Goal: Task Accomplishment & Management: Use online tool/utility

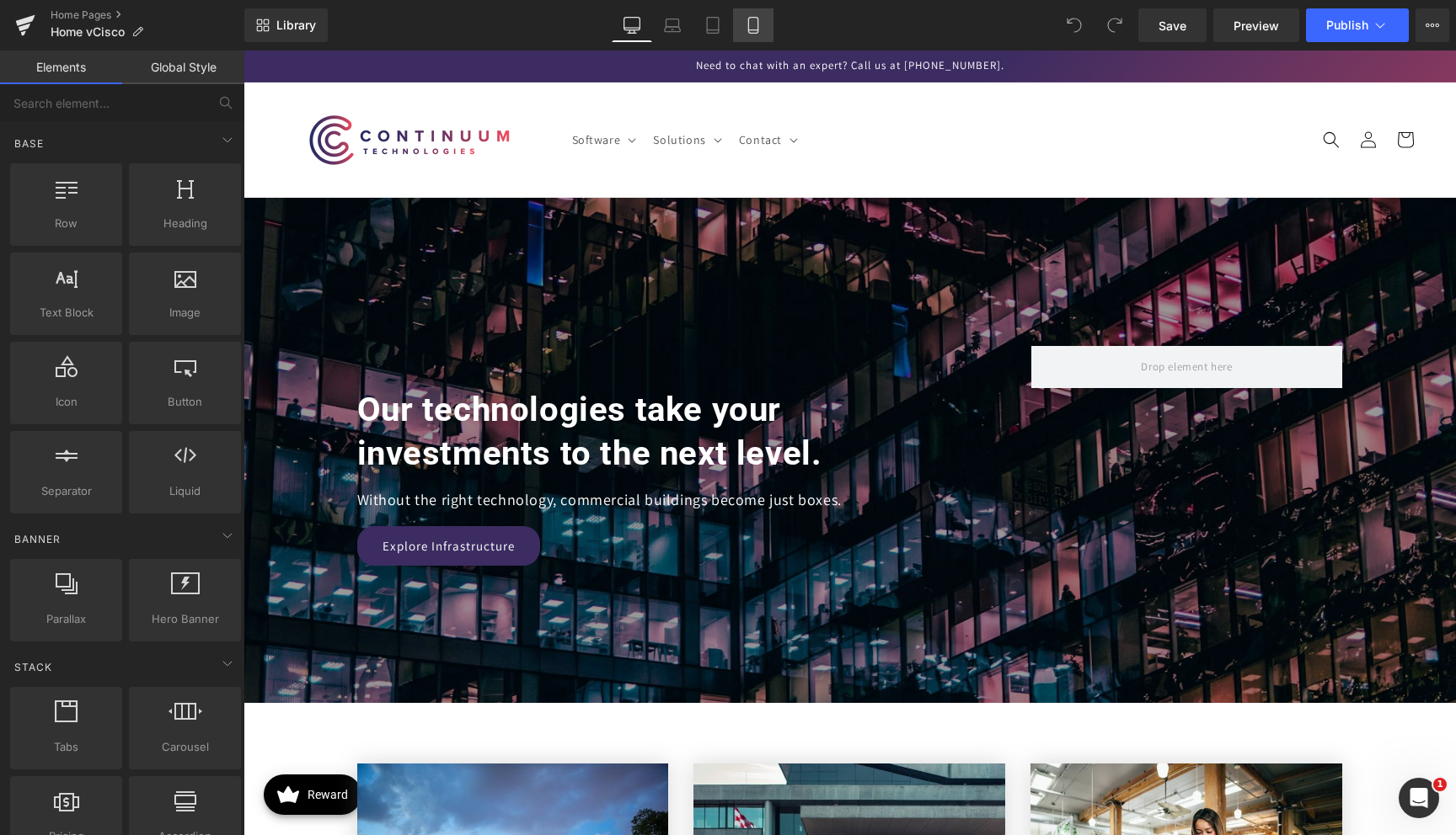
click at [753, 30] on icon at bounding box center [753, 25] width 17 height 17
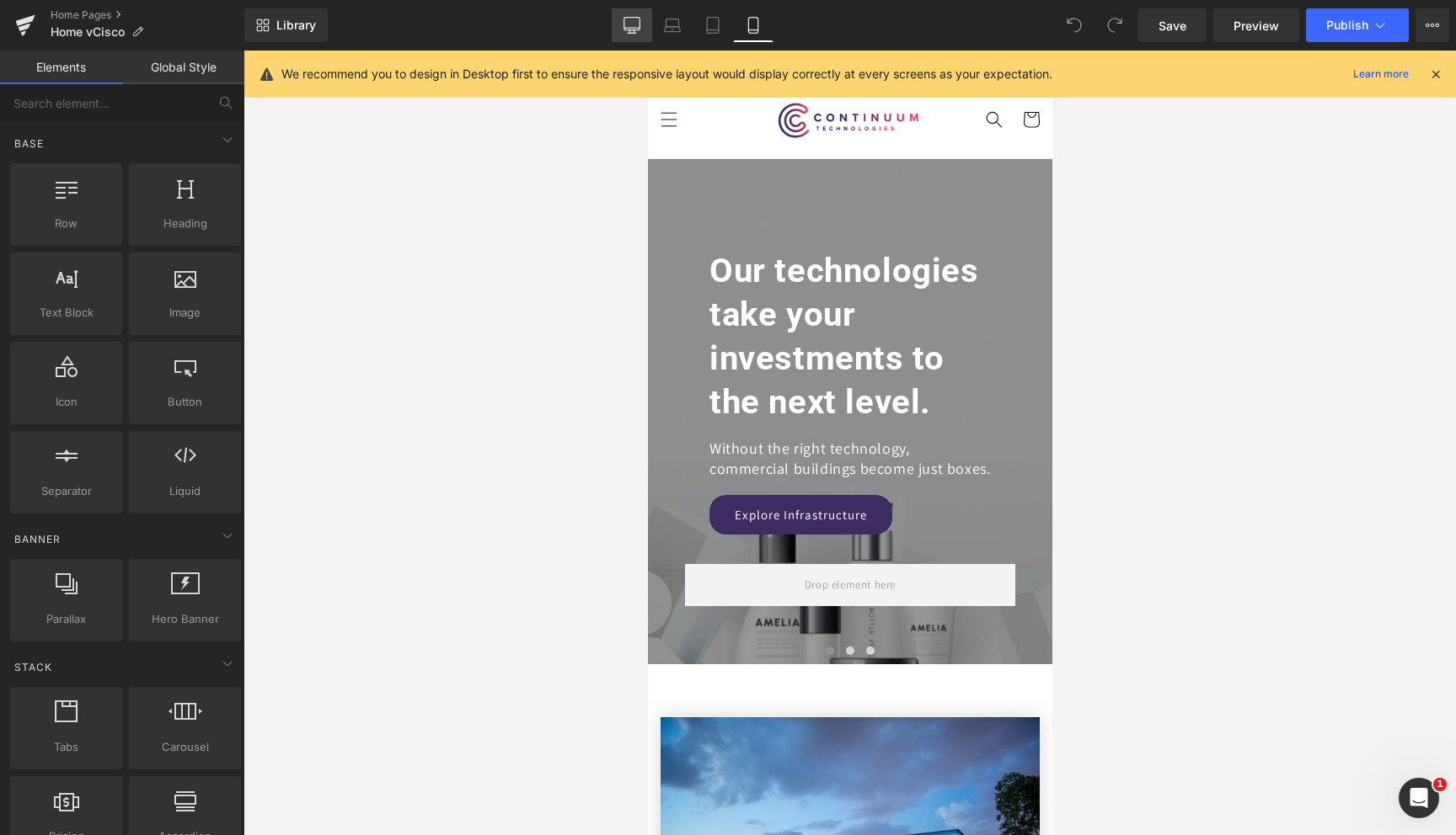
click at [642, 14] on link "Desktop" at bounding box center [632, 25] width 41 height 34
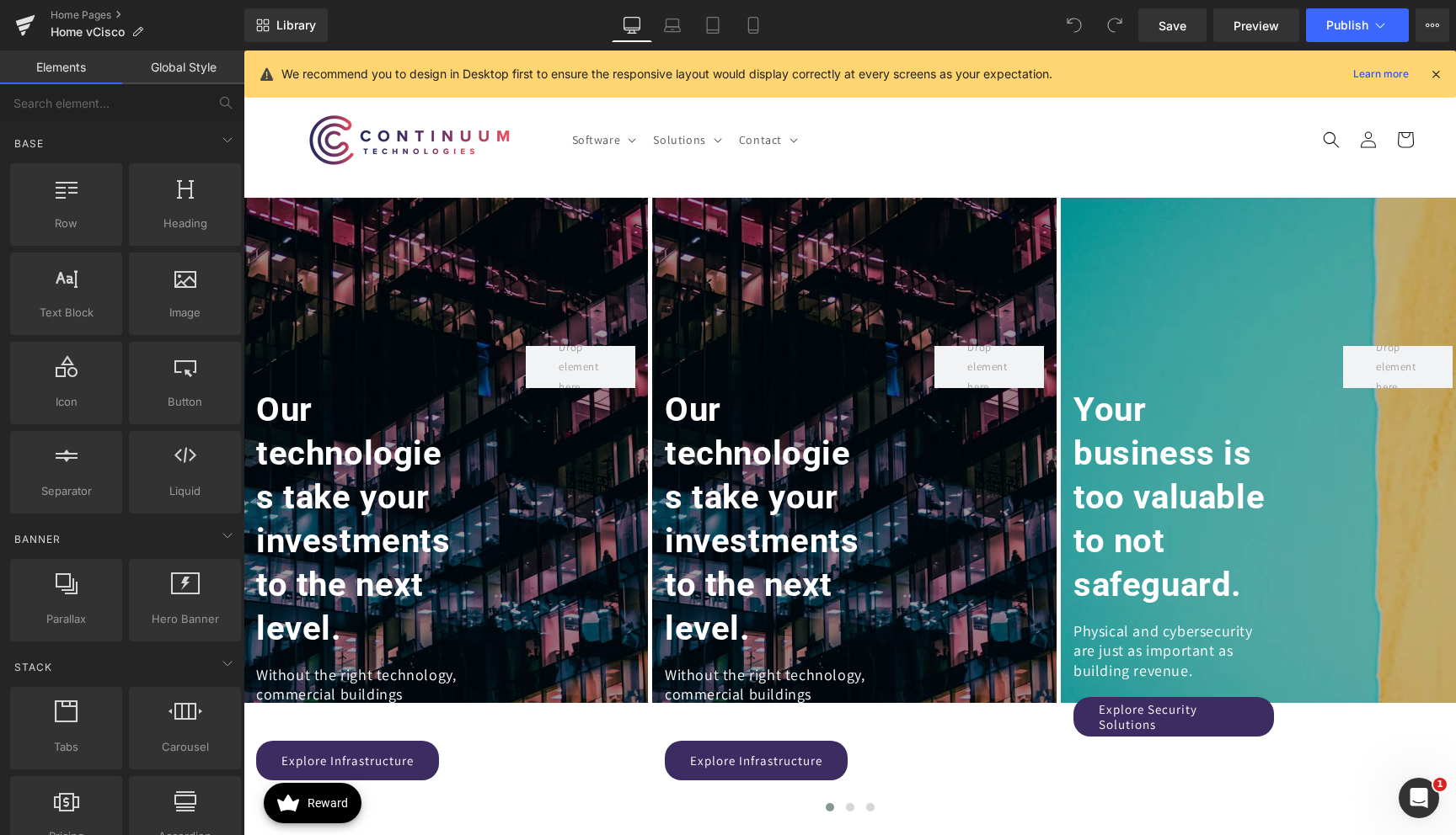
scroll to position [147, 0]
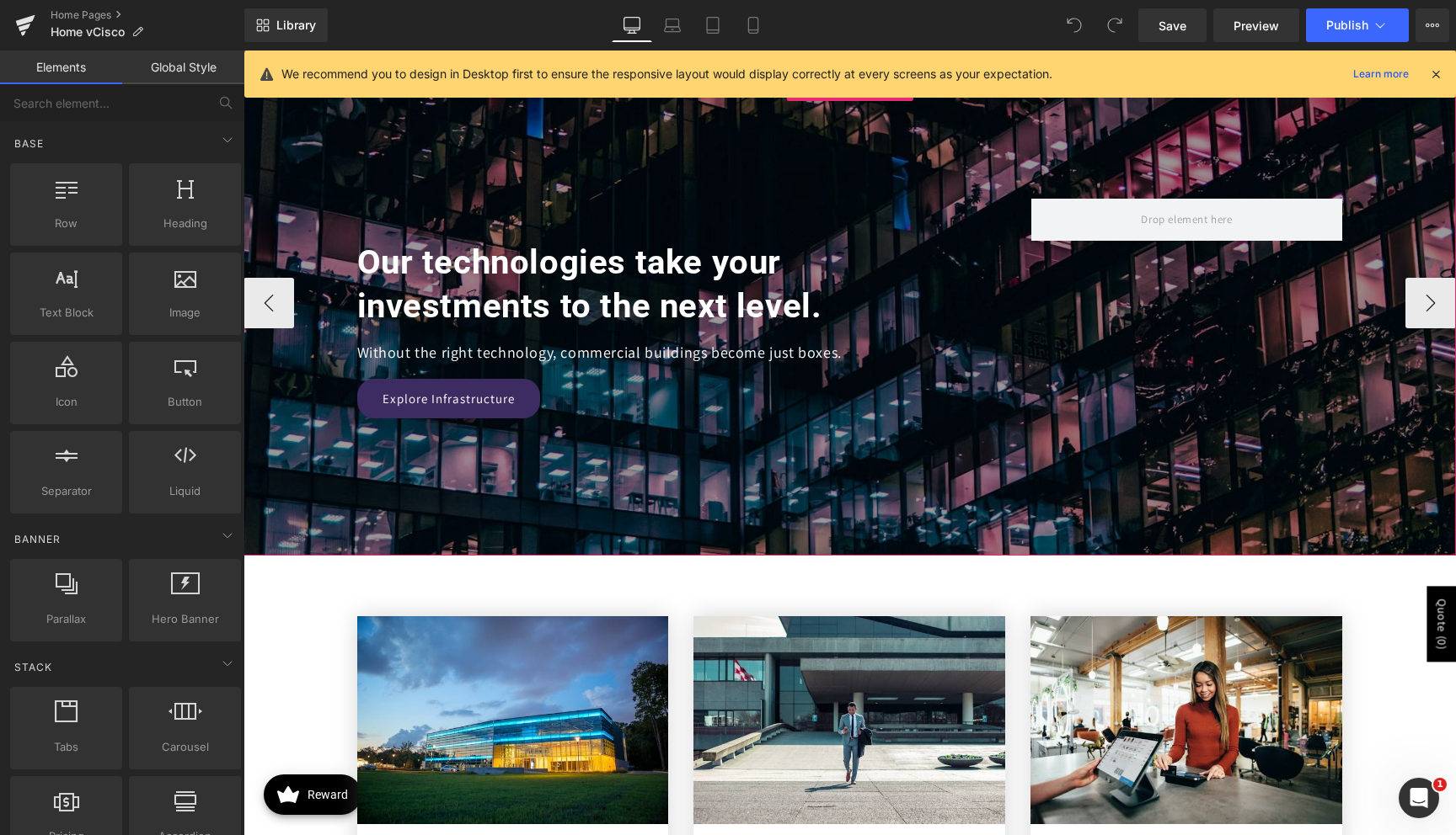
click at [331, 142] on div at bounding box center [850, 303] width 1212 height 505
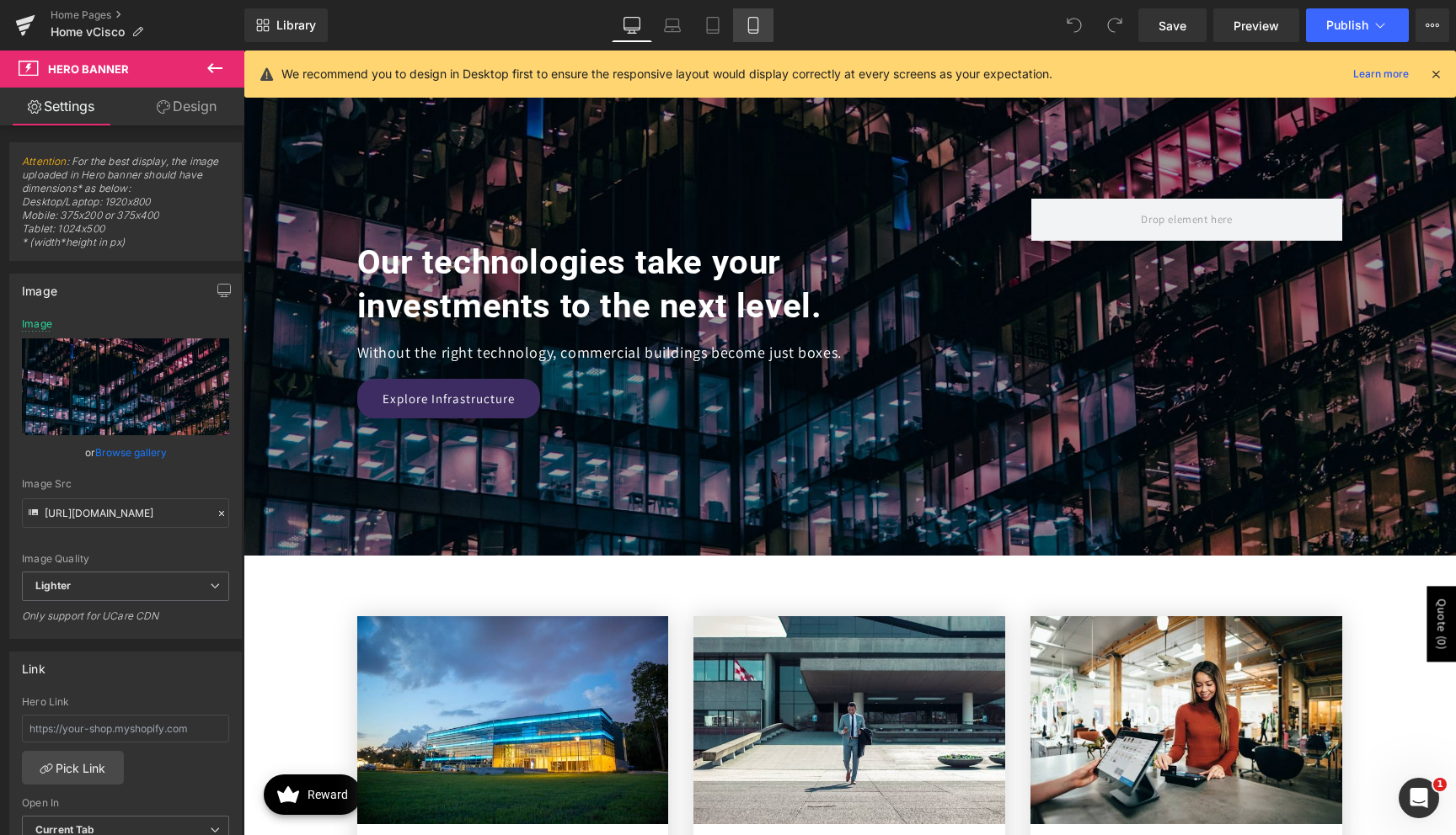
click at [746, 19] on icon at bounding box center [753, 25] width 17 height 17
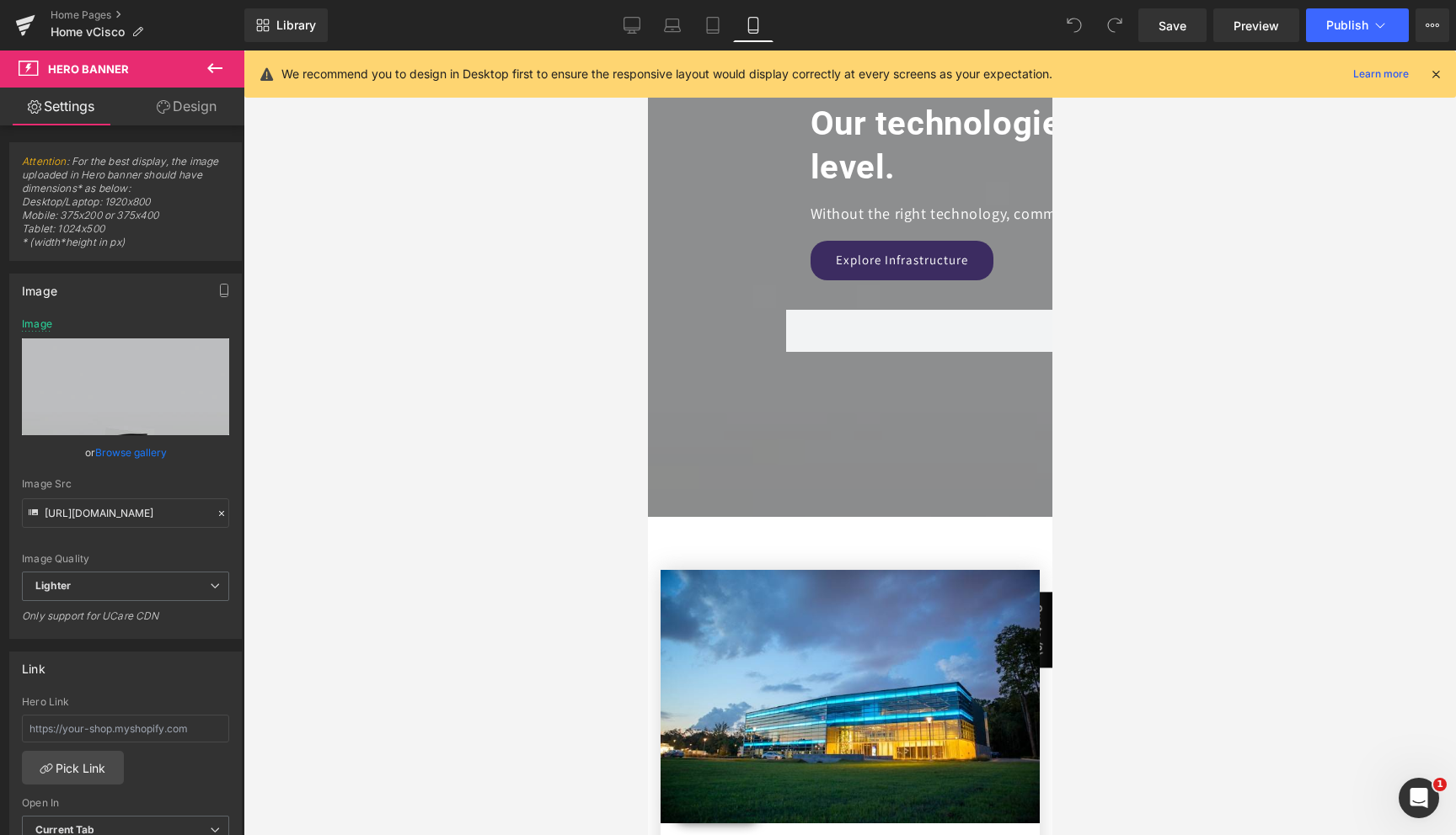
scroll to position [0, 0]
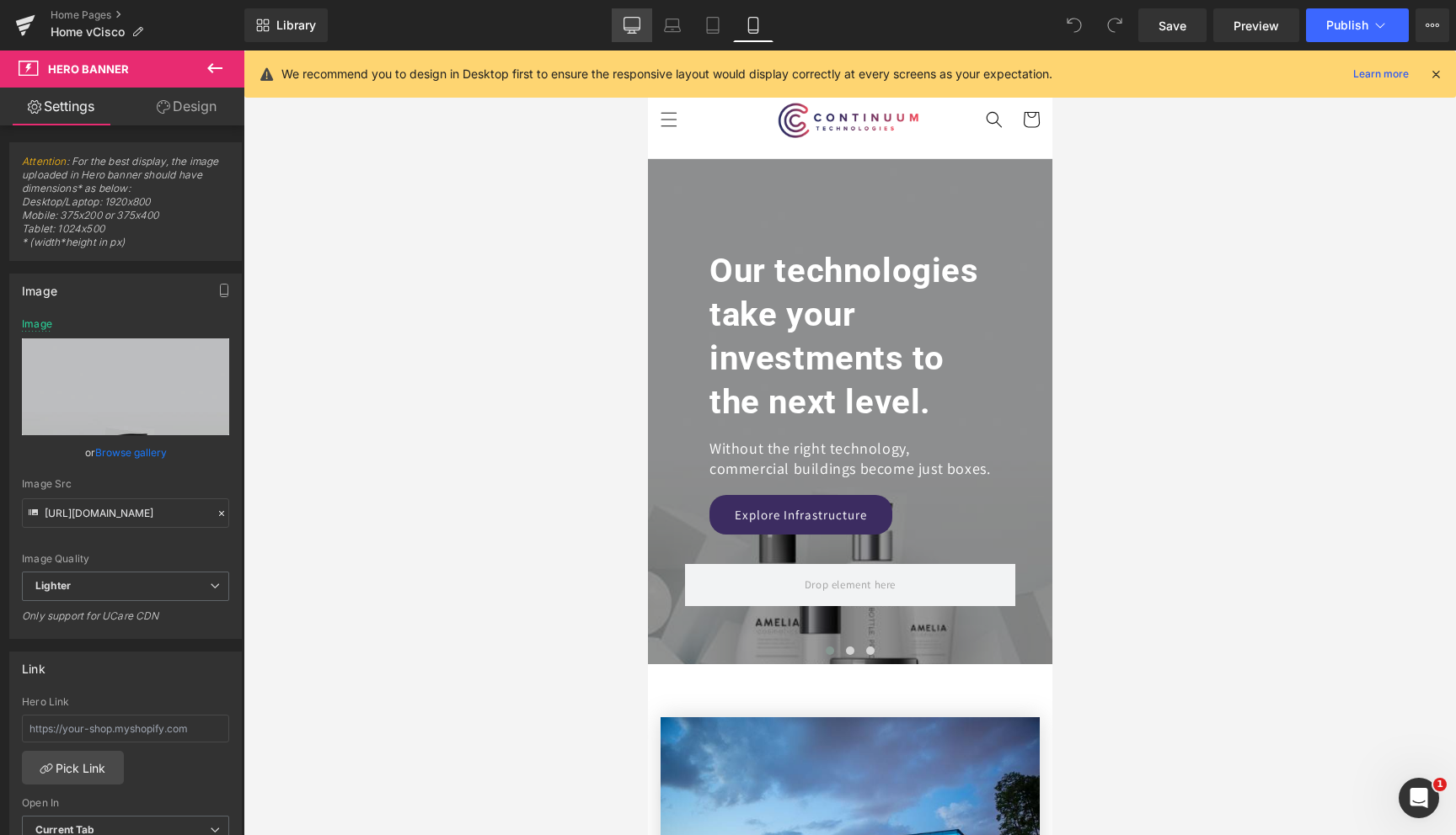
click at [627, 25] on icon at bounding box center [632, 25] width 17 height 17
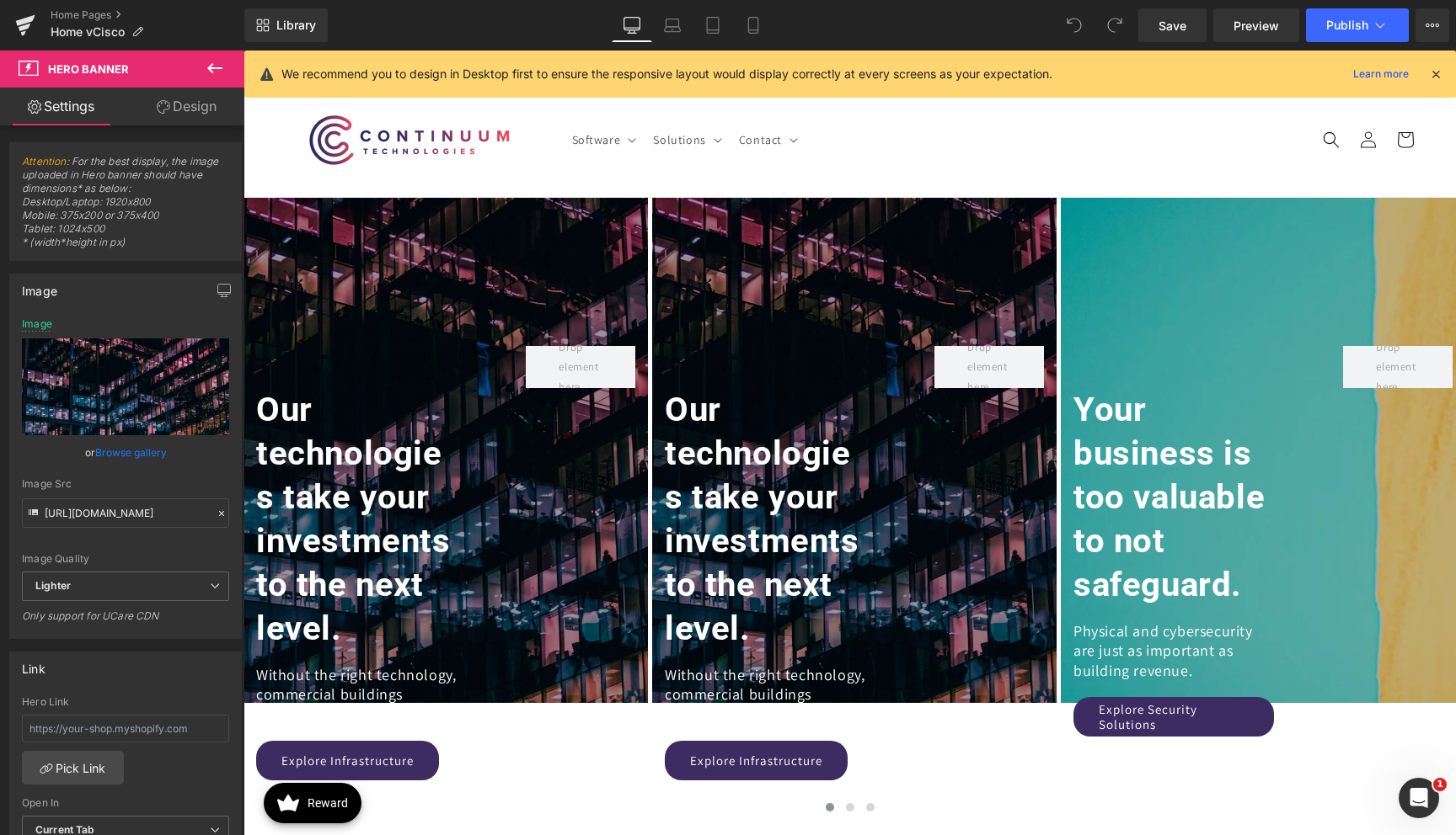
scroll to position [38, 0]
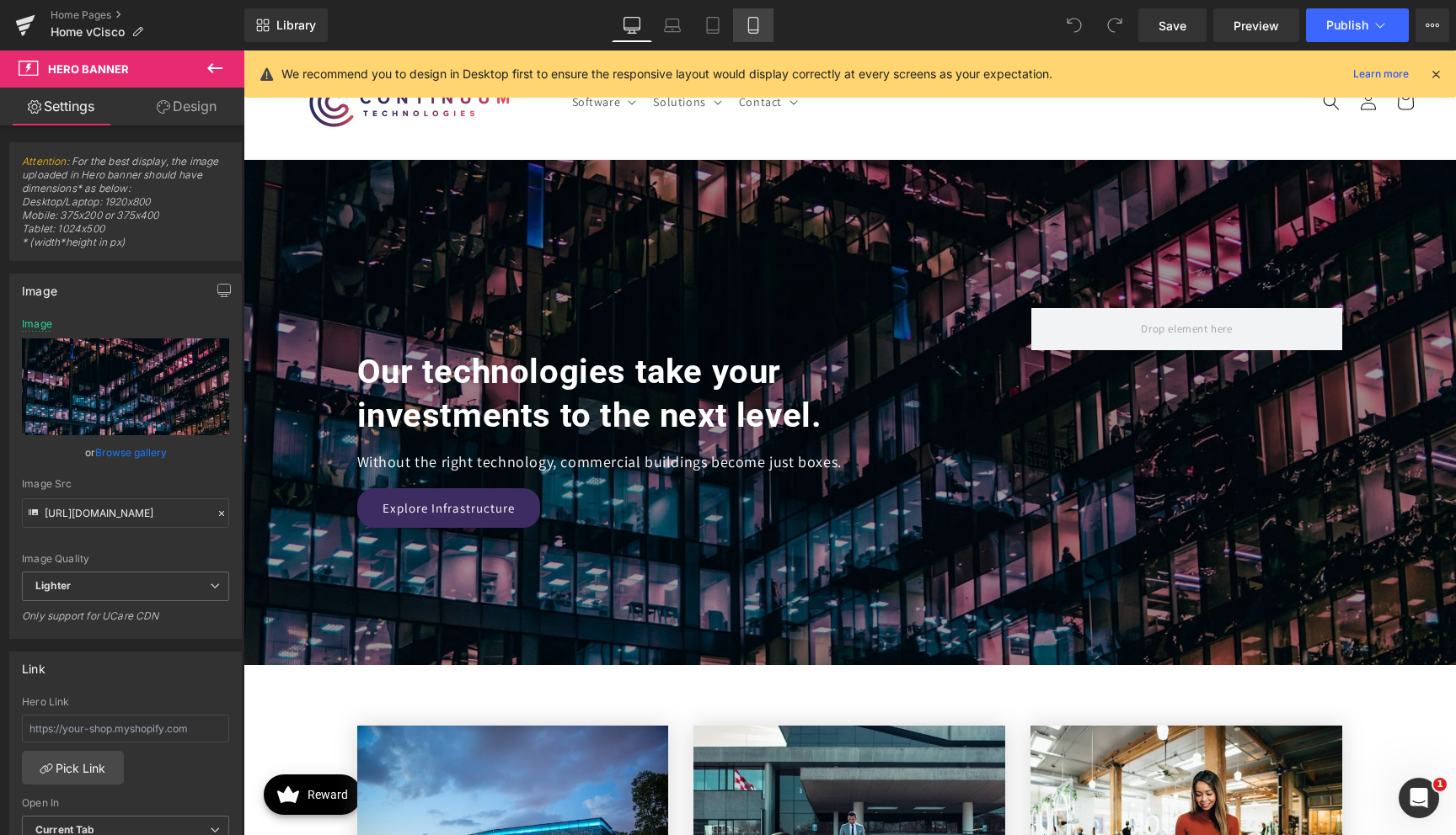
click at [761, 21] on icon at bounding box center [753, 25] width 17 height 17
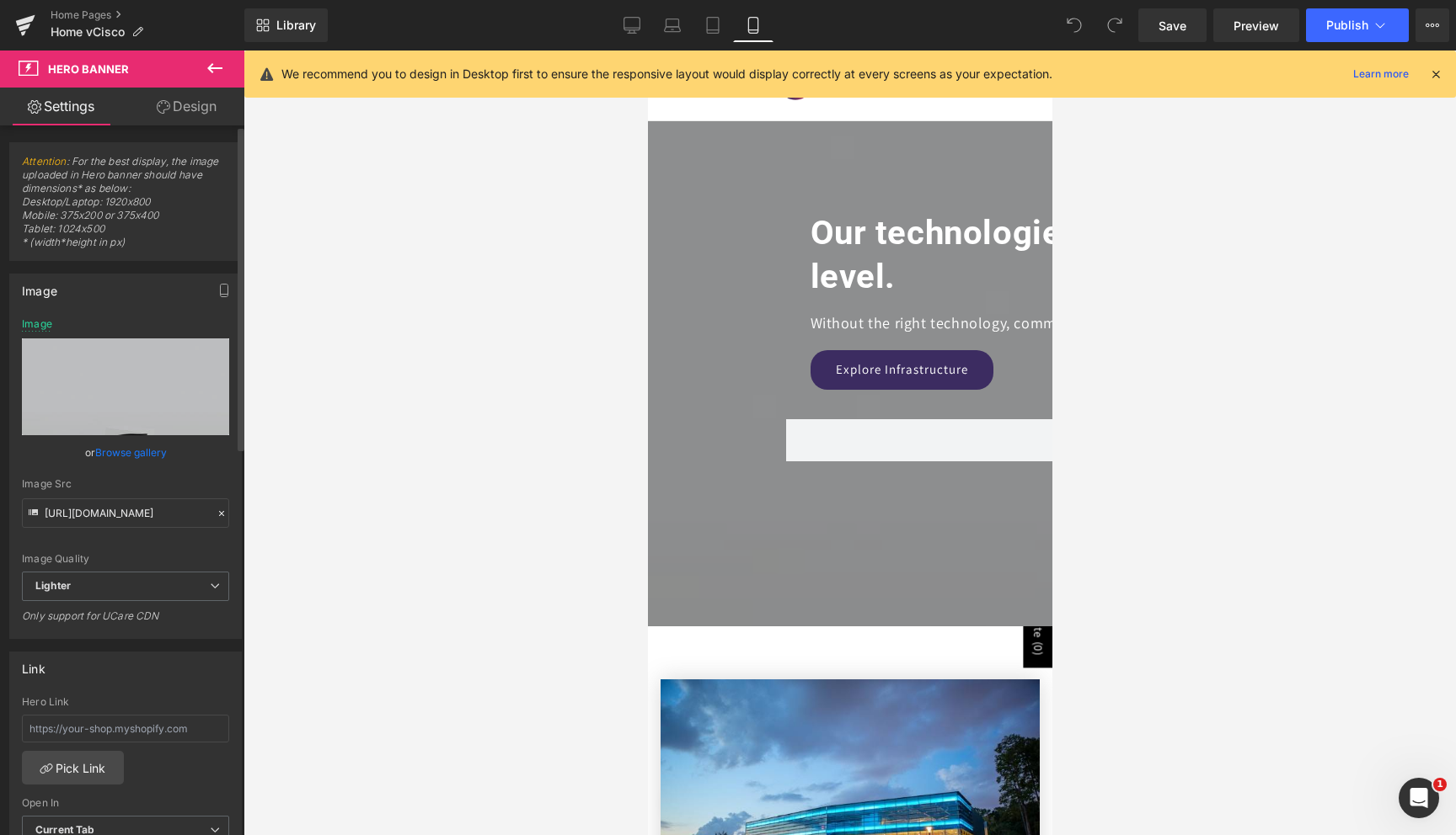
scroll to position [0, 0]
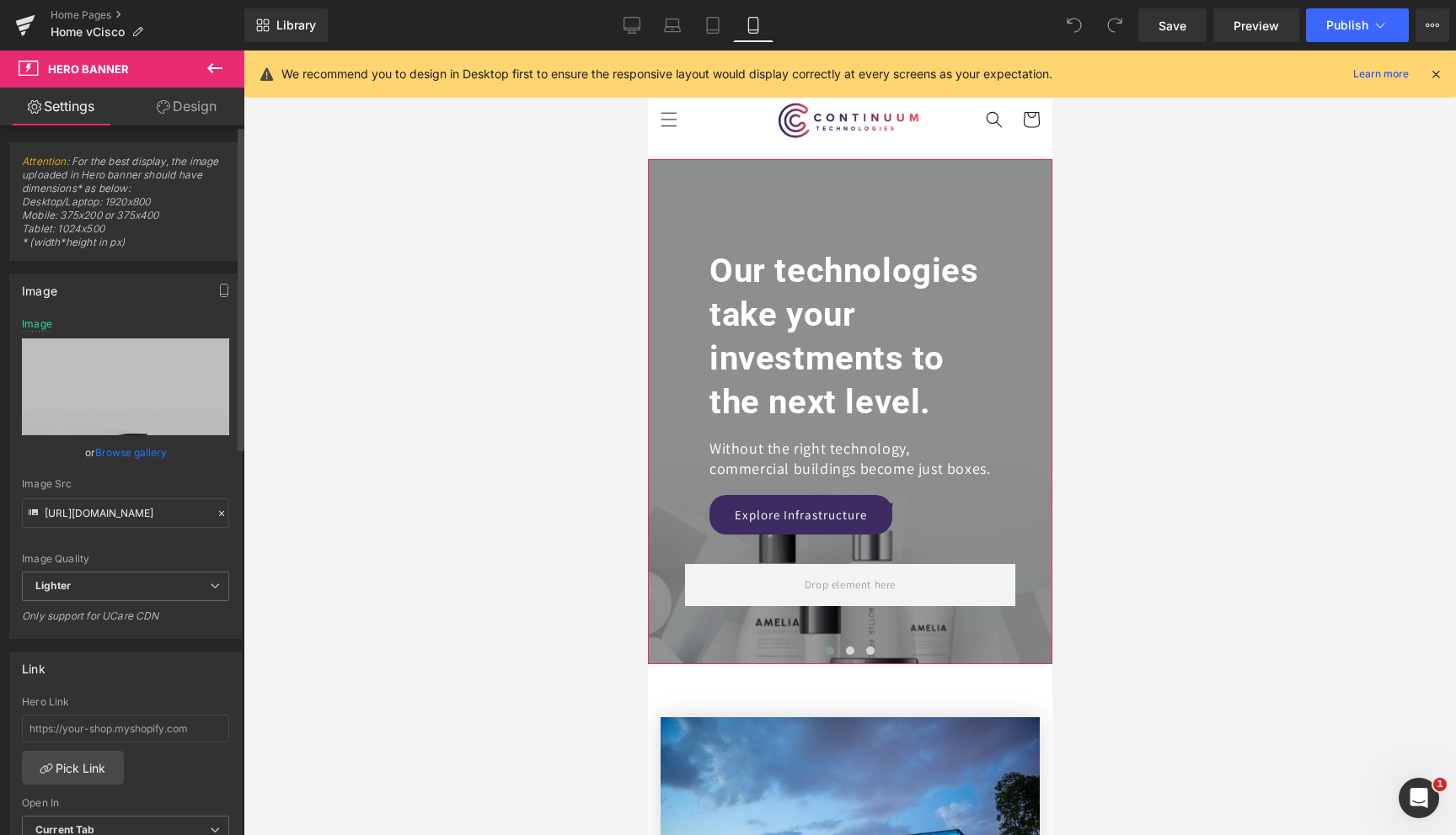
click at [123, 453] on link "Browse gallery" at bounding box center [131, 452] width 72 height 30
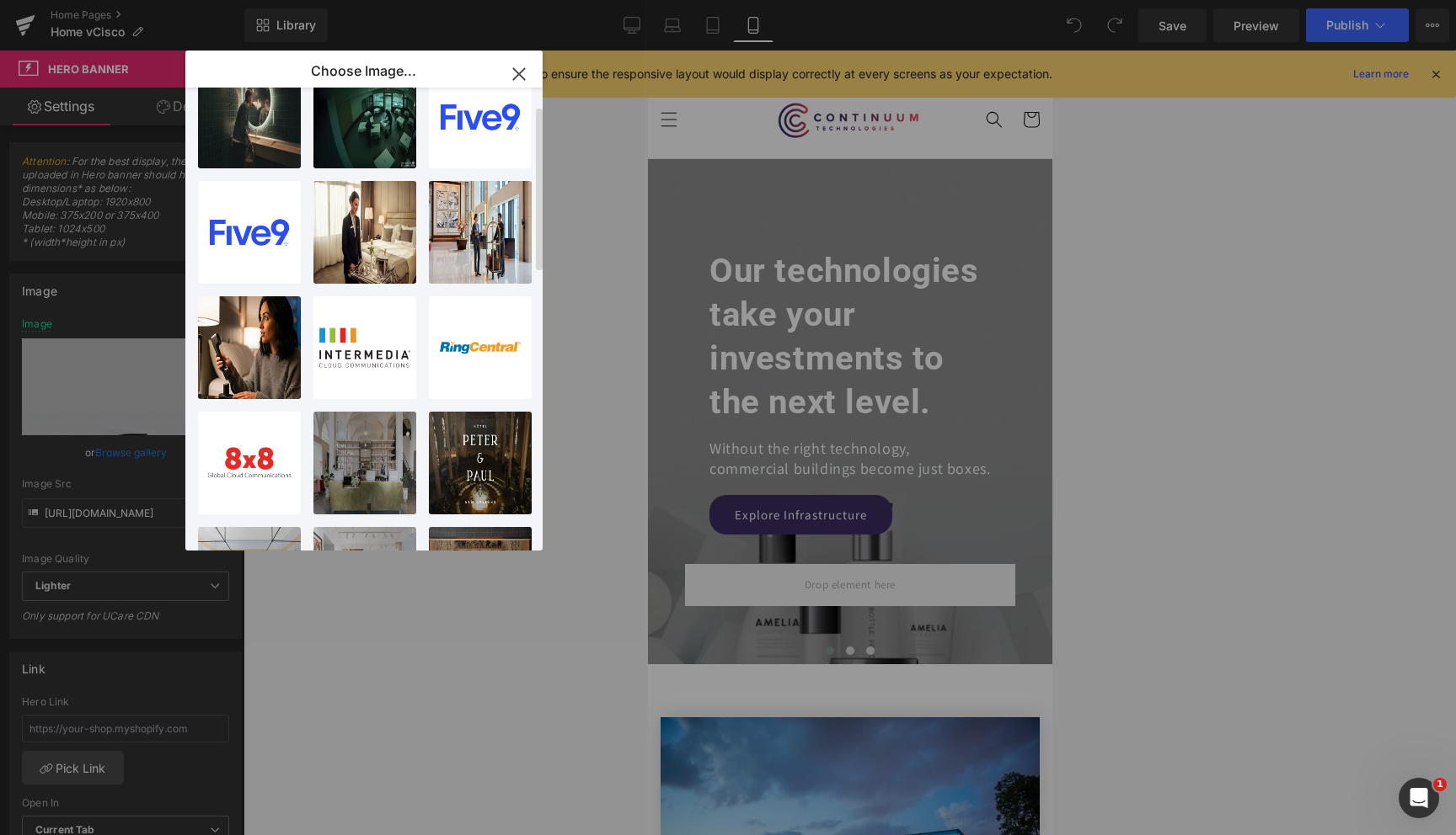
scroll to position [832, 0]
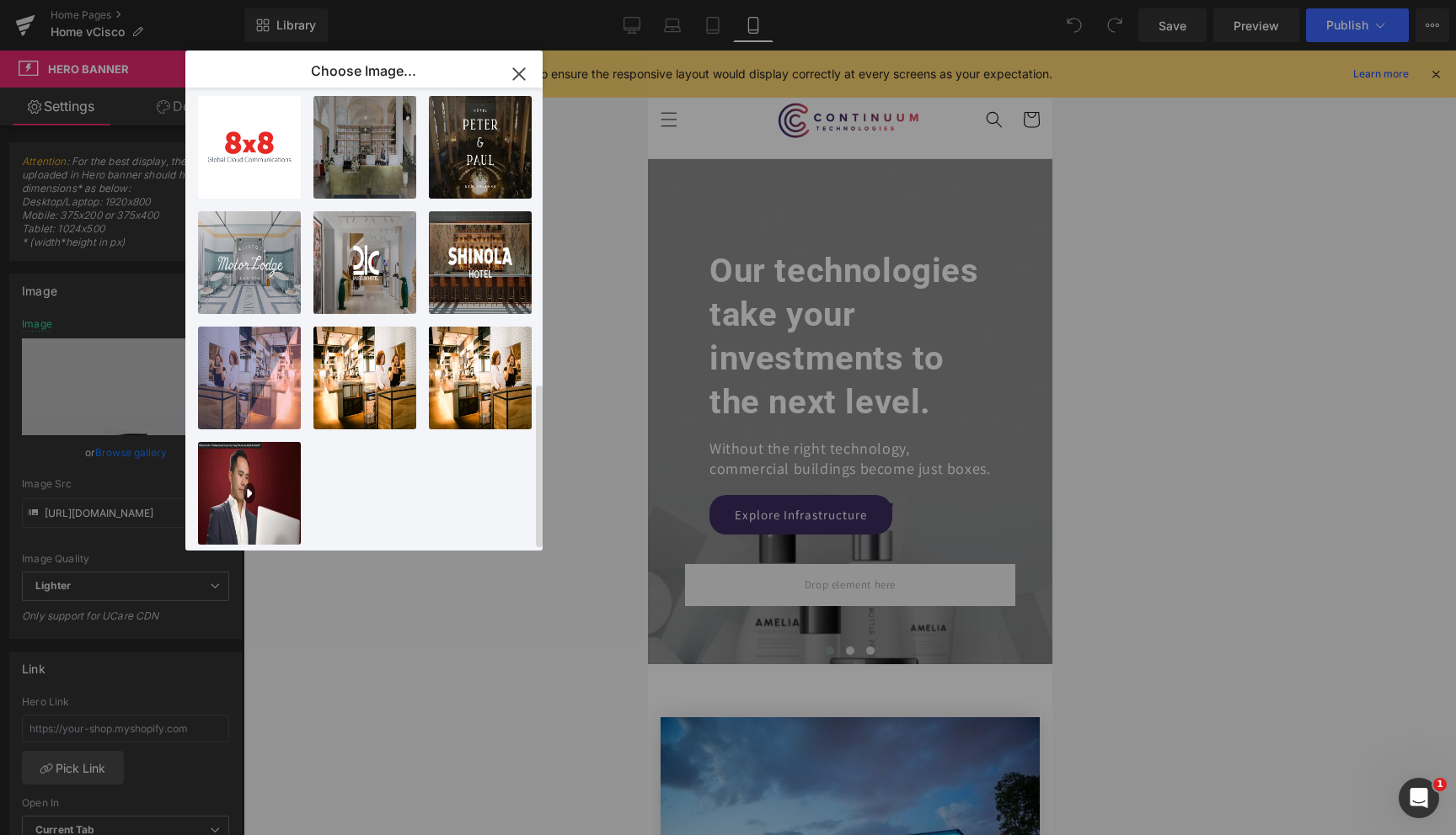
click at [363, 489] on div "retail-...tion.png 677.96 KB Delete image? Yes No search ...tion.png 271.66 KB …" at bounding box center [373, 323] width 351 height 470
click at [517, 78] on icon "button" at bounding box center [519, 74] width 27 height 27
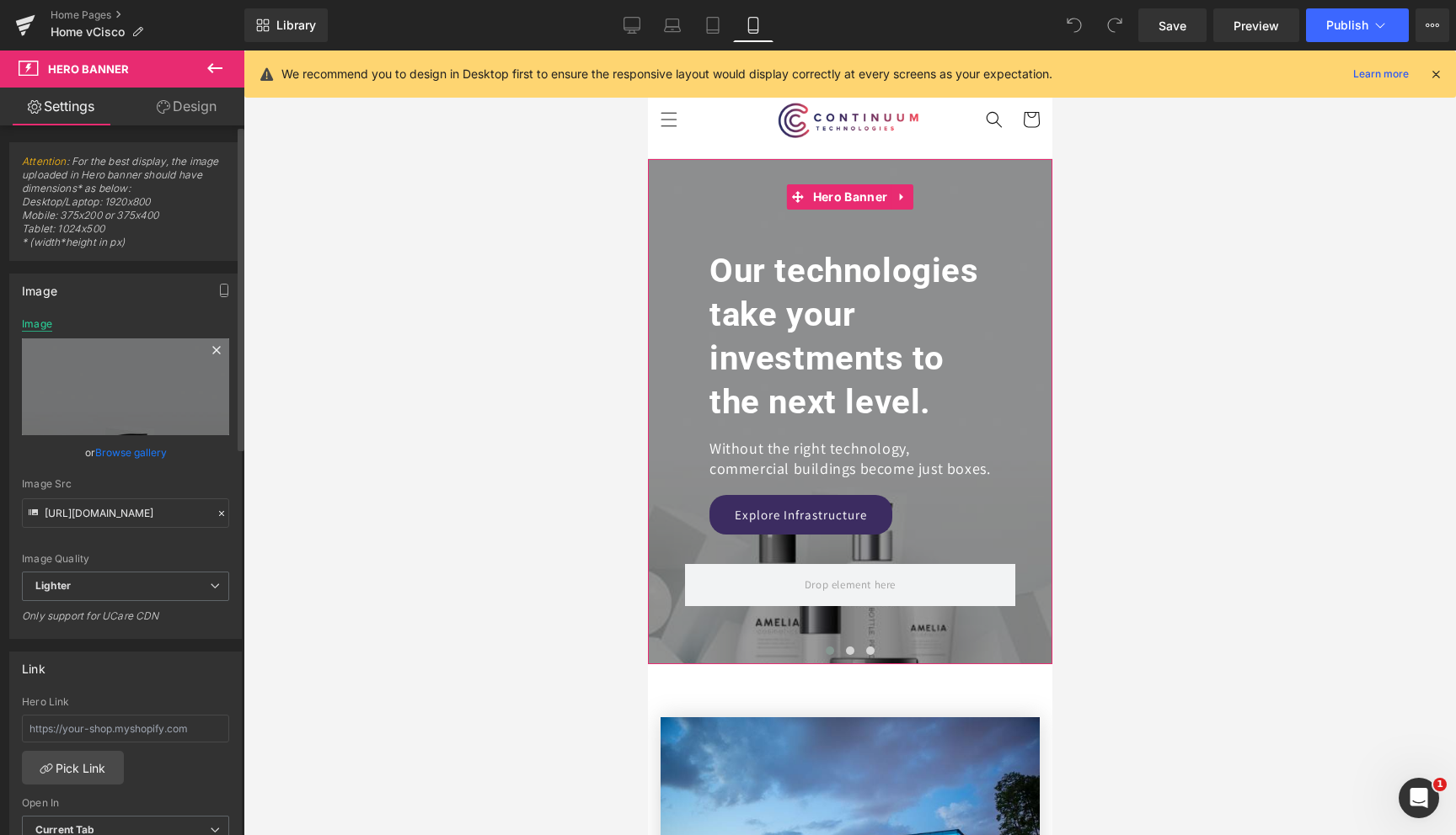
click at [36, 325] on div "Image" at bounding box center [37, 325] width 30 height 12
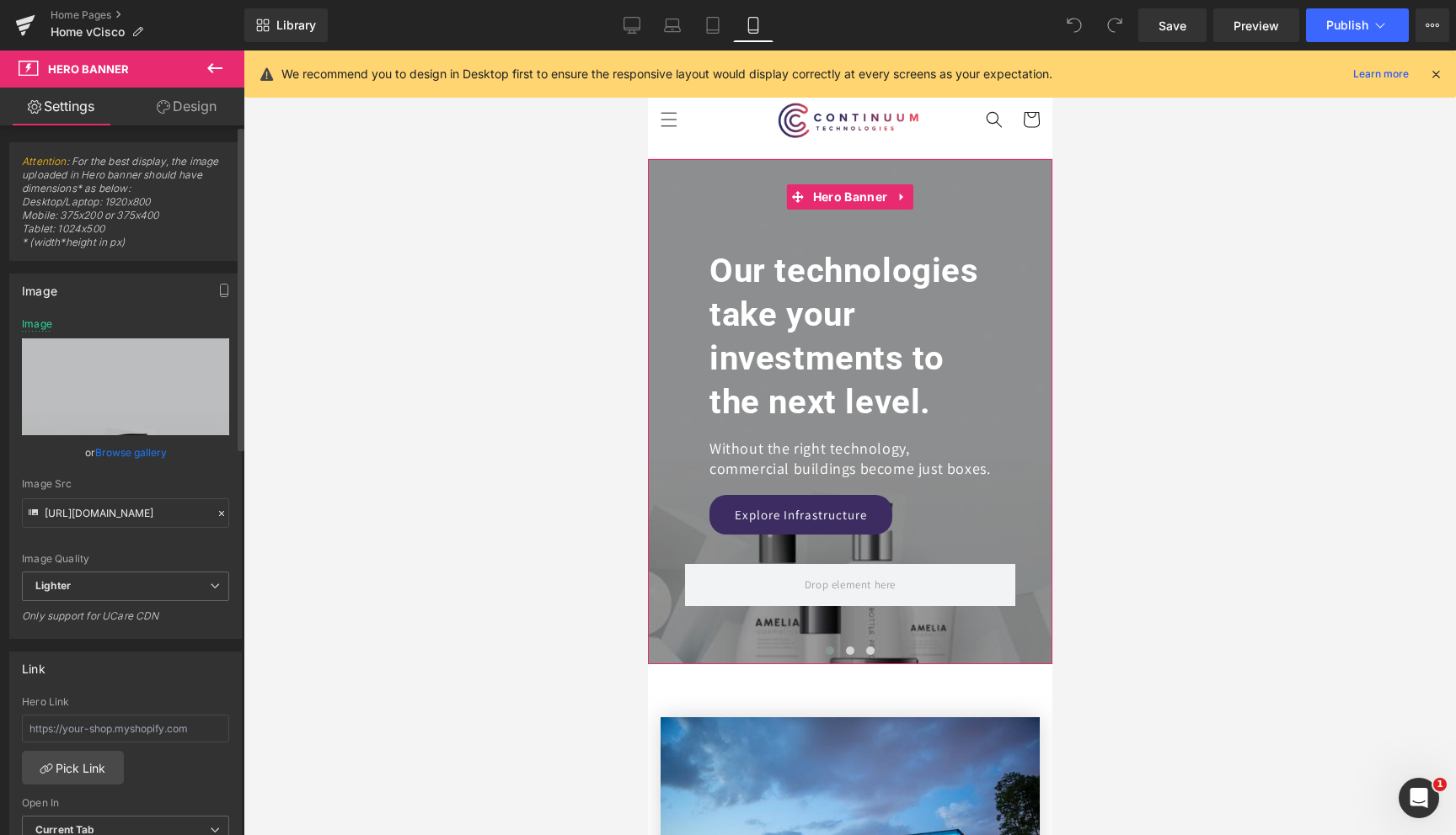
click at [102, 326] on div "Image https://ucarecdn.com/8319130a-109d-467a-9b47-8cf09d54fbdf/-/format/auto/-…" at bounding box center [126, 450] width 252 height 378
click at [636, 17] on icon at bounding box center [632, 25] width 17 height 17
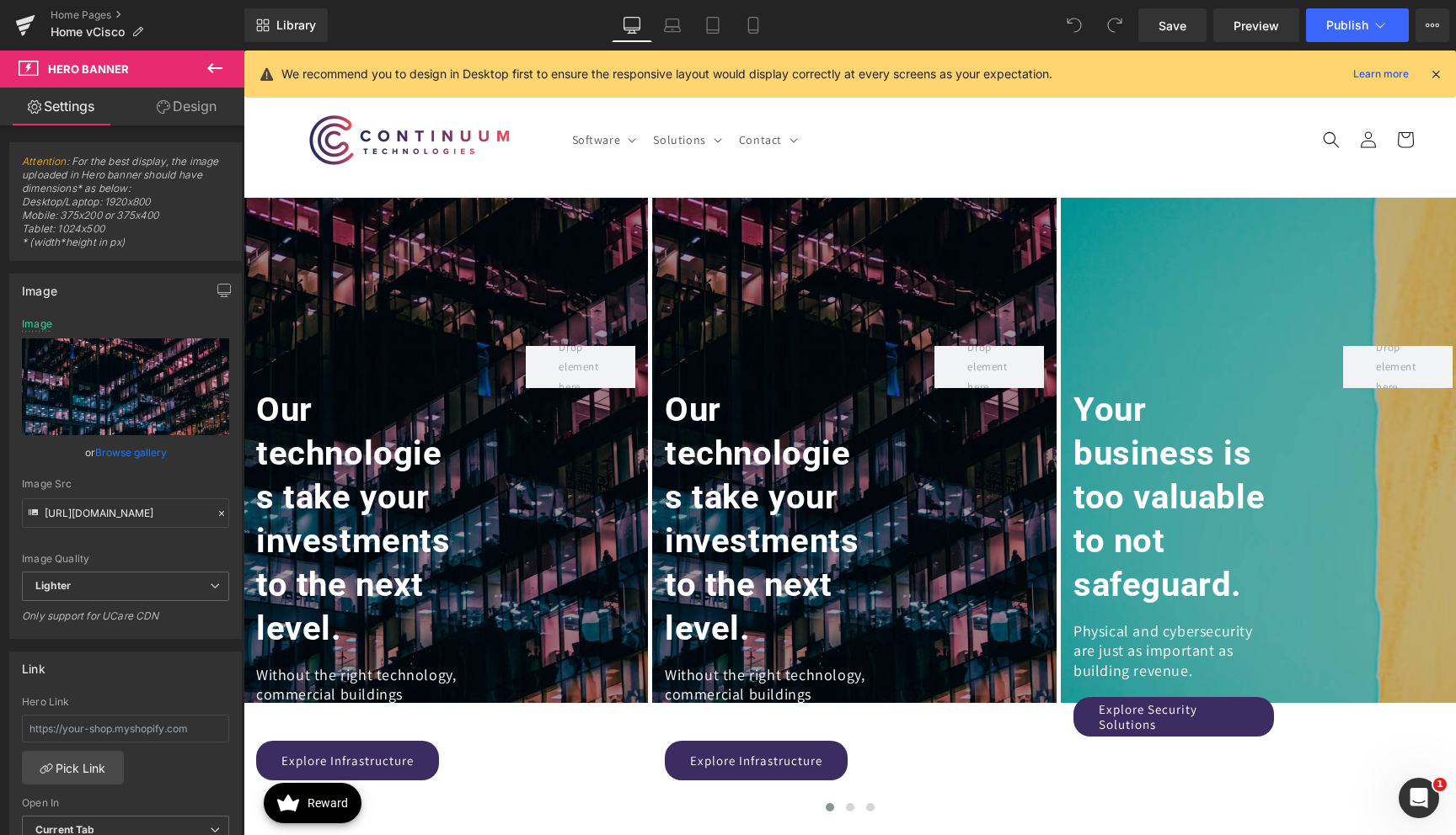
scroll to position [38, 0]
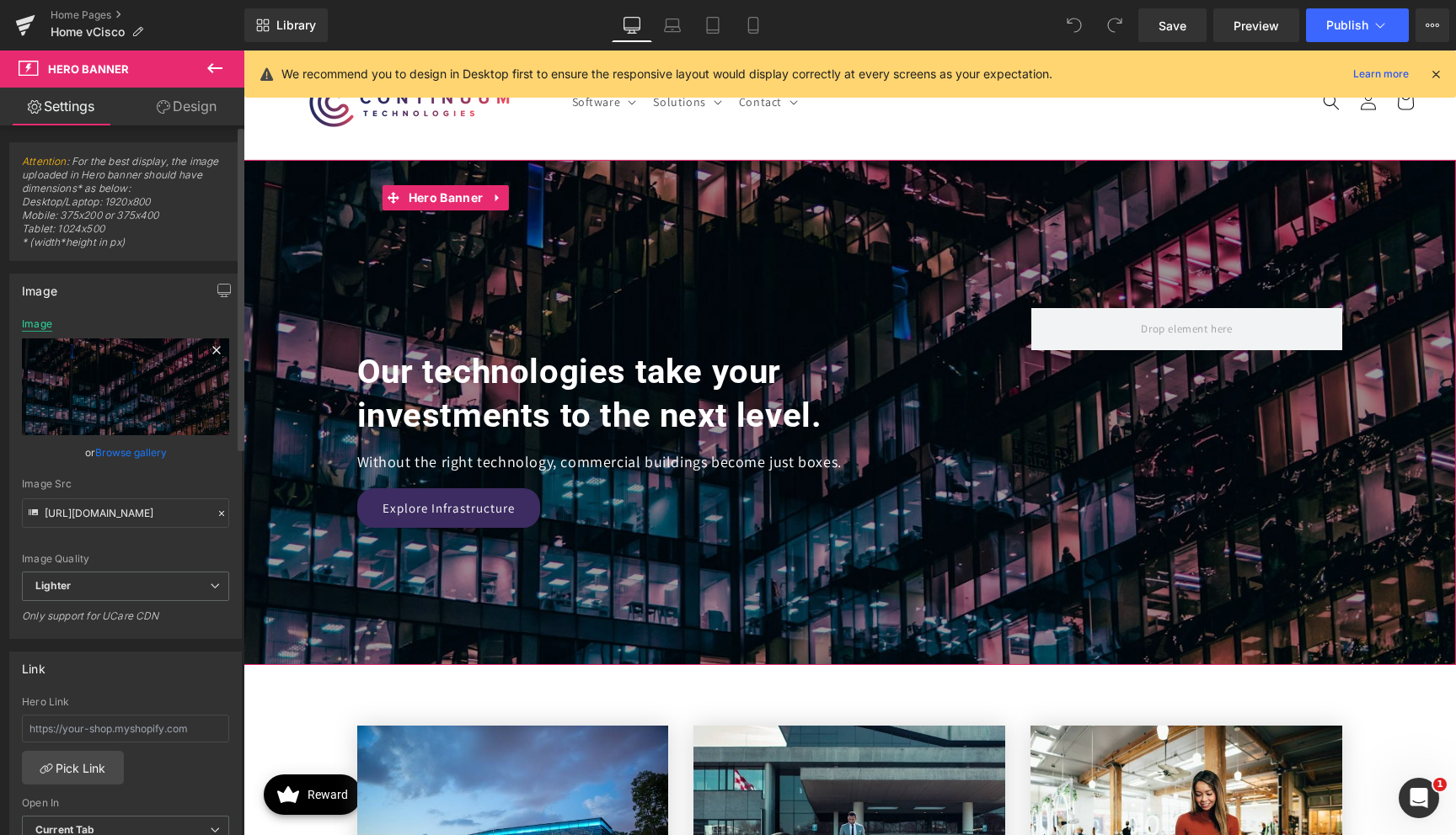
click at [41, 321] on div "Image" at bounding box center [37, 325] width 30 height 12
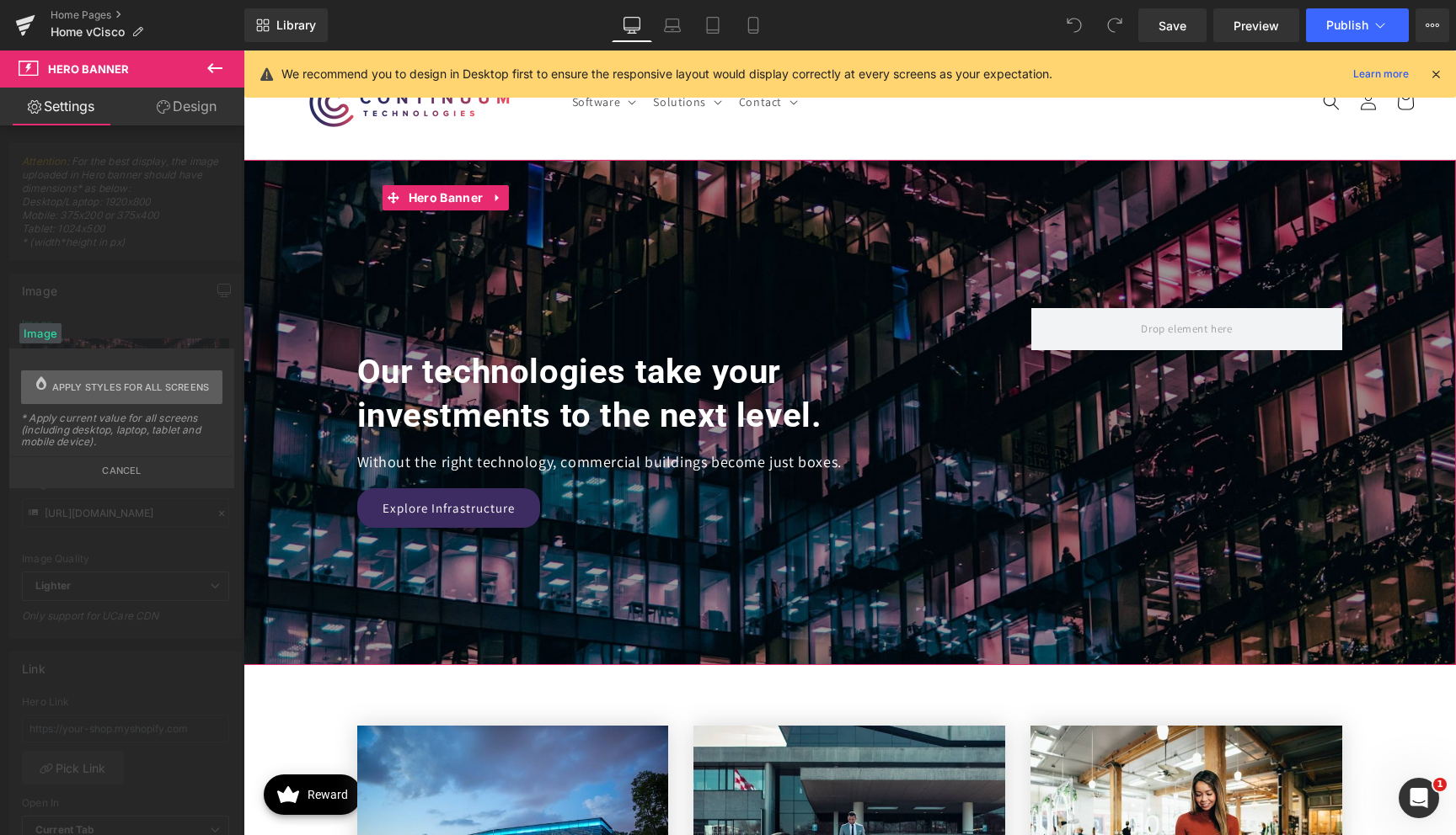
click at [71, 378] on span "Apply styles for all screens" at bounding box center [131, 387] width 157 height 34
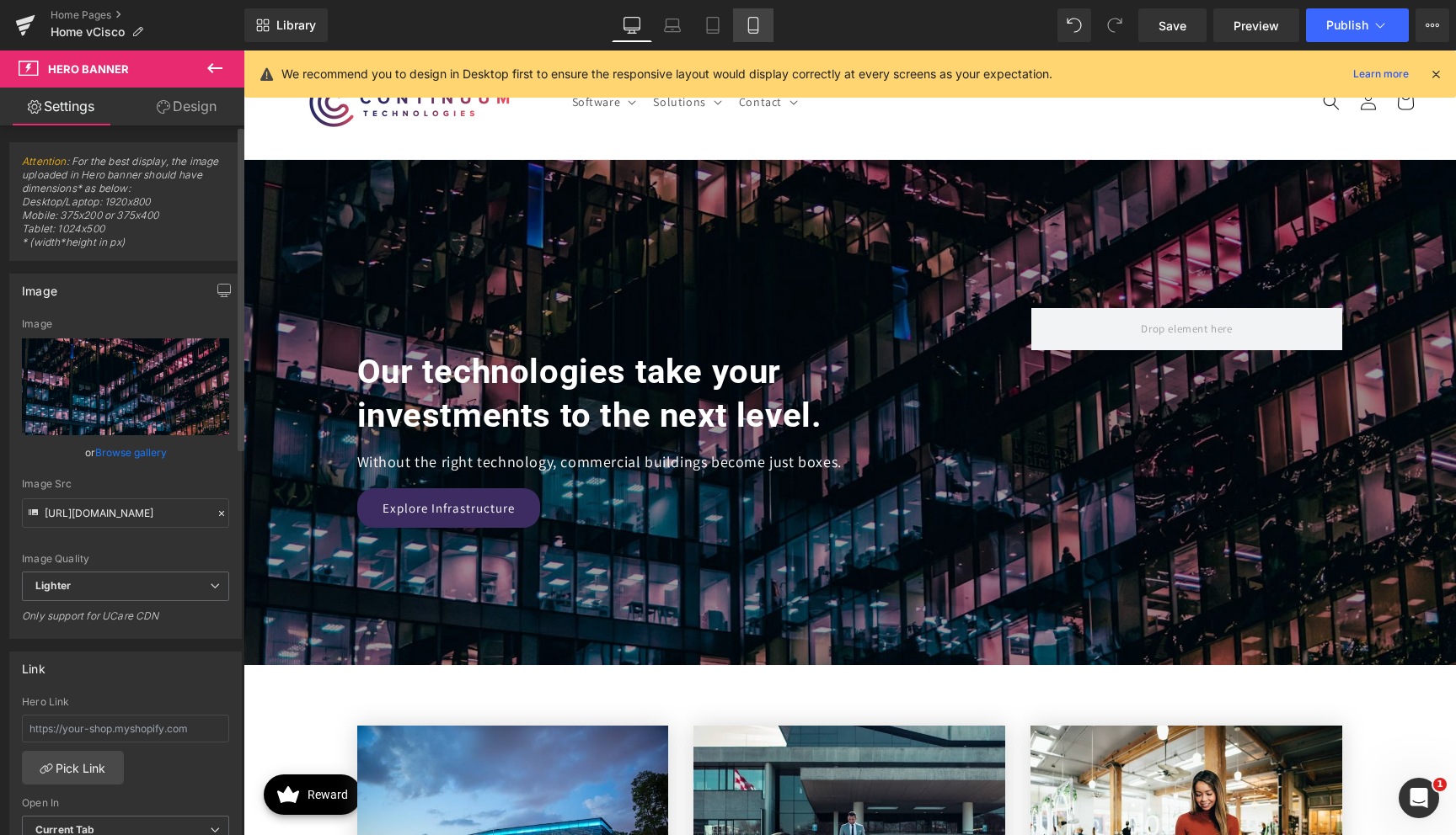
click at [759, 26] on icon at bounding box center [753, 25] width 17 height 17
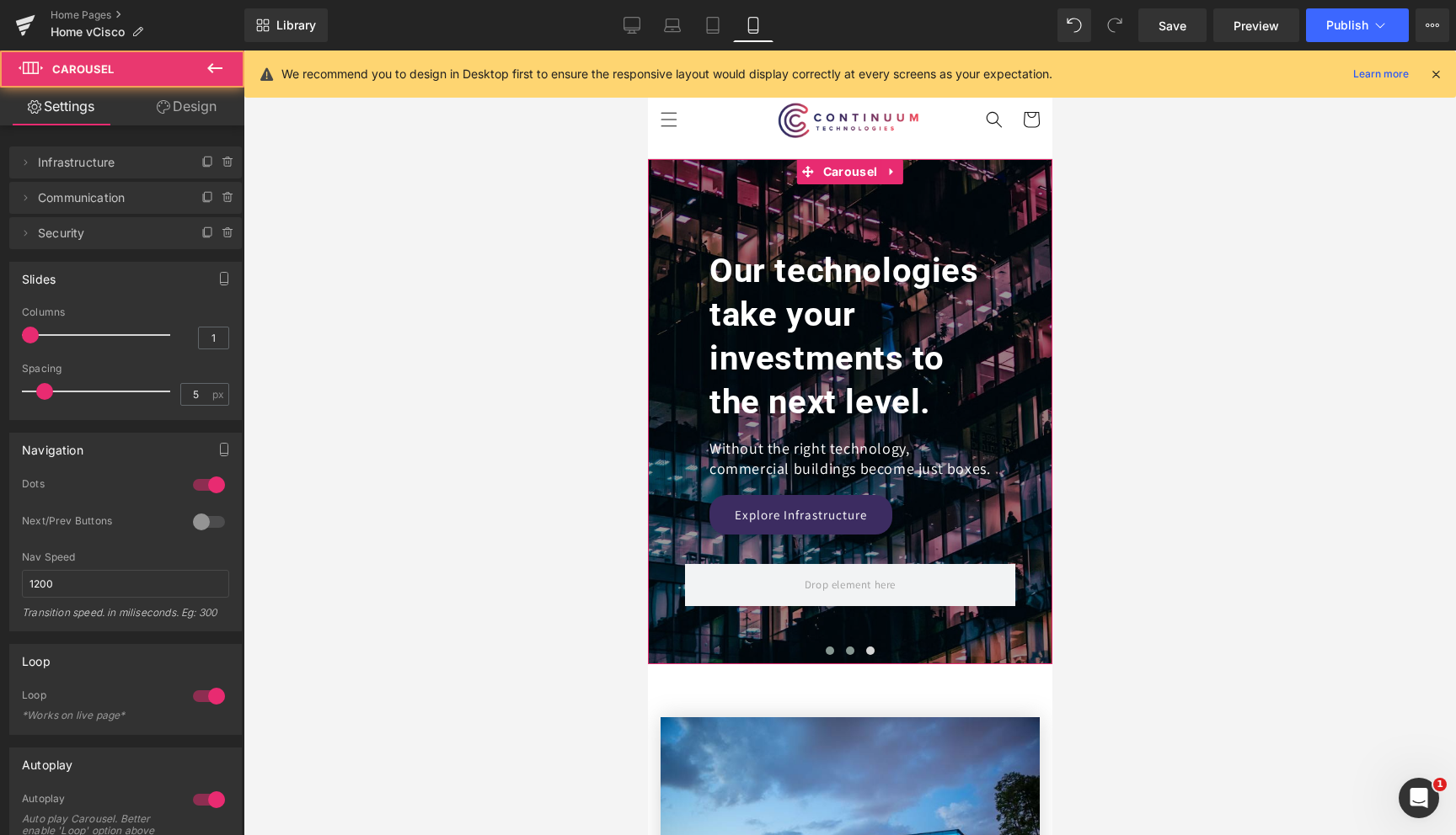
click at [846, 649] on span at bounding box center [849, 651] width 8 height 8
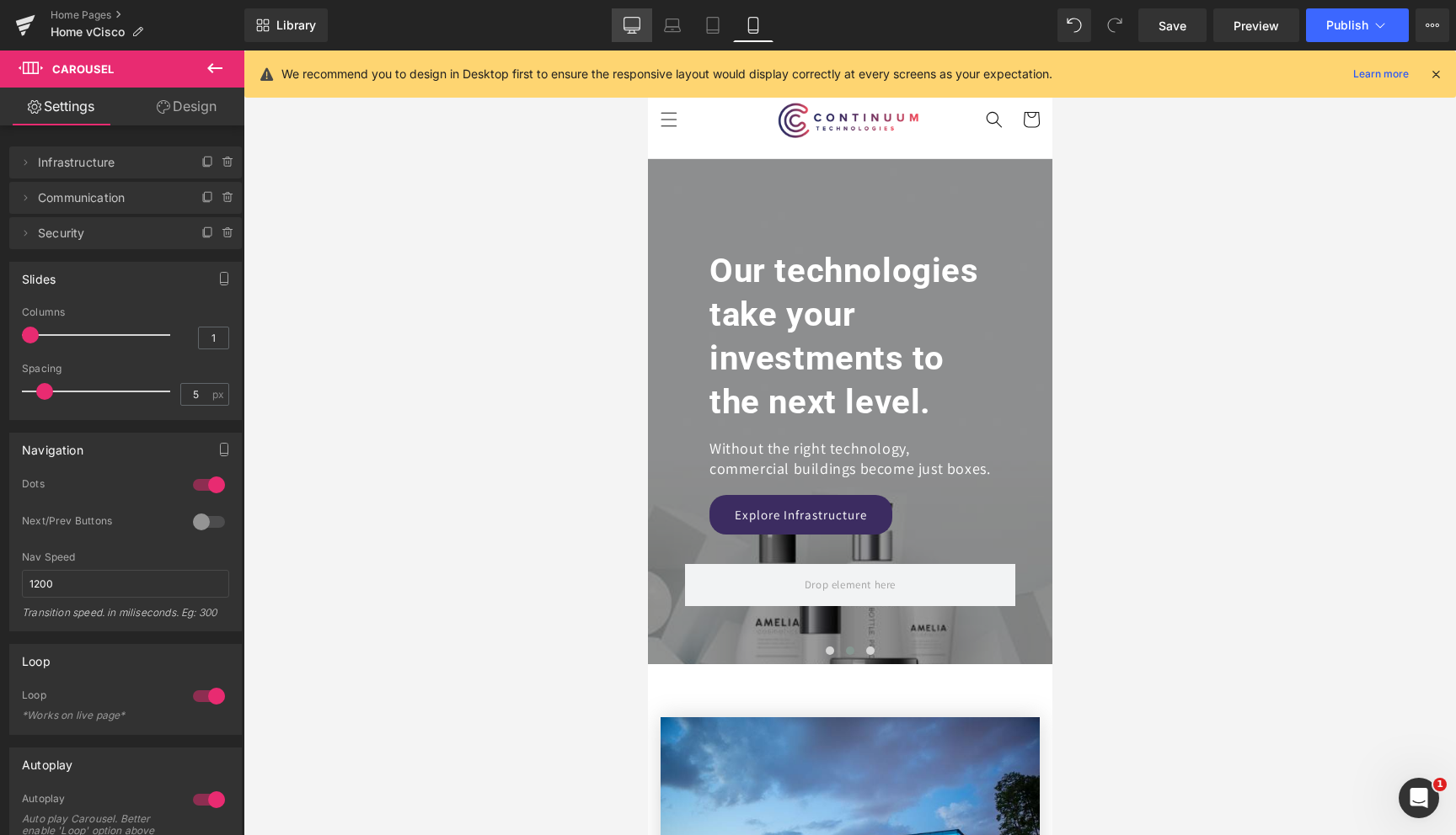
click at [637, 36] on link "Desktop" at bounding box center [632, 25] width 41 height 34
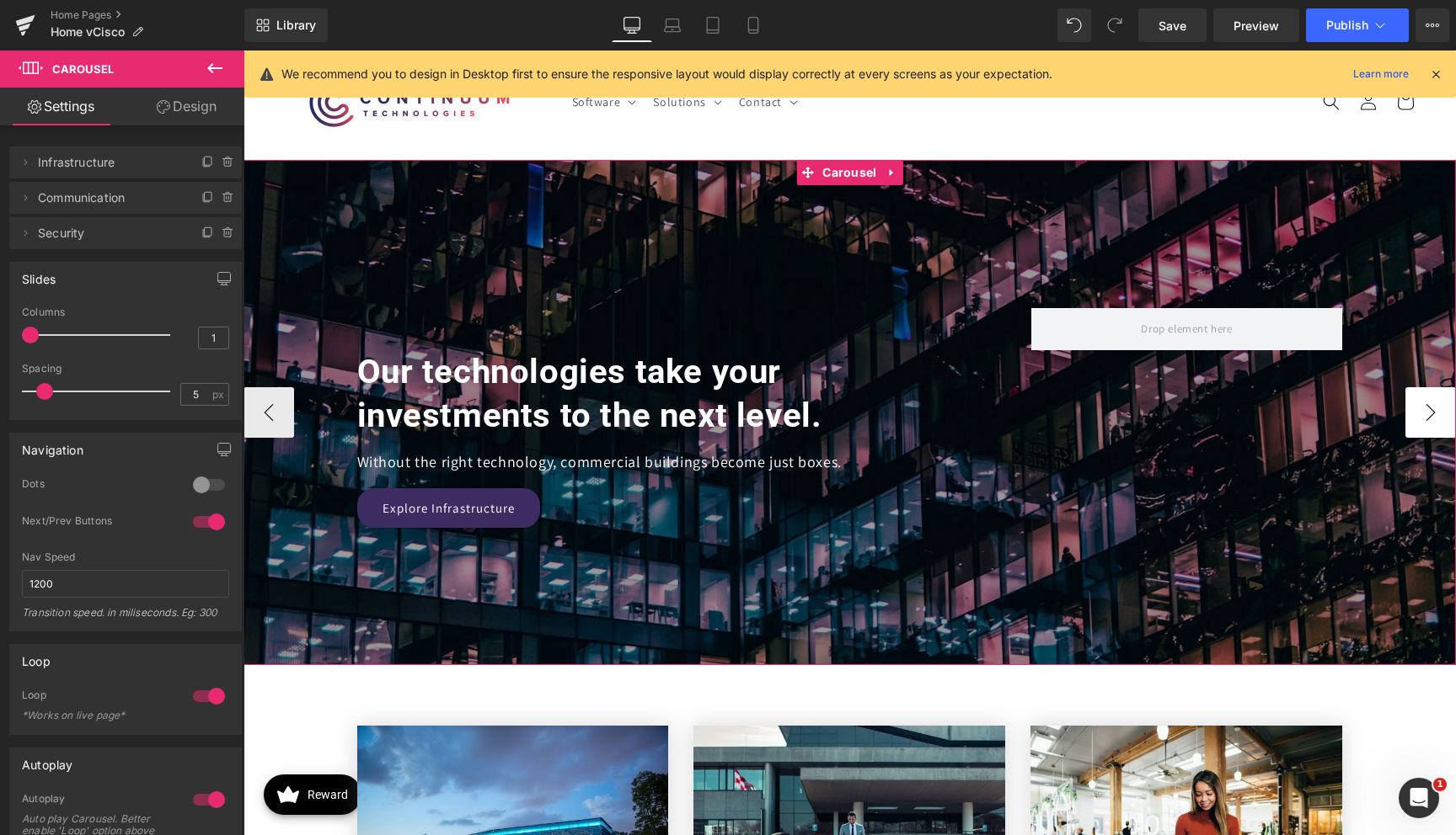
click at [1434, 423] on button "›" at bounding box center [1431, 412] width 51 height 51
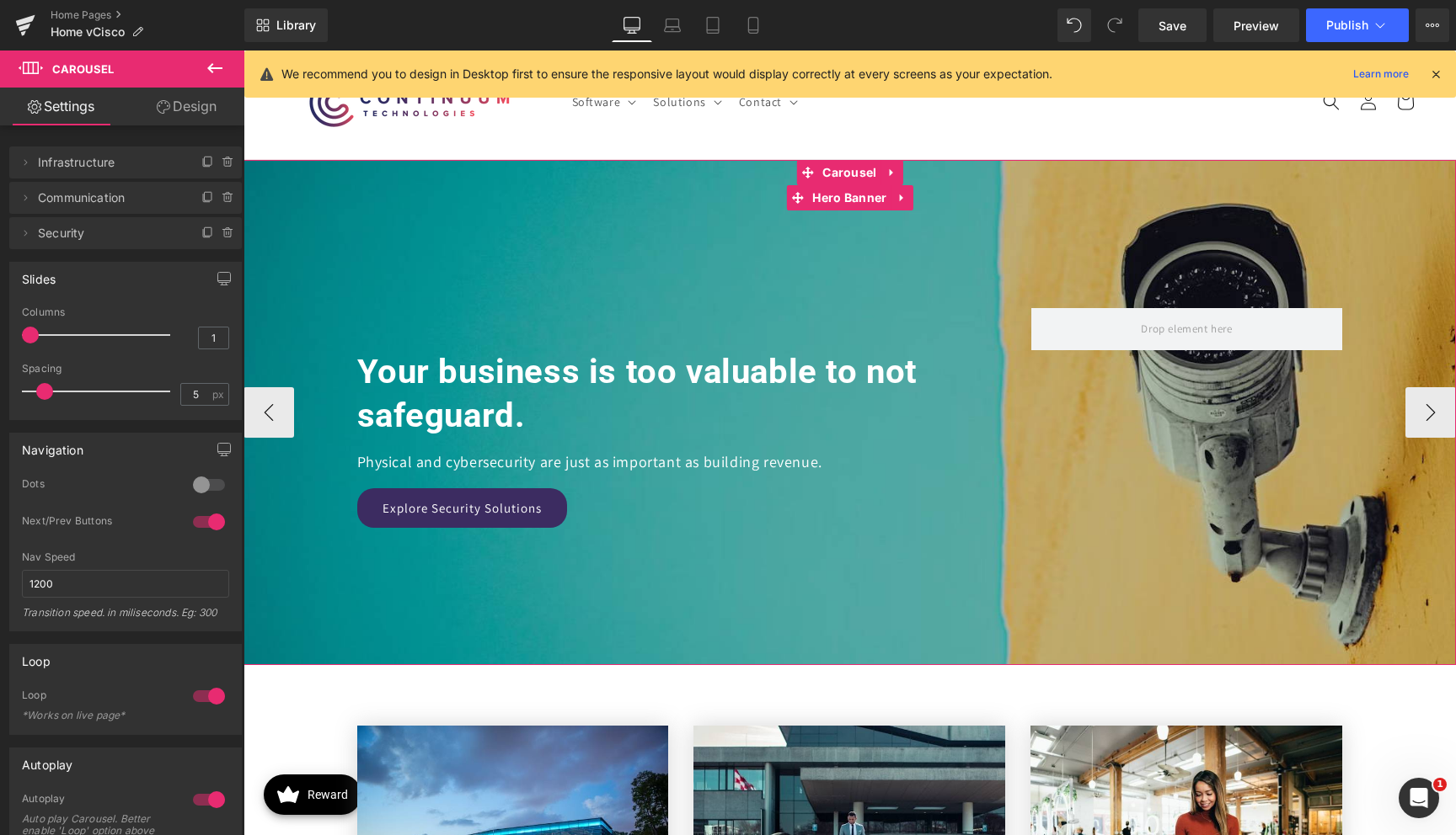
click at [458, 237] on div at bounding box center [850, 412] width 1212 height 505
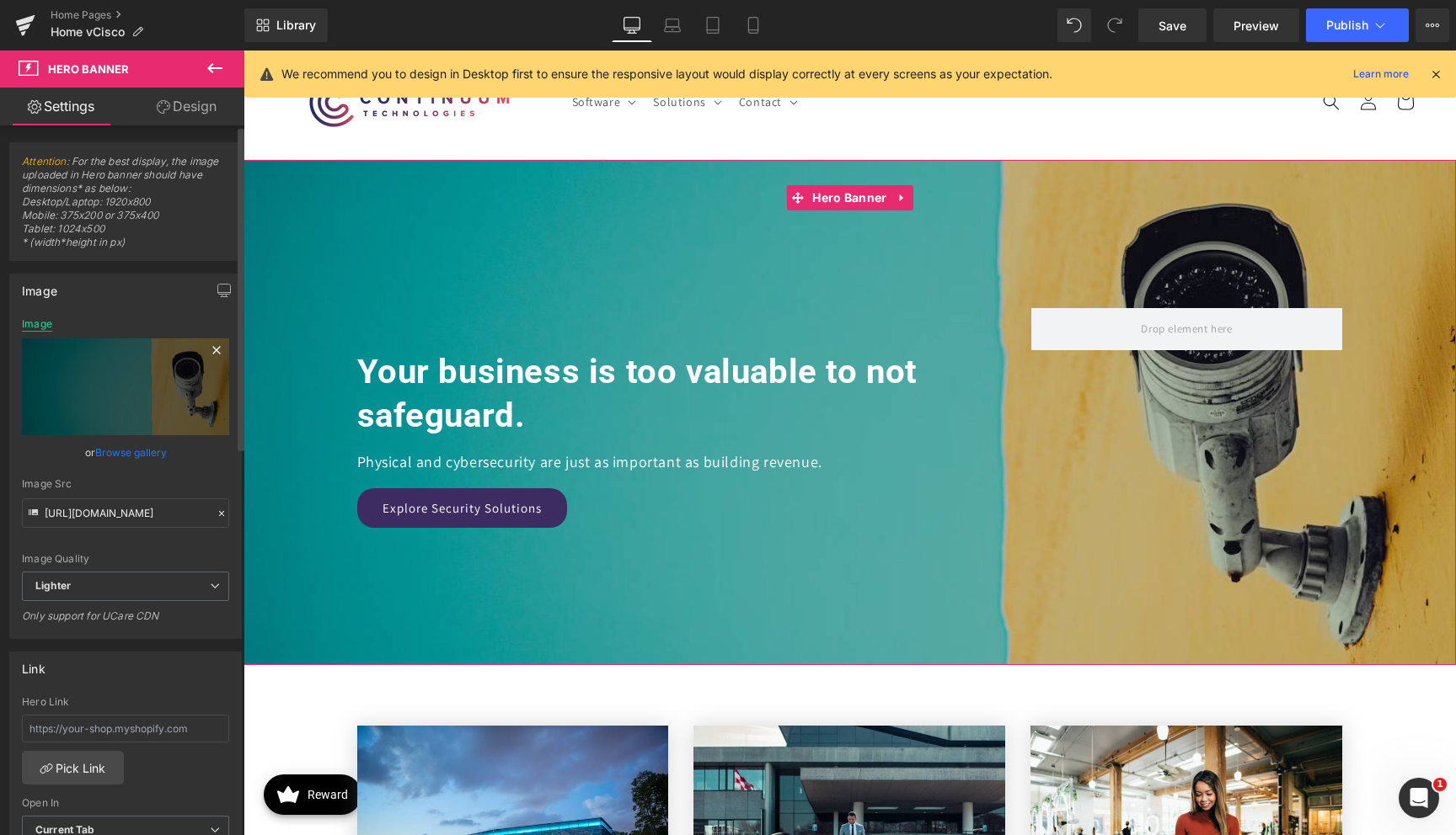
click at [37, 325] on div "Image" at bounding box center [37, 325] width 30 height 12
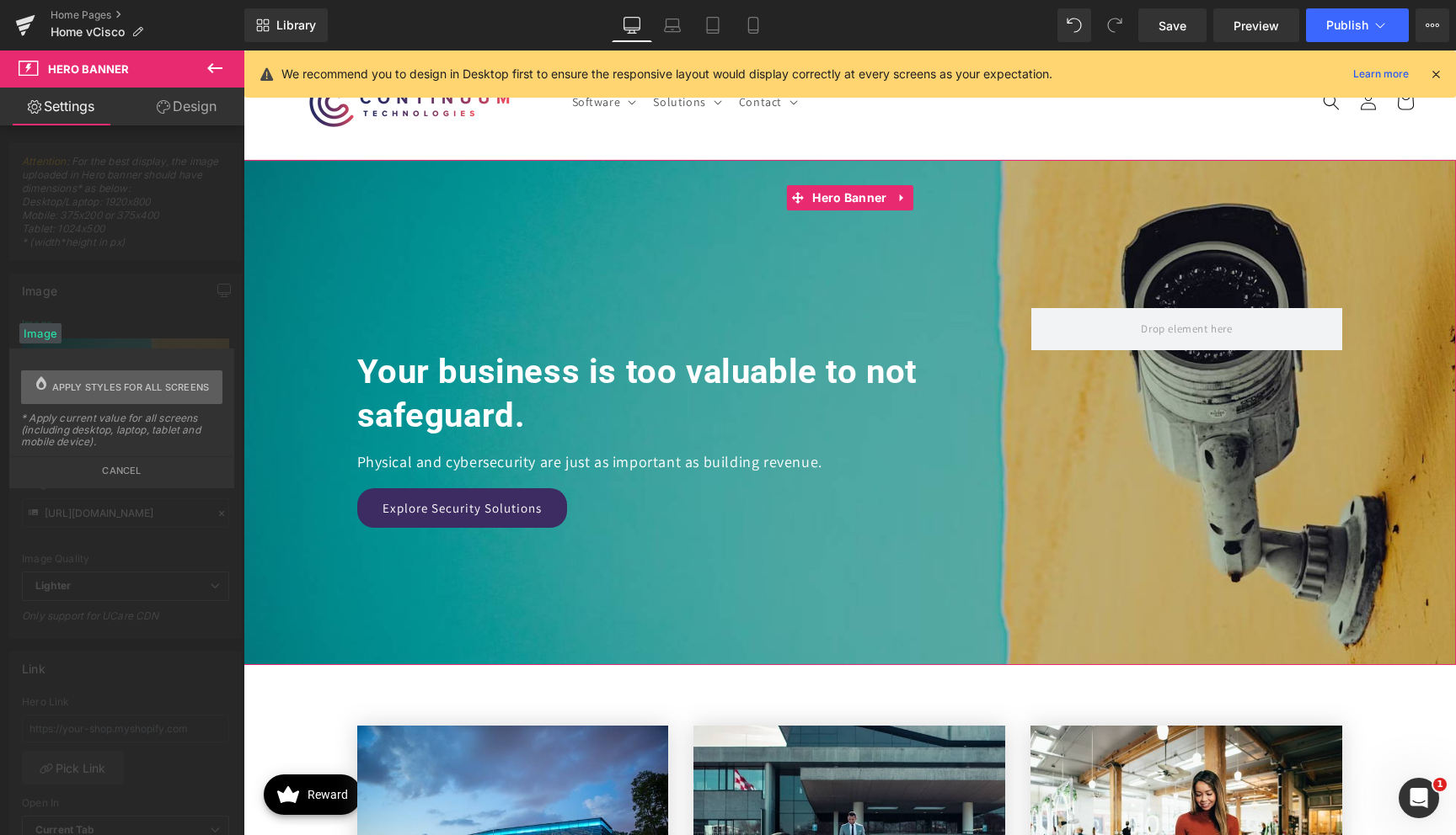
click at [73, 382] on span "Apply styles for all screens" at bounding box center [131, 387] width 157 height 34
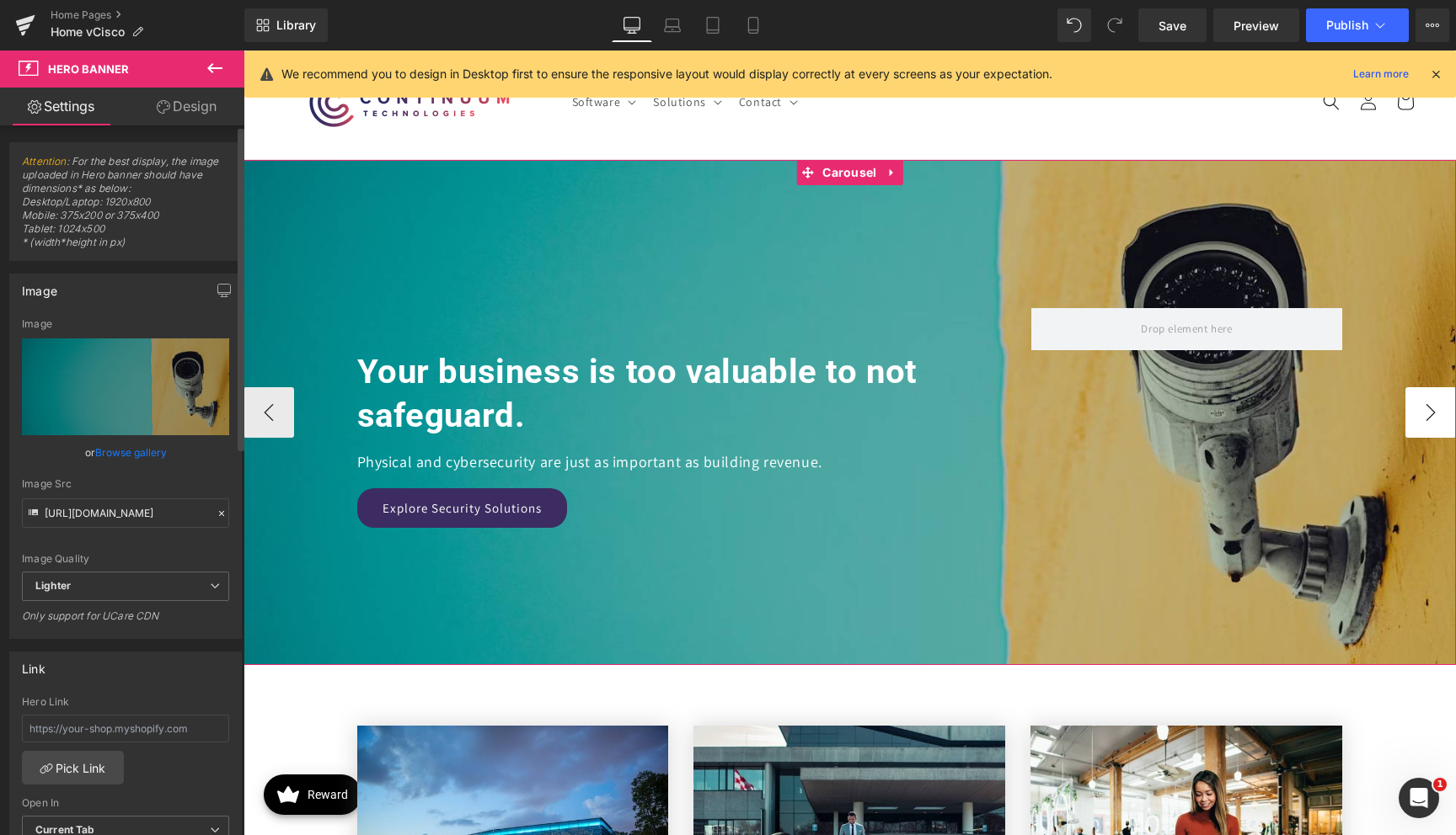
click at [1419, 418] on button "›" at bounding box center [1431, 412] width 51 height 51
click at [1419, 416] on button "›" at bounding box center [1431, 412] width 51 height 51
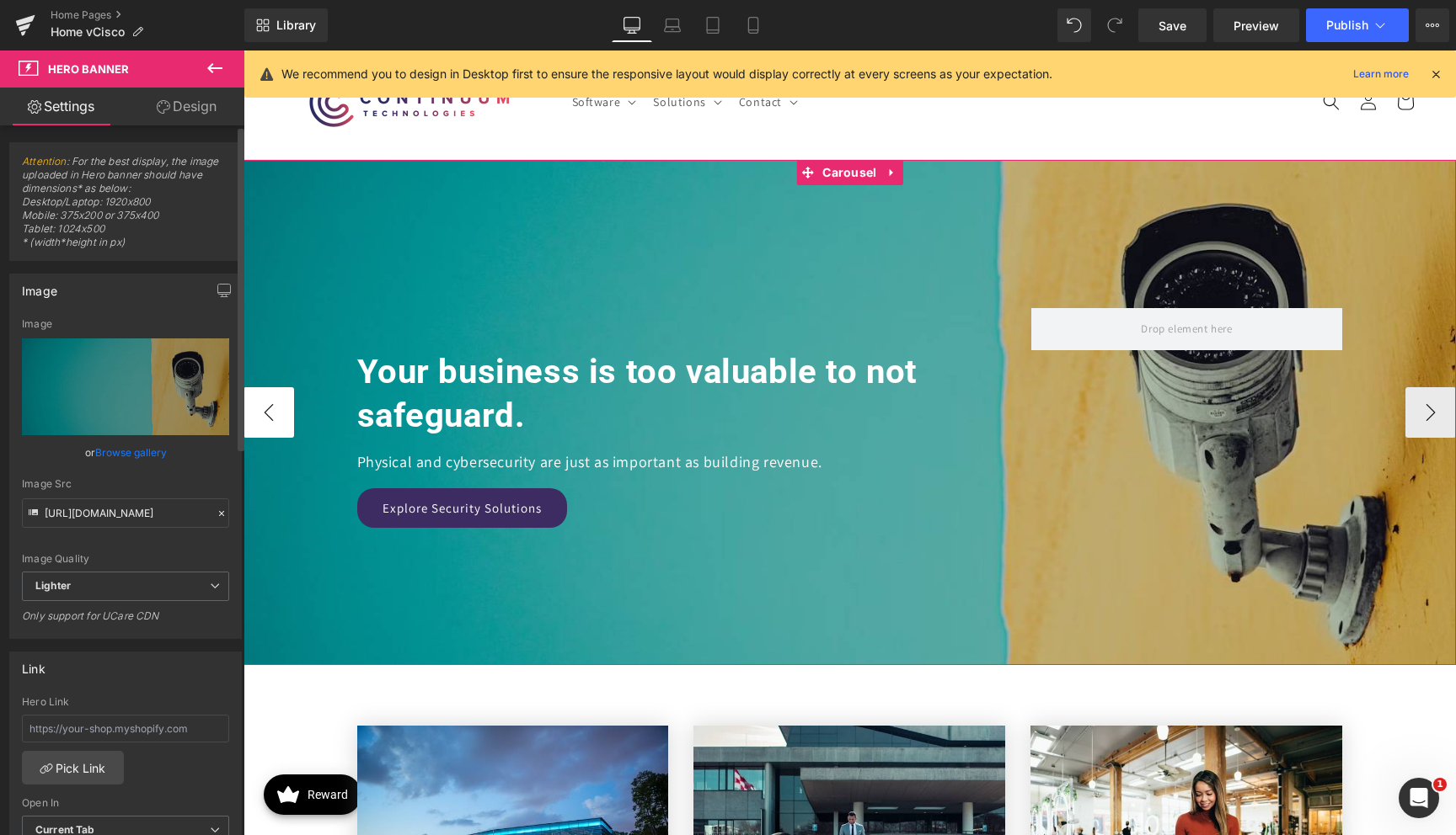
click at [258, 420] on button "‹" at bounding box center [269, 412] width 51 height 51
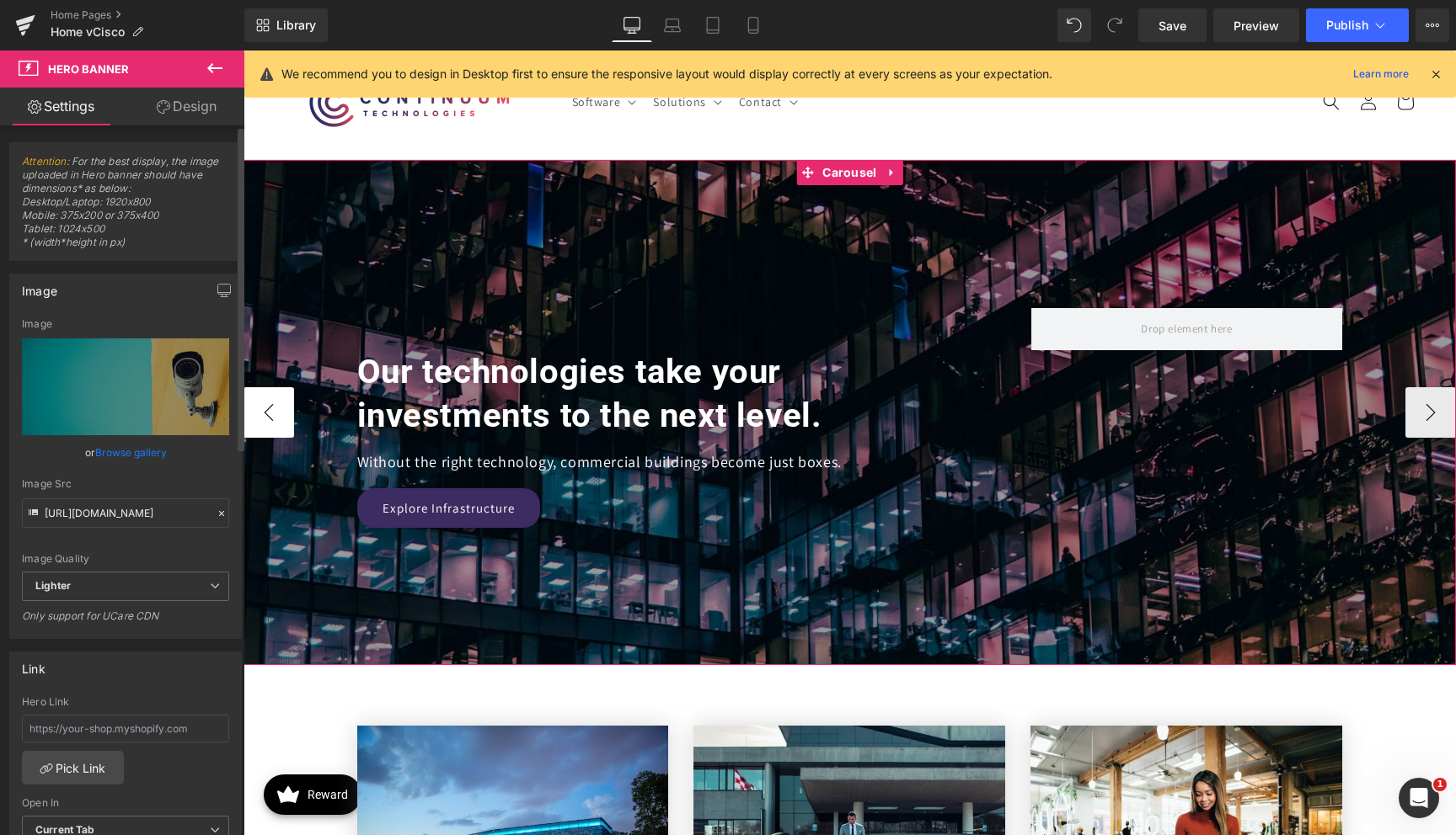
click at [258, 420] on button "‹" at bounding box center [269, 412] width 51 height 51
click at [1432, 414] on button "›" at bounding box center [1431, 412] width 51 height 51
click at [844, 204] on span "Hero Banner" at bounding box center [850, 198] width 83 height 25
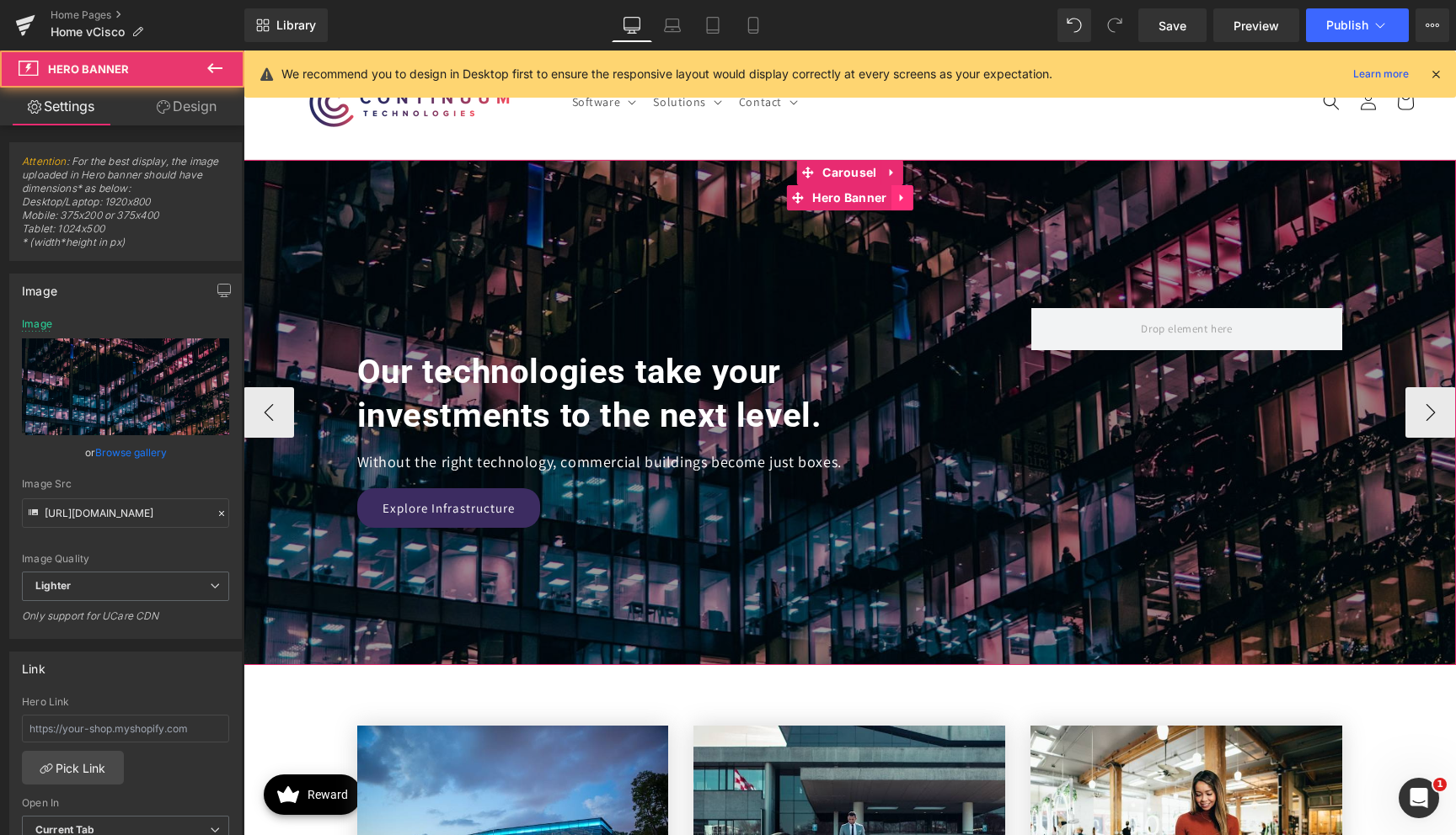
click at [896, 203] on icon at bounding box center [902, 197] width 12 height 13
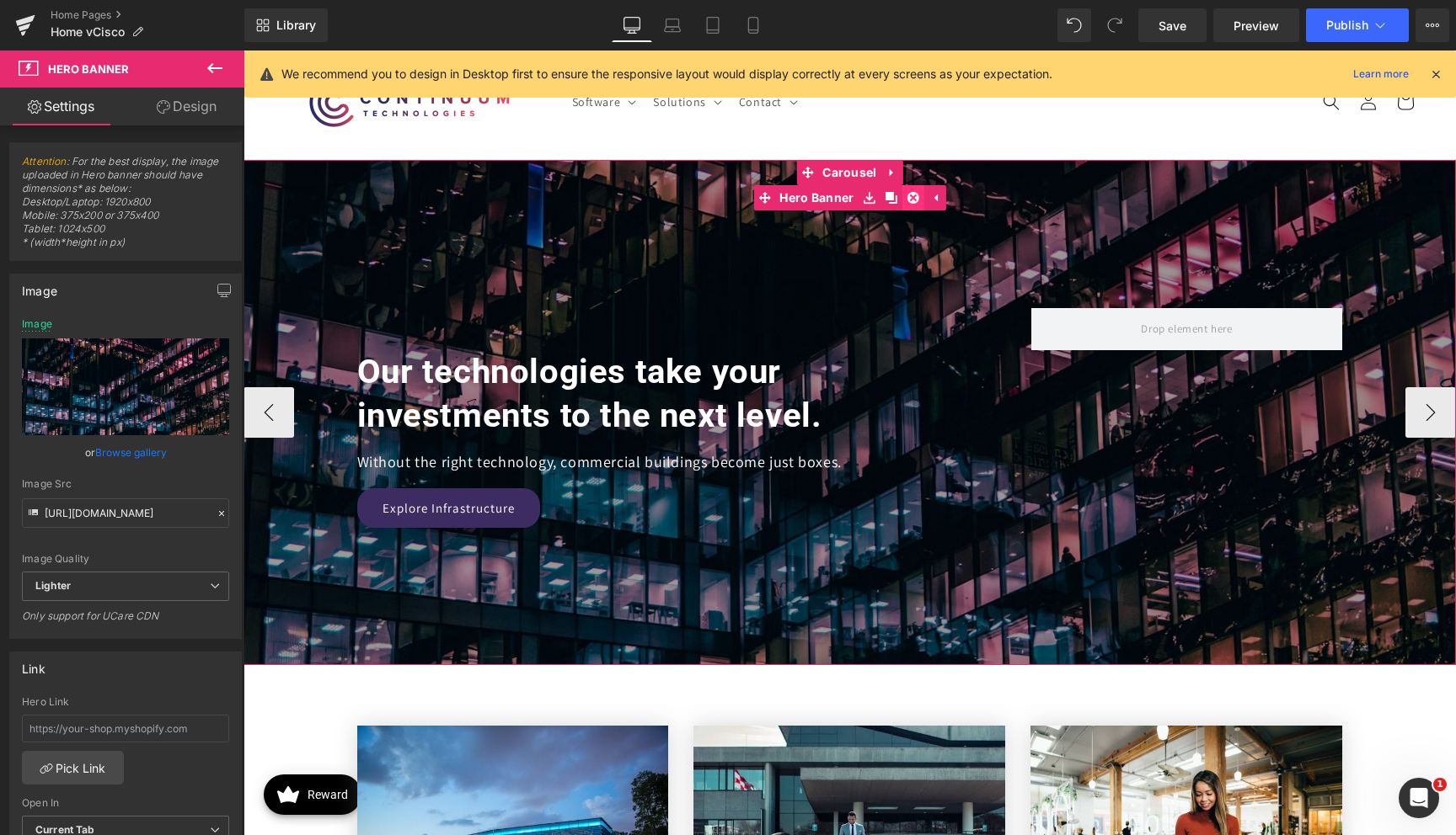
click at [910, 199] on icon at bounding box center [913, 198] width 12 height 12
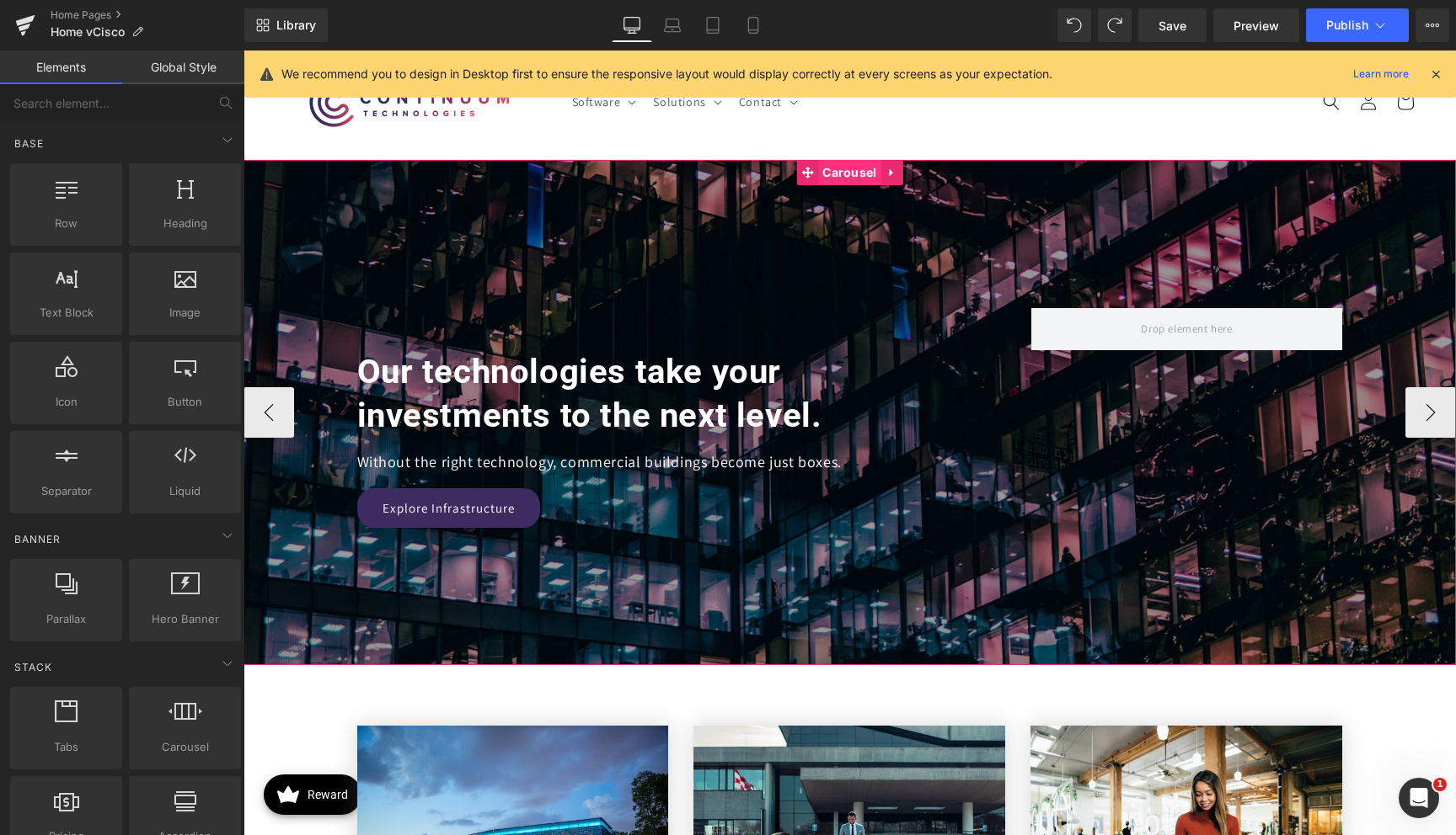
click at [847, 174] on span "Carousel" at bounding box center [849, 172] width 63 height 25
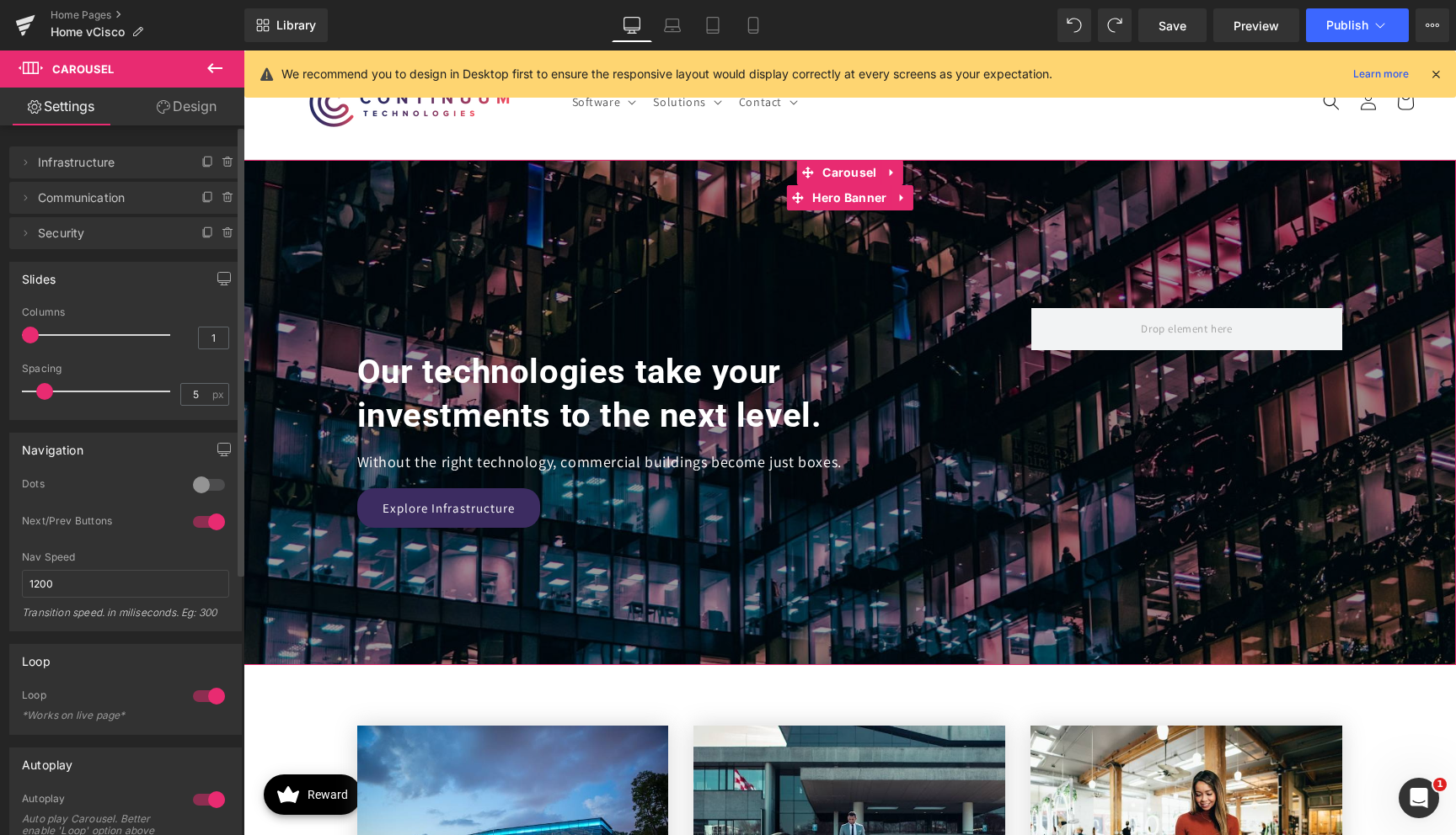
click at [149, 198] on span "Communication" at bounding box center [108, 198] width 141 height 32
click at [94, 194] on span "Communication" at bounding box center [108, 198] width 141 height 32
click at [30, 199] on icon at bounding box center [25, 198] width 14 height 14
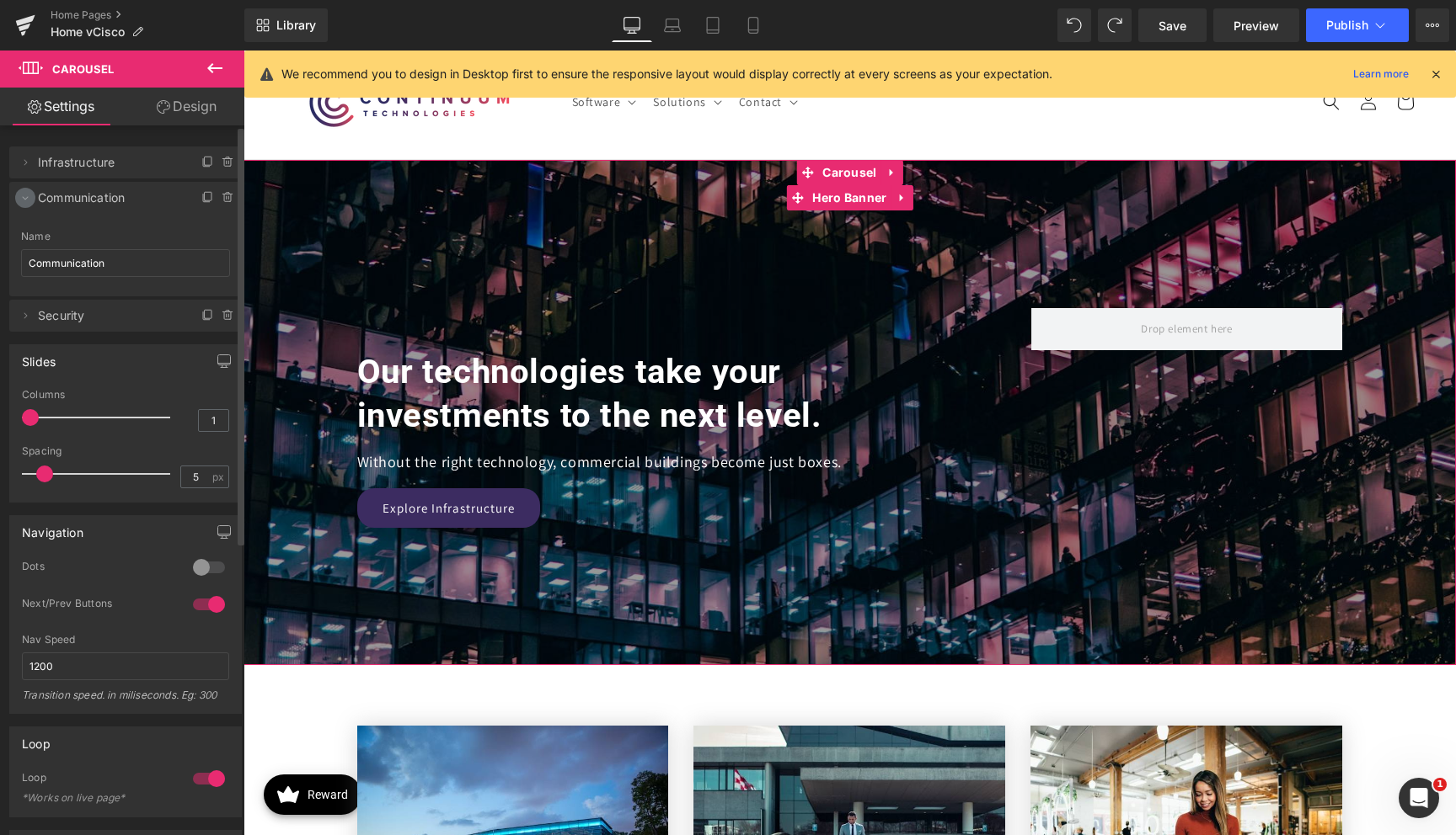
click at [30, 199] on icon at bounding box center [25, 198] width 14 height 14
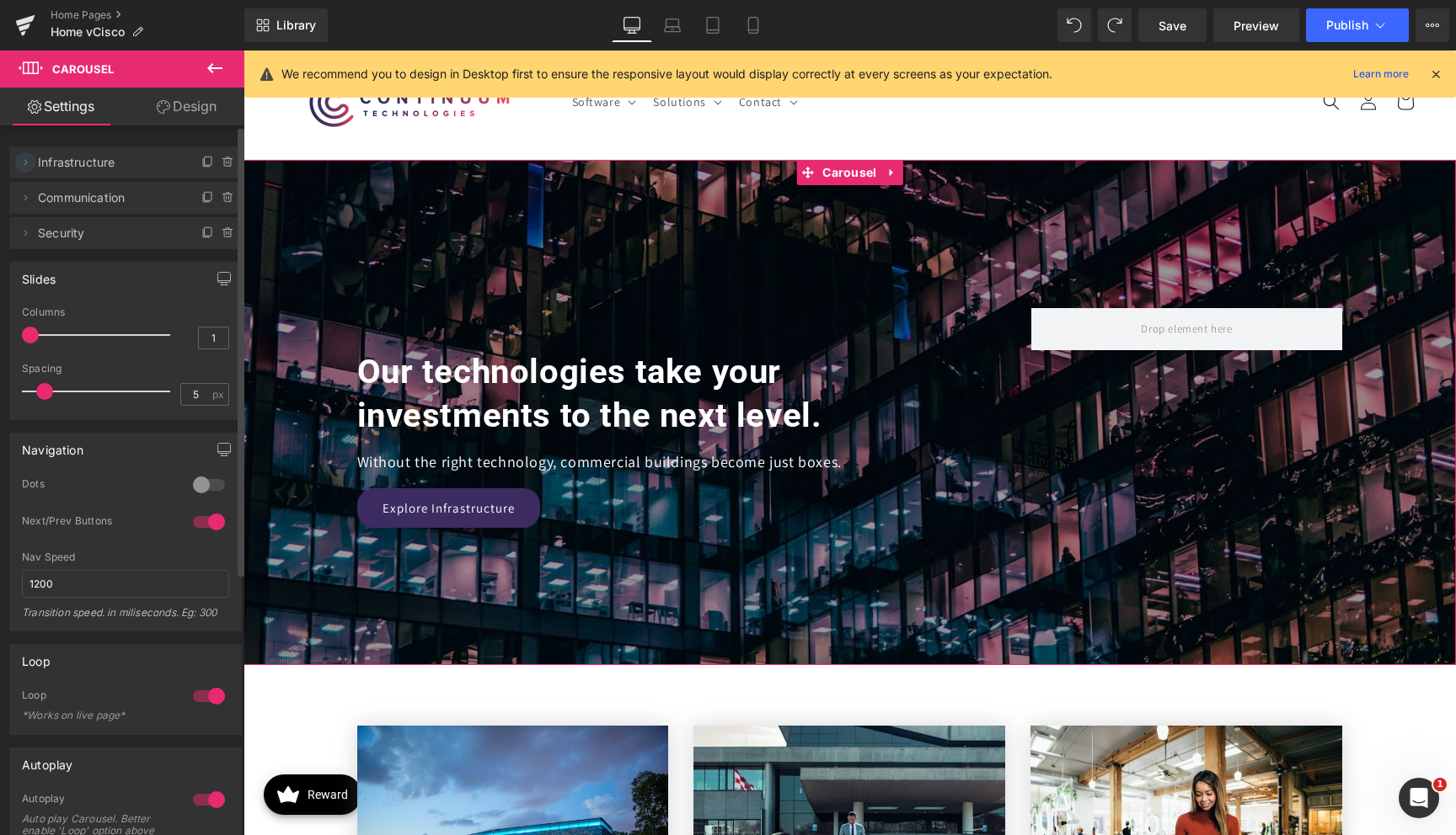
click at [25, 164] on icon at bounding box center [26, 161] width 3 height 6
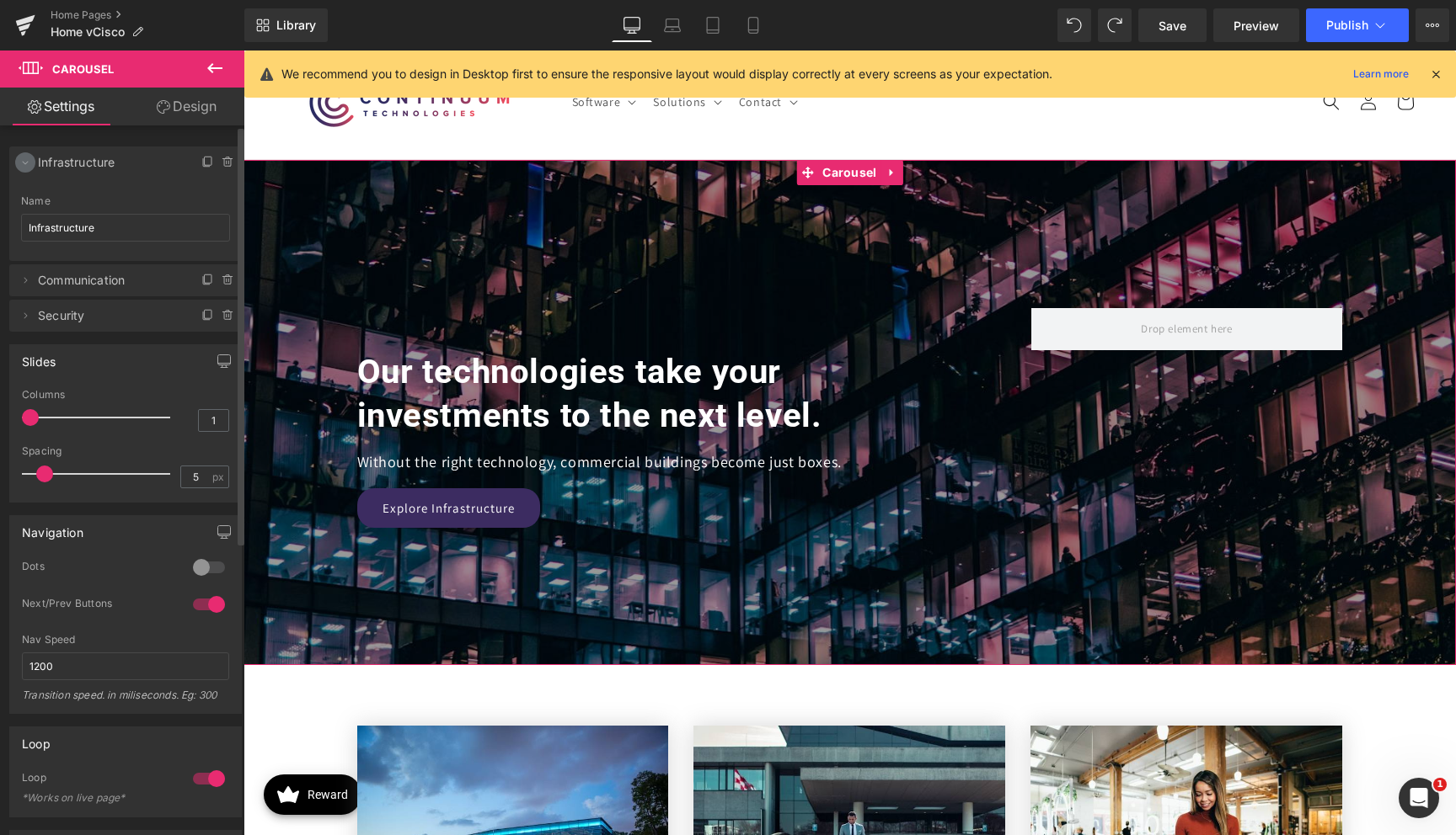
click at [24, 164] on icon at bounding box center [25, 162] width 14 height 14
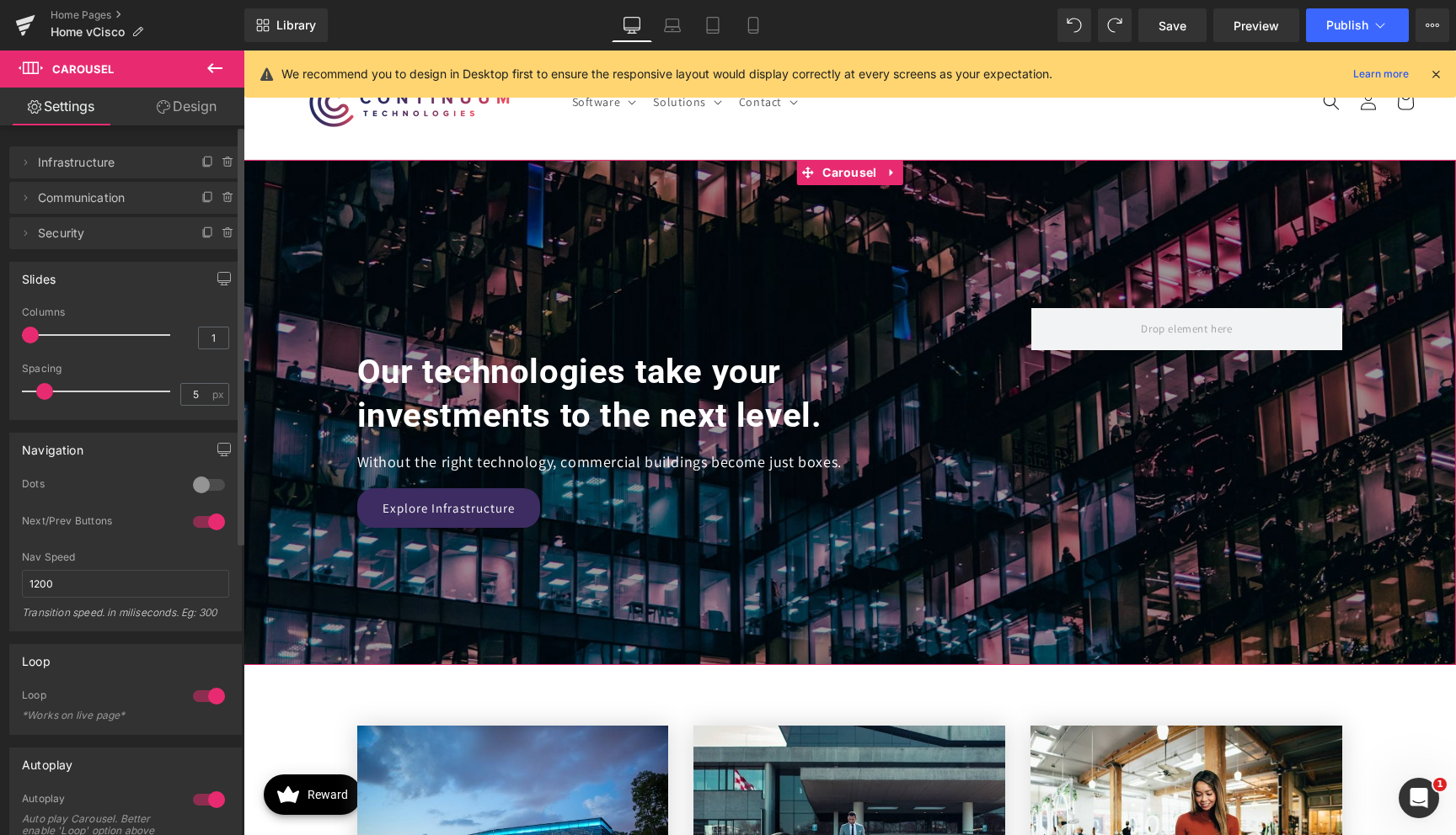
click at [67, 158] on span "Infrastructure" at bounding box center [108, 162] width 141 height 32
click at [90, 163] on span "Infrastructure" at bounding box center [108, 162] width 141 height 32
click at [222, 199] on icon at bounding box center [228, 198] width 14 height 14
click at [211, 199] on button "Delete" at bounding box center [210, 199] width 53 height 22
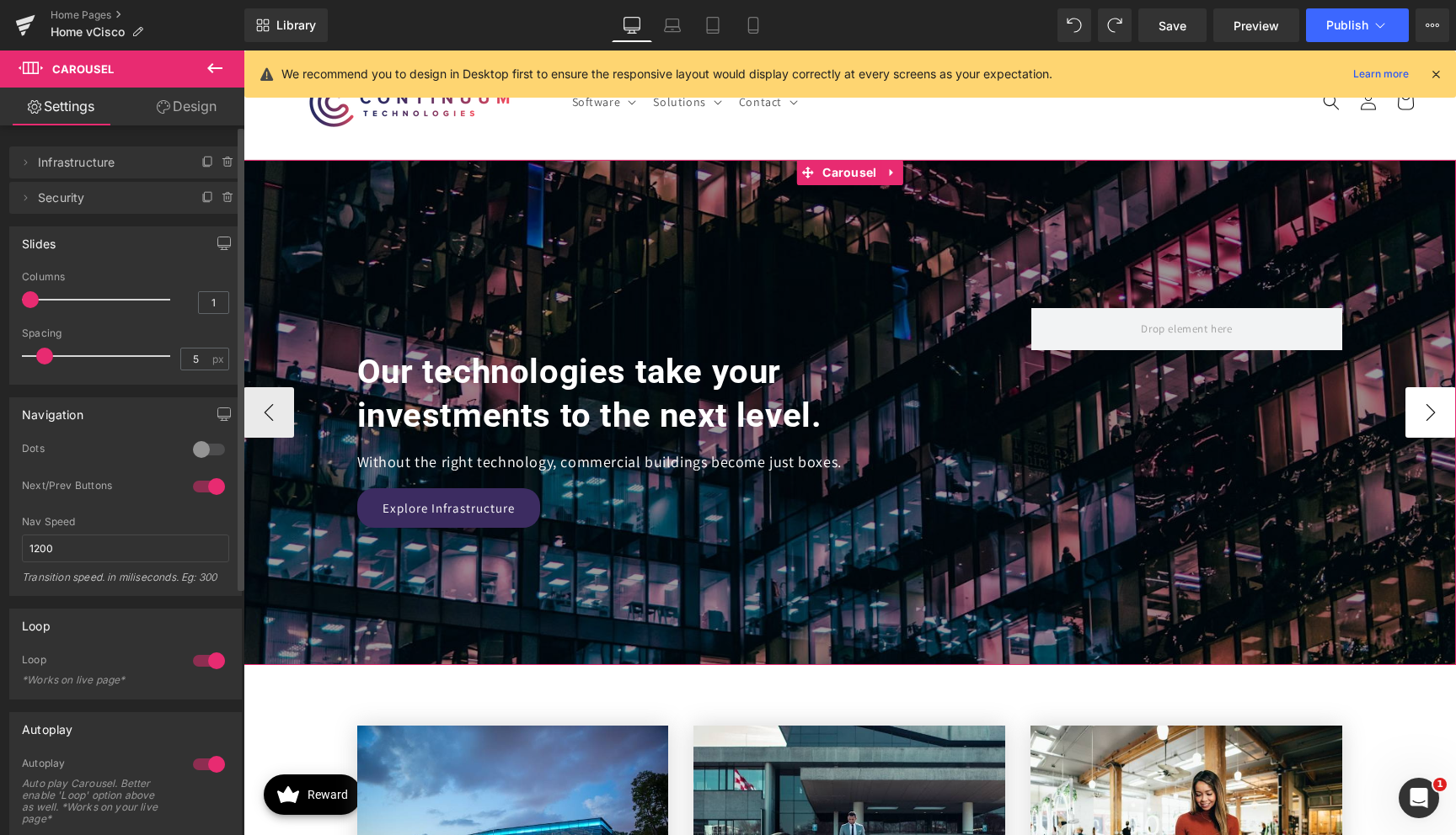
click at [1430, 418] on button "›" at bounding box center [1431, 412] width 51 height 51
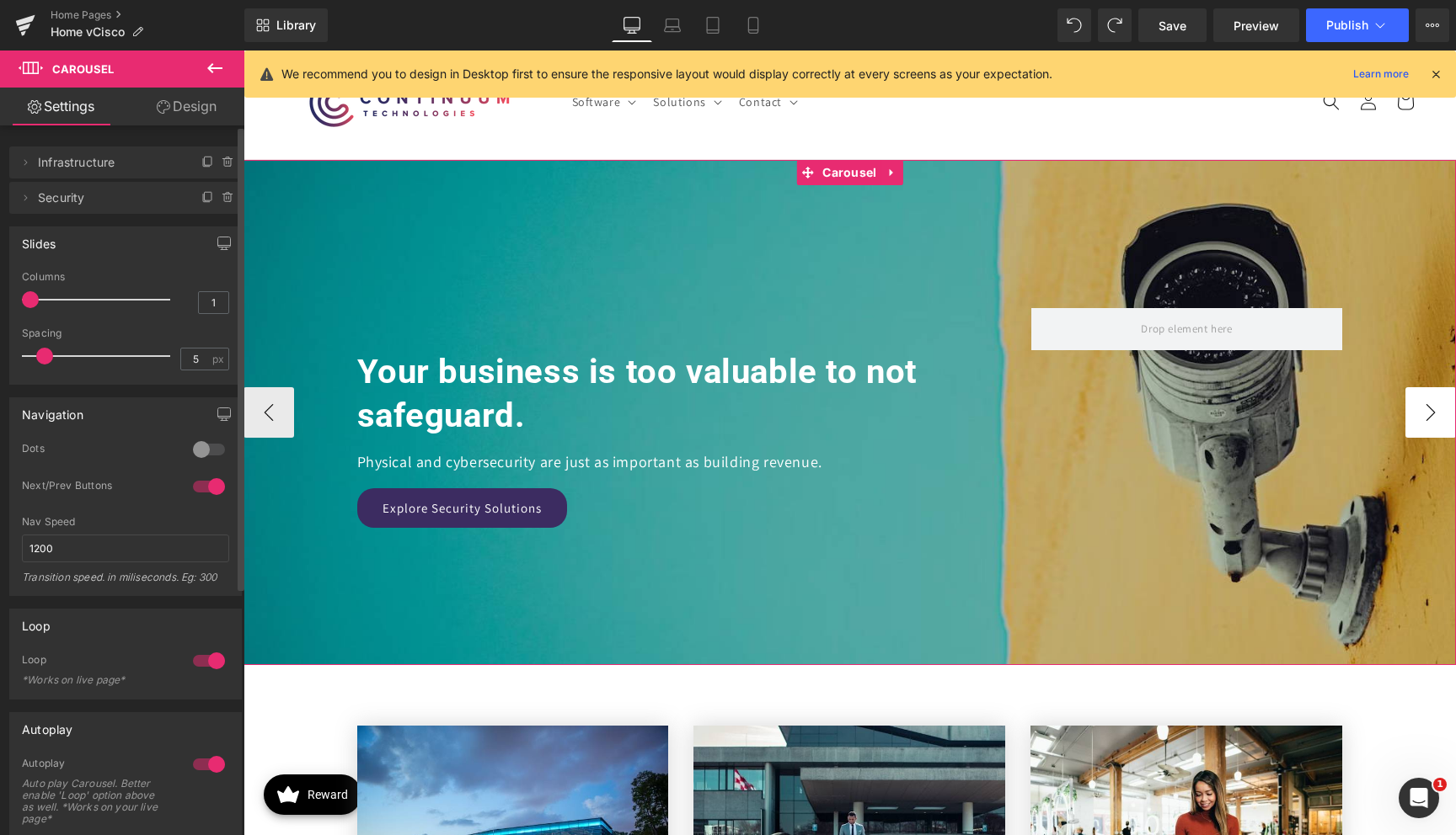
click at [1431, 412] on button "›" at bounding box center [1431, 412] width 51 height 51
click at [272, 422] on button "‹" at bounding box center [269, 412] width 51 height 51
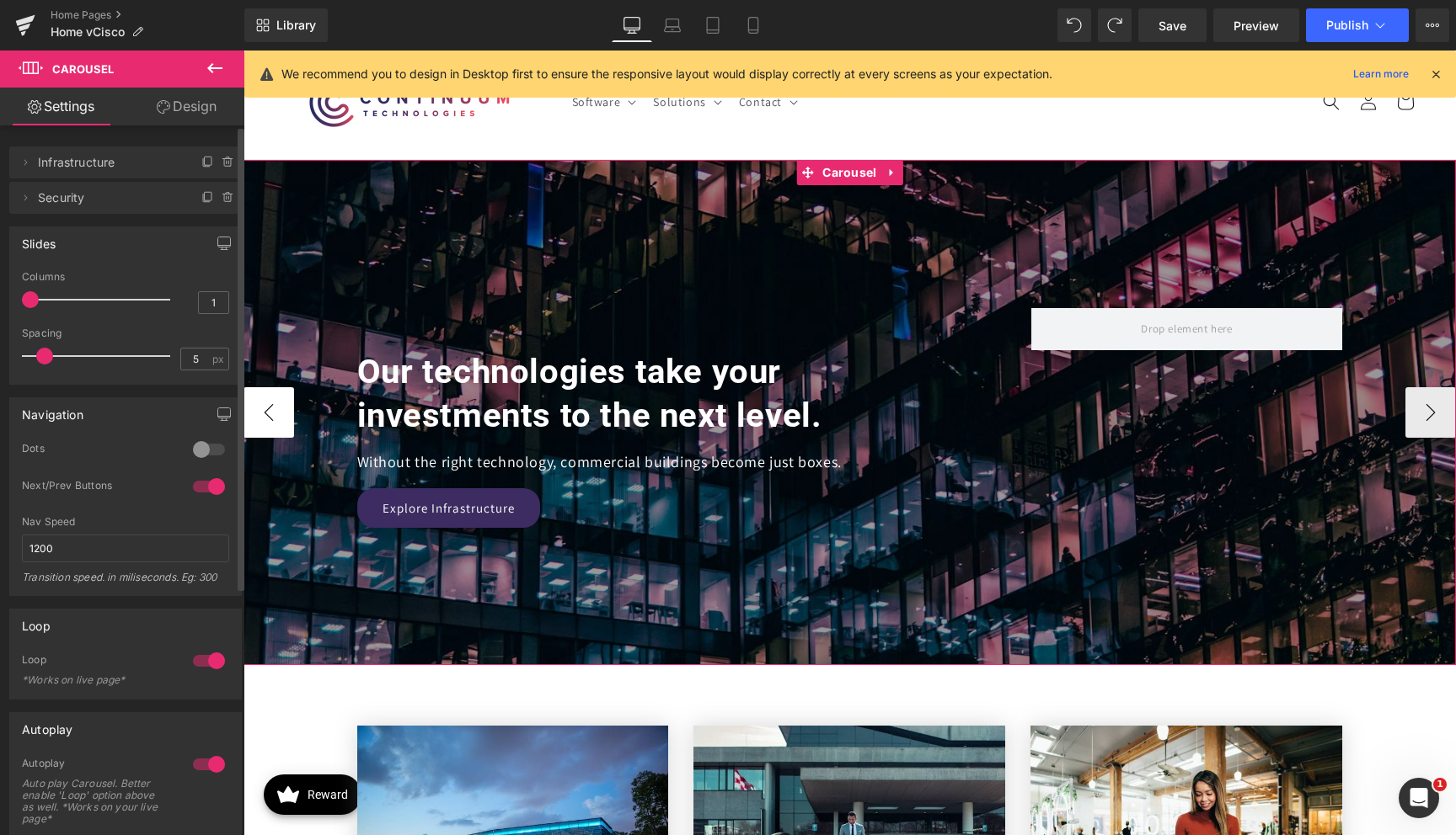
click at [272, 422] on button "‹" at bounding box center [269, 412] width 51 height 51
click at [1420, 400] on button "›" at bounding box center [1431, 412] width 51 height 51
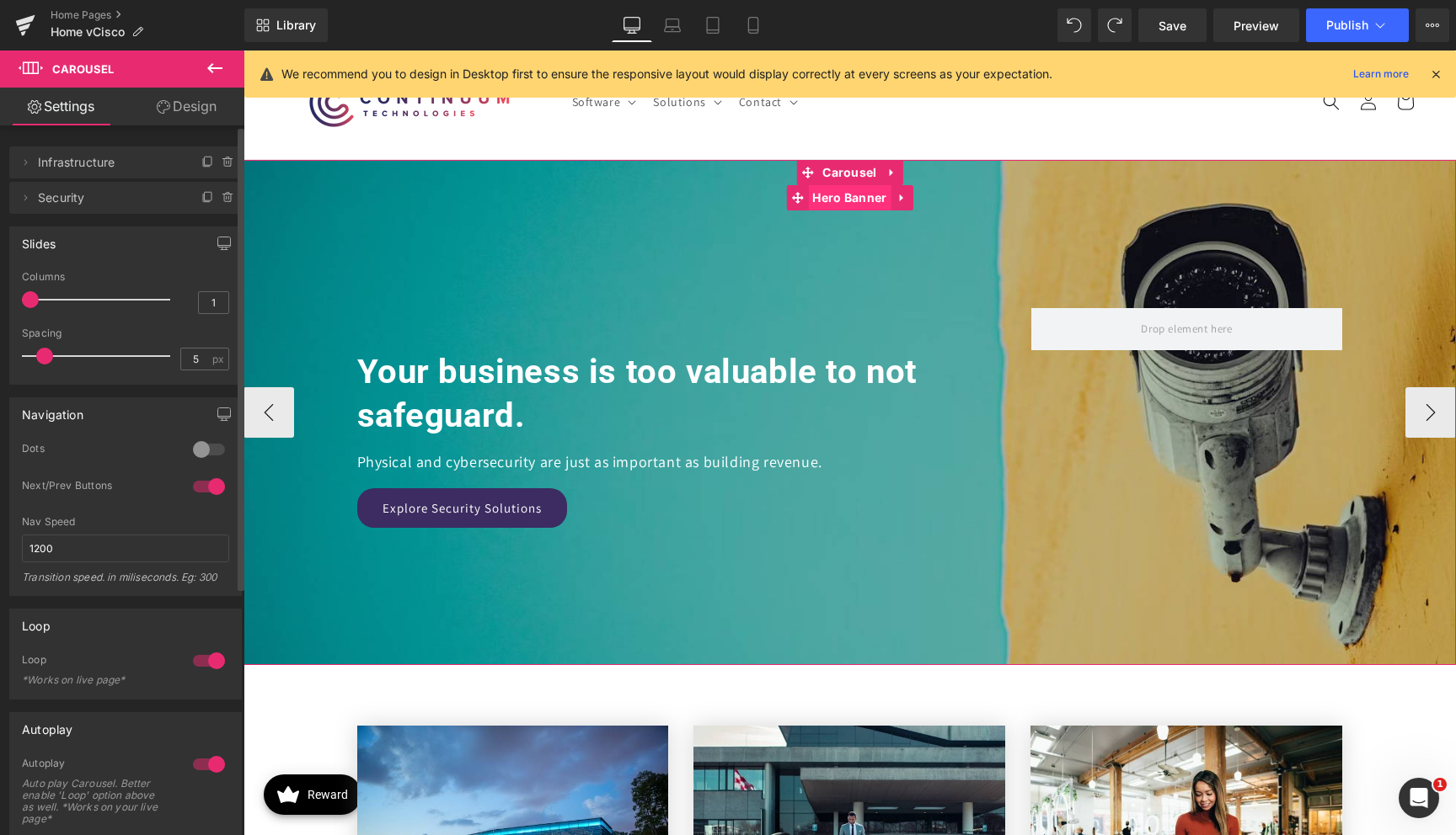
click at [830, 194] on span "Hero Banner" at bounding box center [850, 198] width 83 height 25
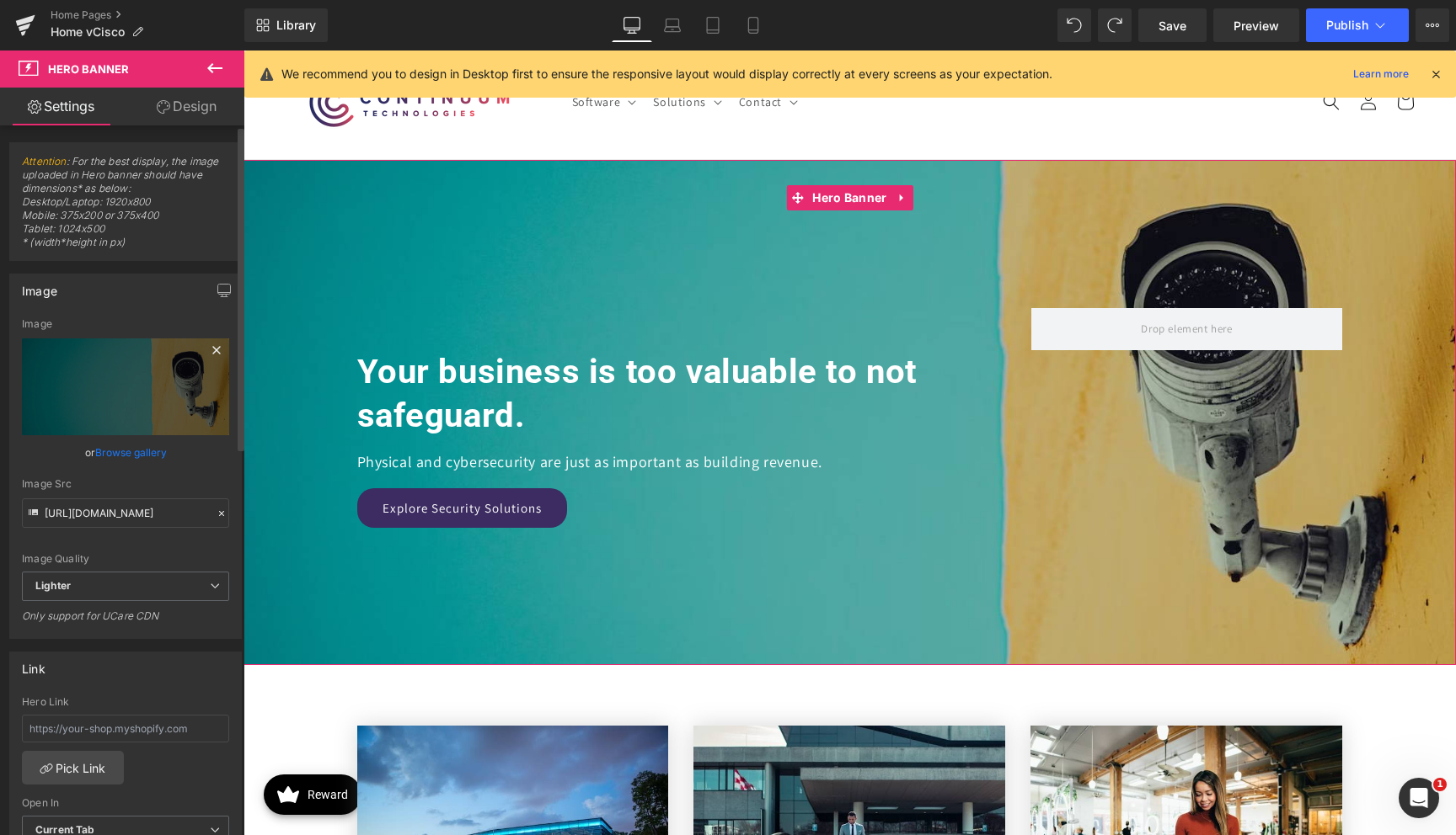
click at [40, 329] on div "Image" at bounding box center [125, 325] width 207 height 12
click at [42, 323] on div "Image" at bounding box center [125, 325] width 207 height 12
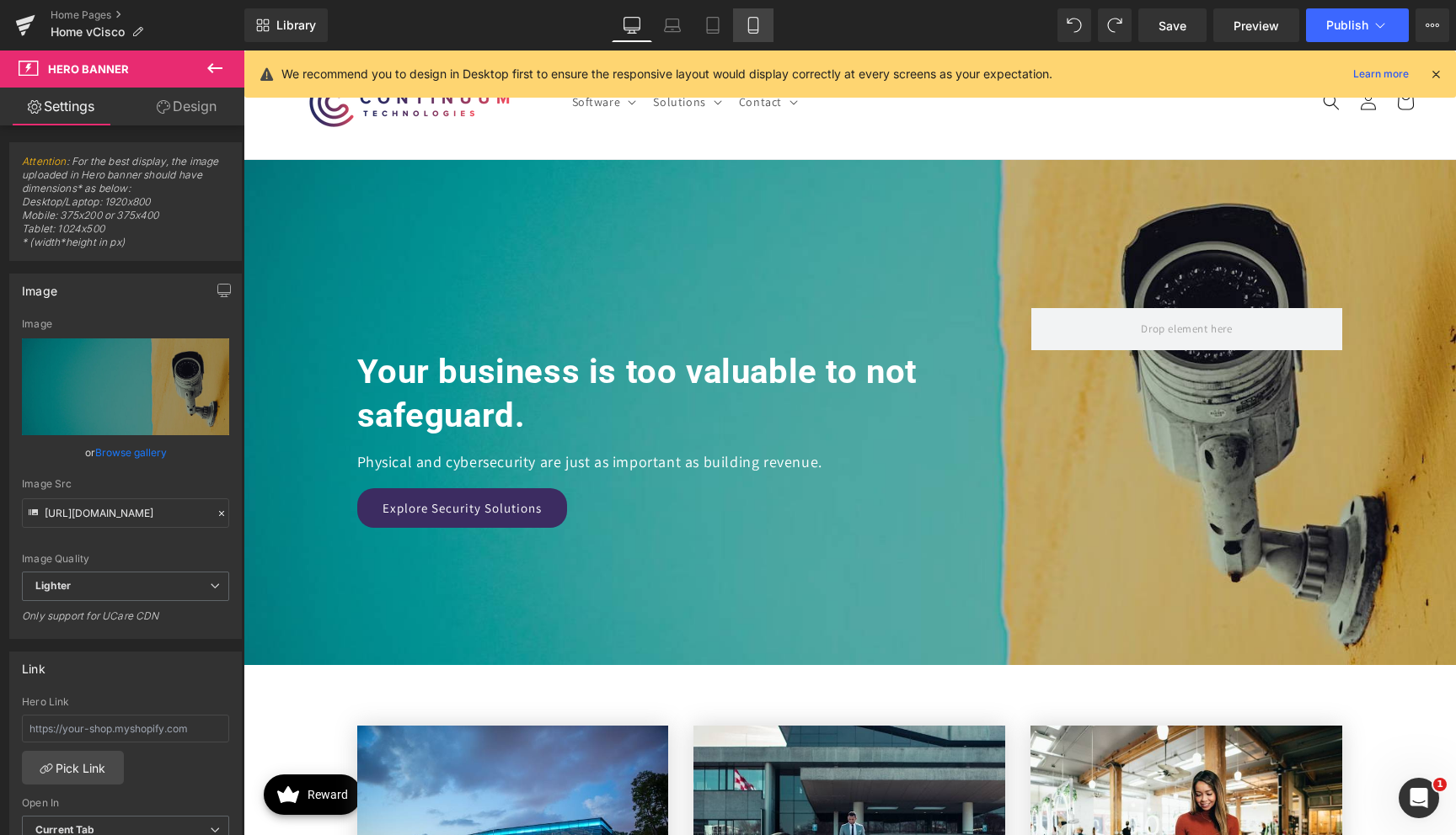
click at [768, 21] on link "Mobile" at bounding box center [753, 25] width 41 height 34
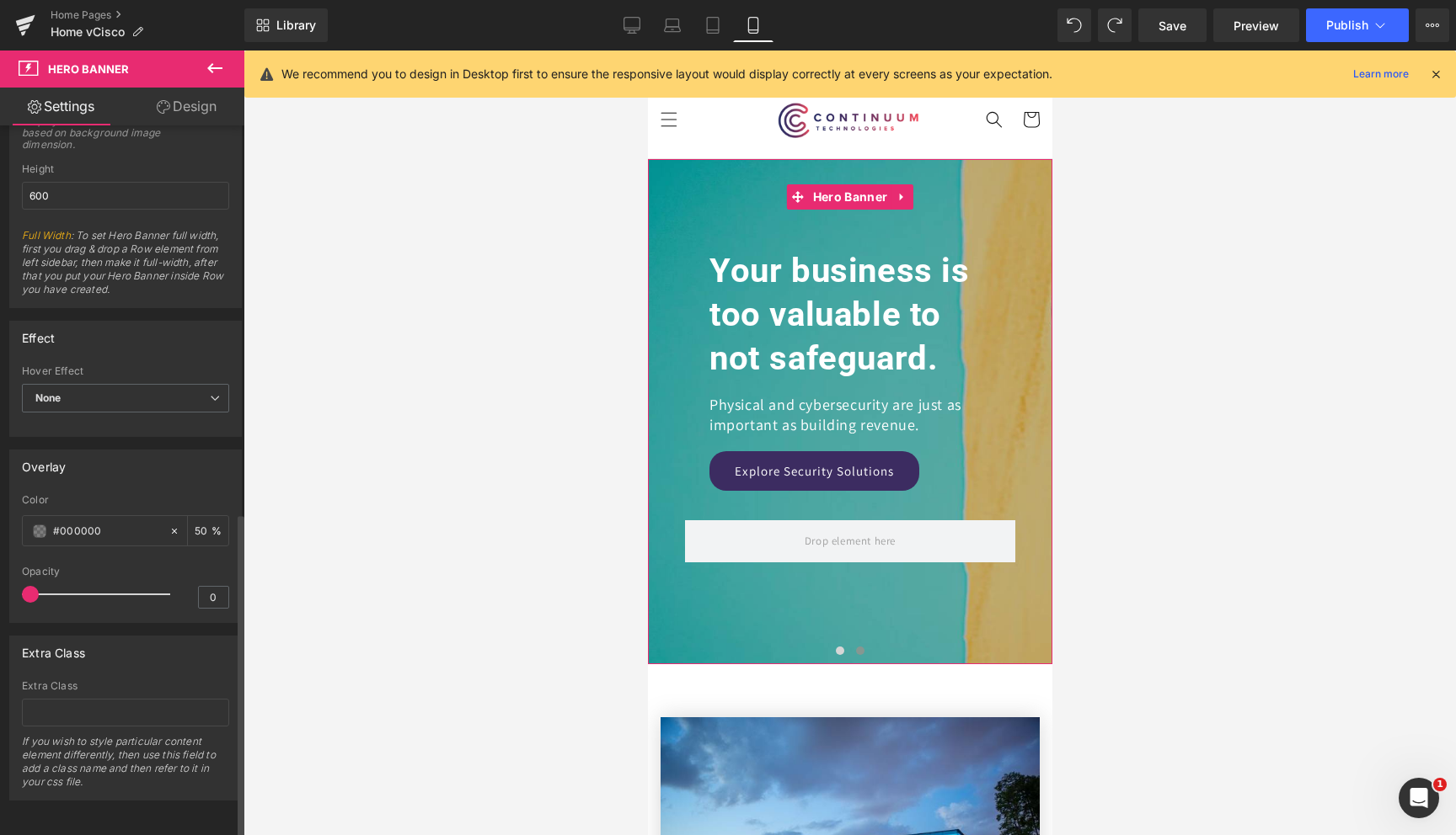
scroll to position [0, 0]
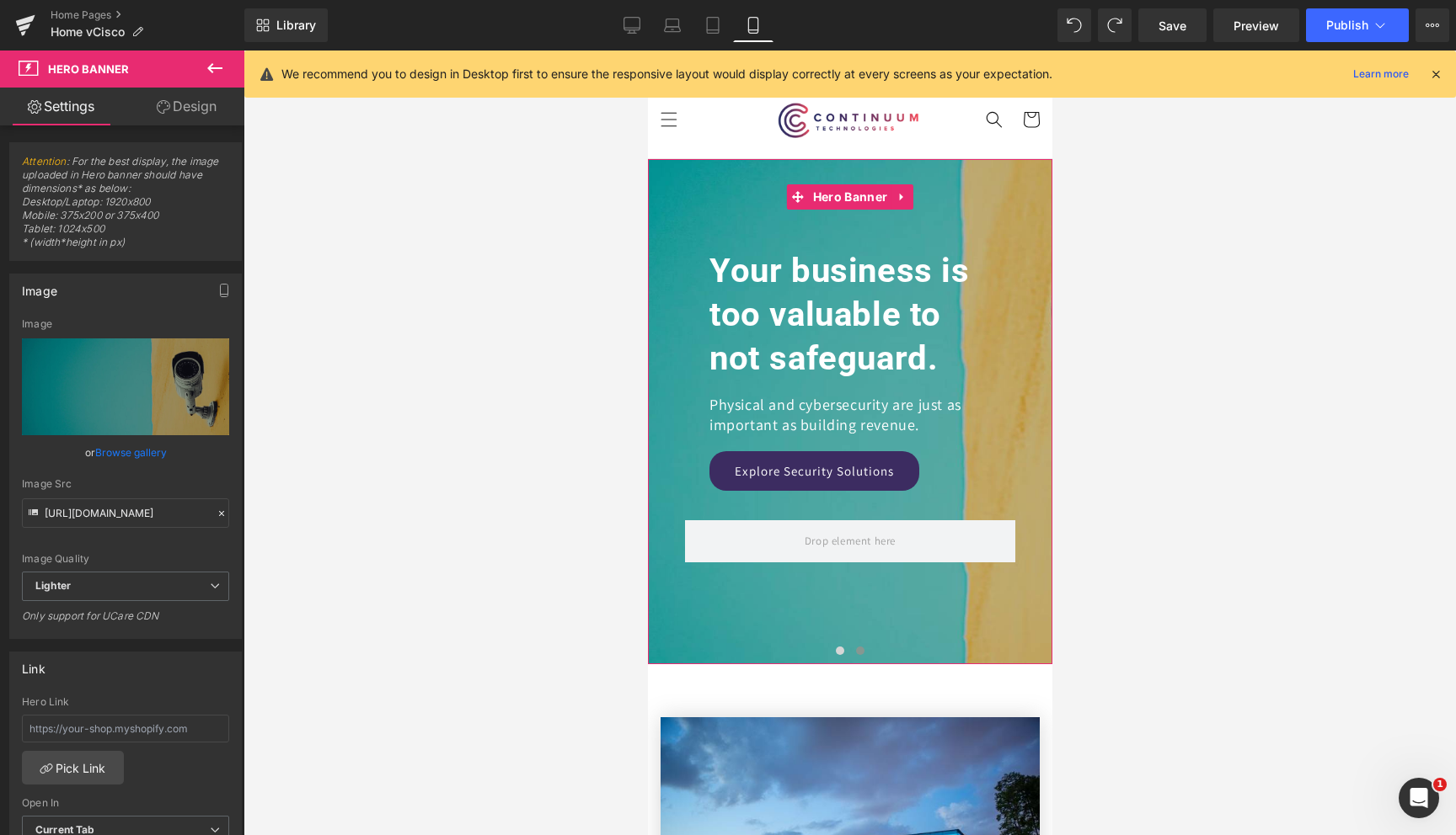
click at [200, 122] on link "Design" at bounding box center [186, 106] width 122 height 38
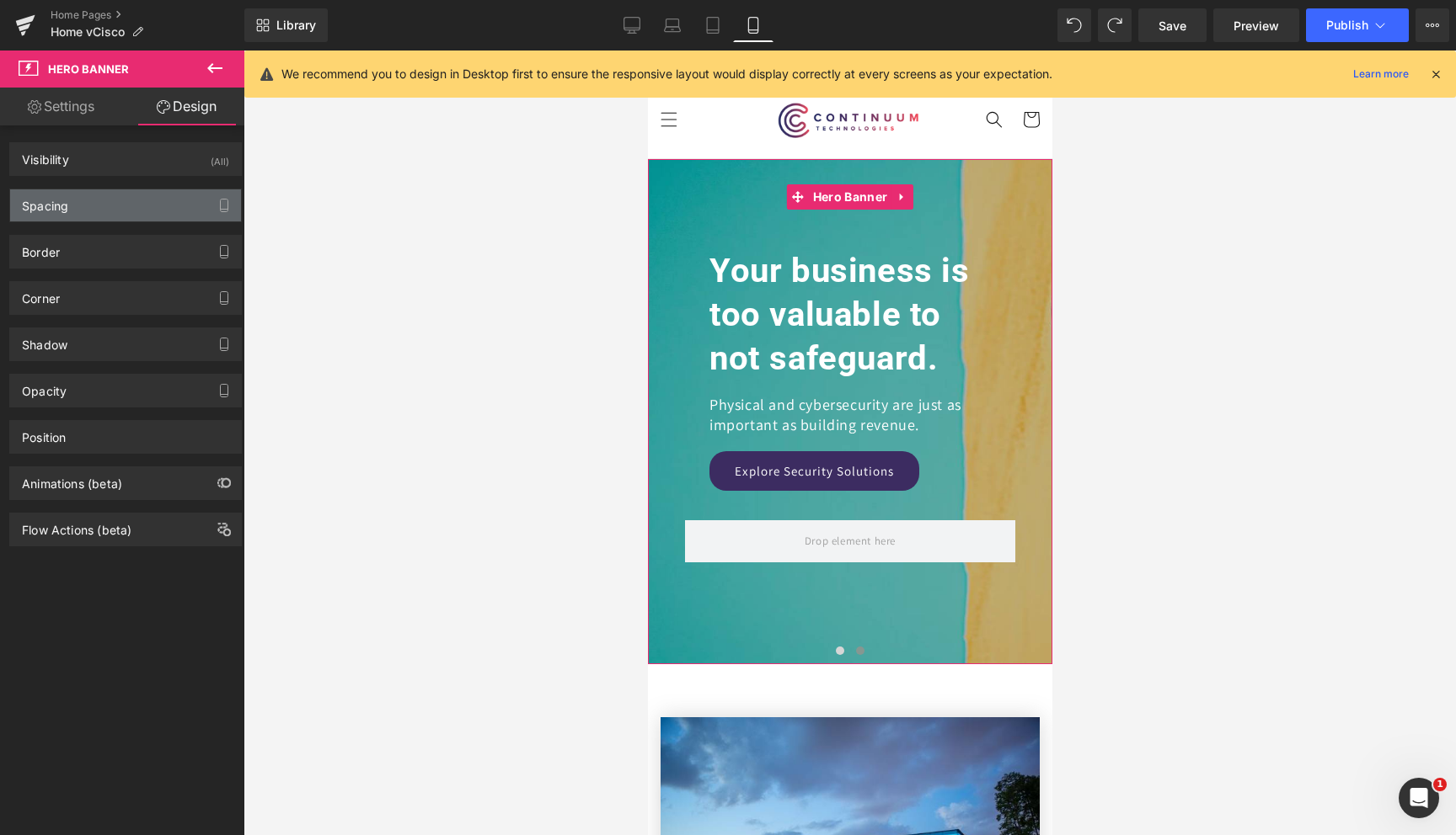
click at [95, 205] on div "Spacing" at bounding box center [125, 205] width 231 height 32
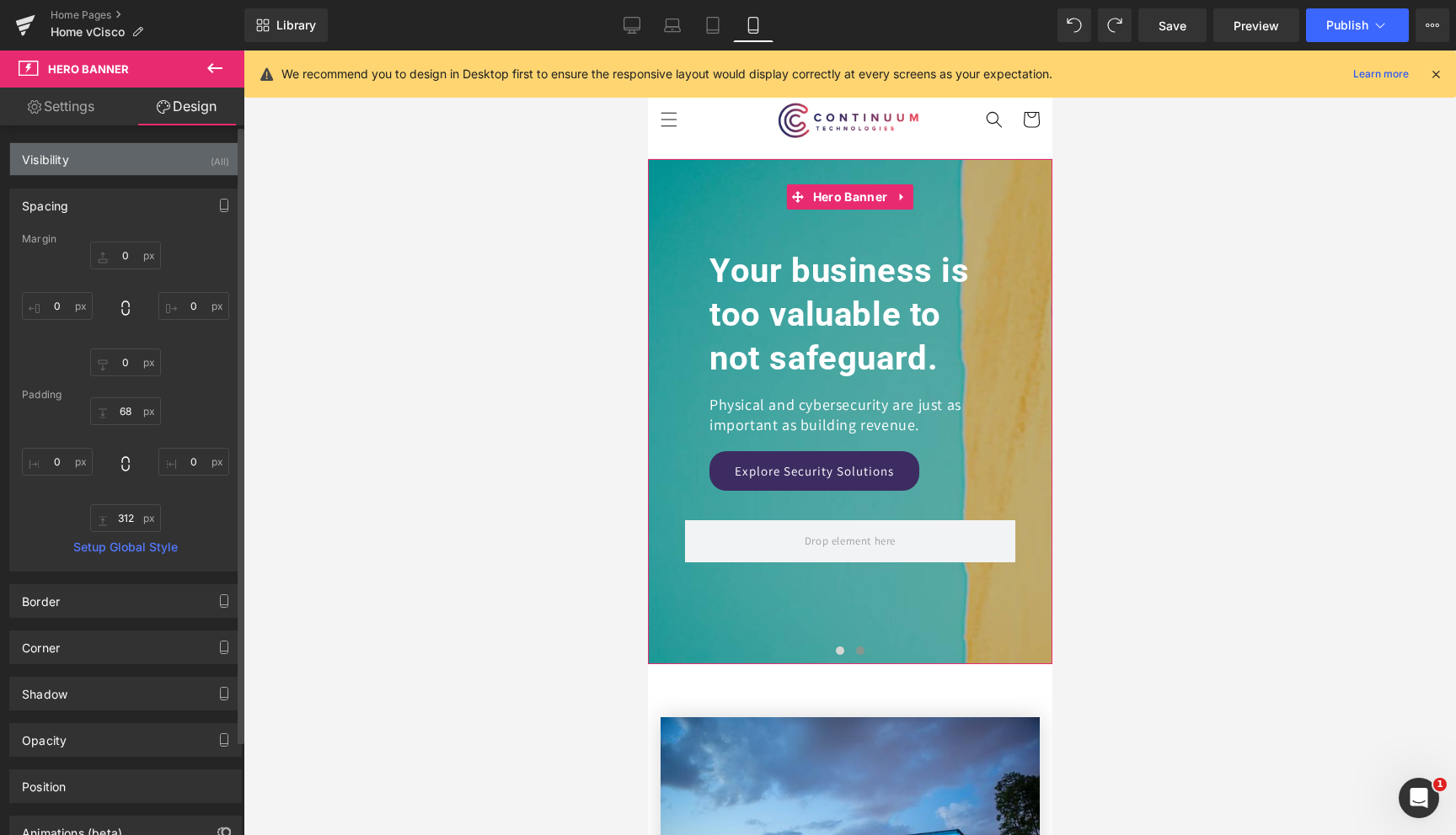
click at [71, 167] on div "Visibility (All)" at bounding box center [125, 159] width 231 height 32
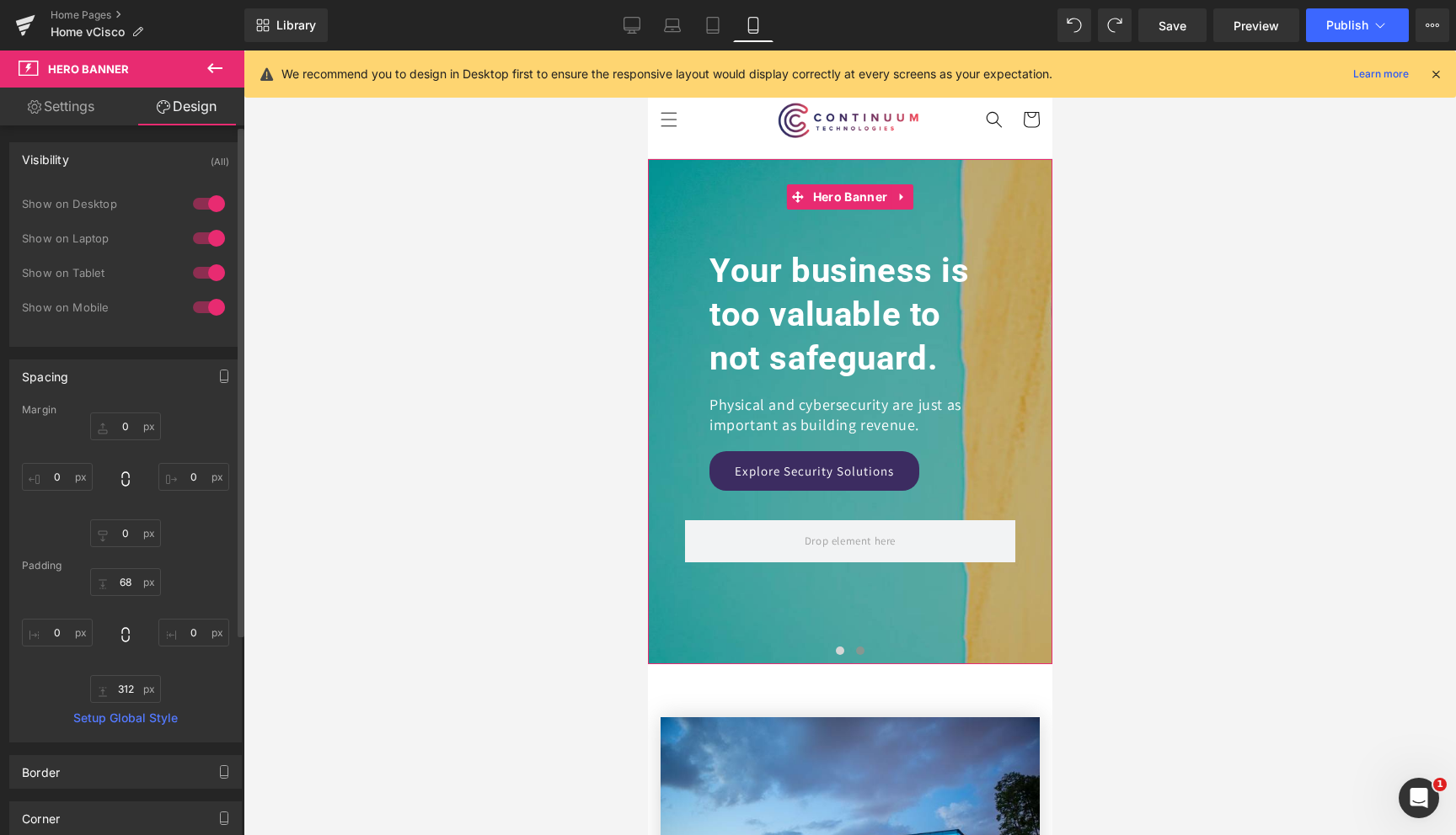
click at [71, 167] on div "Visibility (All)" at bounding box center [125, 159] width 231 height 32
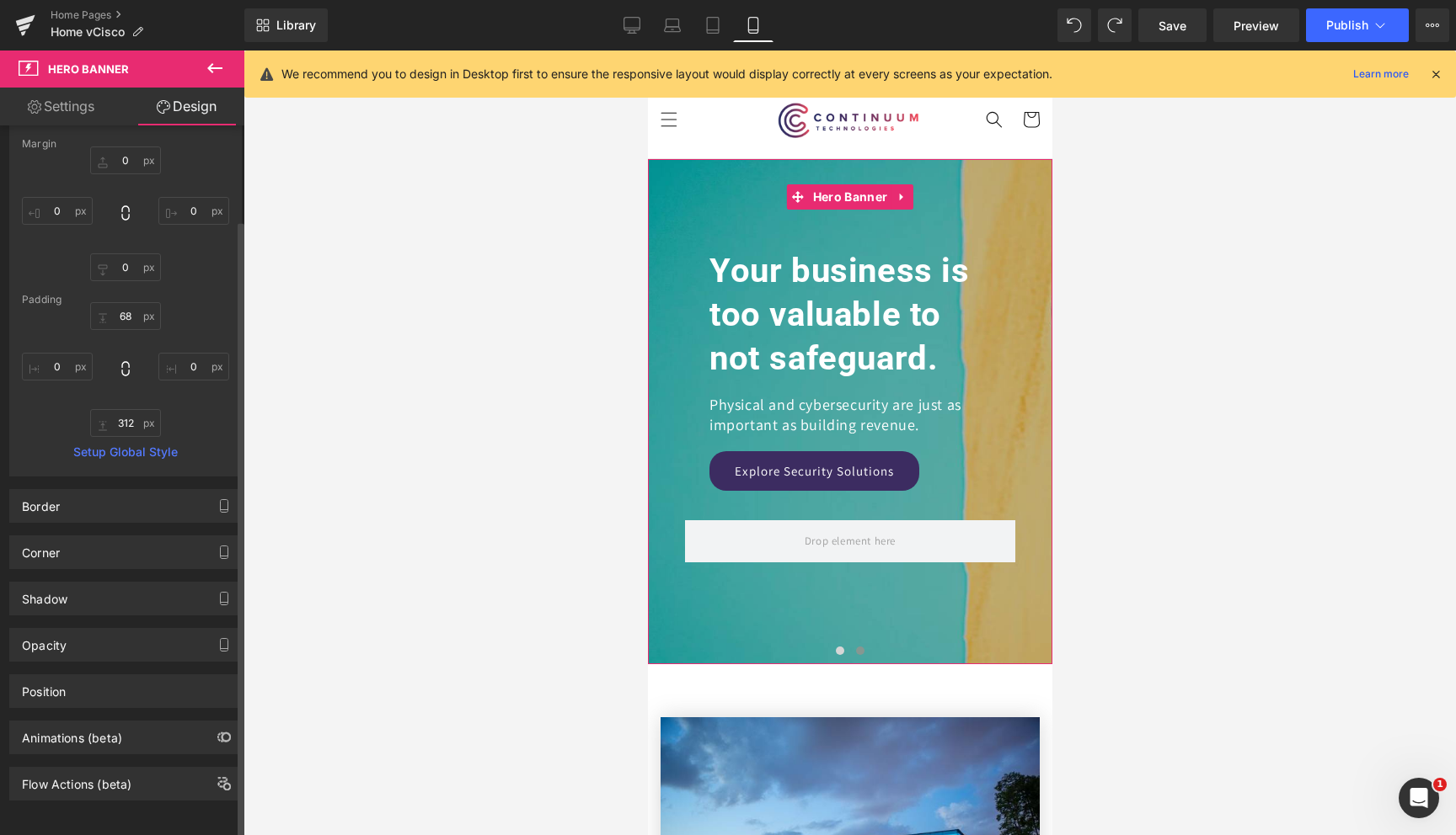
scroll to position [107, 0]
click at [98, 681] on div "Position" at bounding box center [125, 691] width 231 height 32
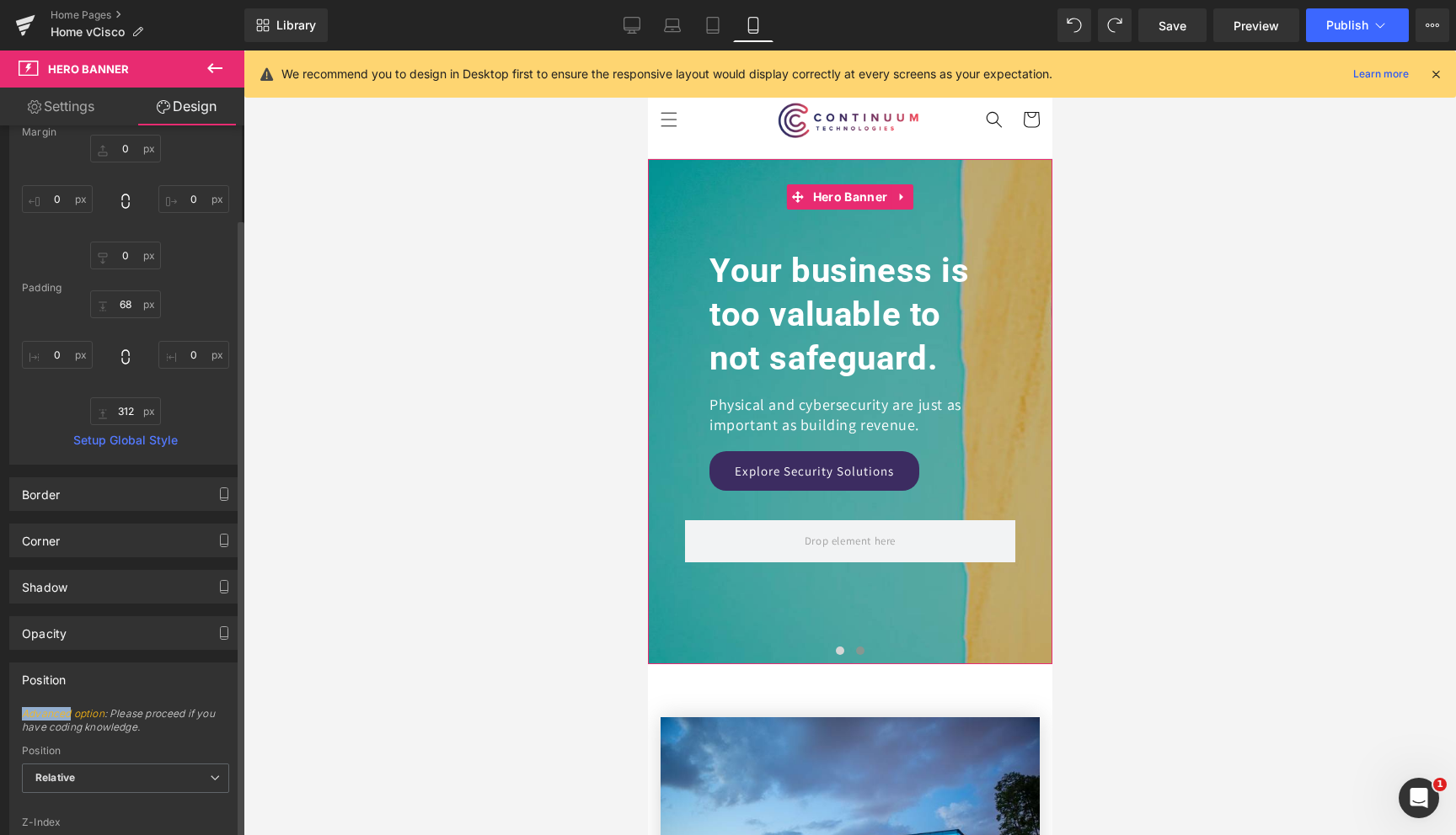
click at [98, 681] on div "Position" at bounding box center [125, 679] width 231 height 32
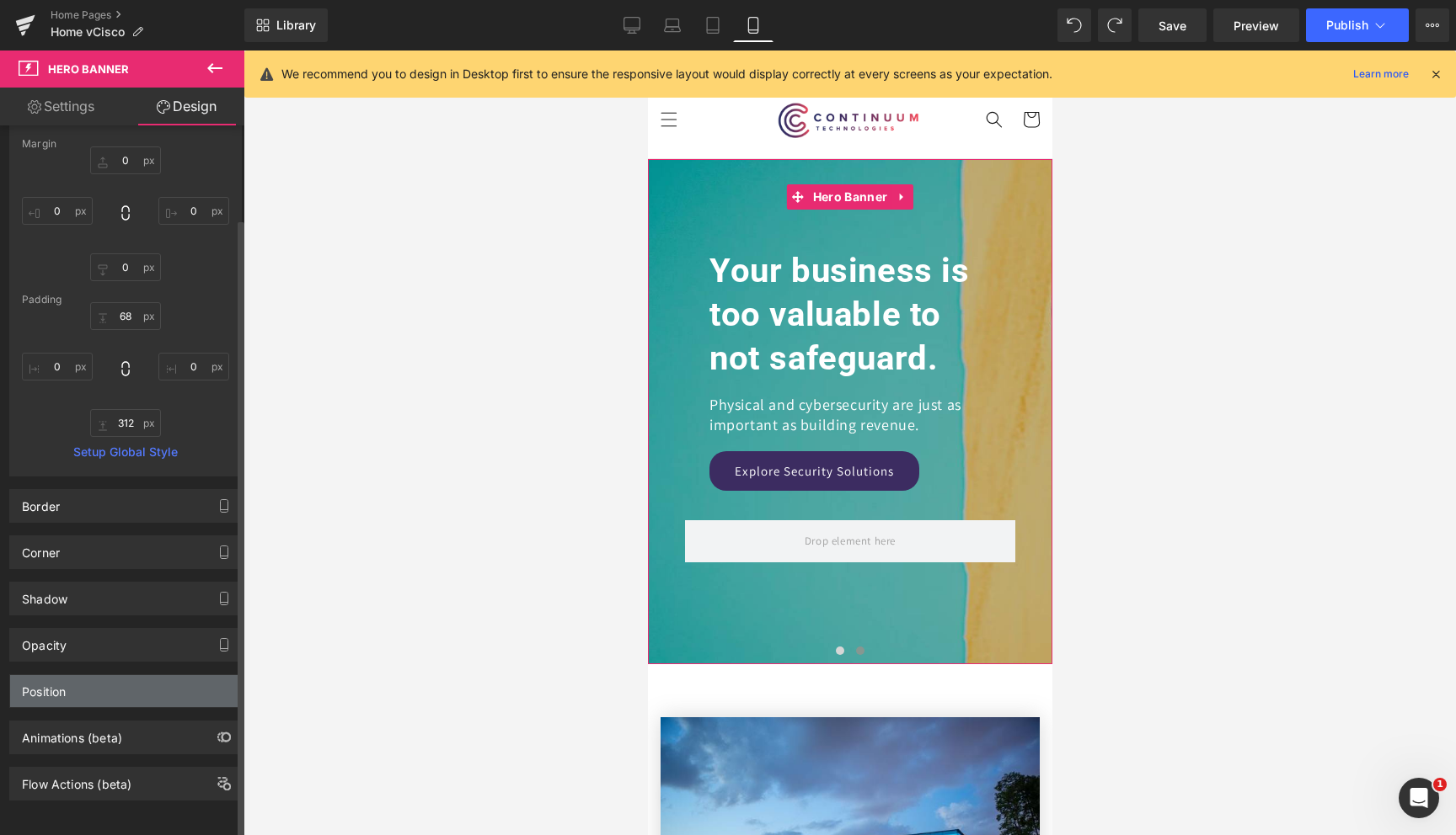
click at [98, 678] on div "Position" at bounding box center [125, 691] width 231 height 32
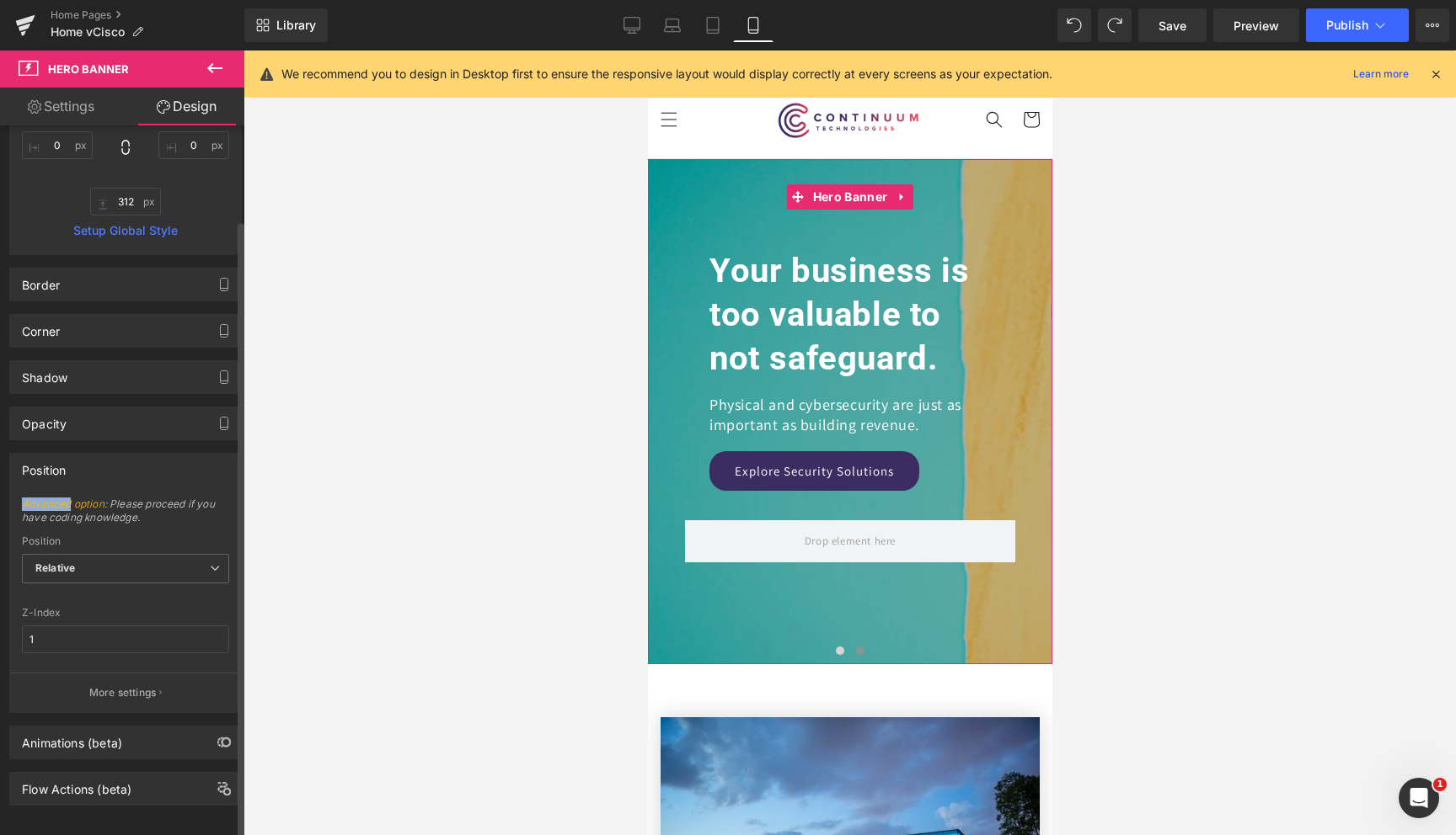
scroll to position [335, 0]
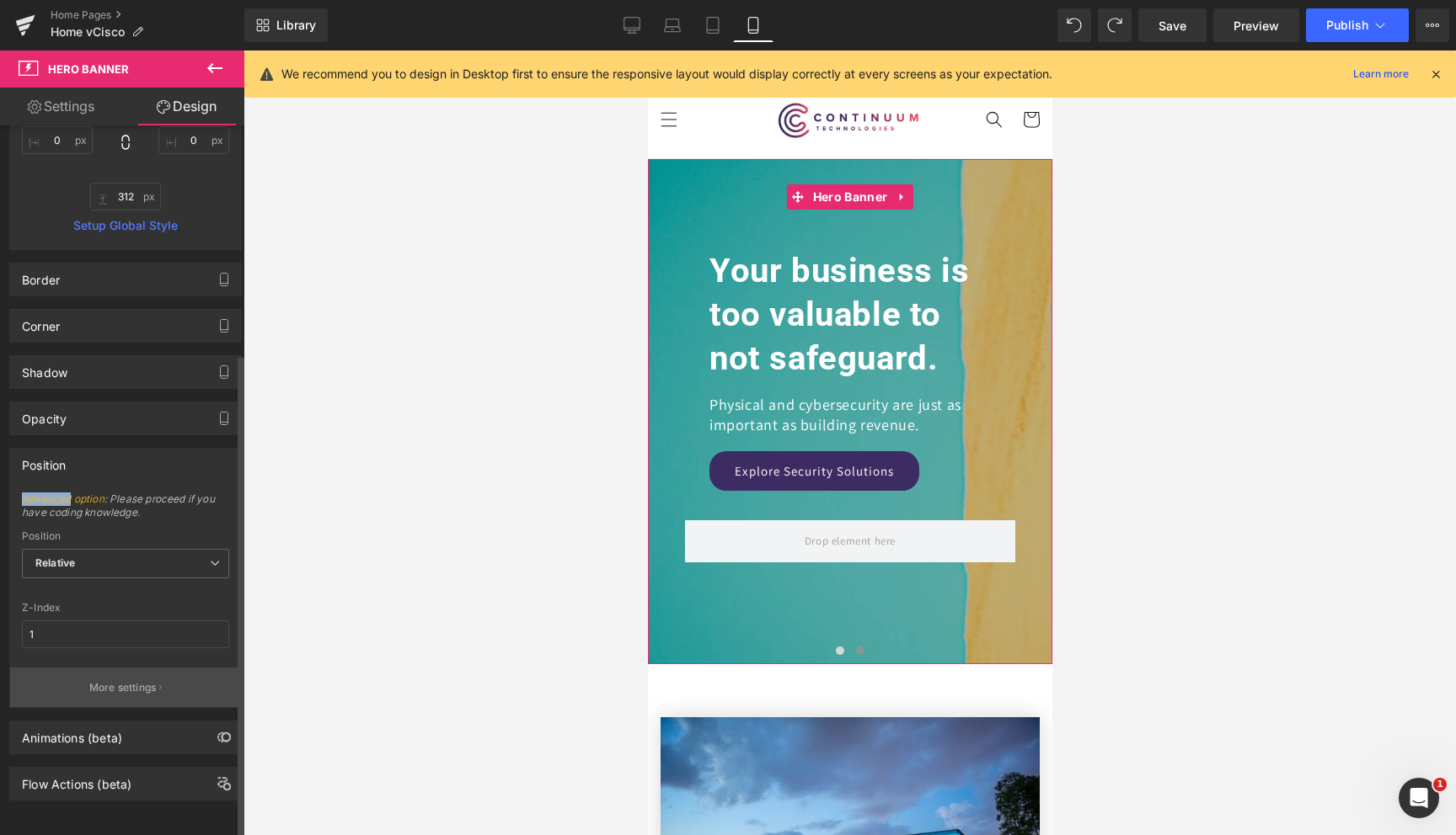
click at [130, 680] on p "More settings" at bounding box center [123, 688] width 68 height 15
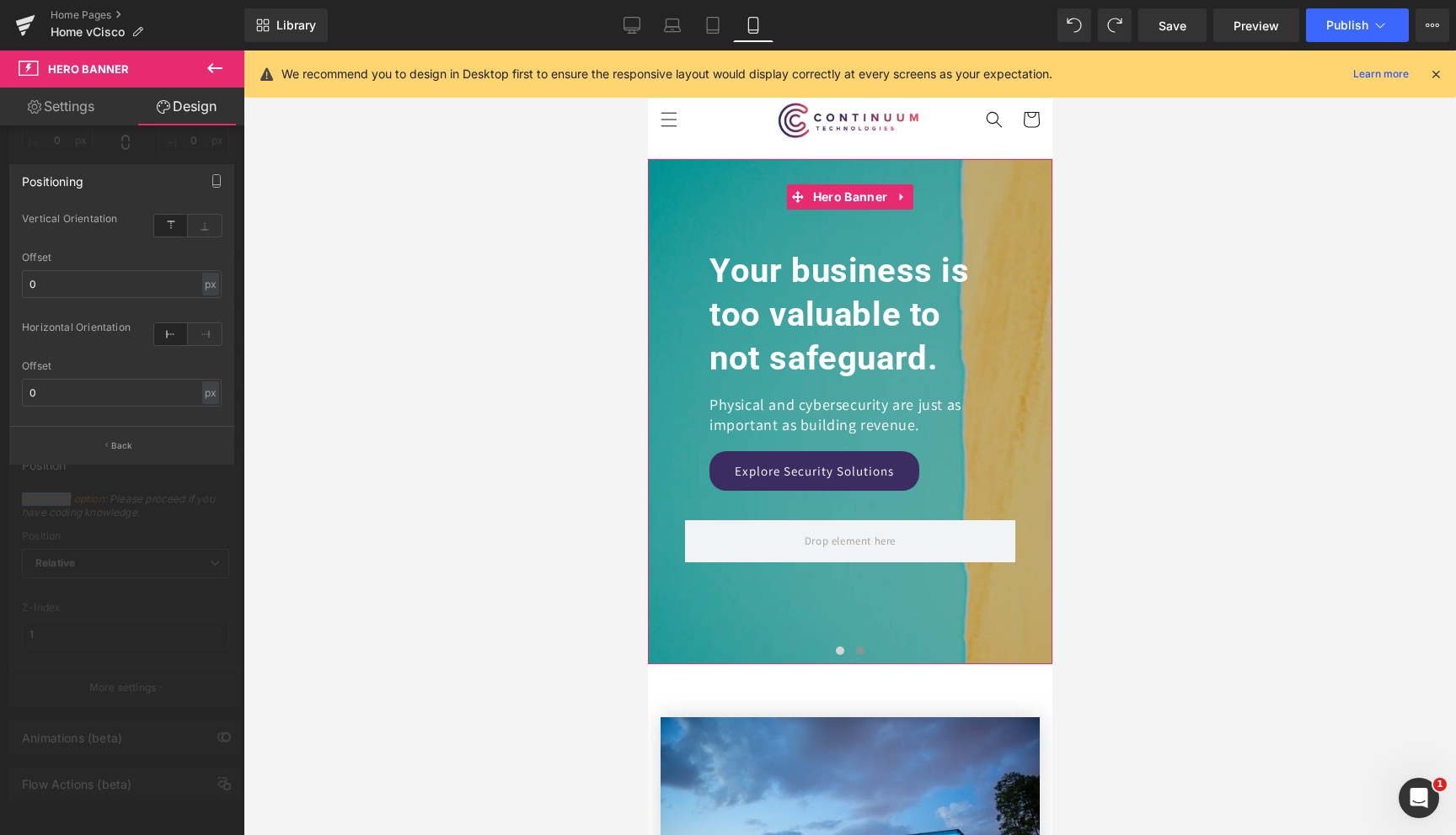
click at [108, 518] on div at bounding box center [122, 447] width 244 height 794
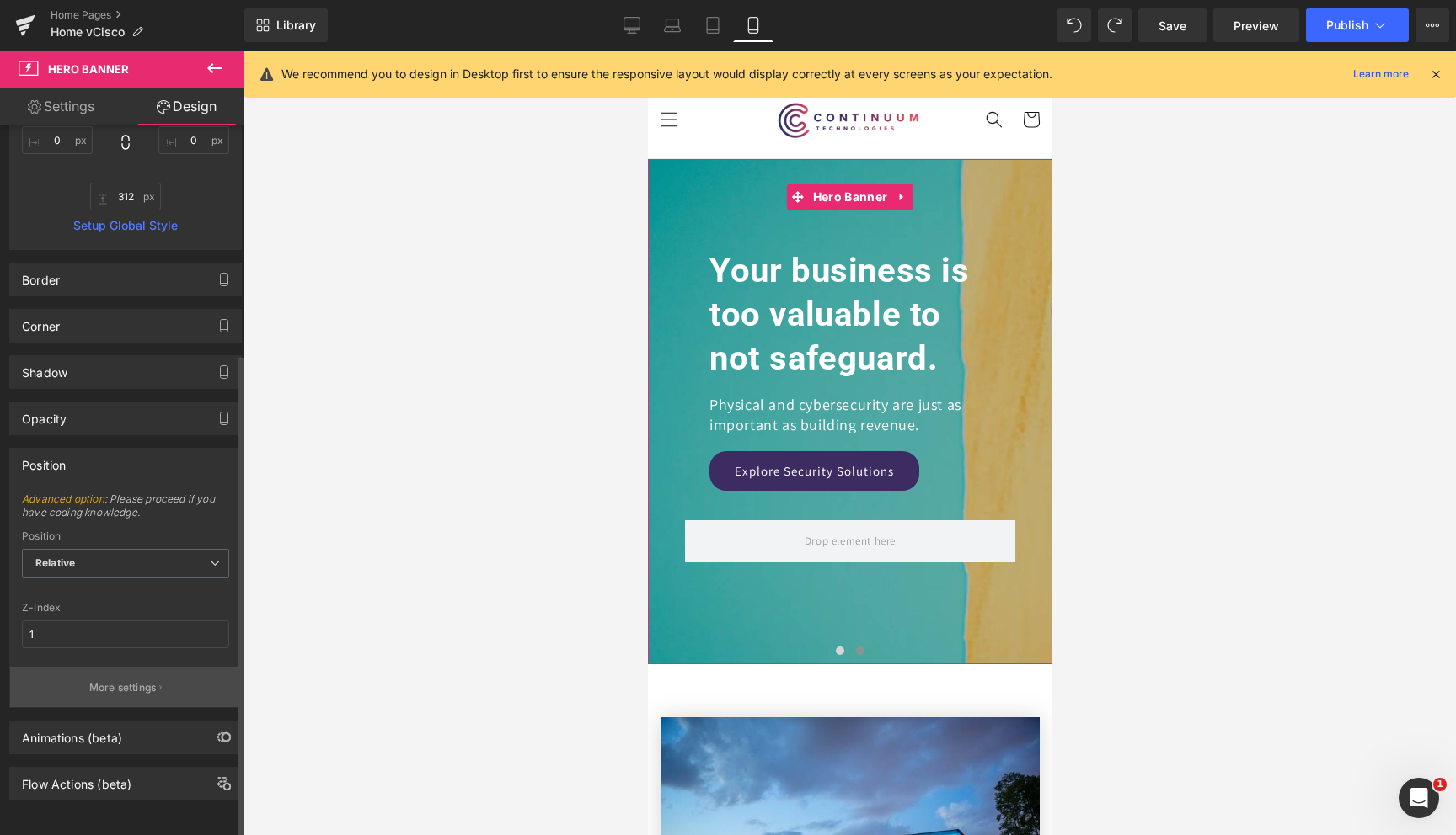
click at [109, 680] on p "More settings" at bounding box center [123, 688] width 68 height 15
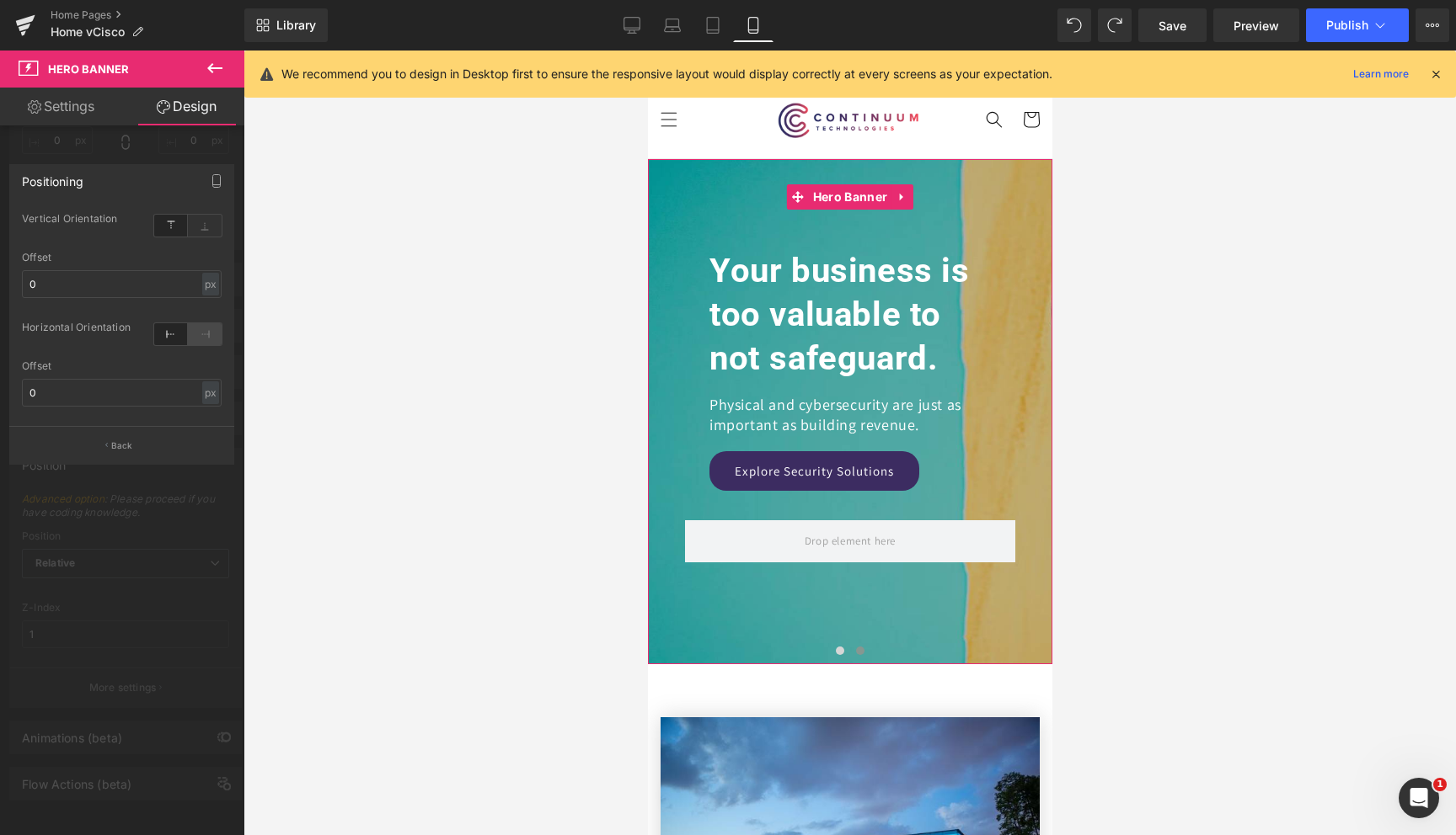
click at [205, 333] on icon at bounding box center [205, 335] width 34 height 22
click at [174, 330] on icon at bounding box center [171, 335] width 34 height 22
click at [204, 334] on icon at bounding box center [205, 335] width 34 height 22
click at [184, 333] on icon at bounding box center [171, 335] width 34 height 22
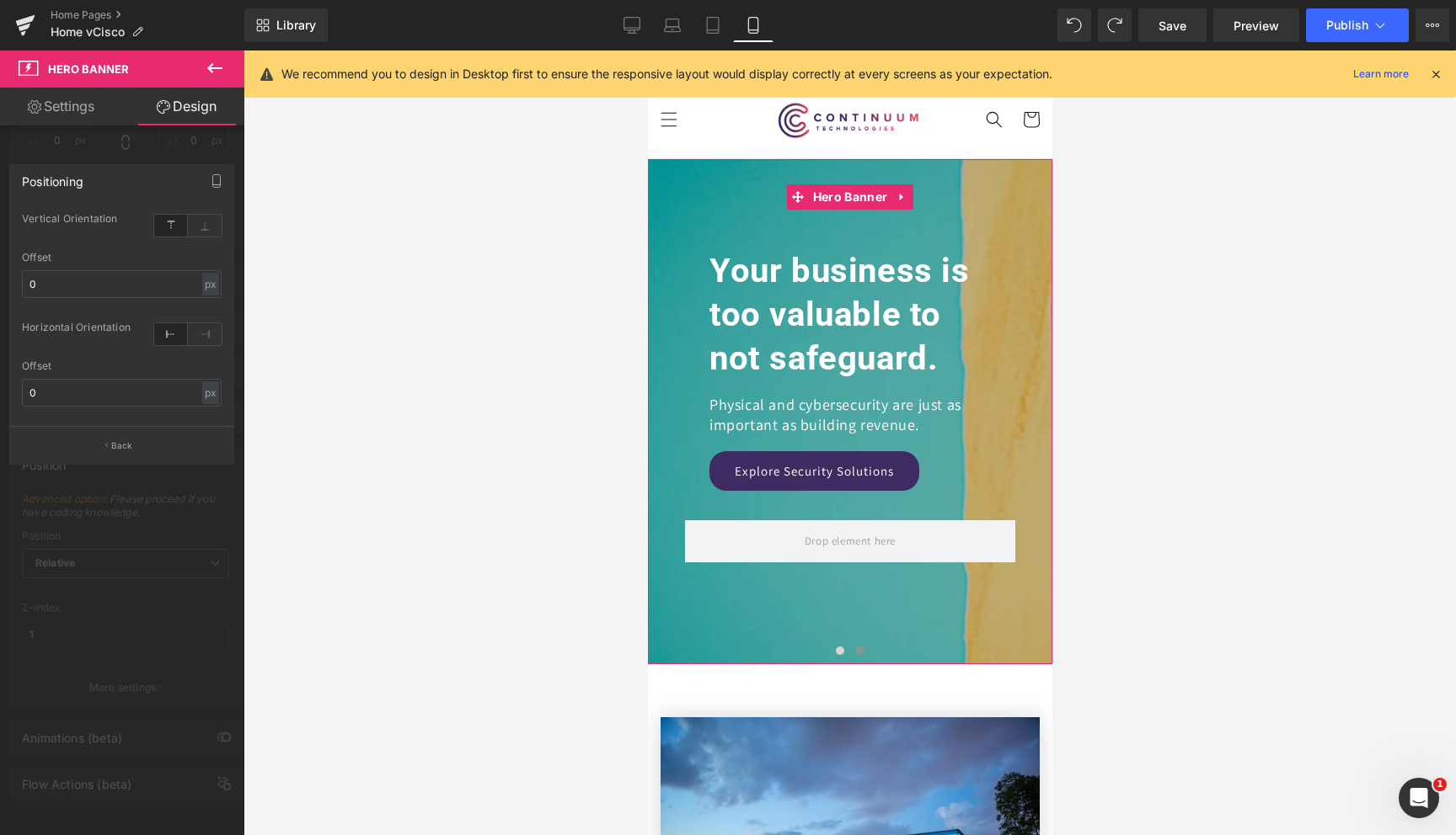
click at [144, 513] on div at bounding box center [122, 447] width 244 height 794
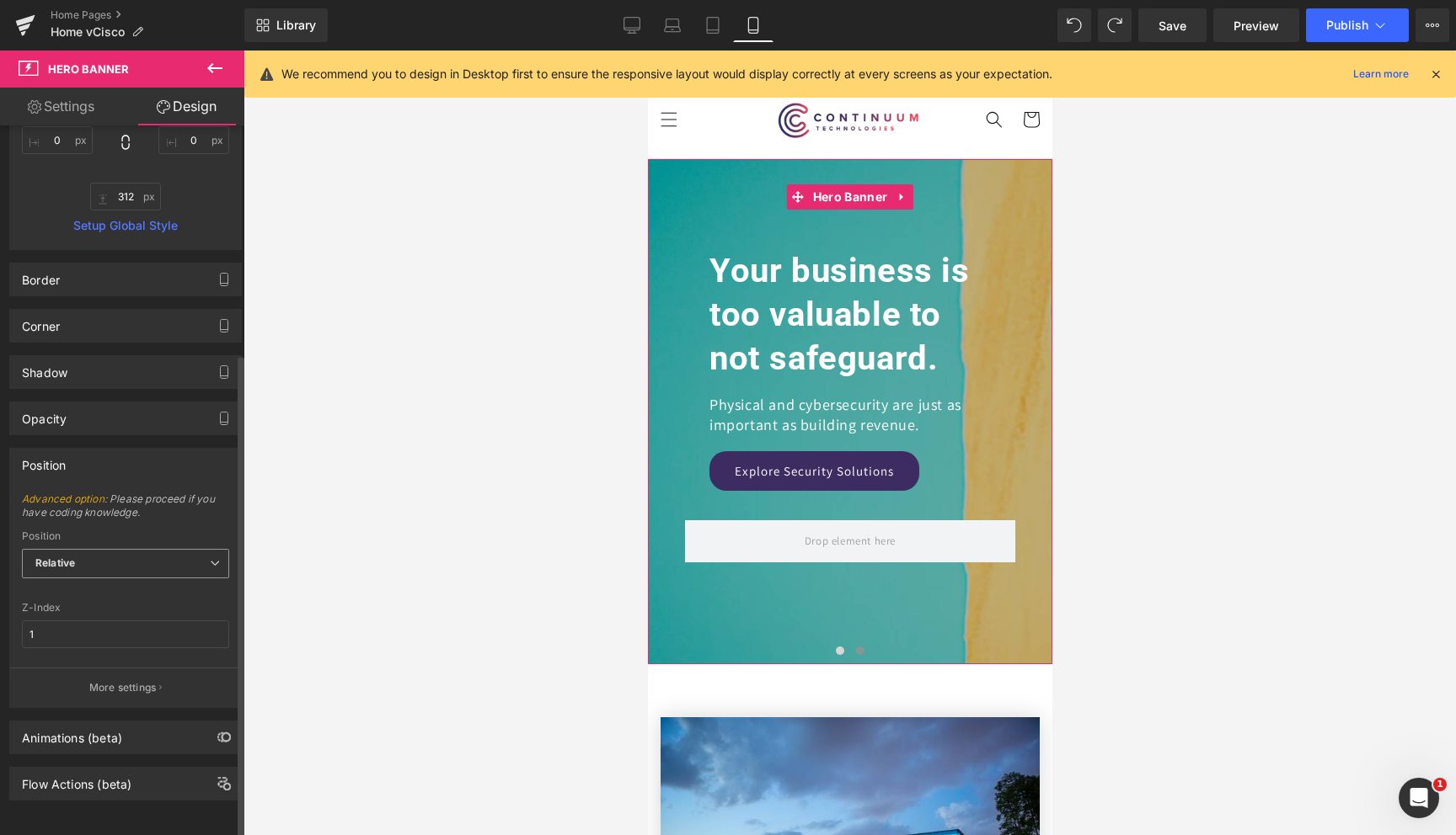
click at [140, 556] on span "Relative" at bounding box center [125, 564] width 207 height 30
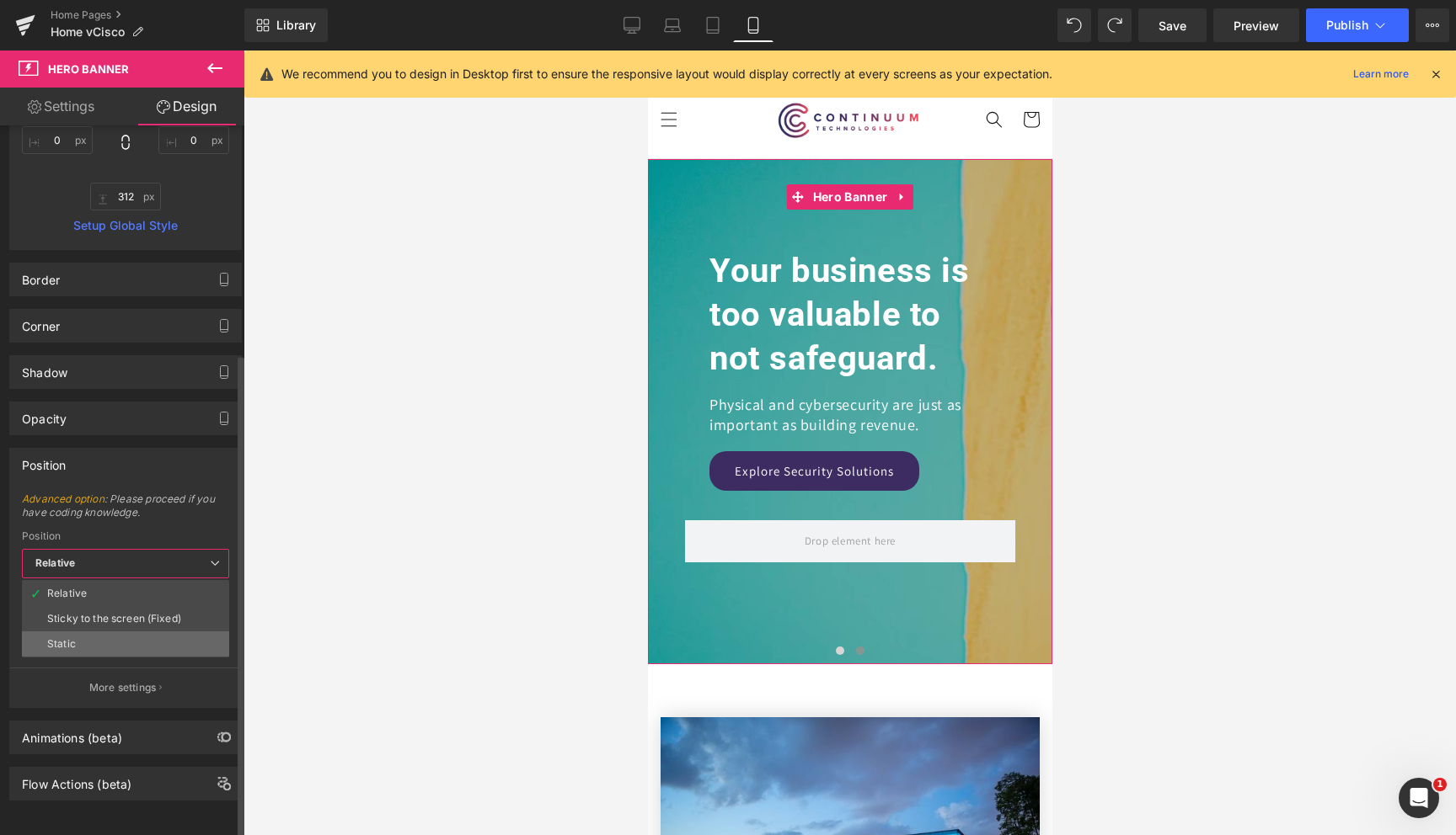
click at [151, 631] on li "Static" at bounding box center [125, 644] width 207 height 25
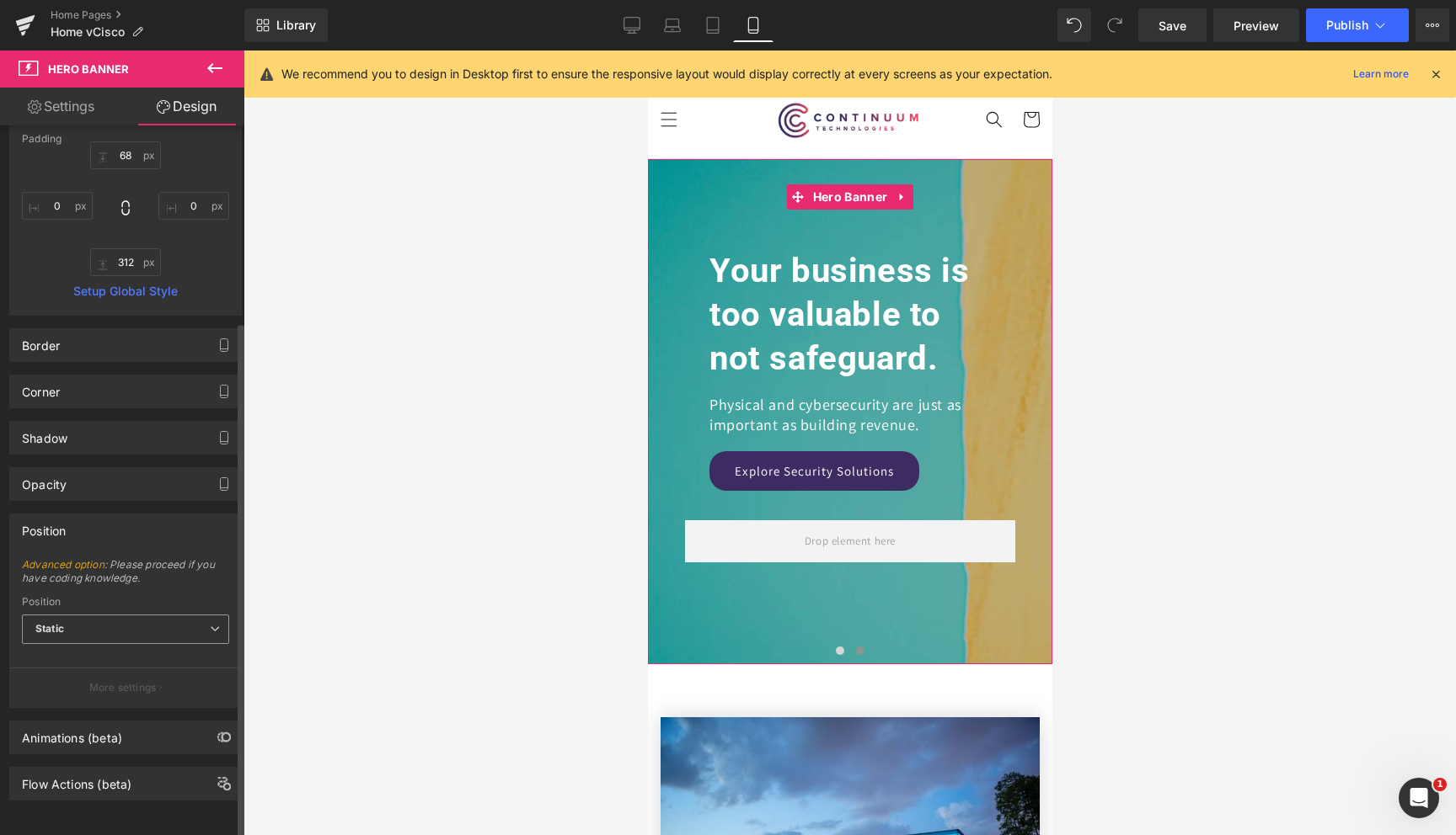
click at [124, 614] on span "Static" at bounding box center [125, 629] width 207 height 30
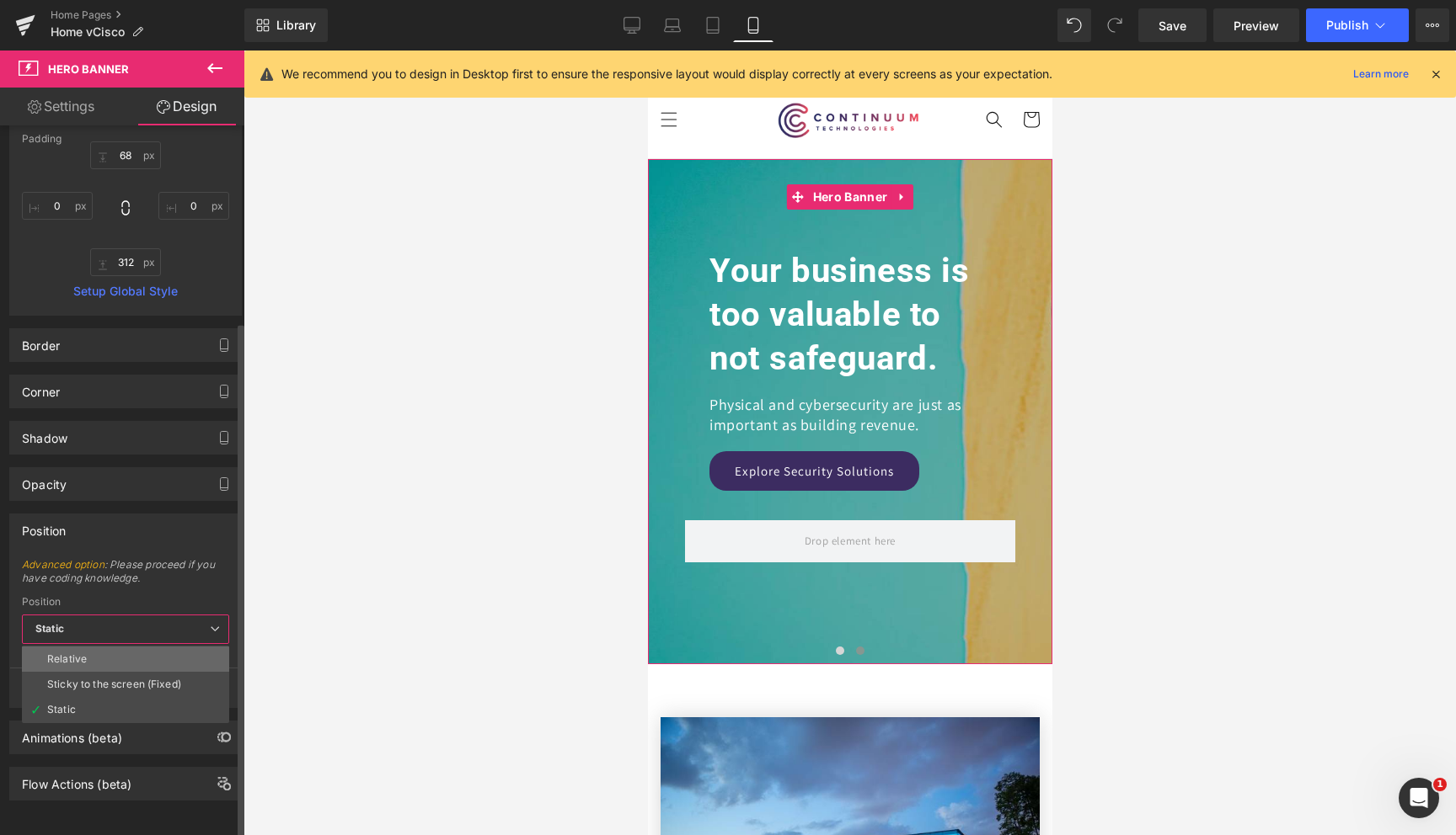
click at [118, 647] on li "Relative" at bounding box center [125, 659] width 207 height 25
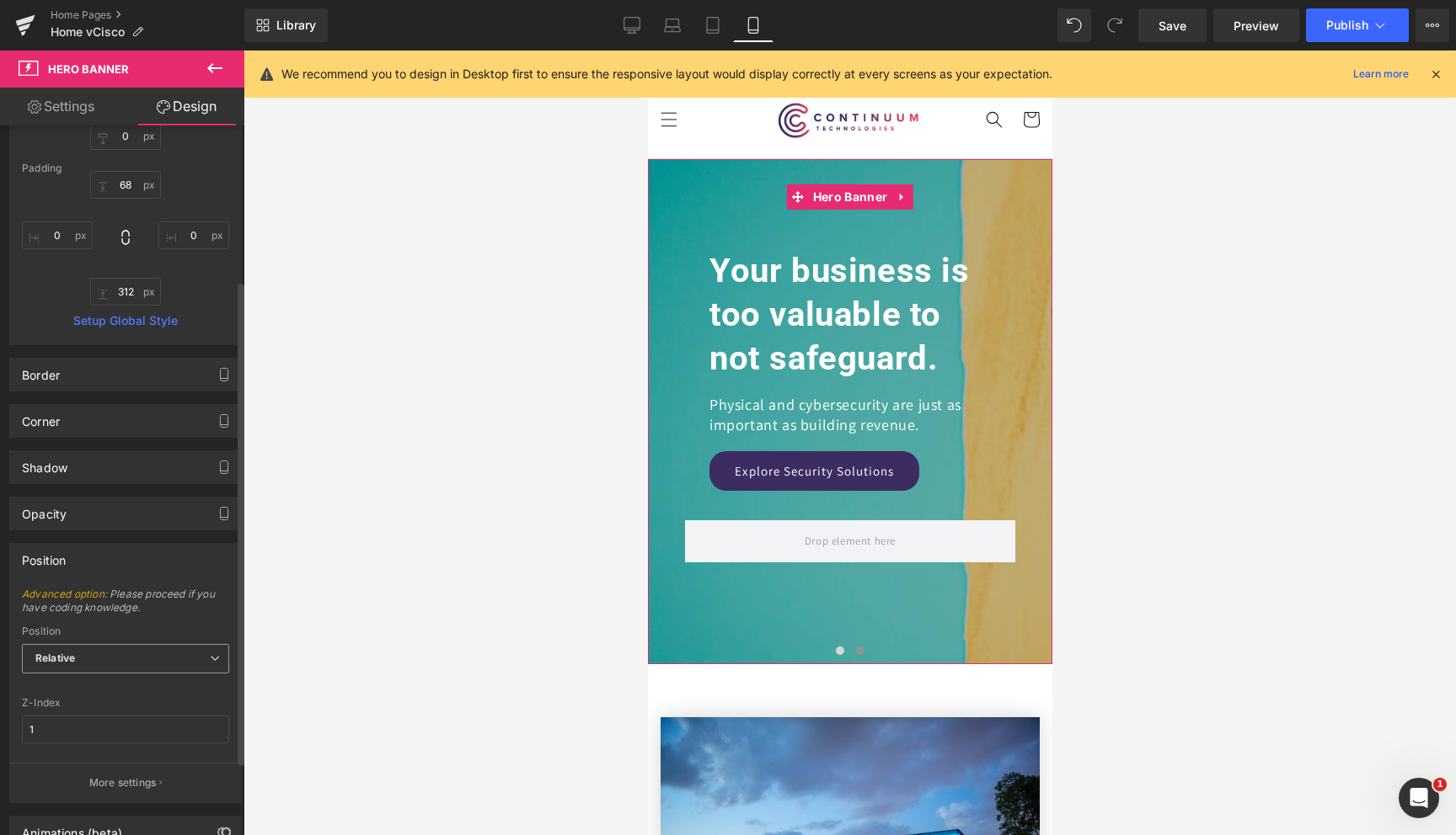
scroll to position [0, 0]
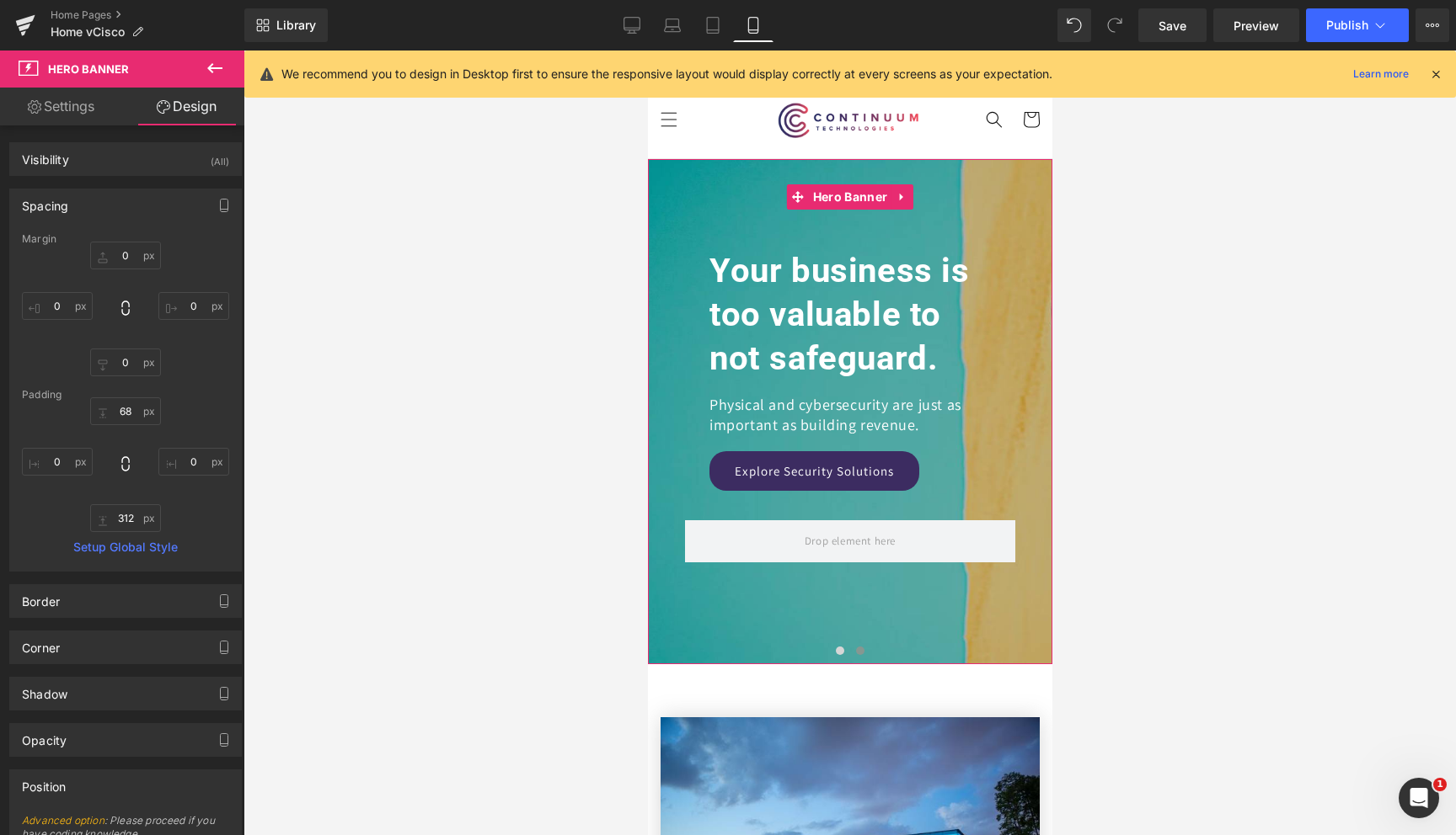
click at [78, 102] on link "Settings" at bounding box center [61, 106] width 122 height 38
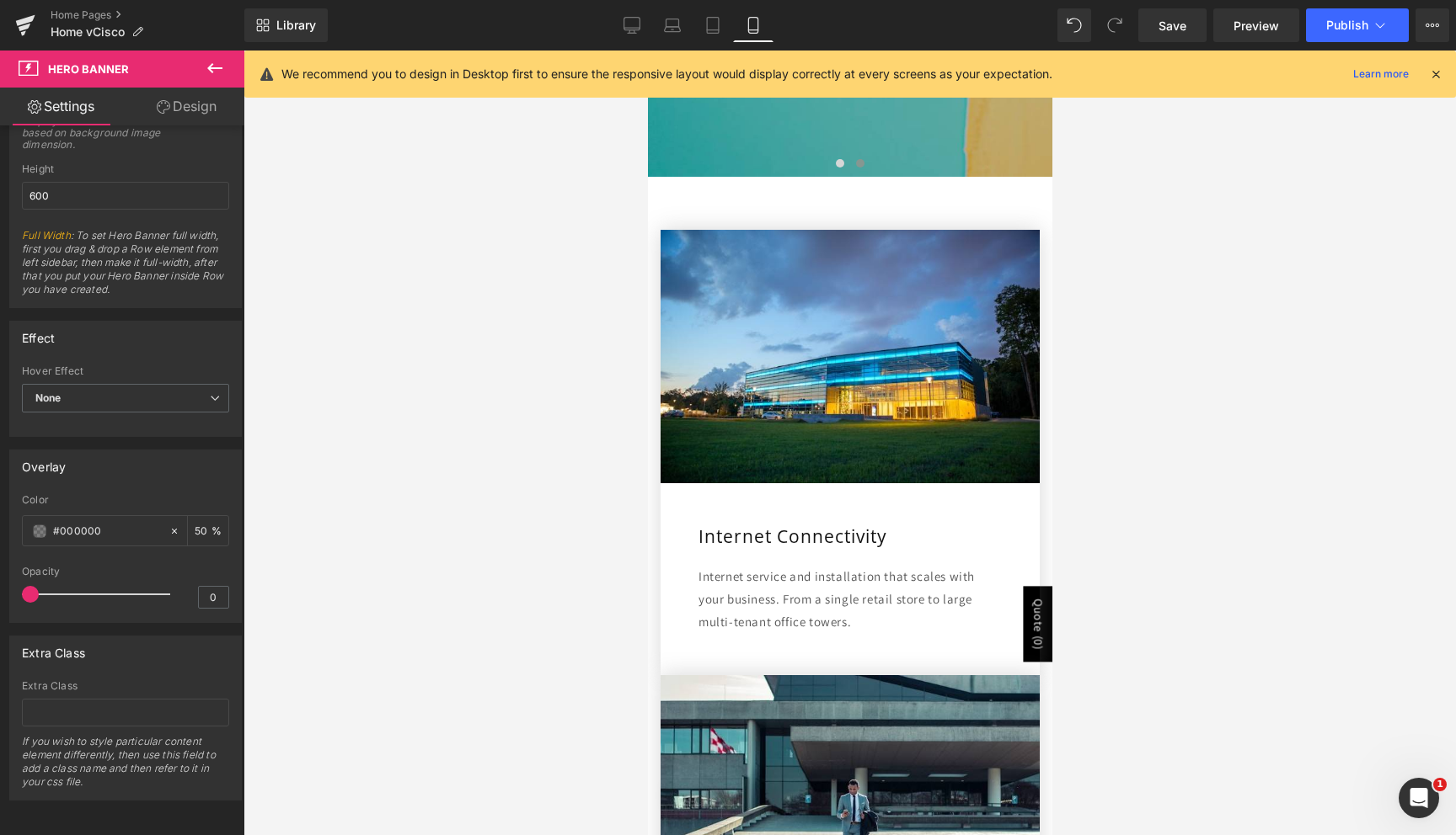
scroll to position [414, 0]
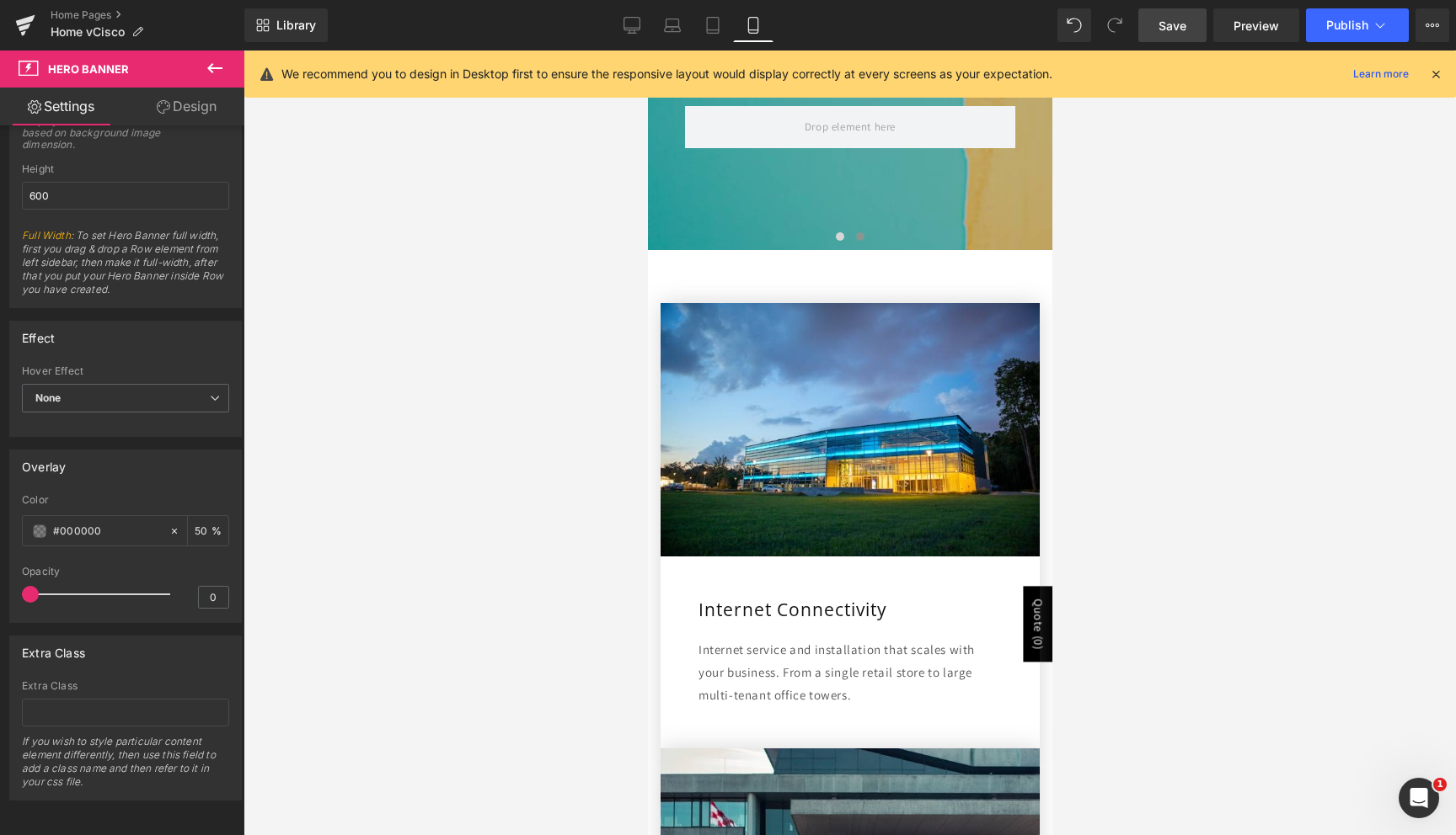
click at [1168, 32] on span "Save" at bounding box center [1172, 25] width 28 height 18
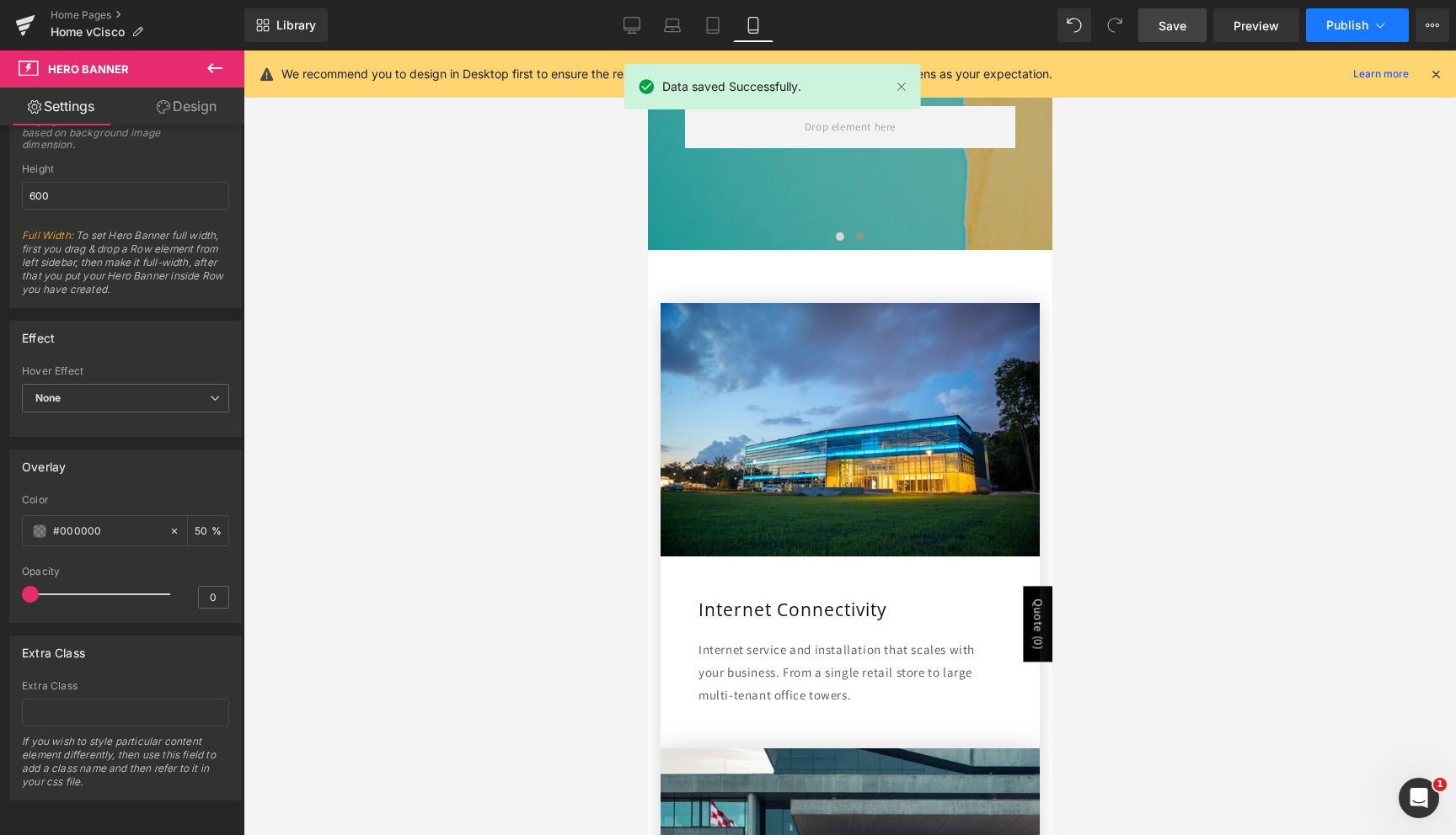
click at [1326, 21] on span "Publish" at bounding box center [1347, 25] width 42 height 14
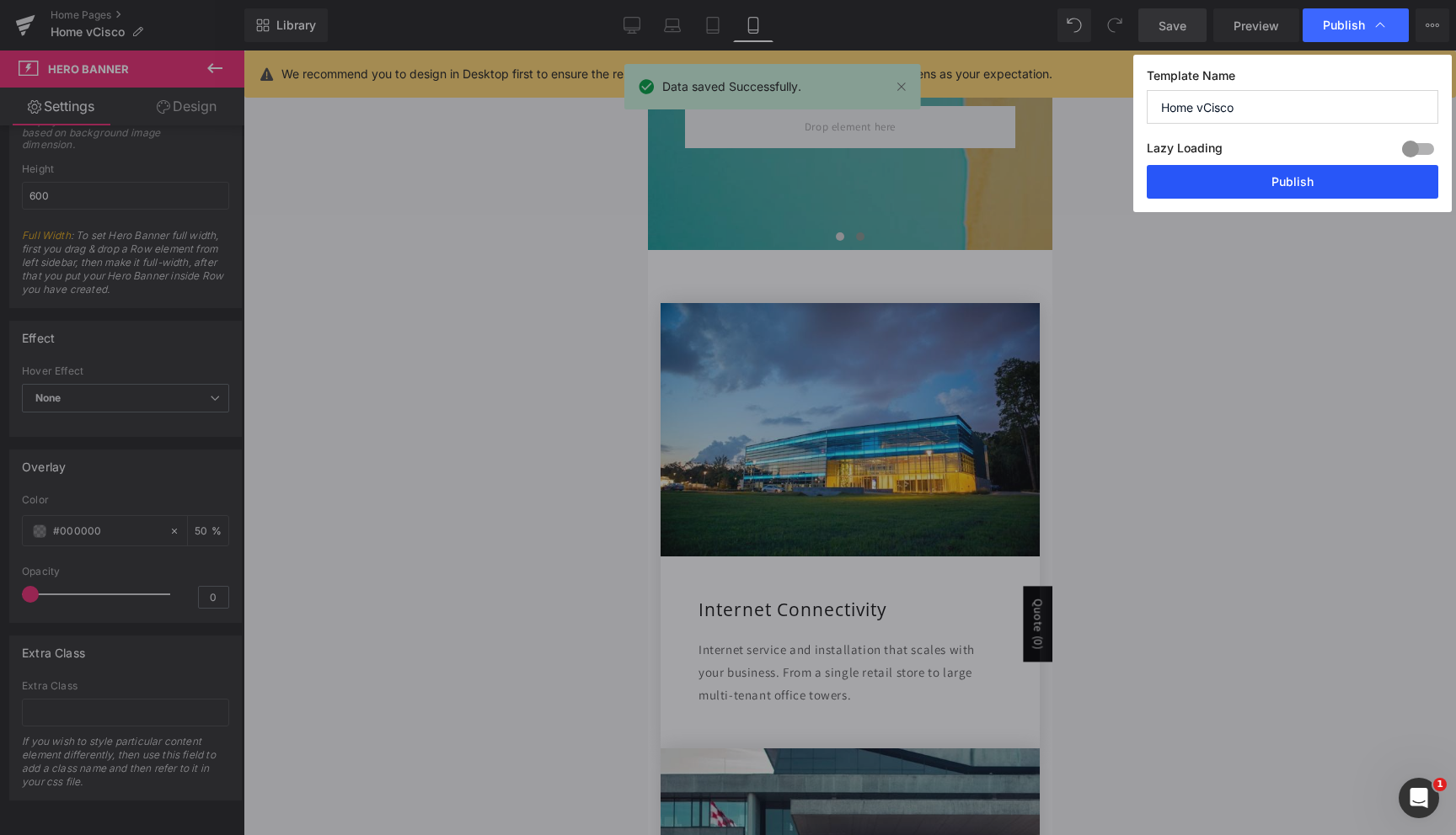
click at [1281, 192] on button "Publish" at bounding box center [1292, 182] width 292 height 34
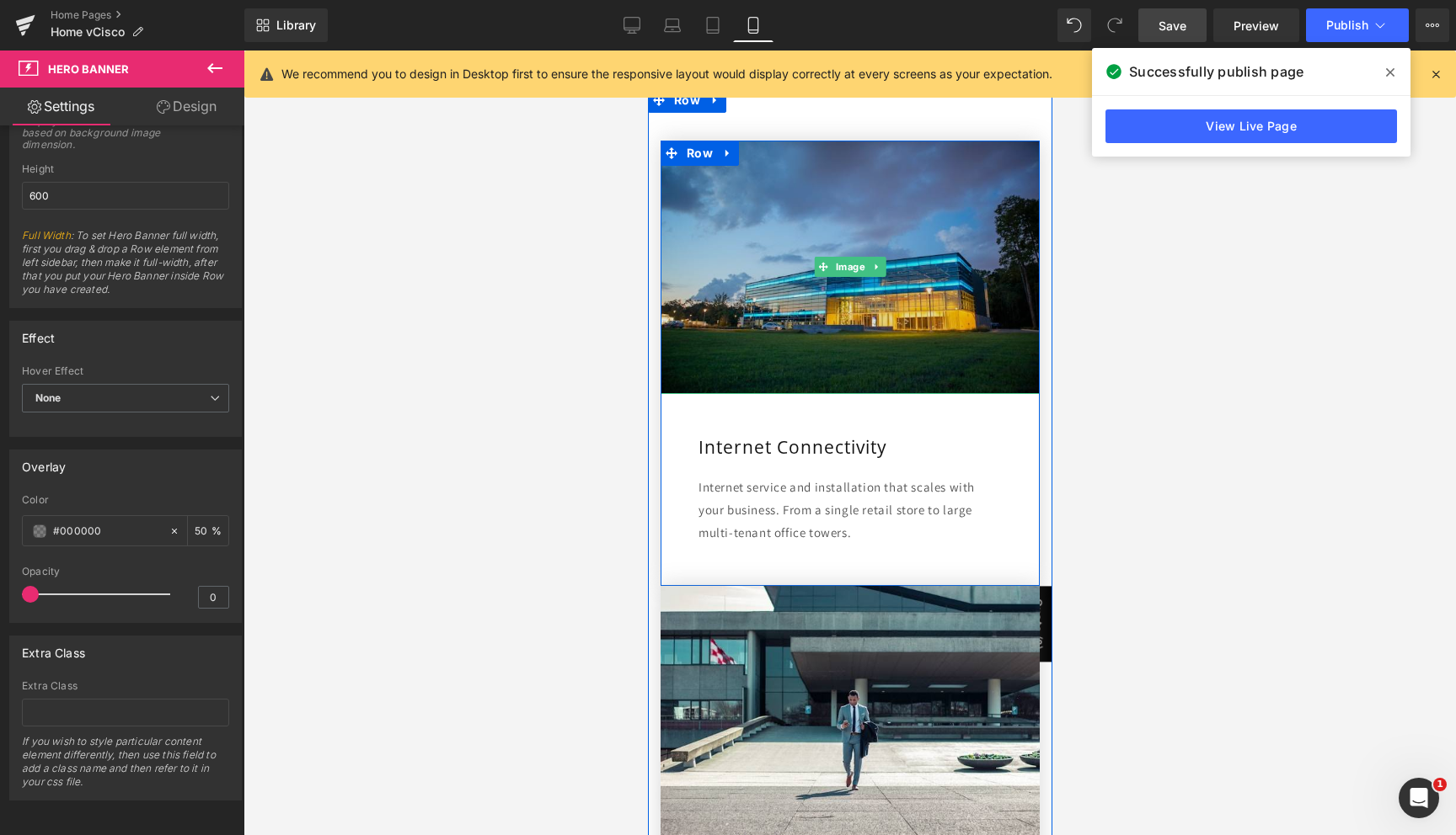
scroll to position [586, 0]
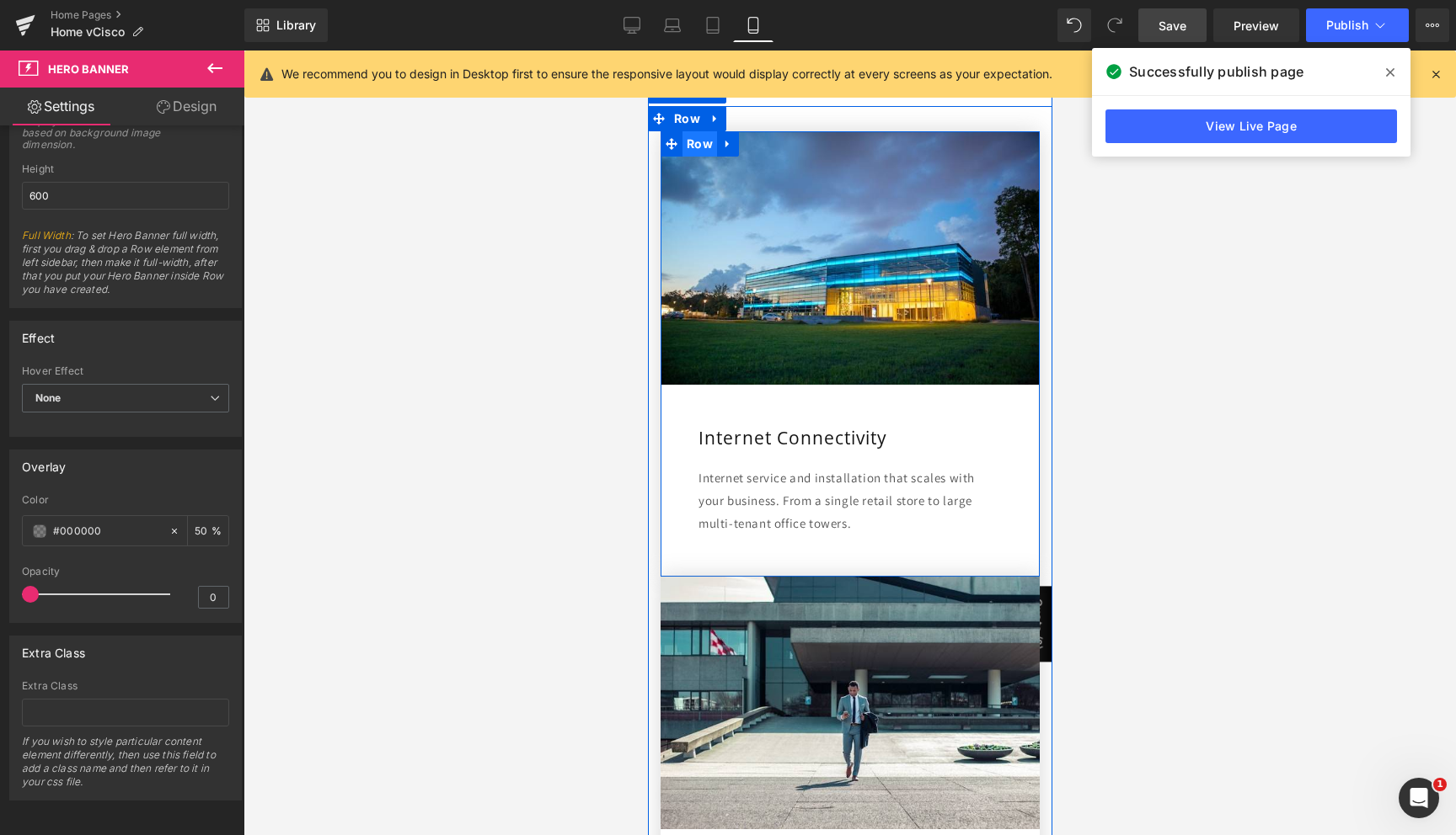
click at [695, 149] on span "Row" at bounding box center [698, 144] width 35 height 25
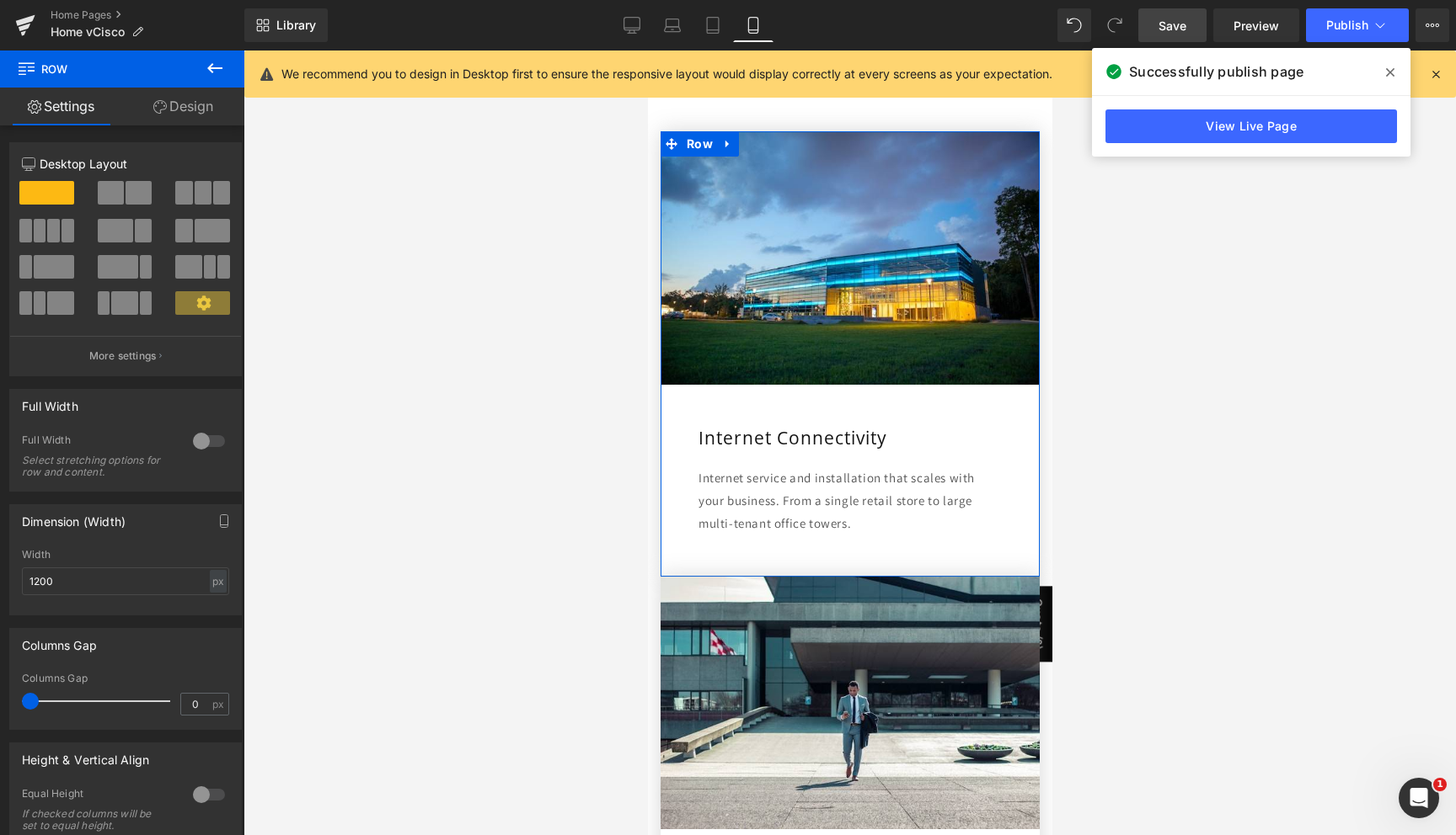
click at [165, 105] on link "Design" at bounding box center [183, 106] width 122 height 38
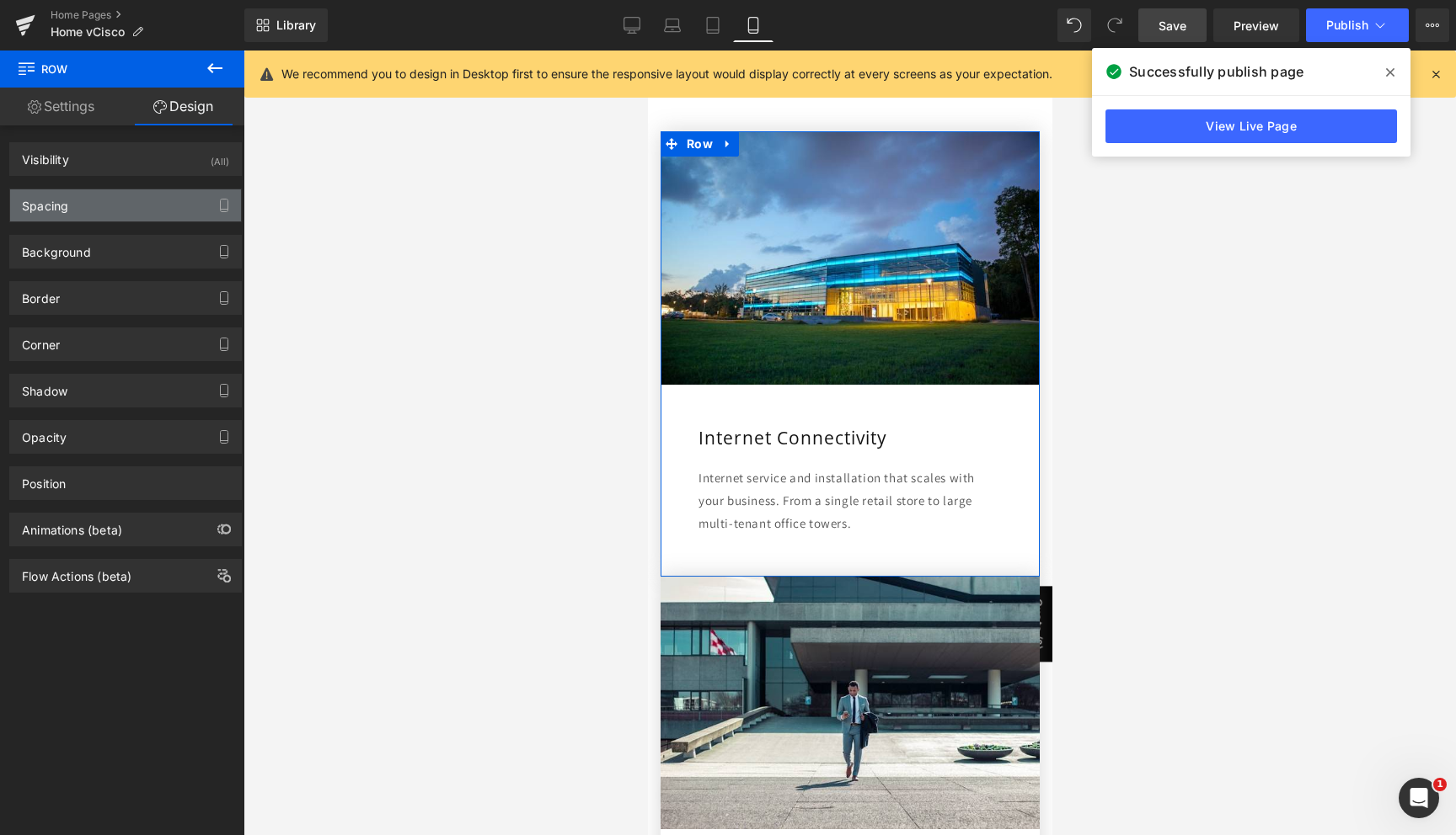
click at [101, 198] on div "Spacing" at bounding box center [125, 205] width 231 height 32
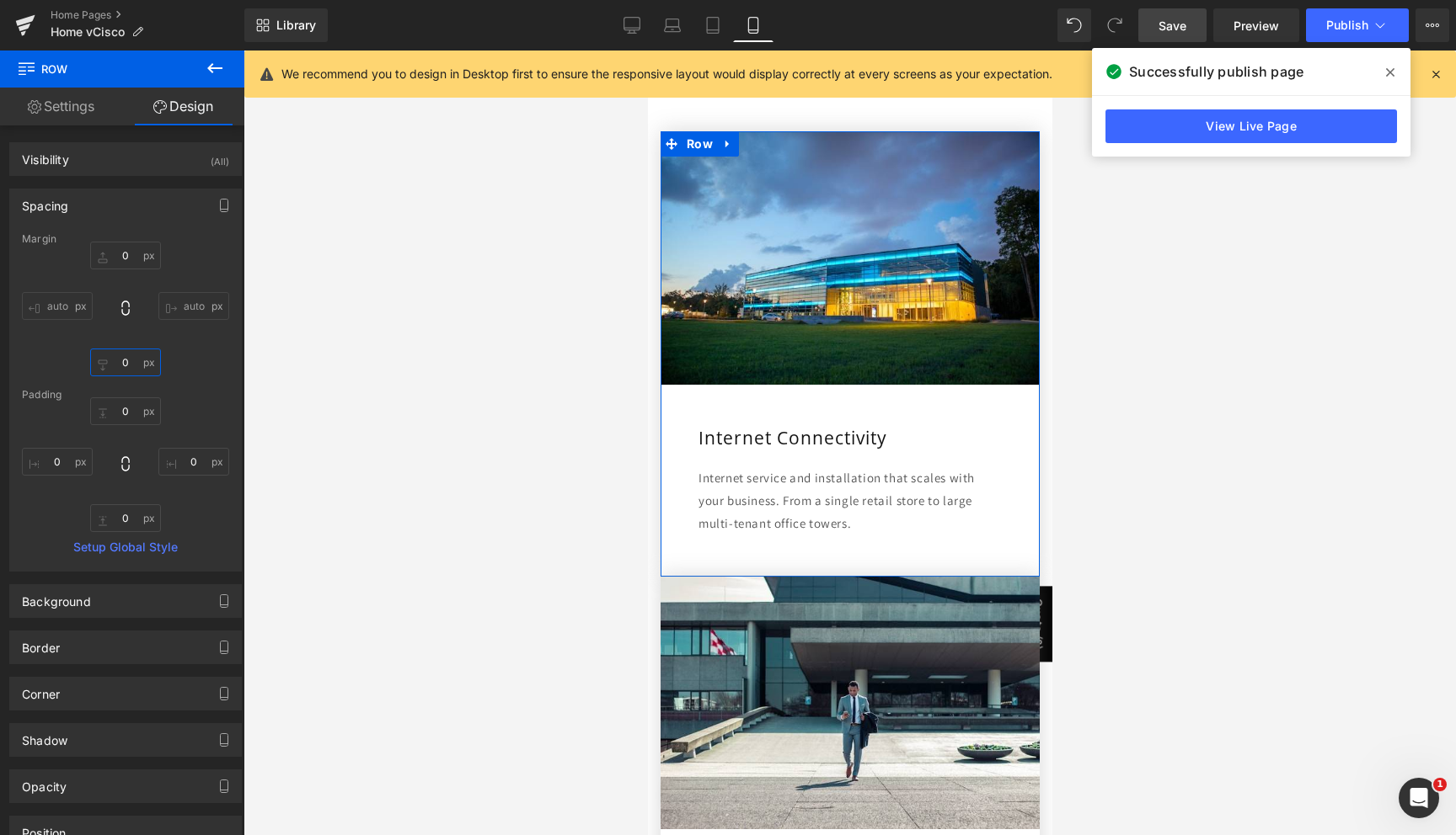
click at [135, 368] on input "0" at bounding box center [126, 362] width 71 height 28
type input "50"
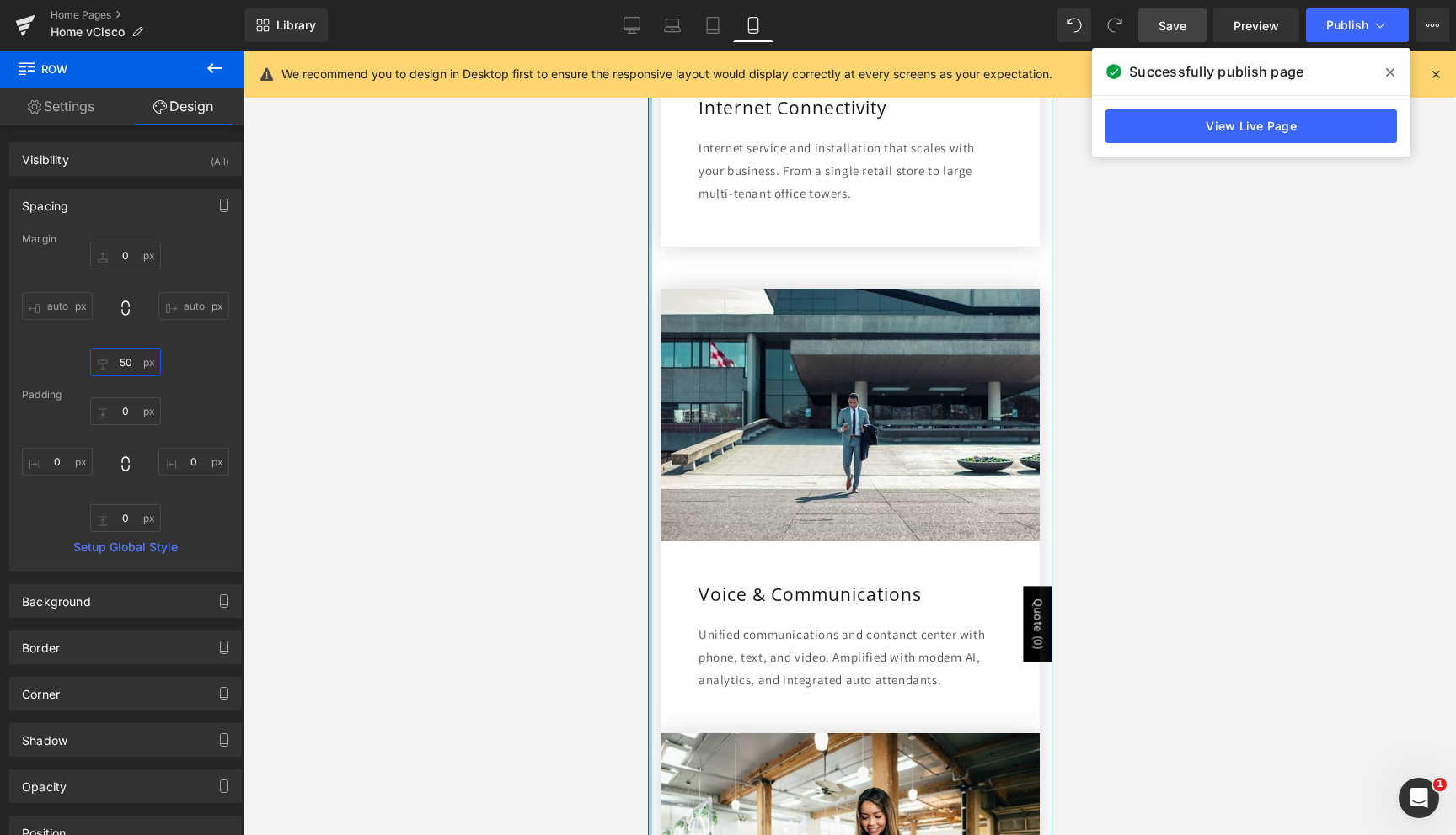
scroll to position [927, 0]
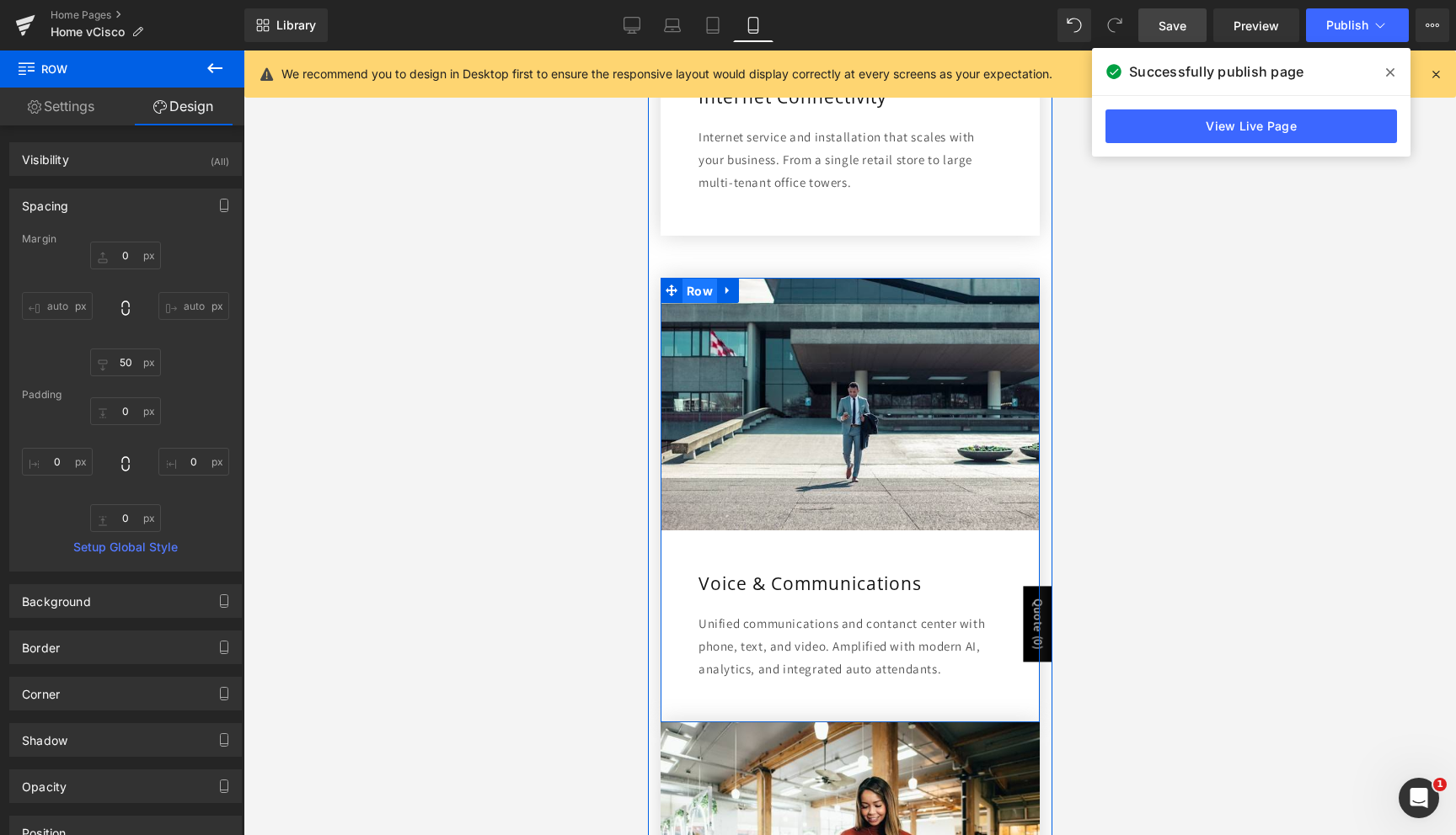
click at [696, 289] on span "Row" at bounding box center [698, 292] width 35 height 25
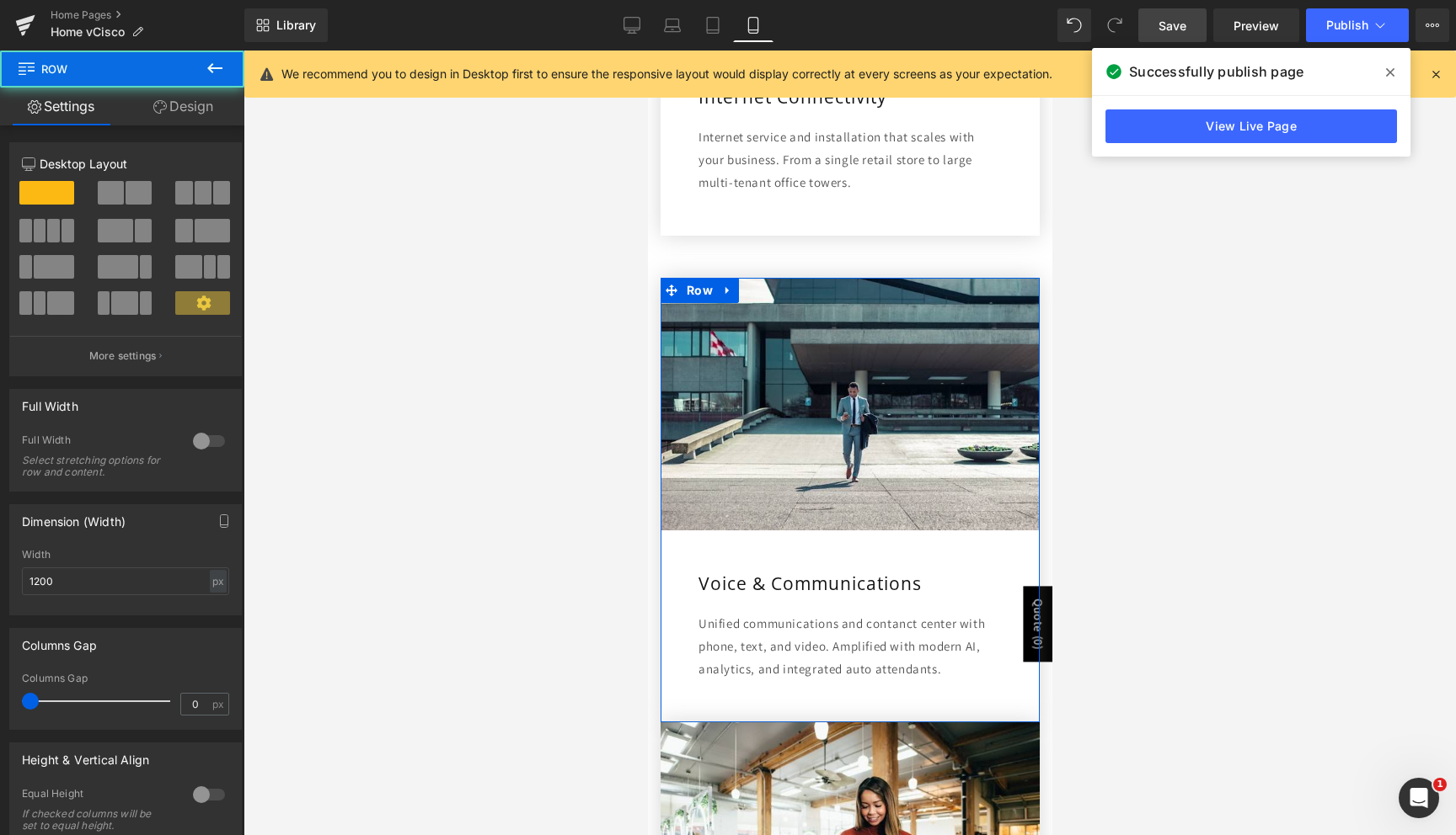
click at [194, 113] on link "Design" at bounding box center [183, 106] width 122 height 38
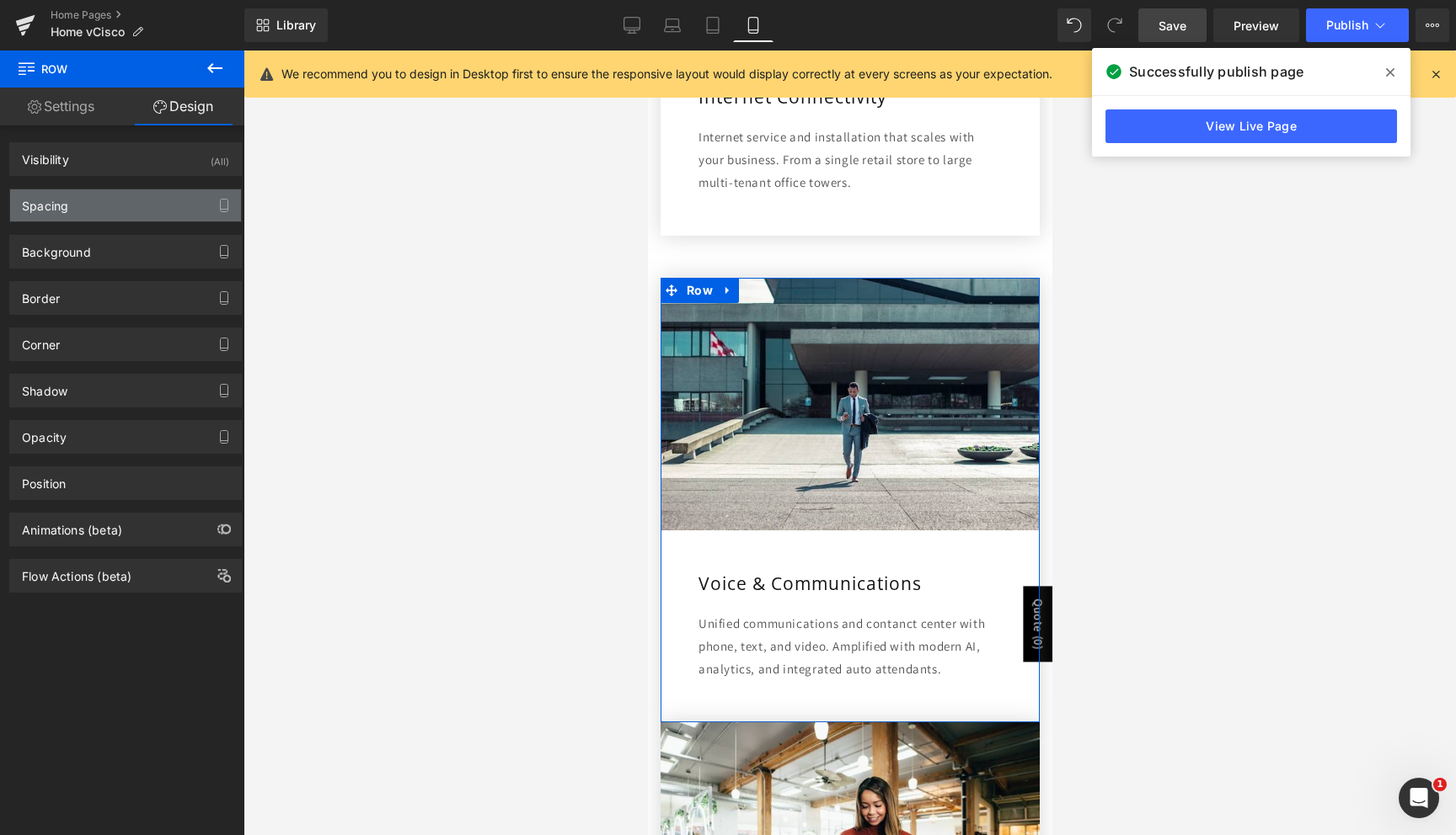
click at [94, 198] on div "Spacing" at bounding box center [125, 205] width 231 height 32
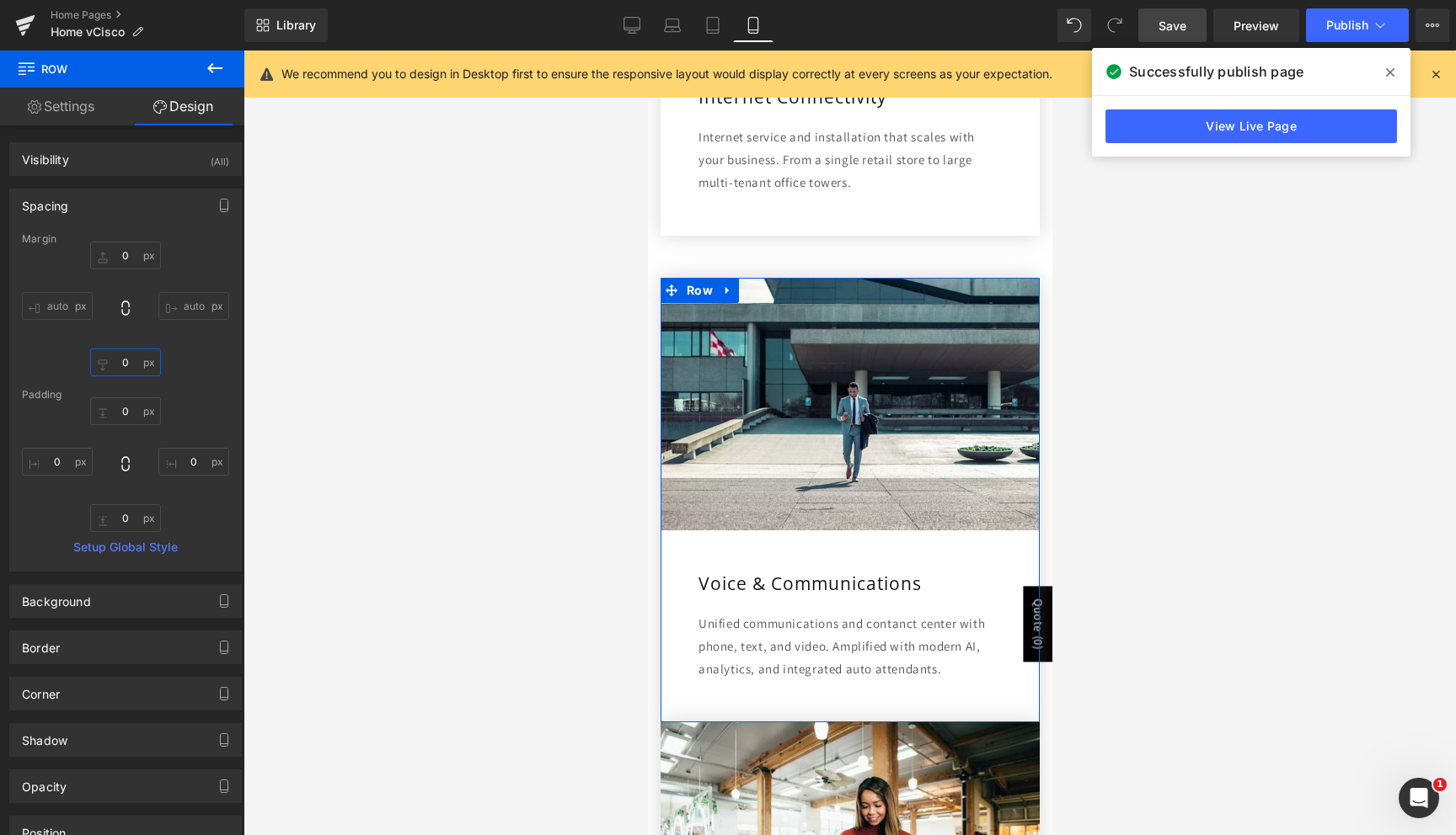
click at [121, 362] on input "0" at bounding box center [126, 362] width 71 height 28
type input "50"
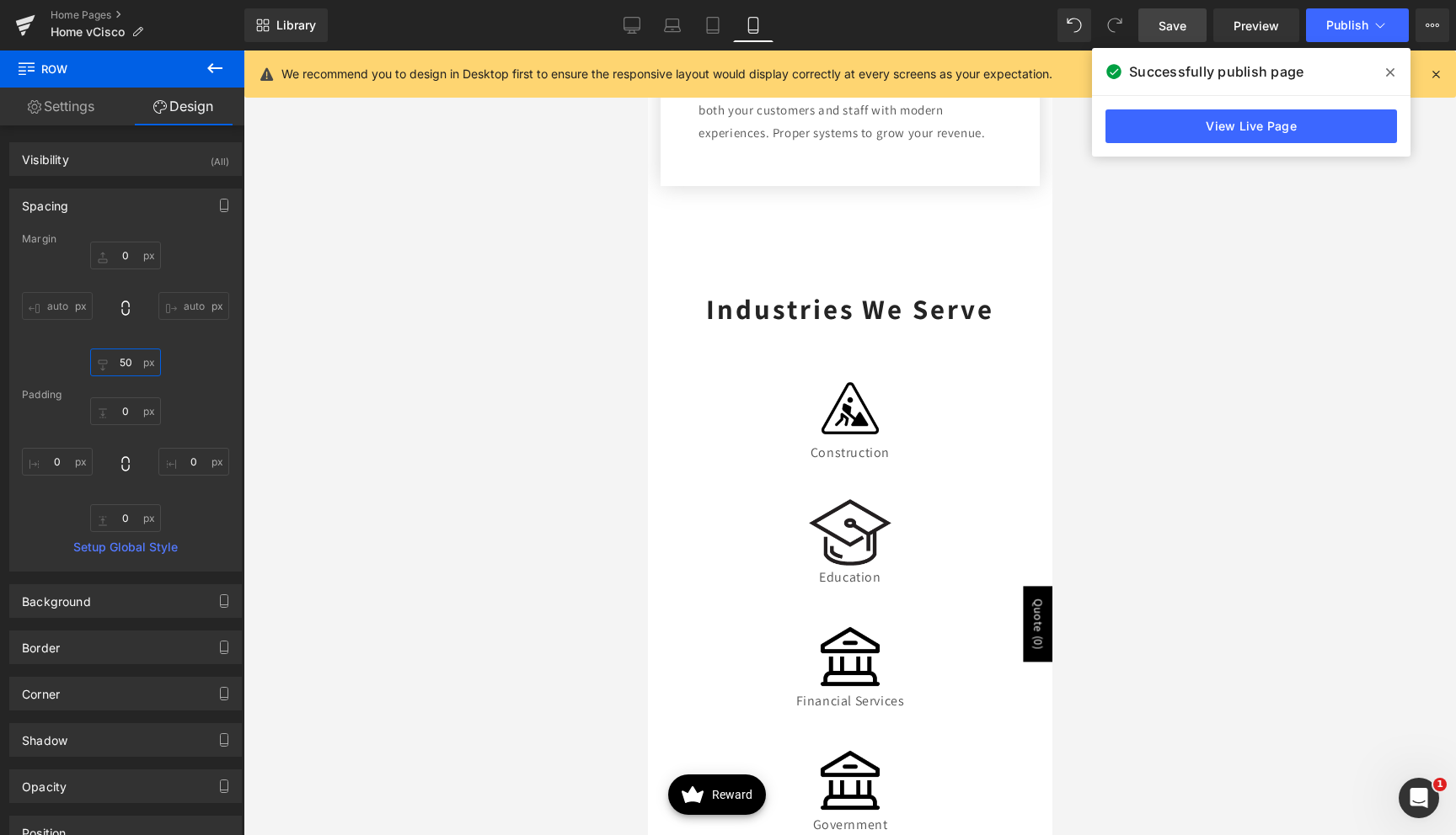
scroll to position [1866, 0]
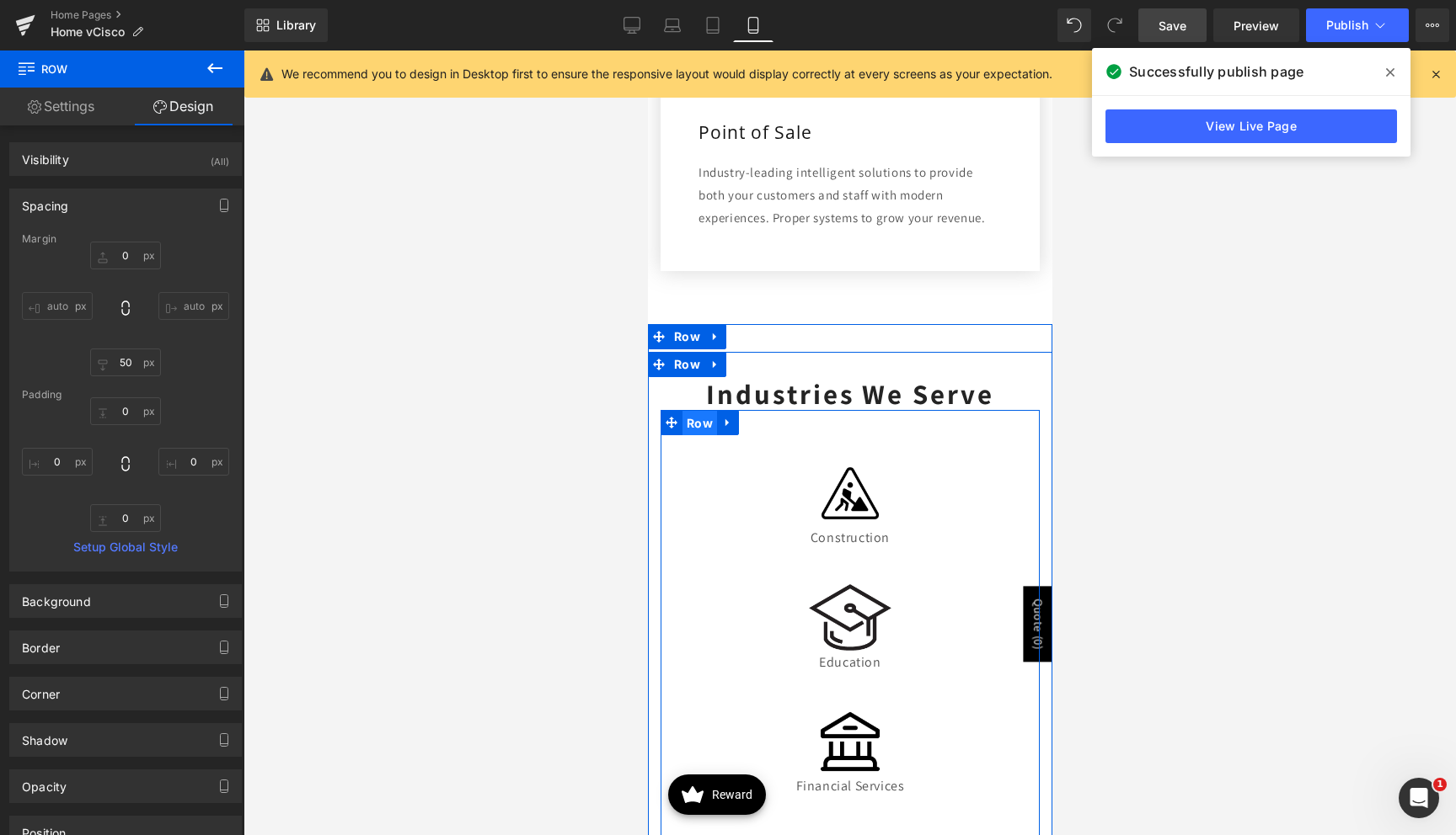
click at [687, 427] on span "Row" at bounding box center [698, 423] width 35 height 25
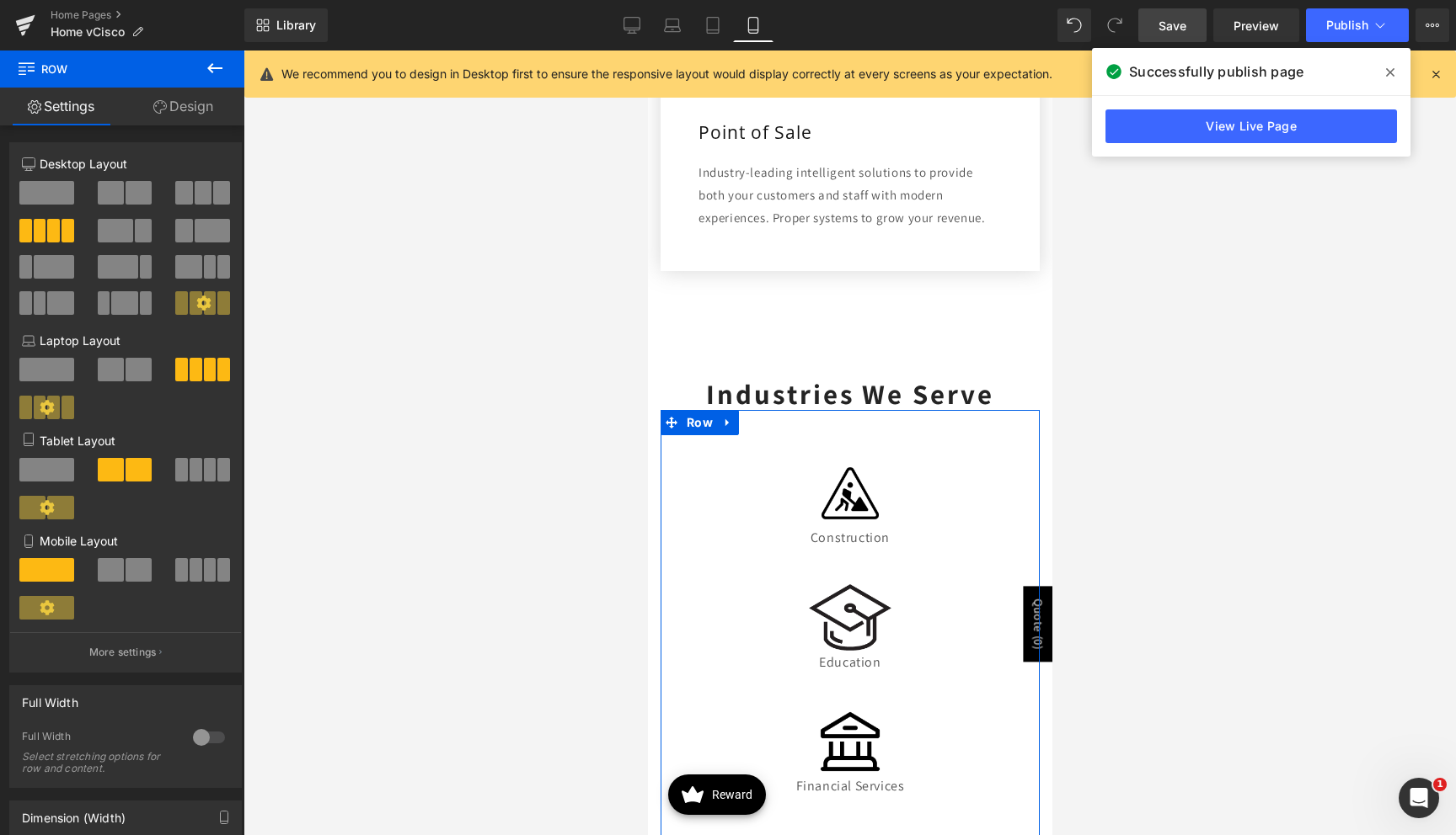
click at [116, 576] on span at bounding box center [111, 570] width 26 height 24
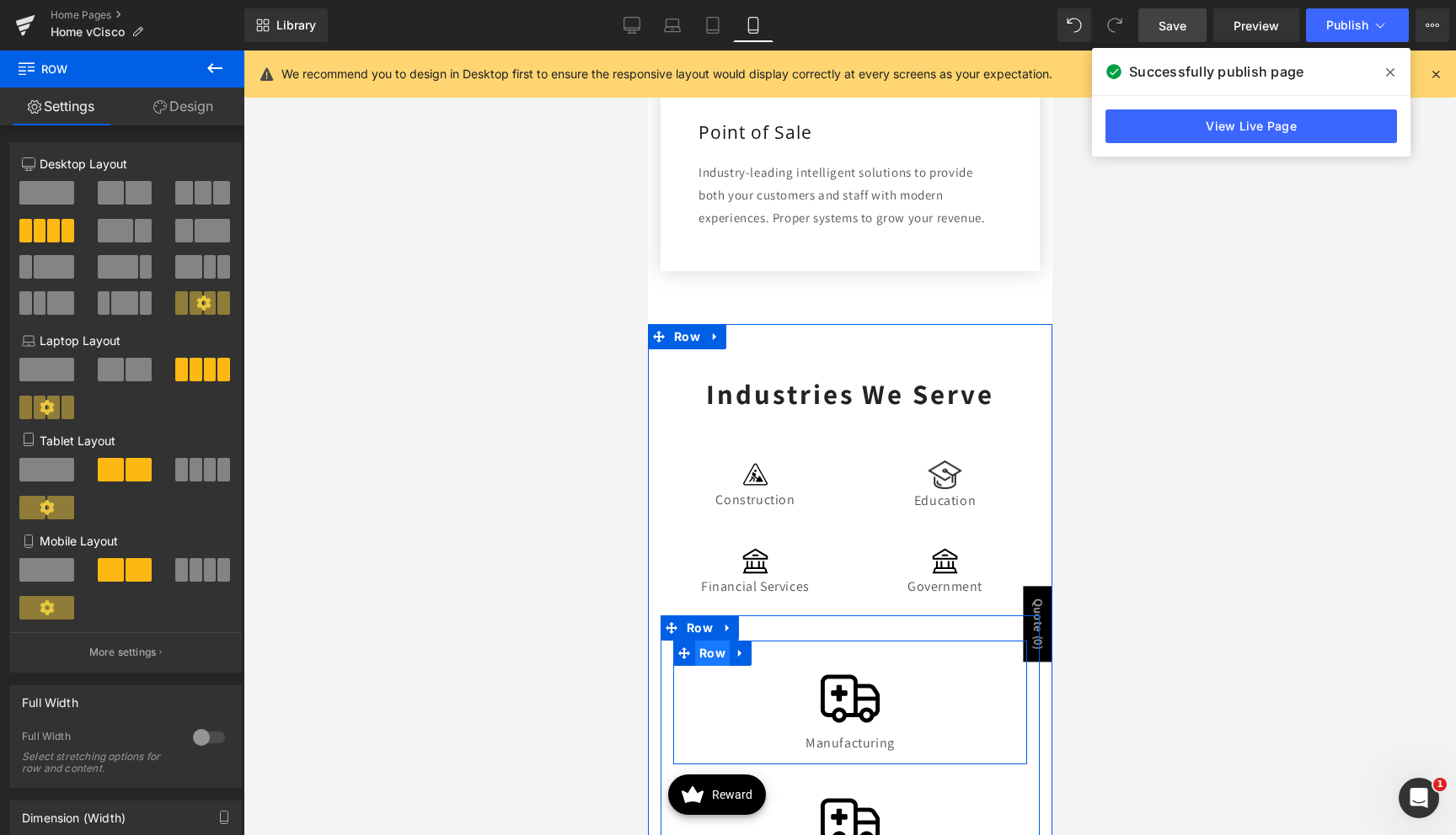
click at [703, 651] on span "Row" at bounding box center [711, 653] width 35 height 25
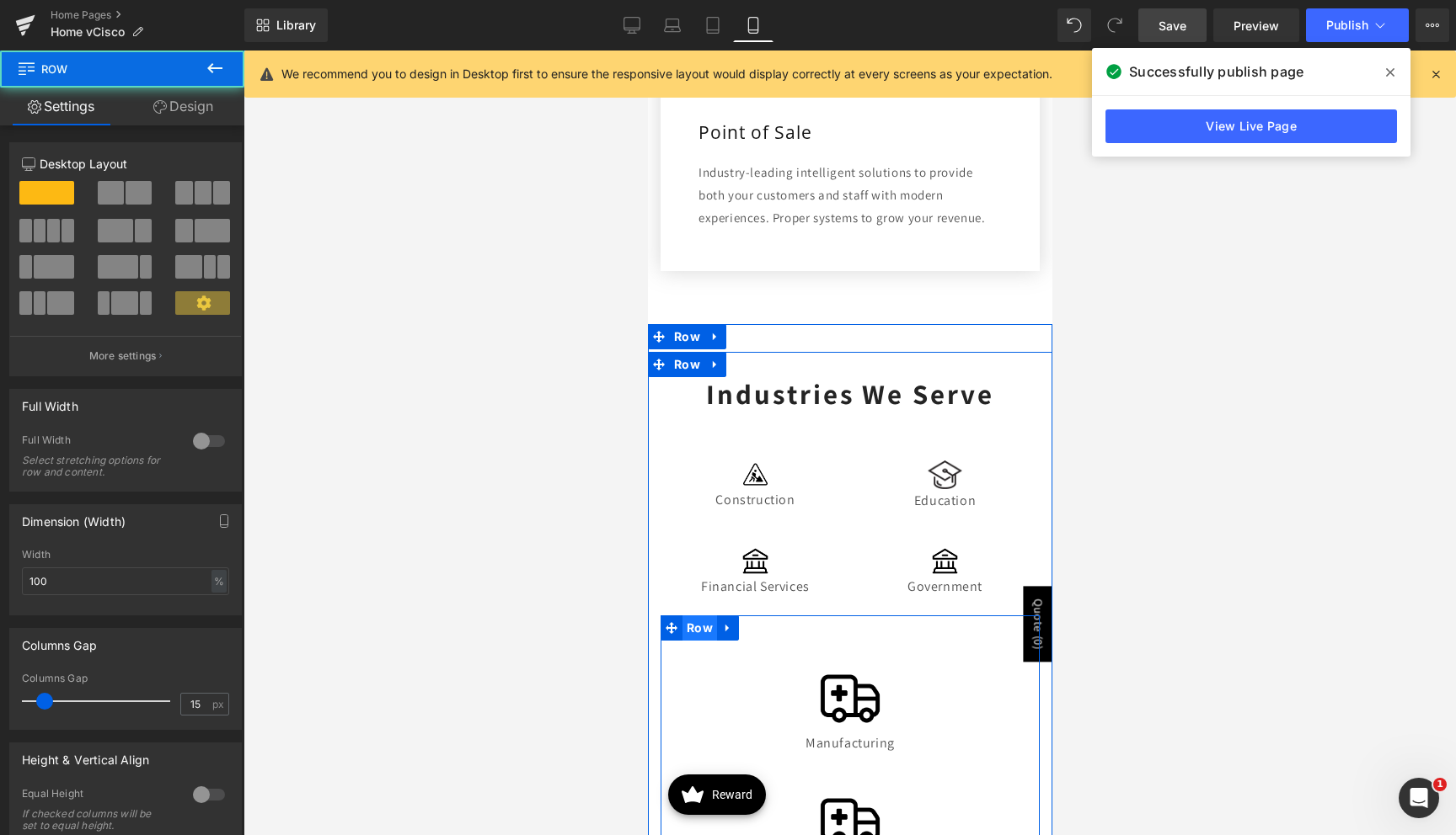
click at [698, 625] on span "Row" at bounding box center [698, 628] width 35 height 25
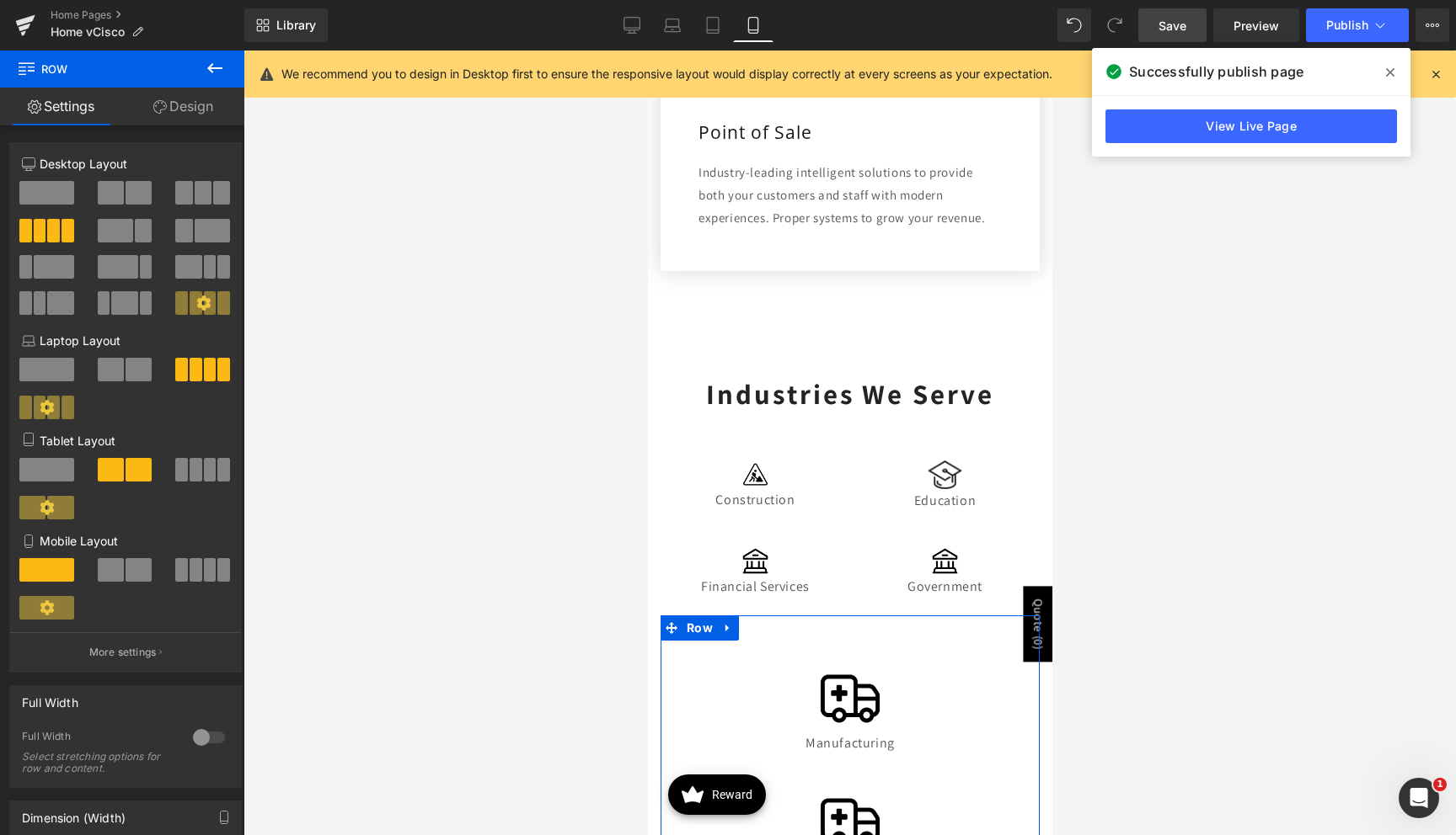
click at [118, 568] on span at bounding box center [111, 570] width 26 height 24
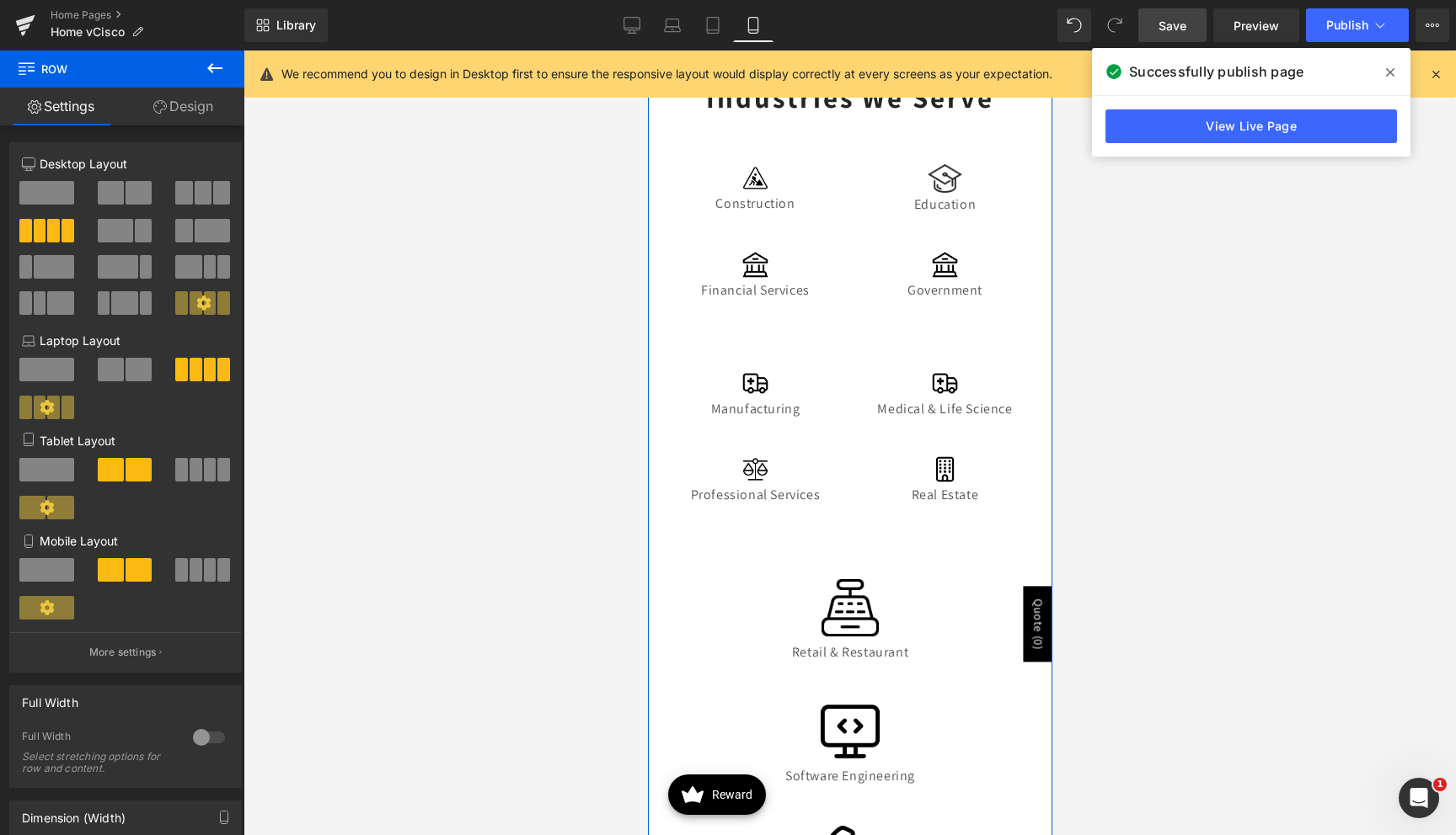
scroll to position [2189, 0]
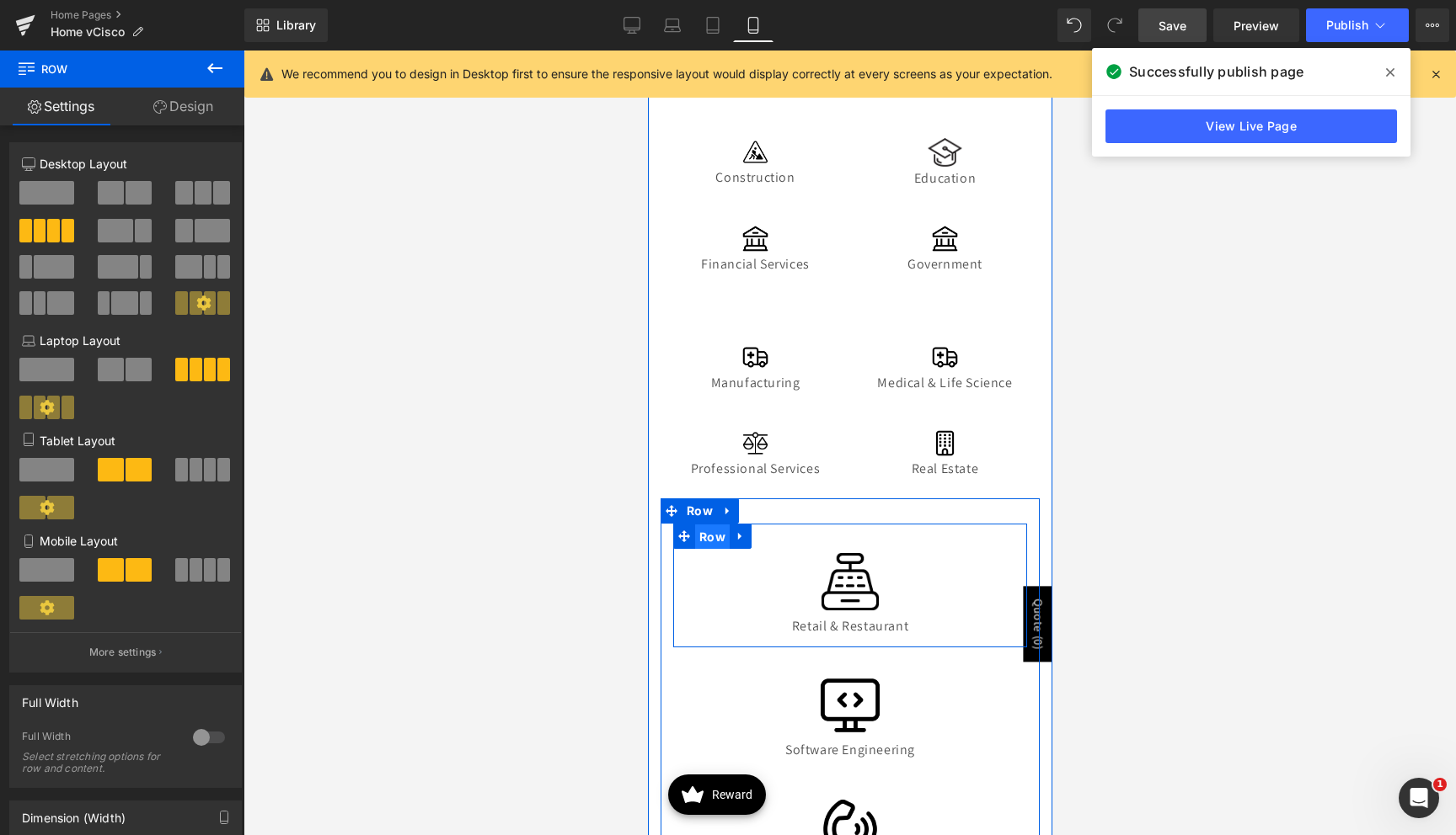
click at [714, 538] on span "Row" at bounding box center [711, 538] width 35 height 25
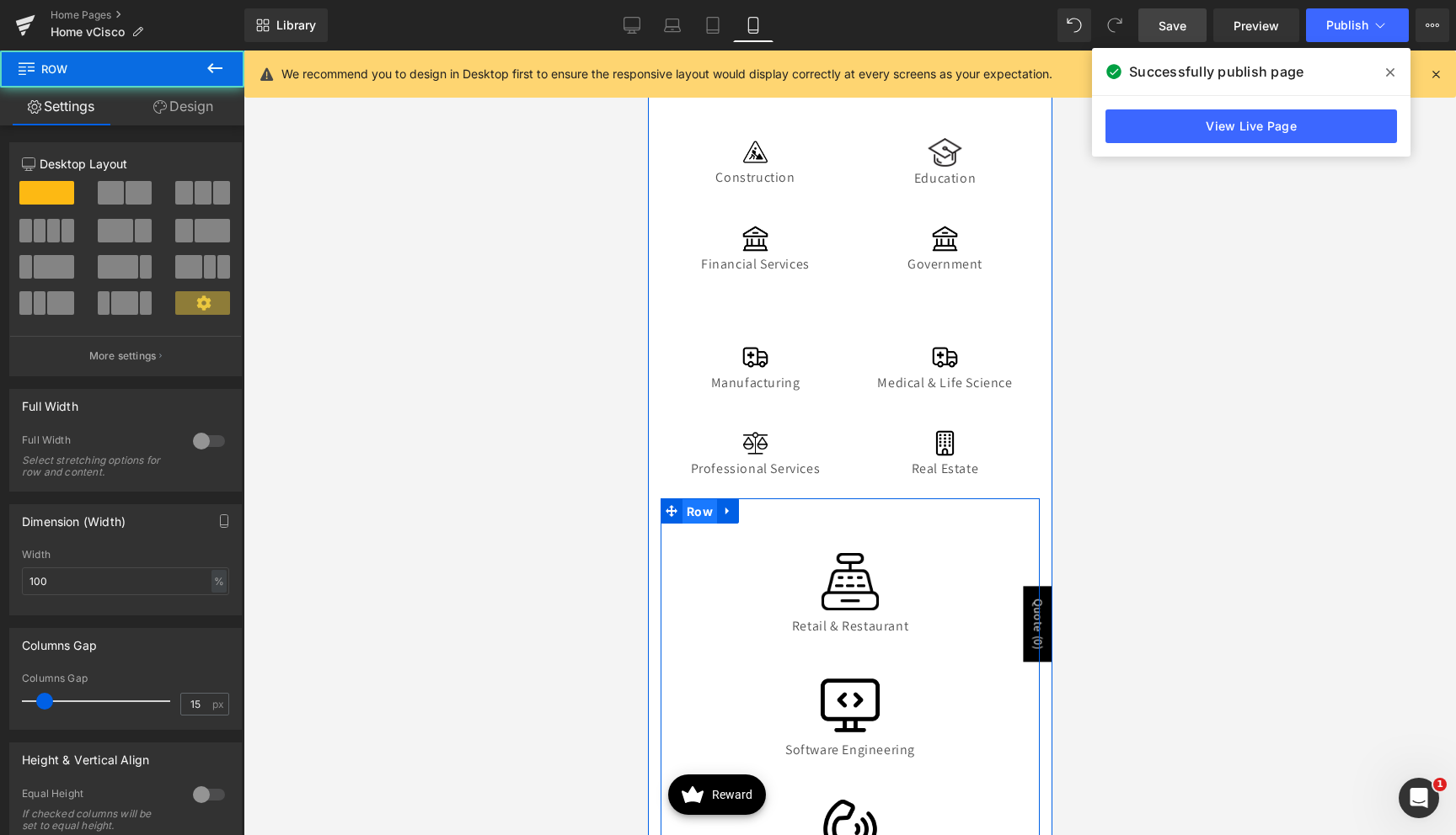
click at [703, 515] on span "Row" at bounding box center [698, 512] width 35 height 25
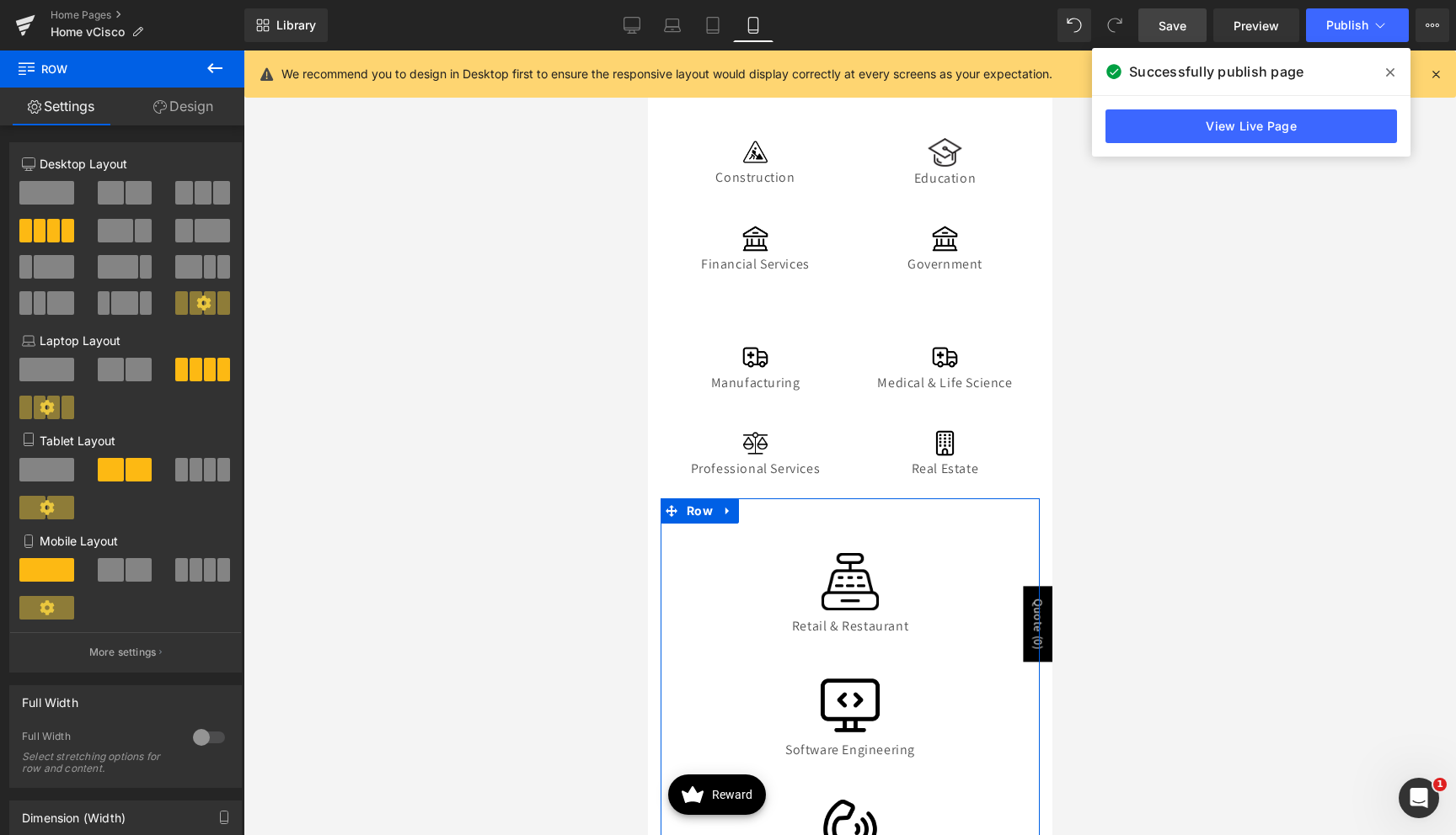
click at [100, 586] on div at bounding box center [126, 576] width 79 height 36
click at [103, 575] on span at bounding box center [111, 570] width 26 height 24
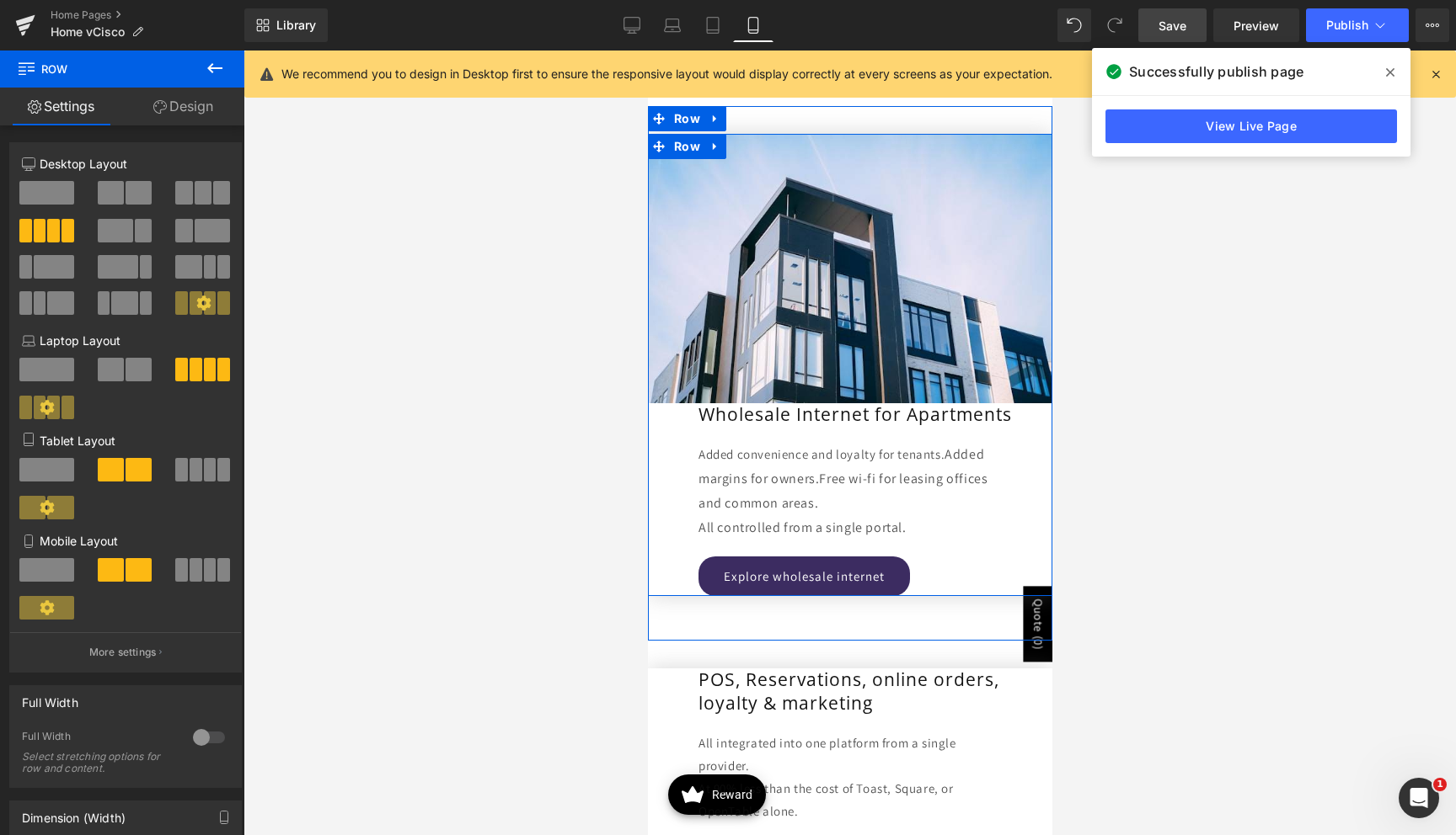
scroll to position [2838, 0]
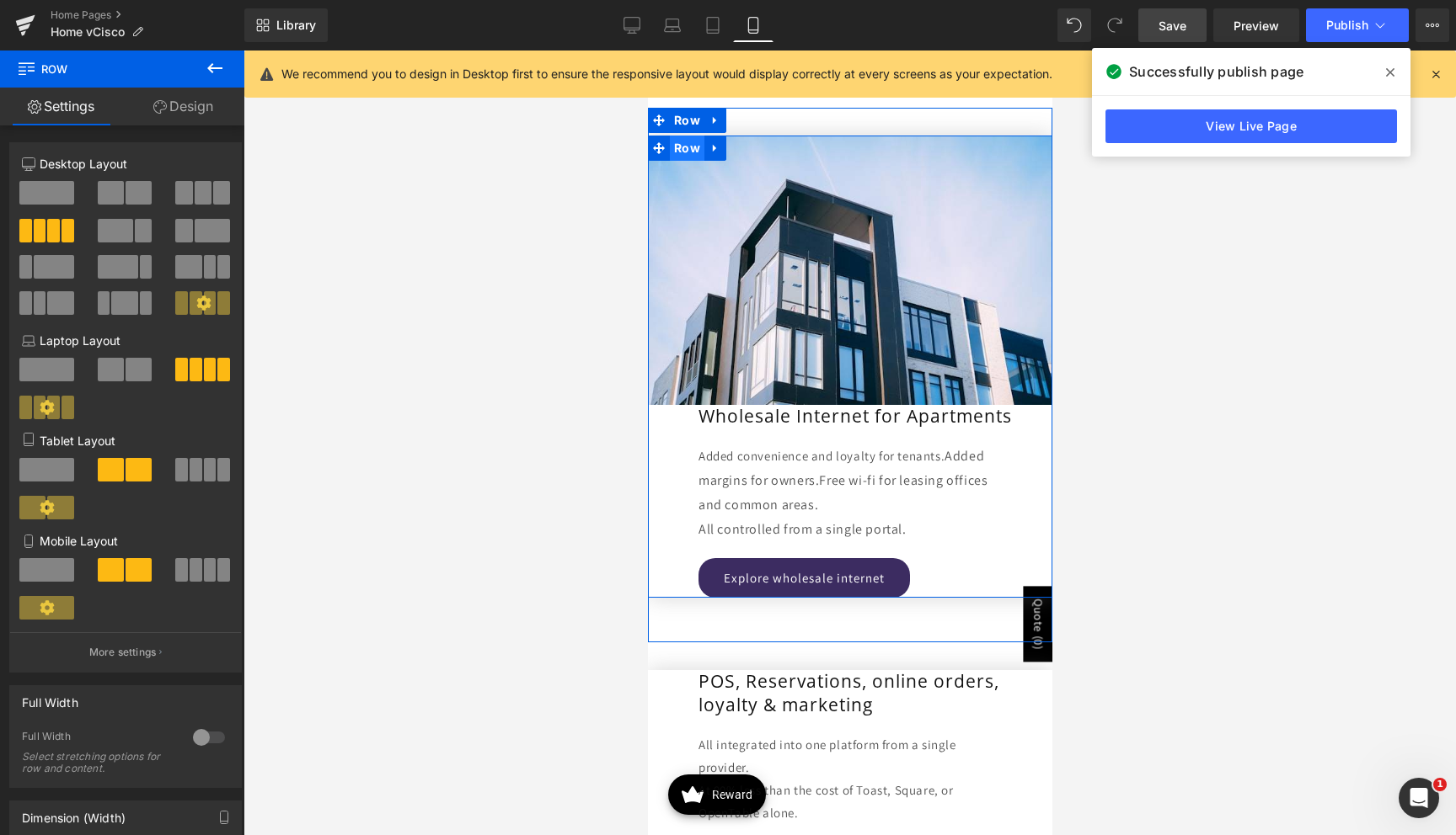
click at [687, 154] on span "Row" at bounding box center [686, 148] width 35 height 25
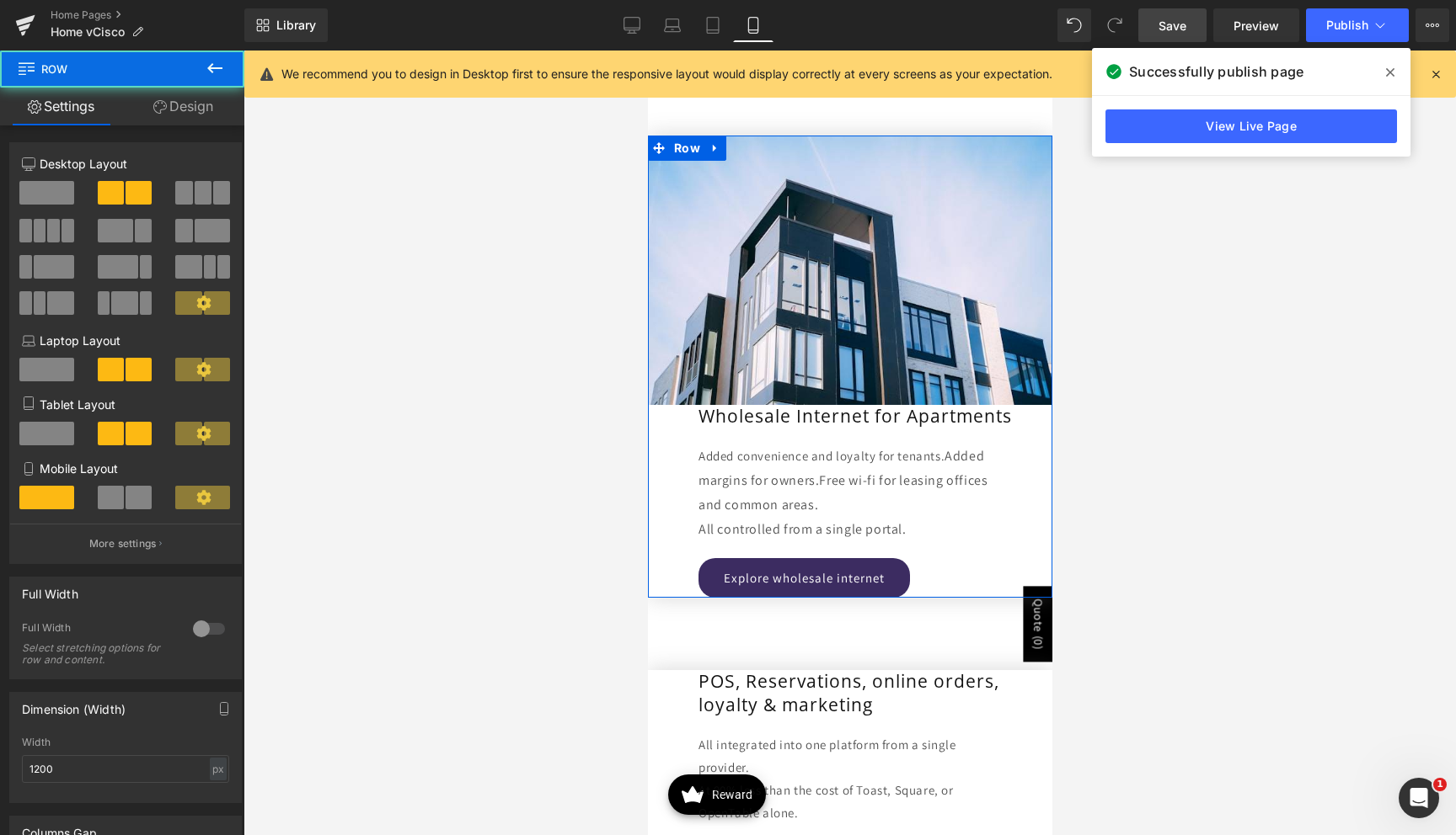
click at [184, 100] on link "Design" at bounding box center [183, 106] width 122 height 38
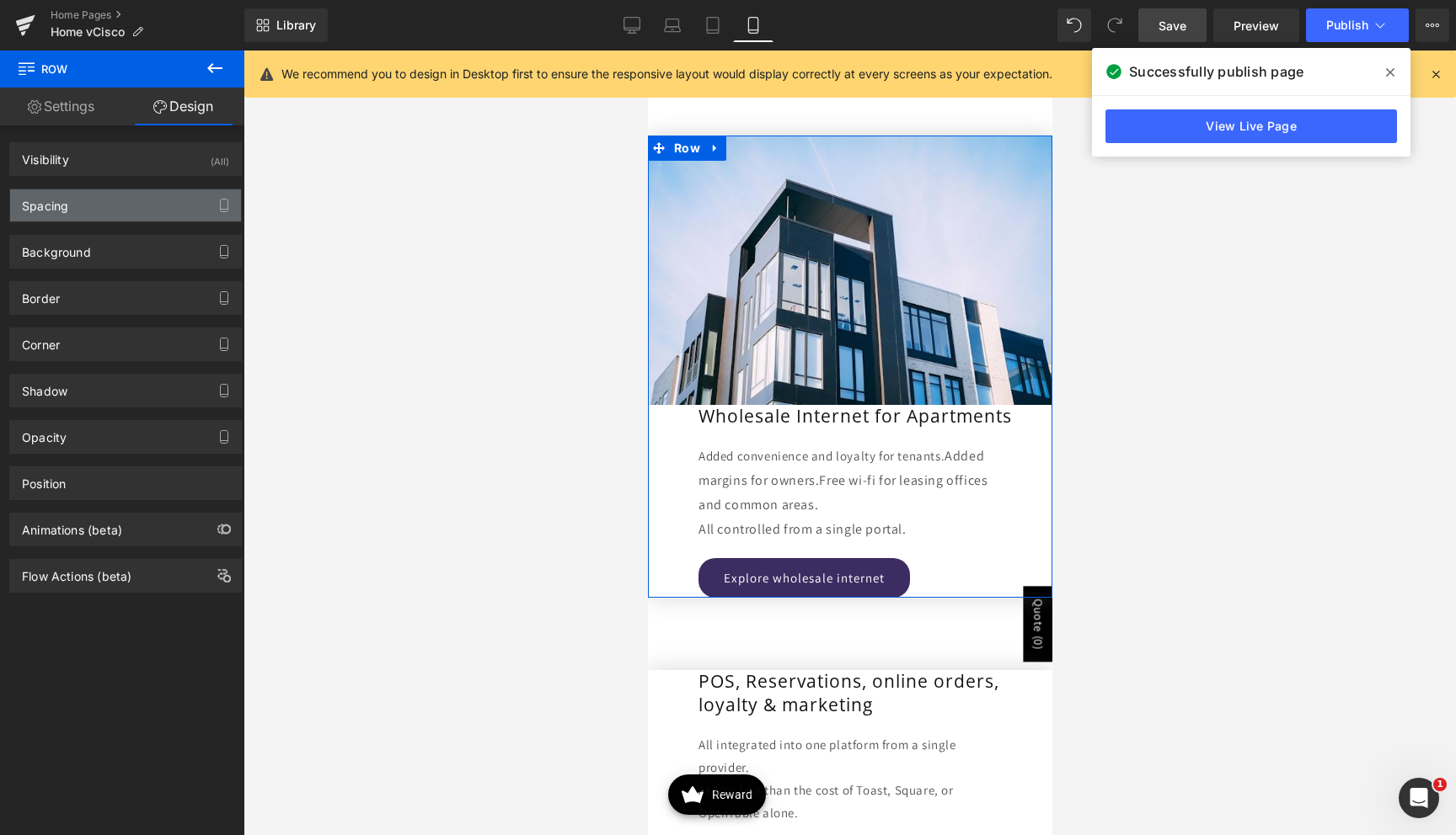
click at [96, 204] on div "Spacing" at bounding box center [125, 205] width 231 height 32
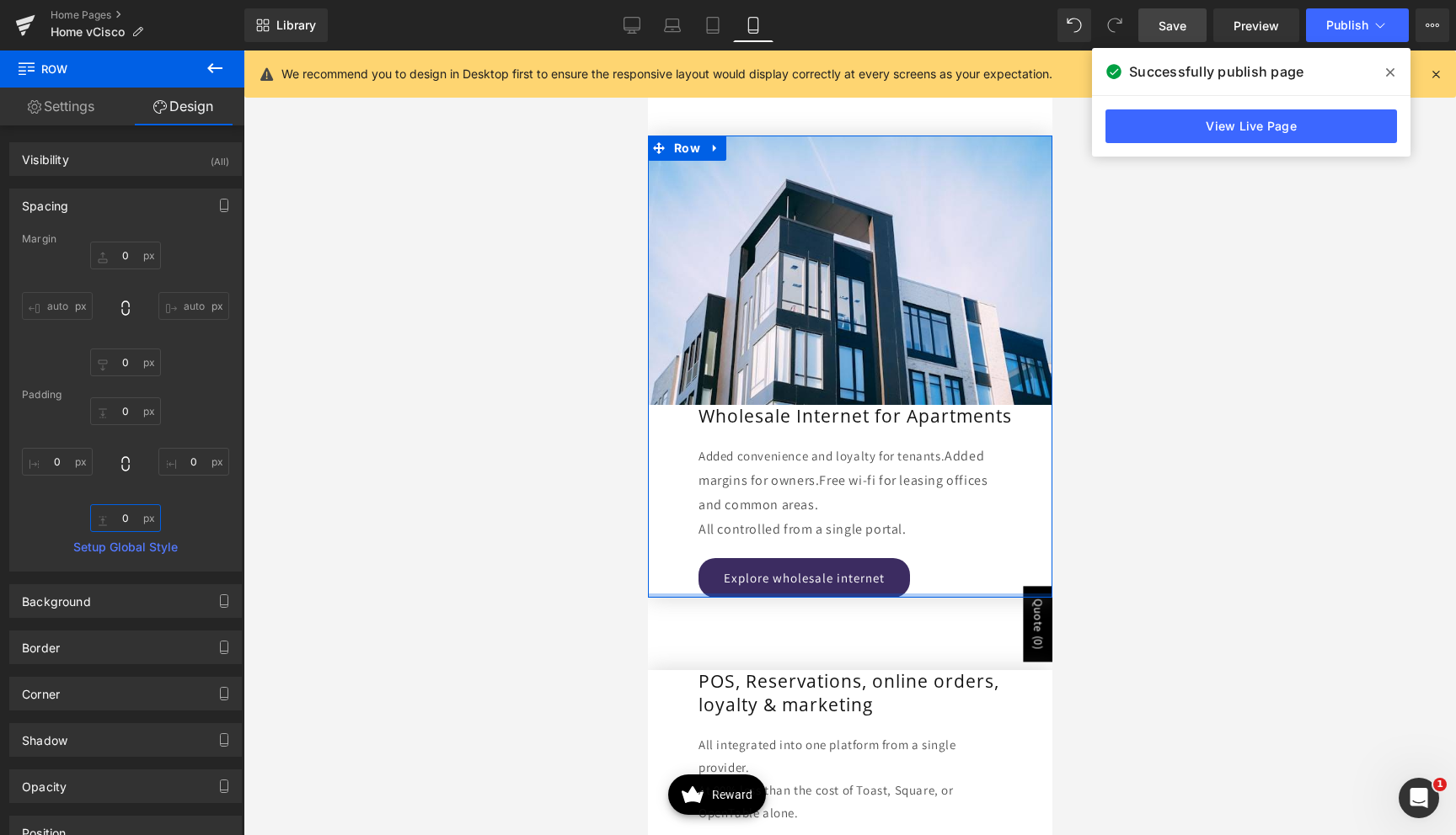
click at [115, 516] on input "0" at bounding box center [126, 518] width 71 height 28
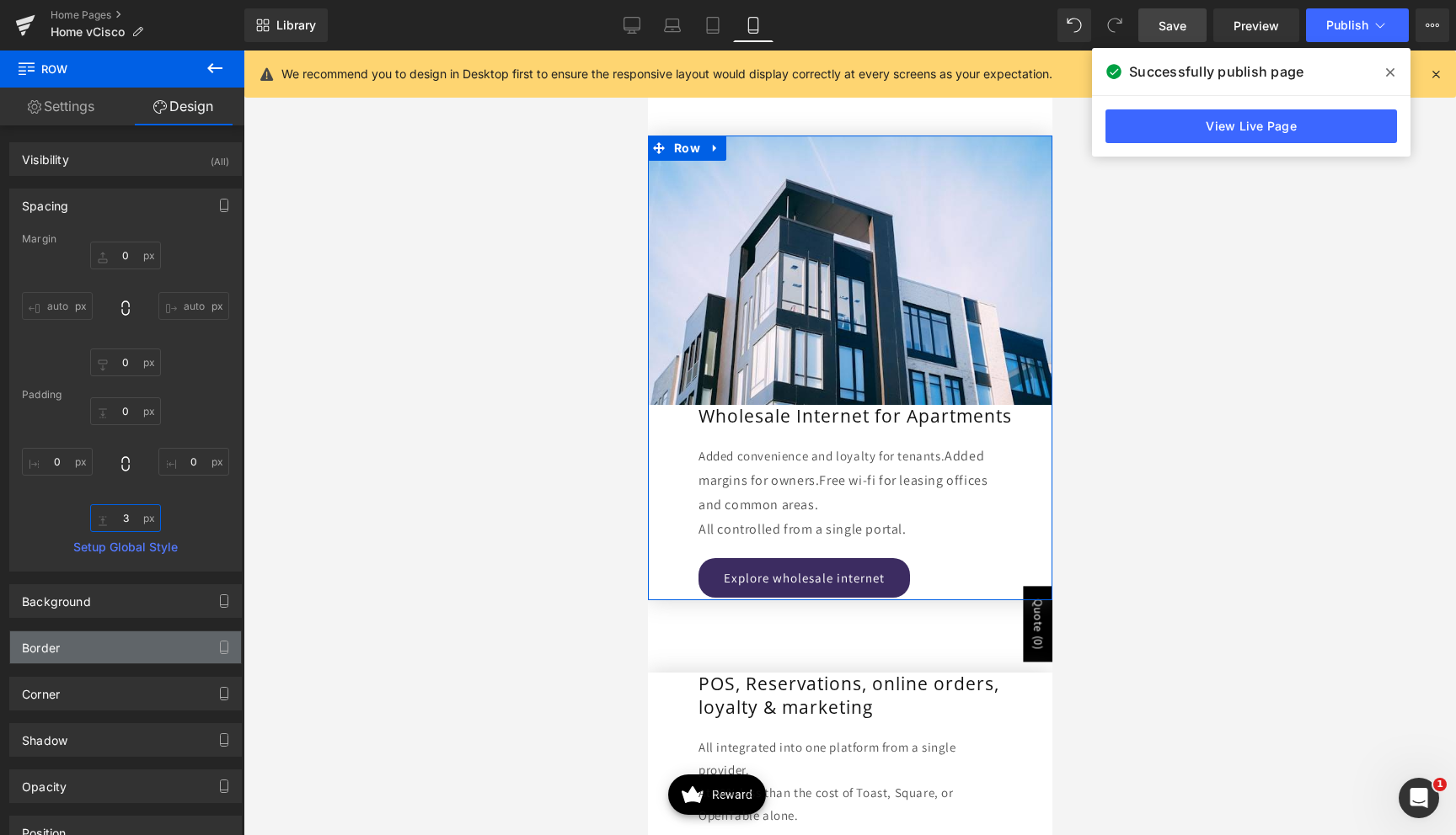
type input "30"
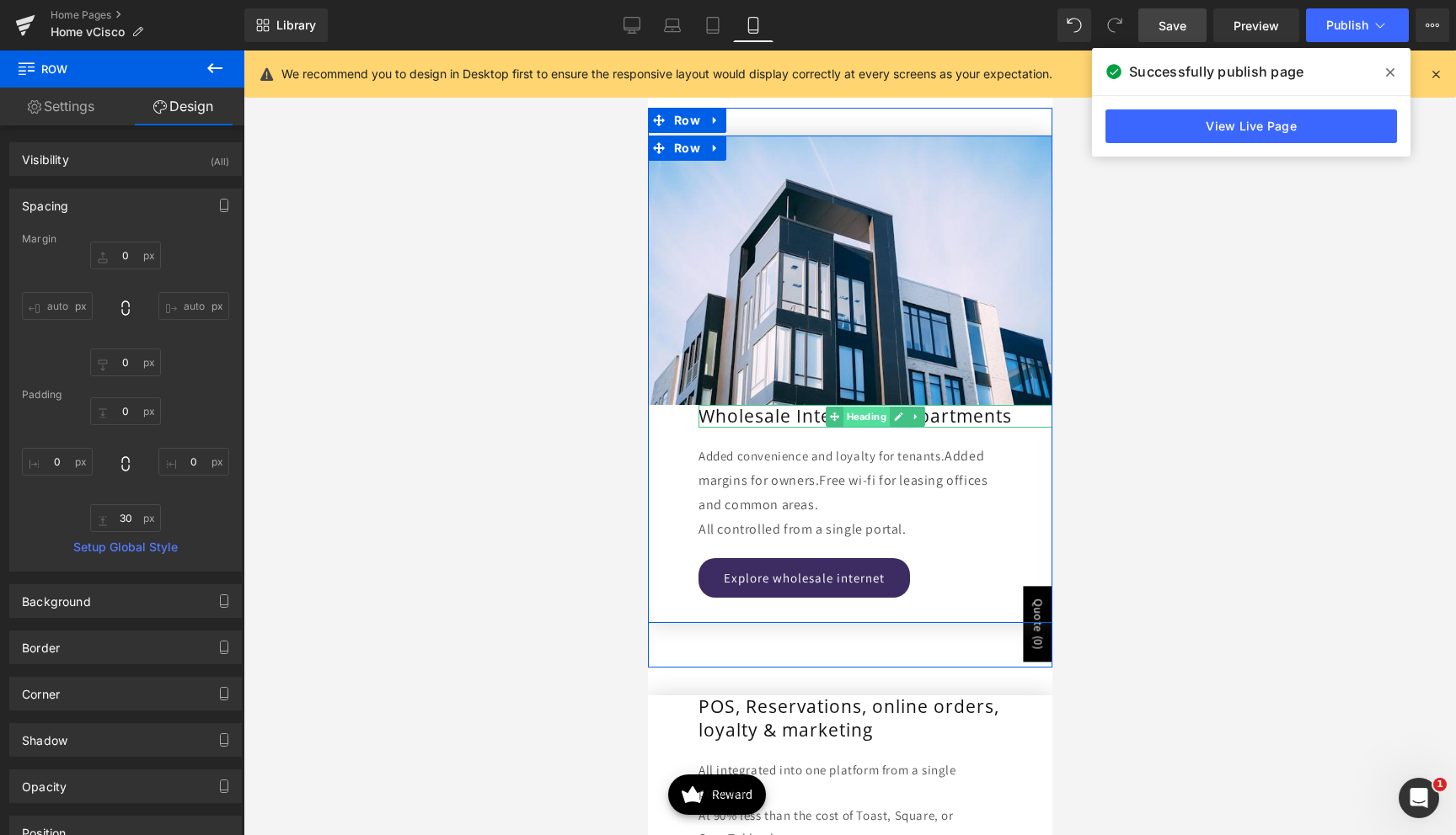
click at [858, 420] on span "Heading" at bounding box center [865, 417] width 47 height 20
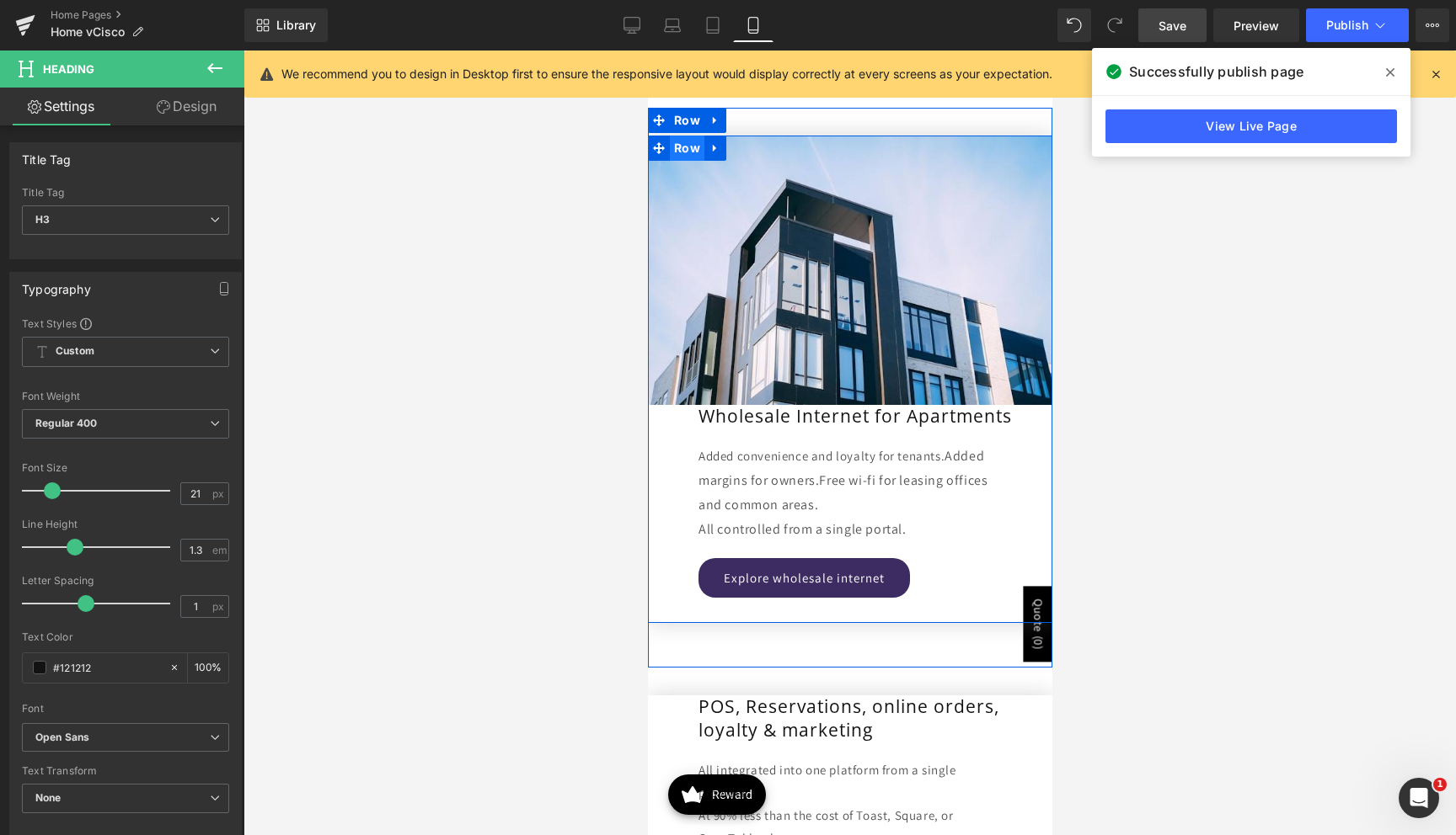
click at [692, 143] on span "Row" at bounding box center [686, 148] width 35 height 25
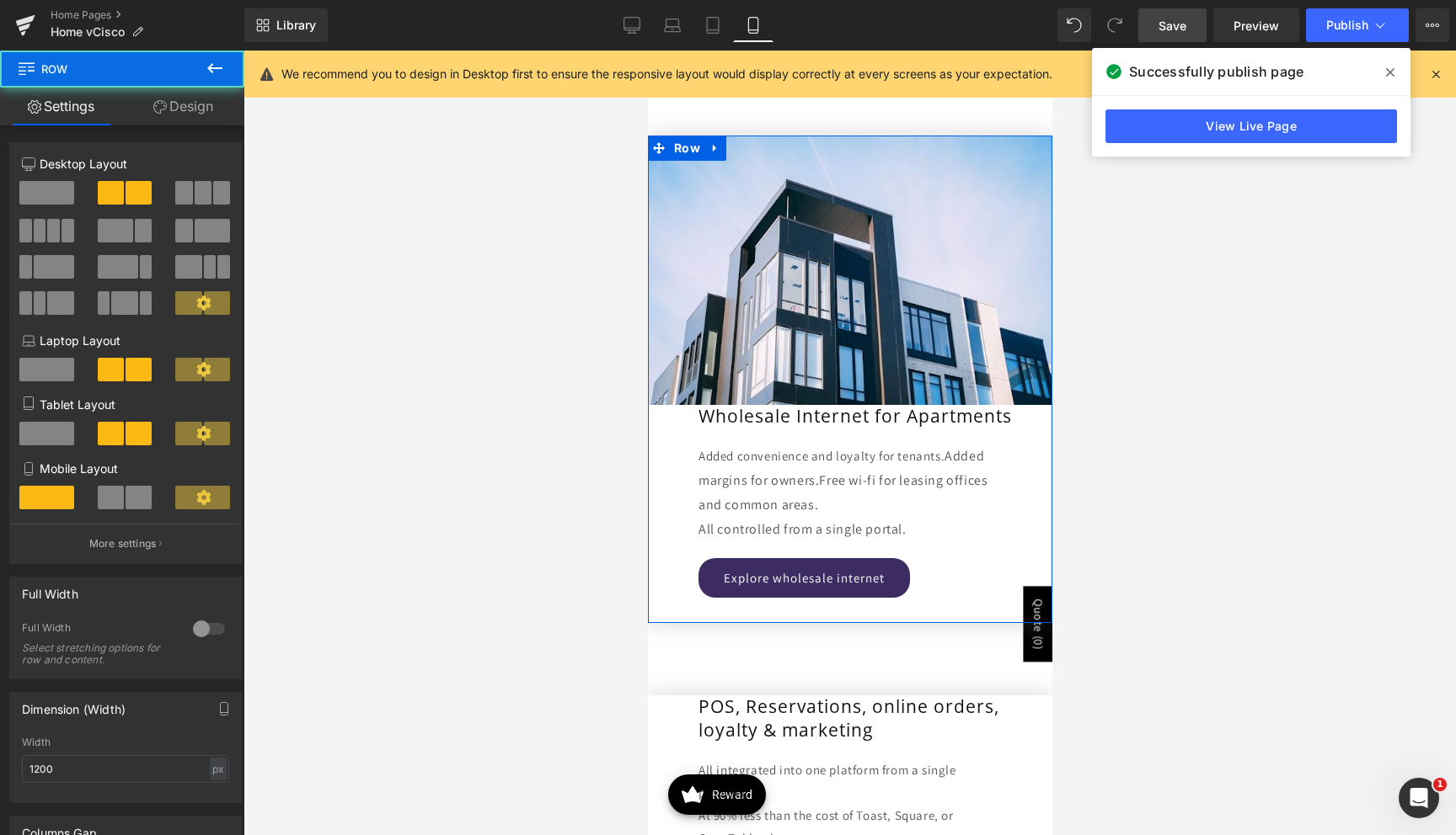
click at [200, 111] on link "Design" at bounding box center [183, 106] width 122 height 38
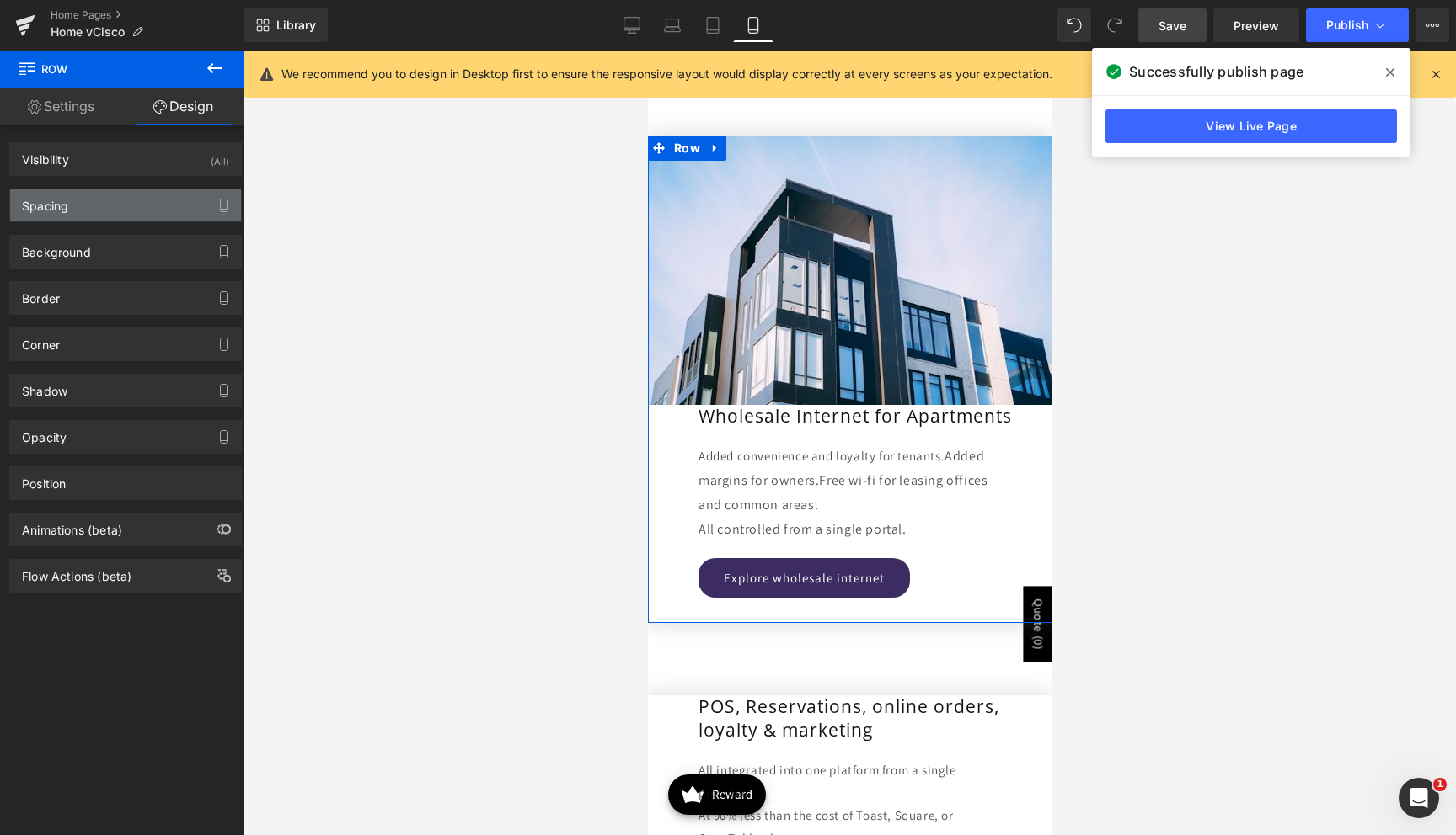
click at [116, 202] on div "Spacing" at bounding box center [125, 205] width 231 height 32
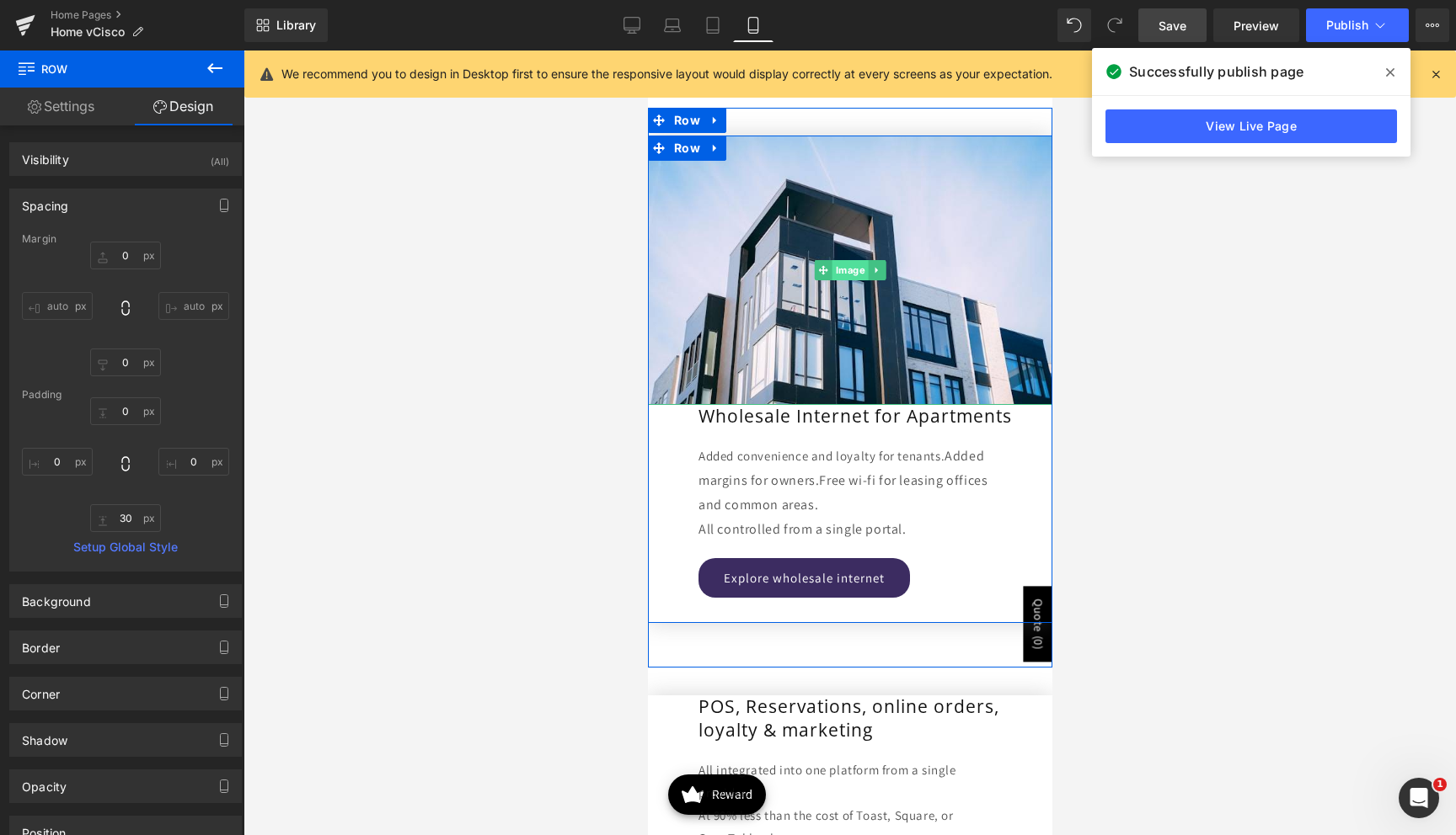
click at [855, 264] on span "Image" at bounding box center [849, 270] width 36 height 20
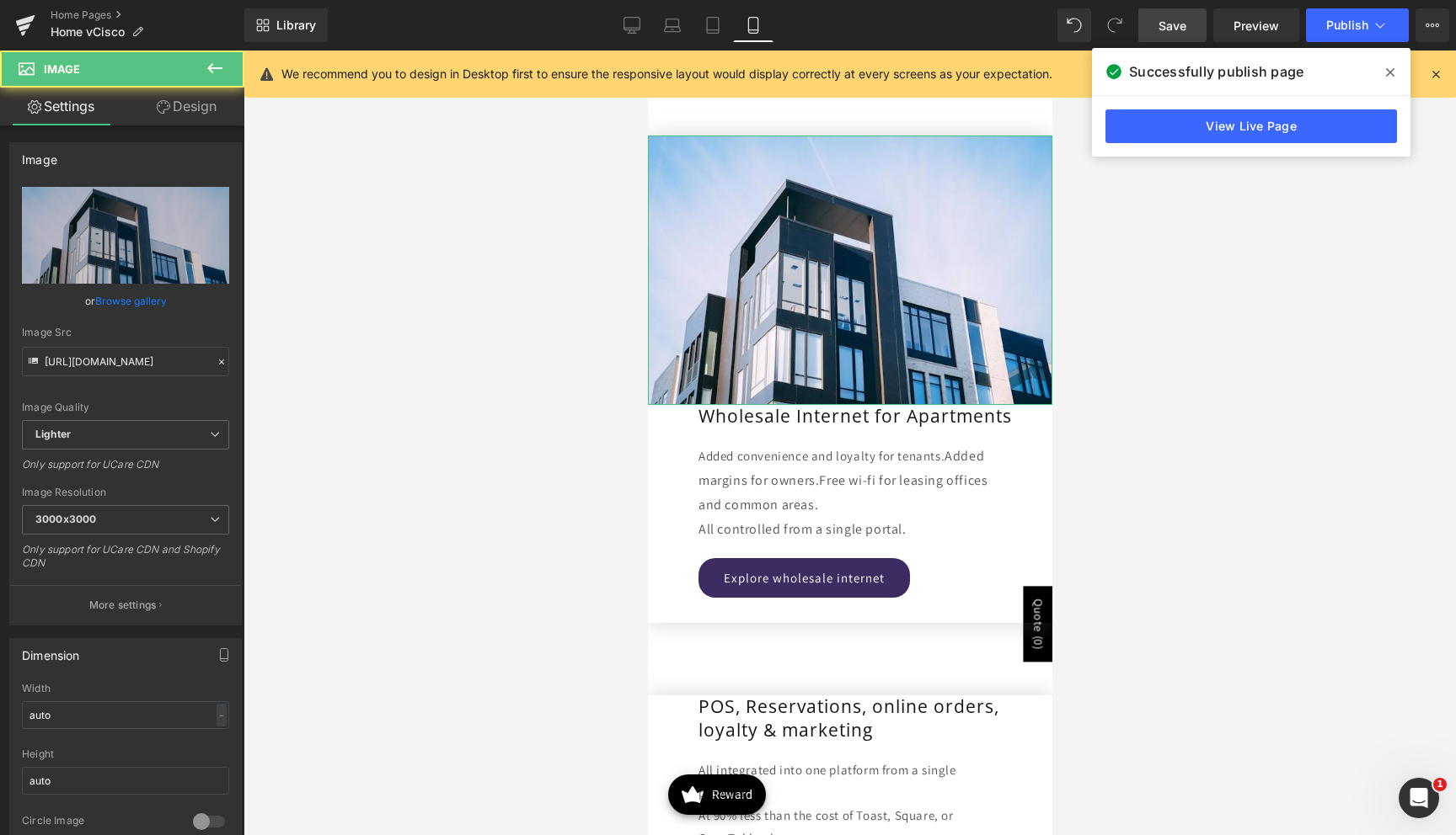
click at [205, 103] on link "Design" at bounding box center [186, 106] width 122 height 38
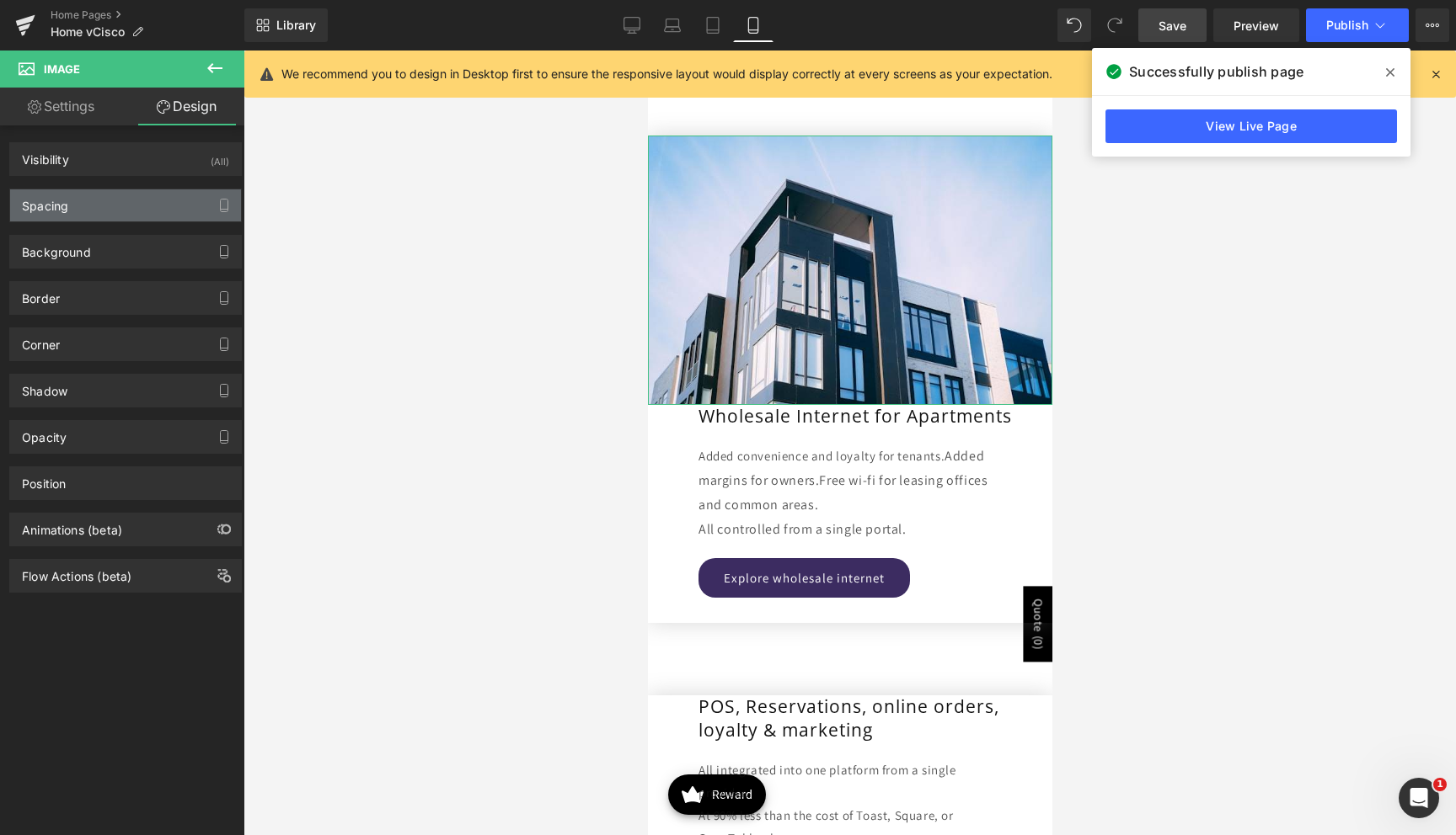
click at [92, 217] on div "Spacing" at bounding box center [125, 205] width 231 height 32
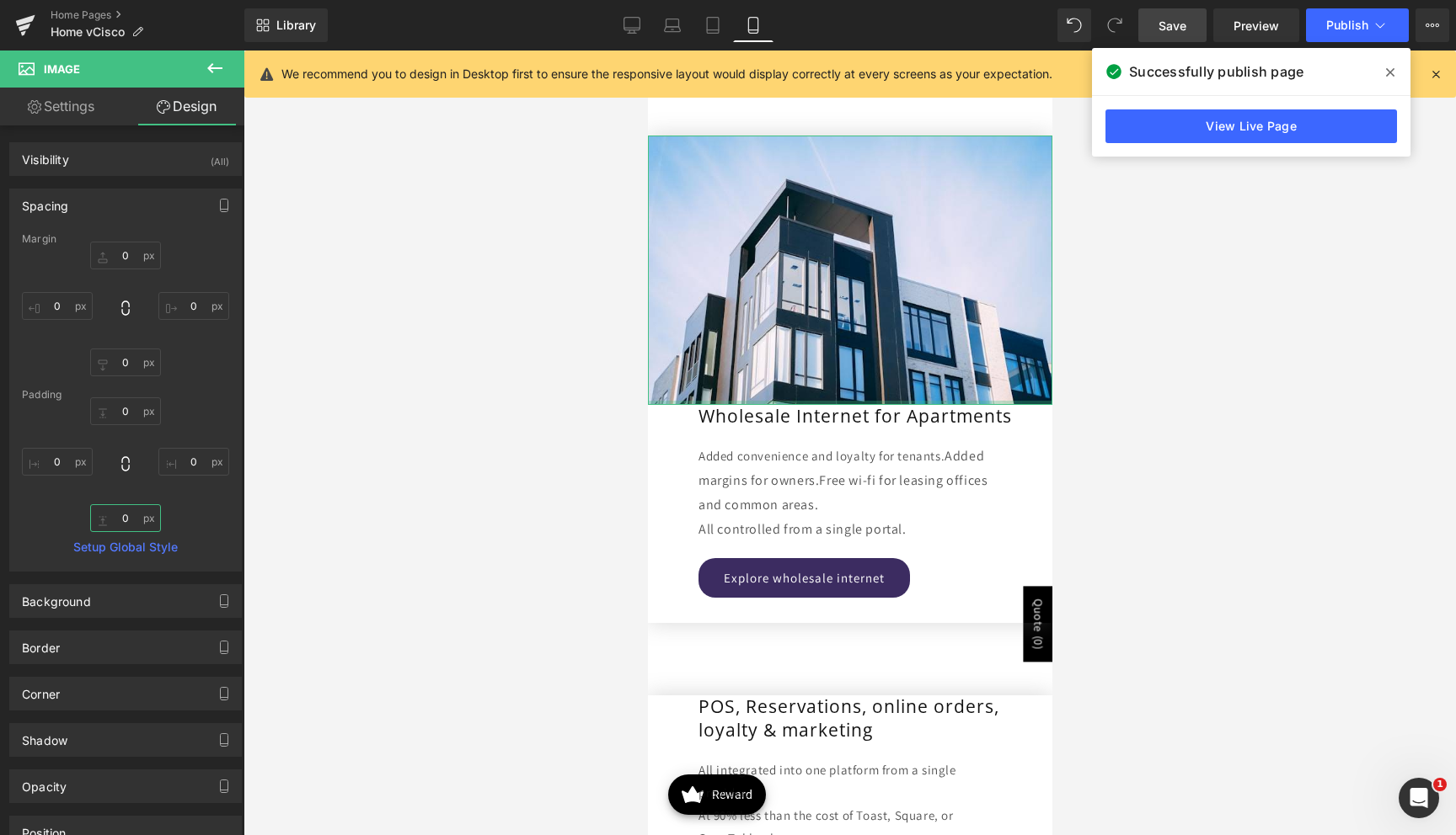
click at [123, 524] on input "0" at bounding box center [126, 518] width 71 height 28
type input "30"
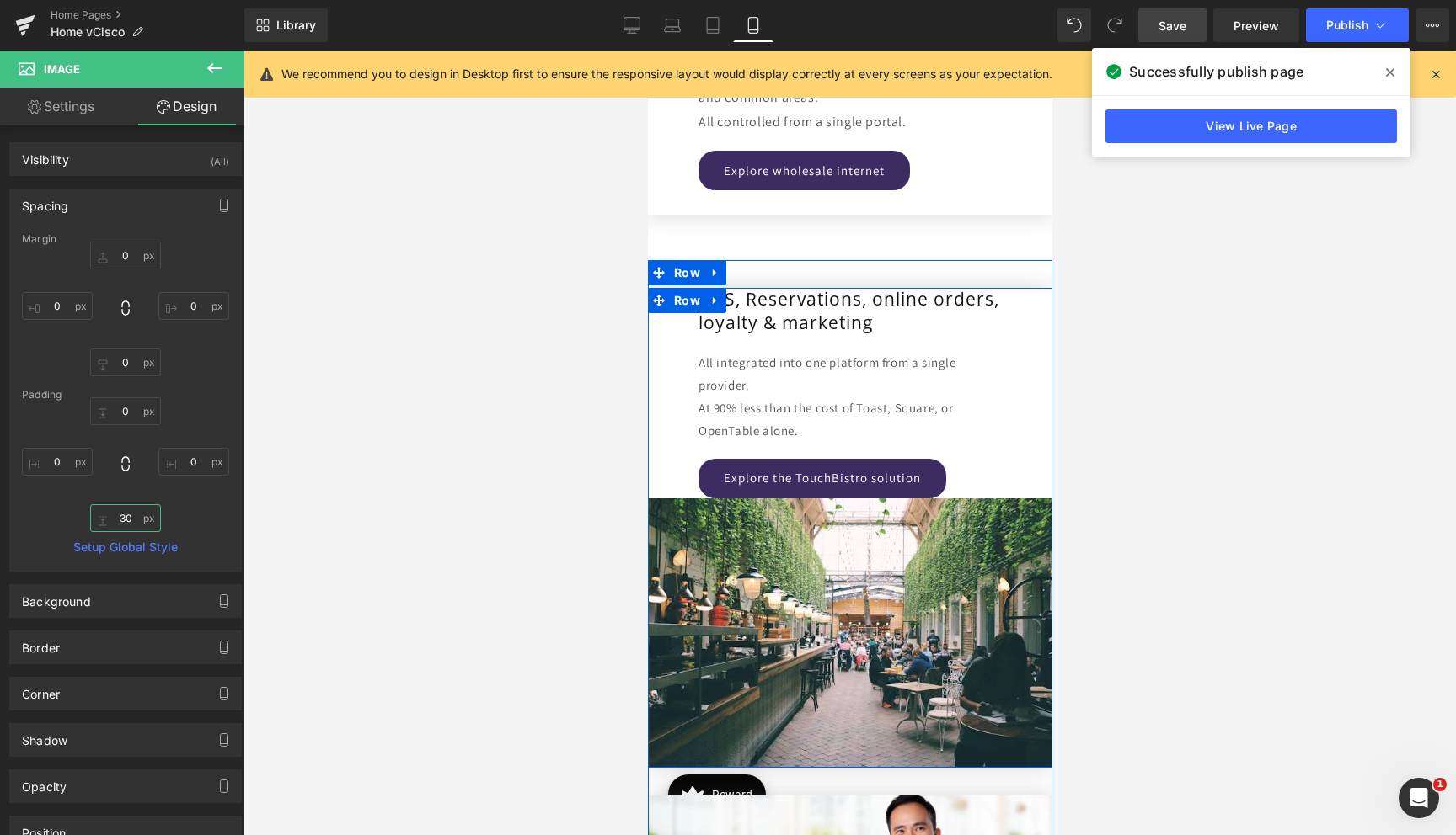
scroll to position [3287, 0]
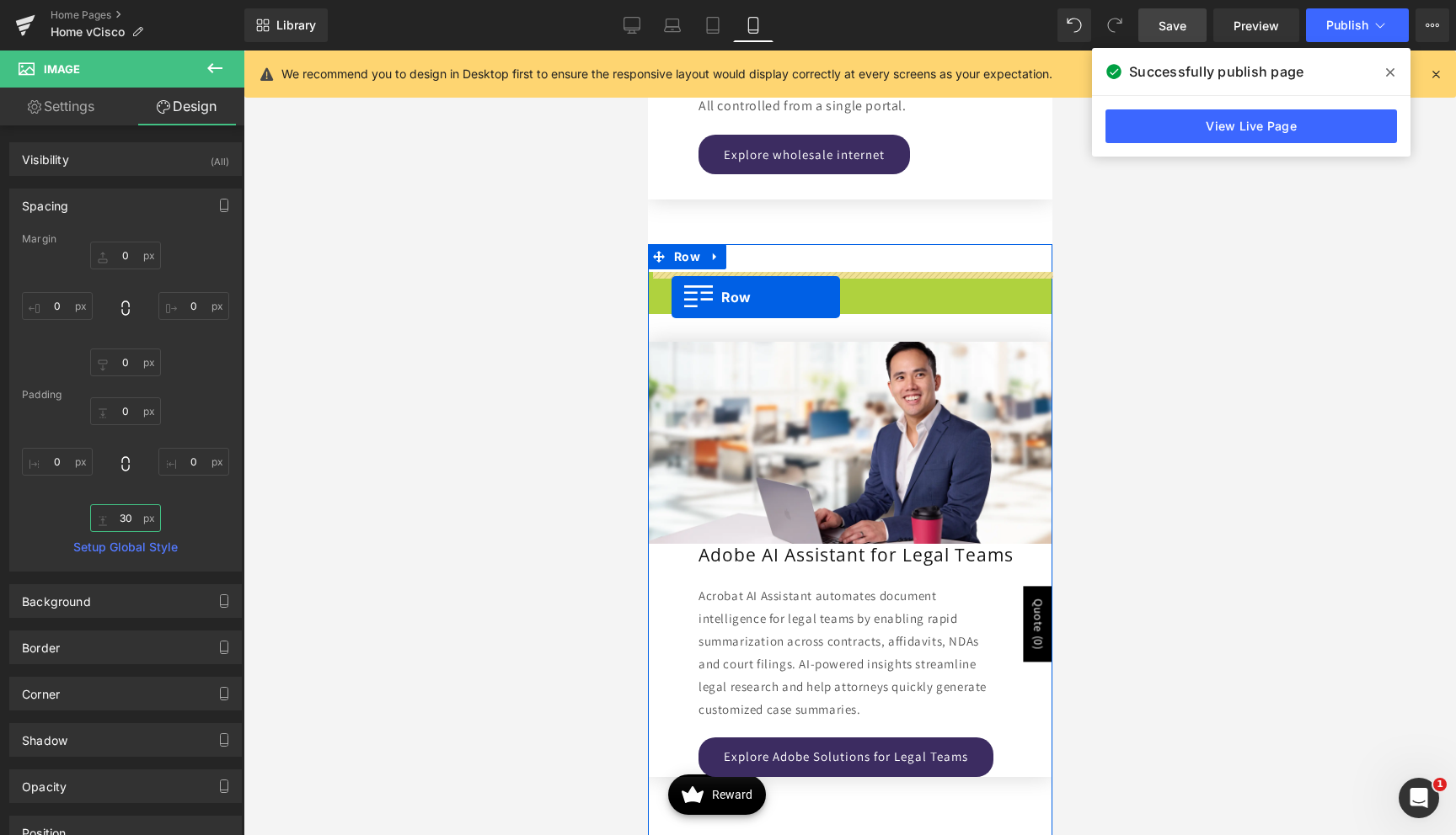
drag, startPoint x: 661, startPoint y: 283, endPoint x: 671, endPoint y: 297, distance: 17.2
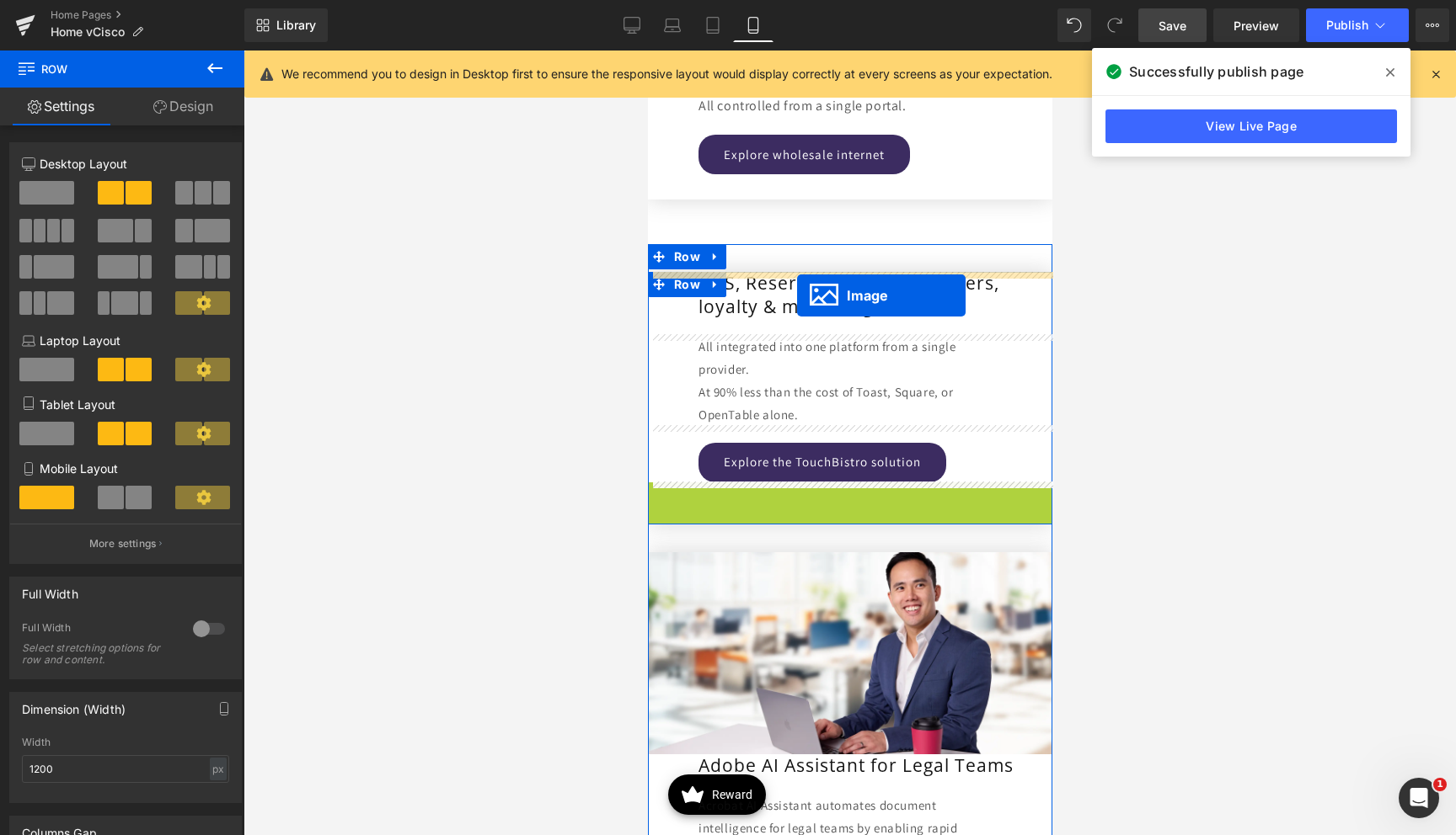
drag, startPoint x: 820, startPoint y: 615, endPoint x: 796, endPoint y: 297, distance: 318.9
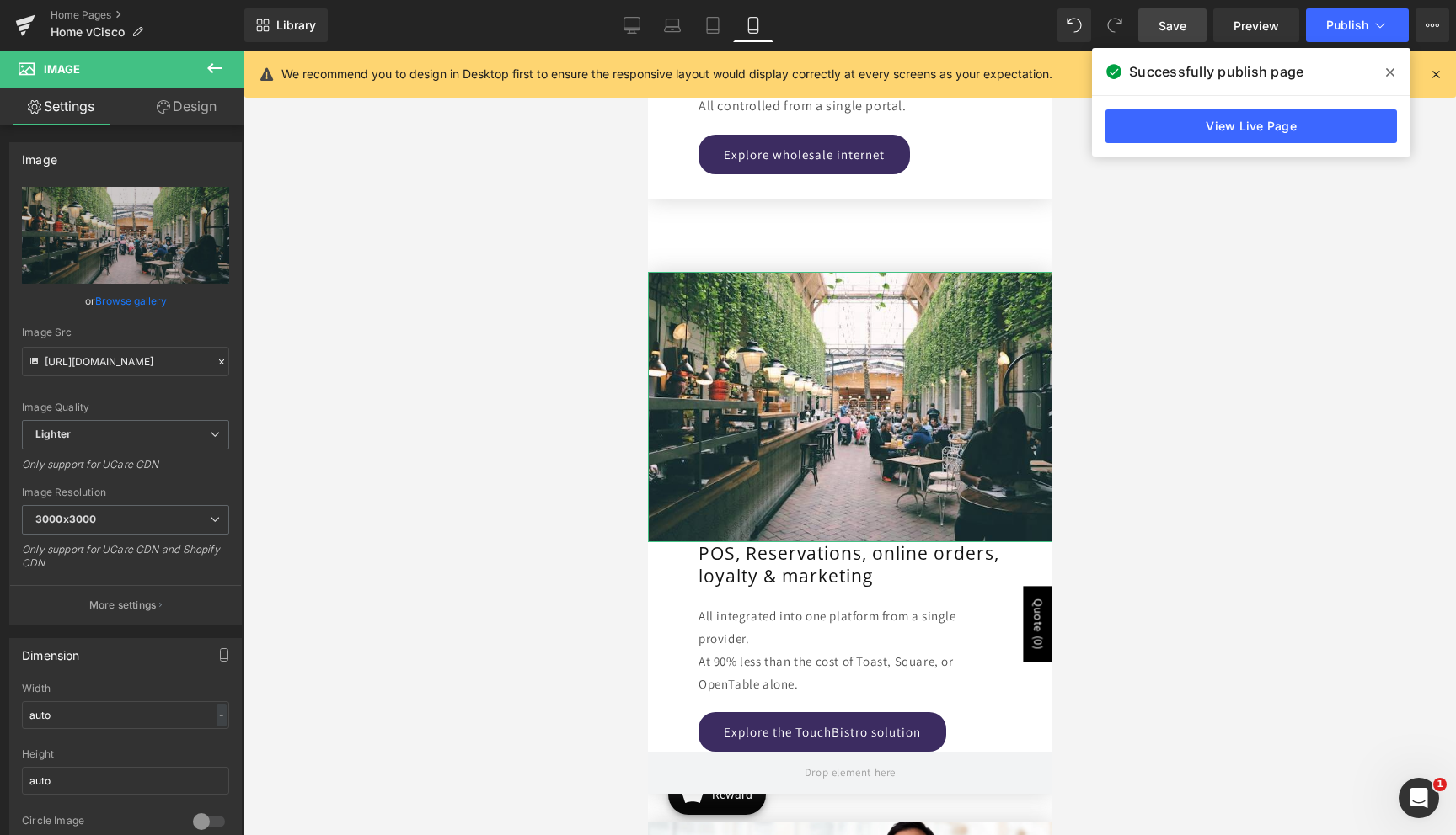
click at [188, 111] on link "Design" at bounding box center [186, 106] width 122 height 38
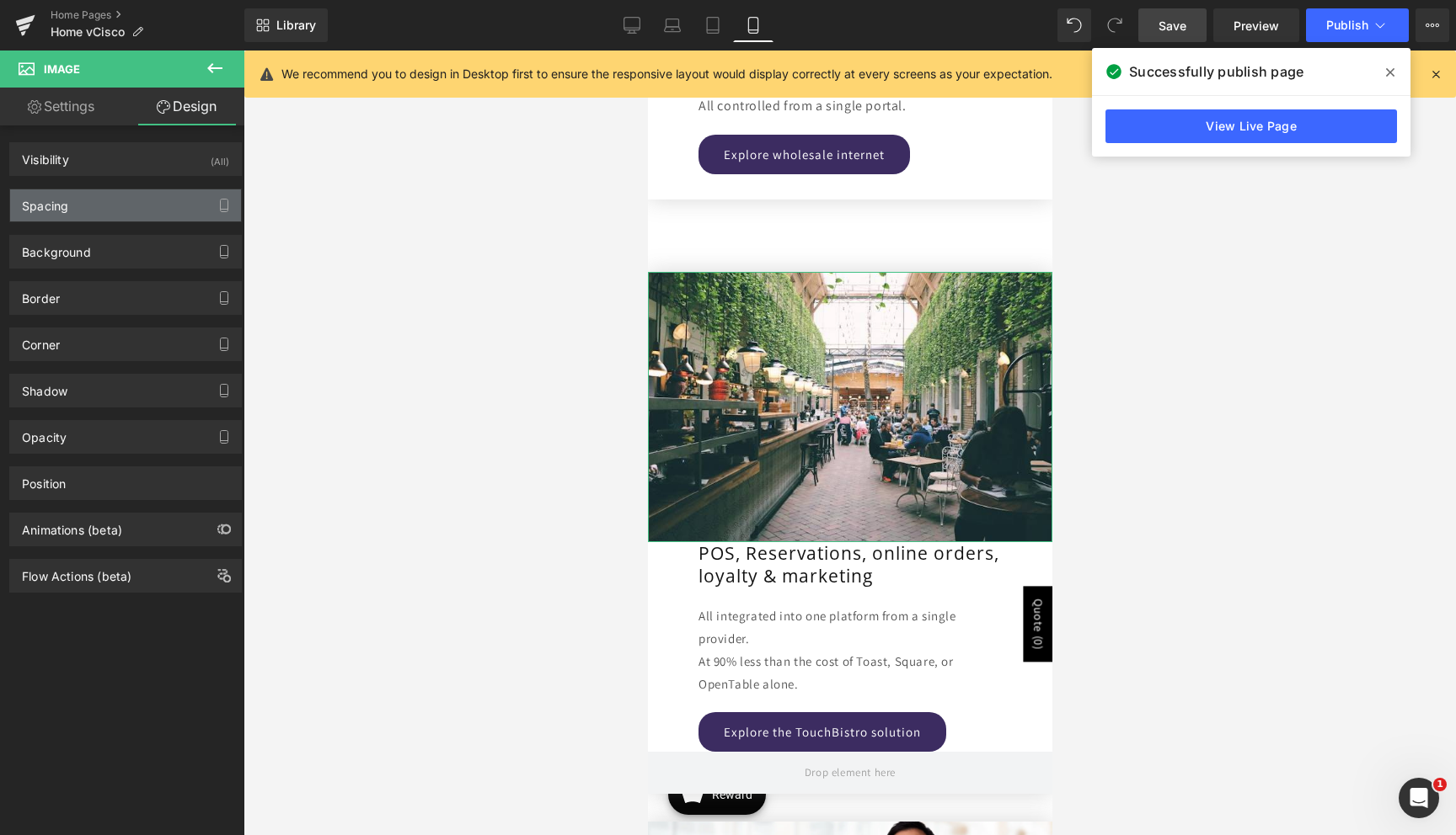
click at [121, 198] on div "Spacing" at bounding box center [125, 205] width 231 height 32
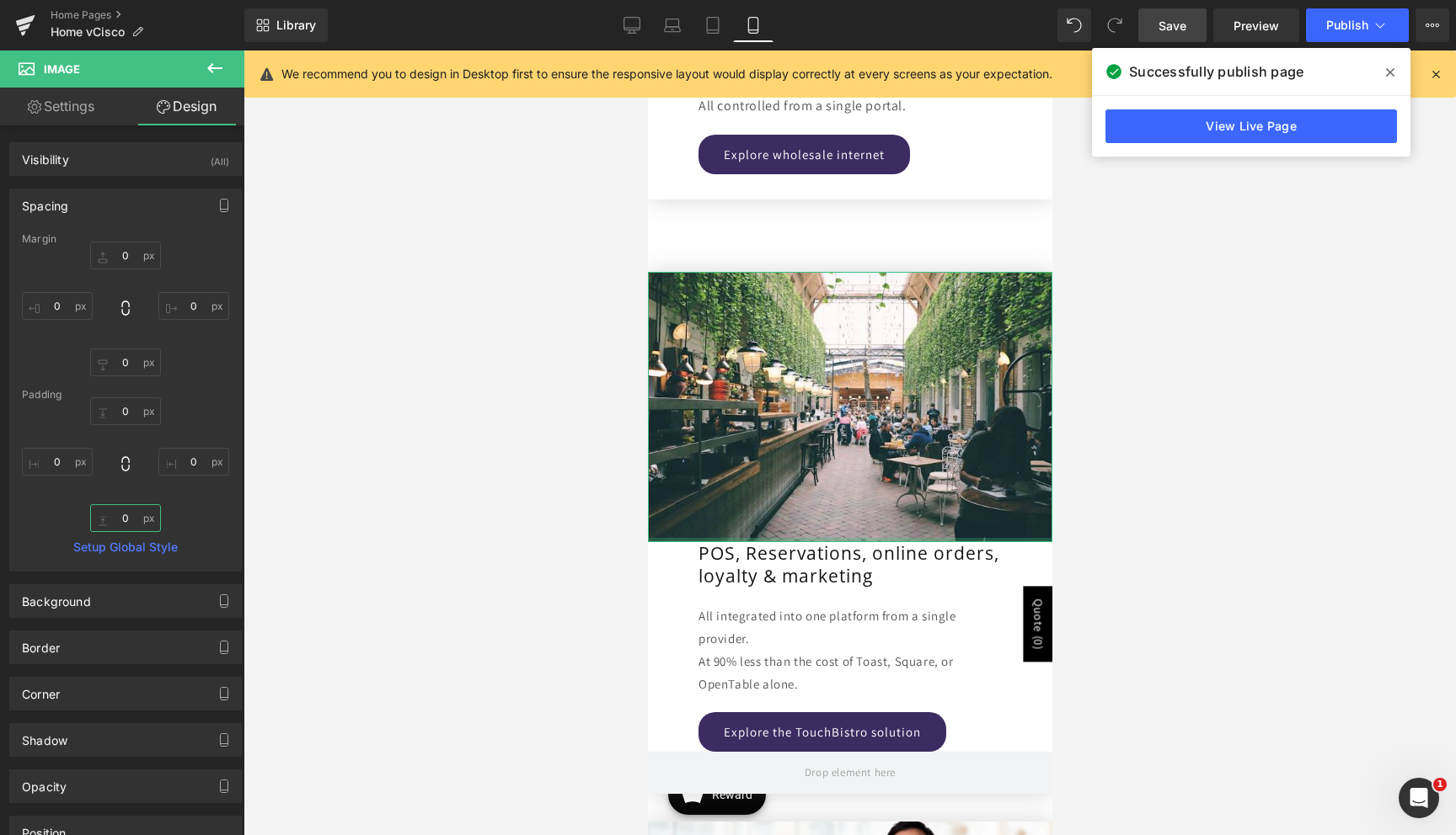
click at [112, 519] on input "0" at bounding box center [126, 518] width 71 height 28
type input "30"
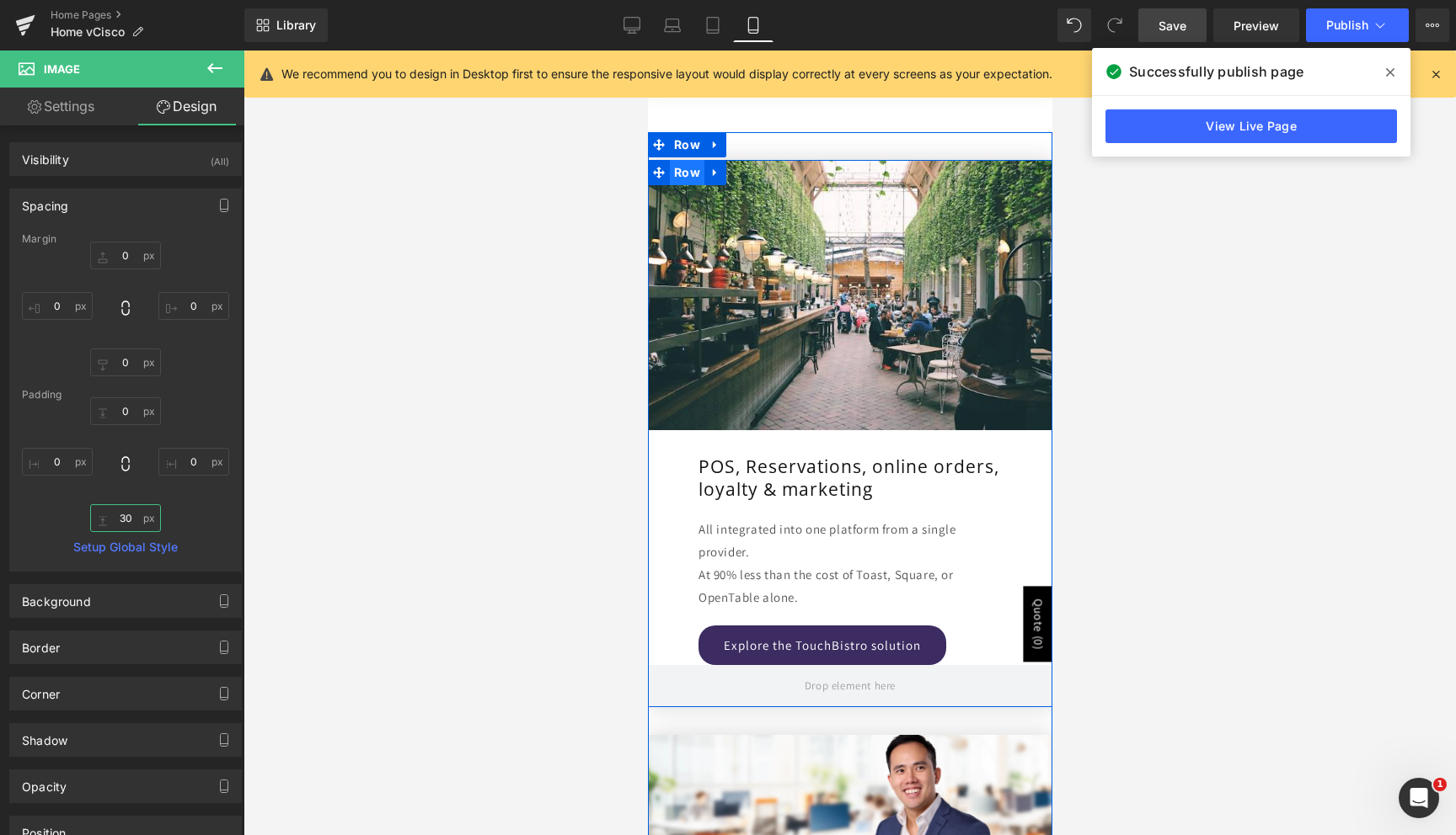
scroll to position [3419, 0]
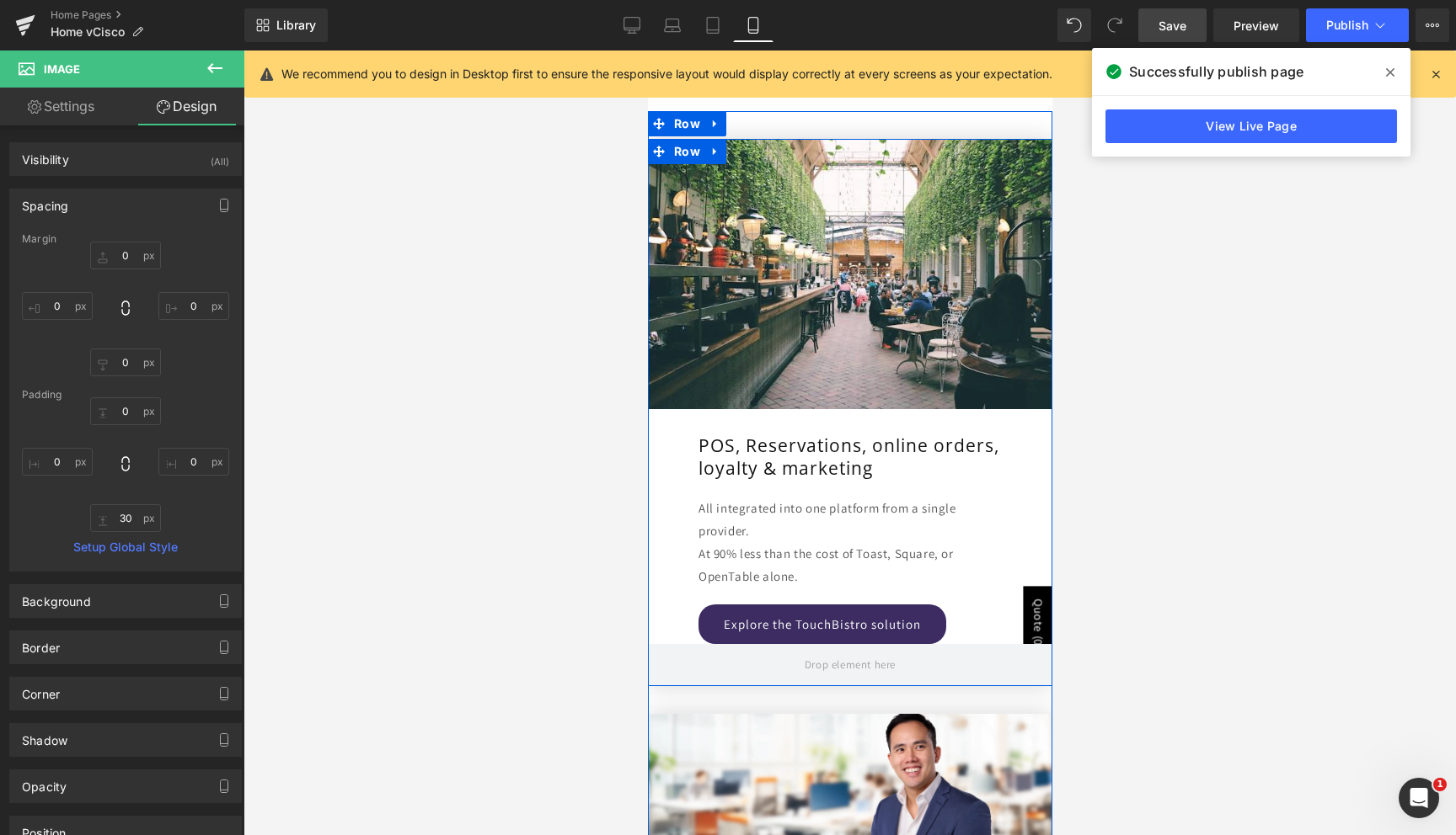
click at [678, 484] on div "Image POS, Reservations, online orders, loyalty & marketing Heading All integra…" at bounding box center [849, 391] width 404 height 505
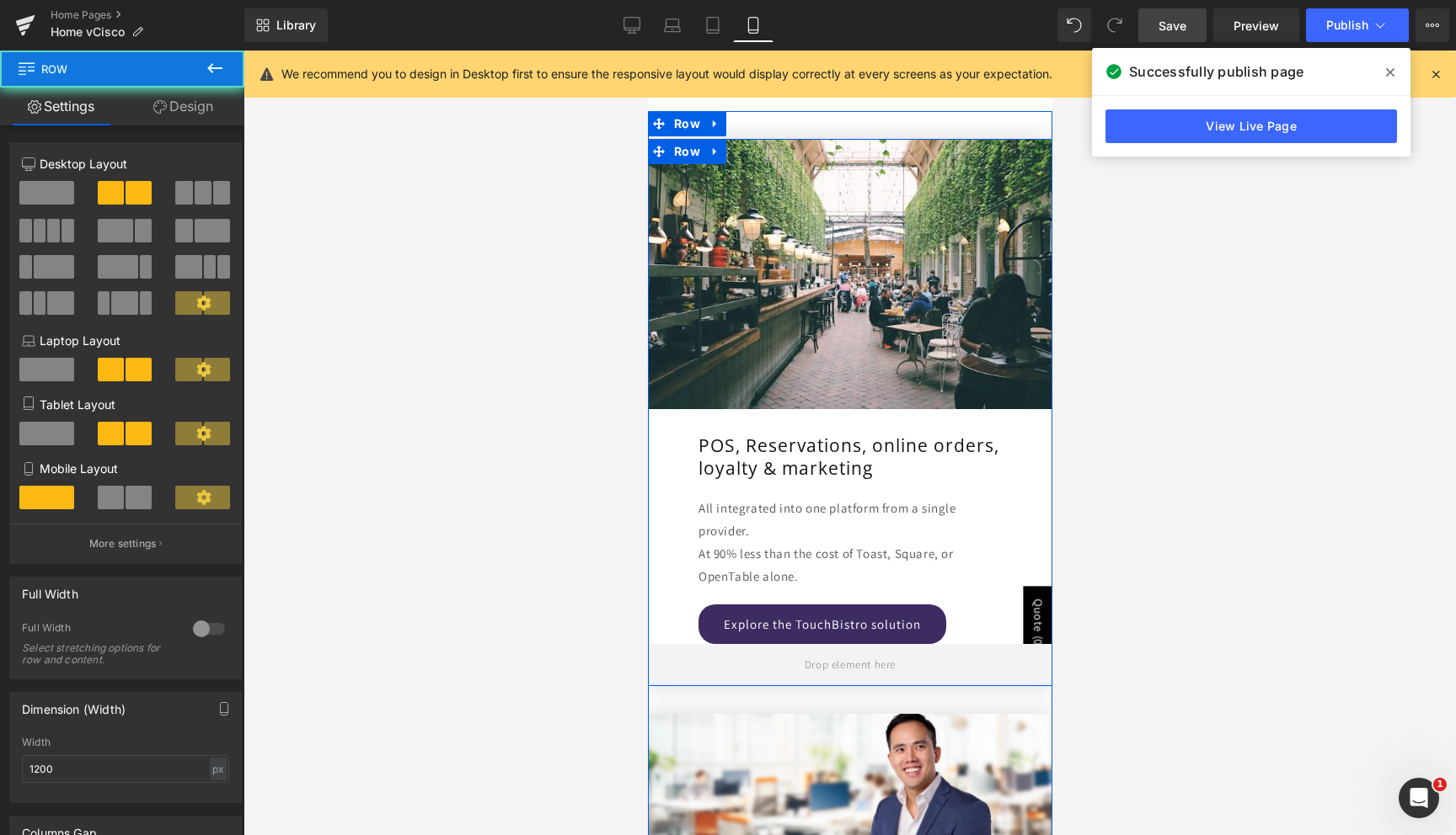
click at [673, 542] on div "Image POS, Reservations, online orders, loyalty & marketing Heading All integra…" at bounding box center [849, 391] width 404 height 505
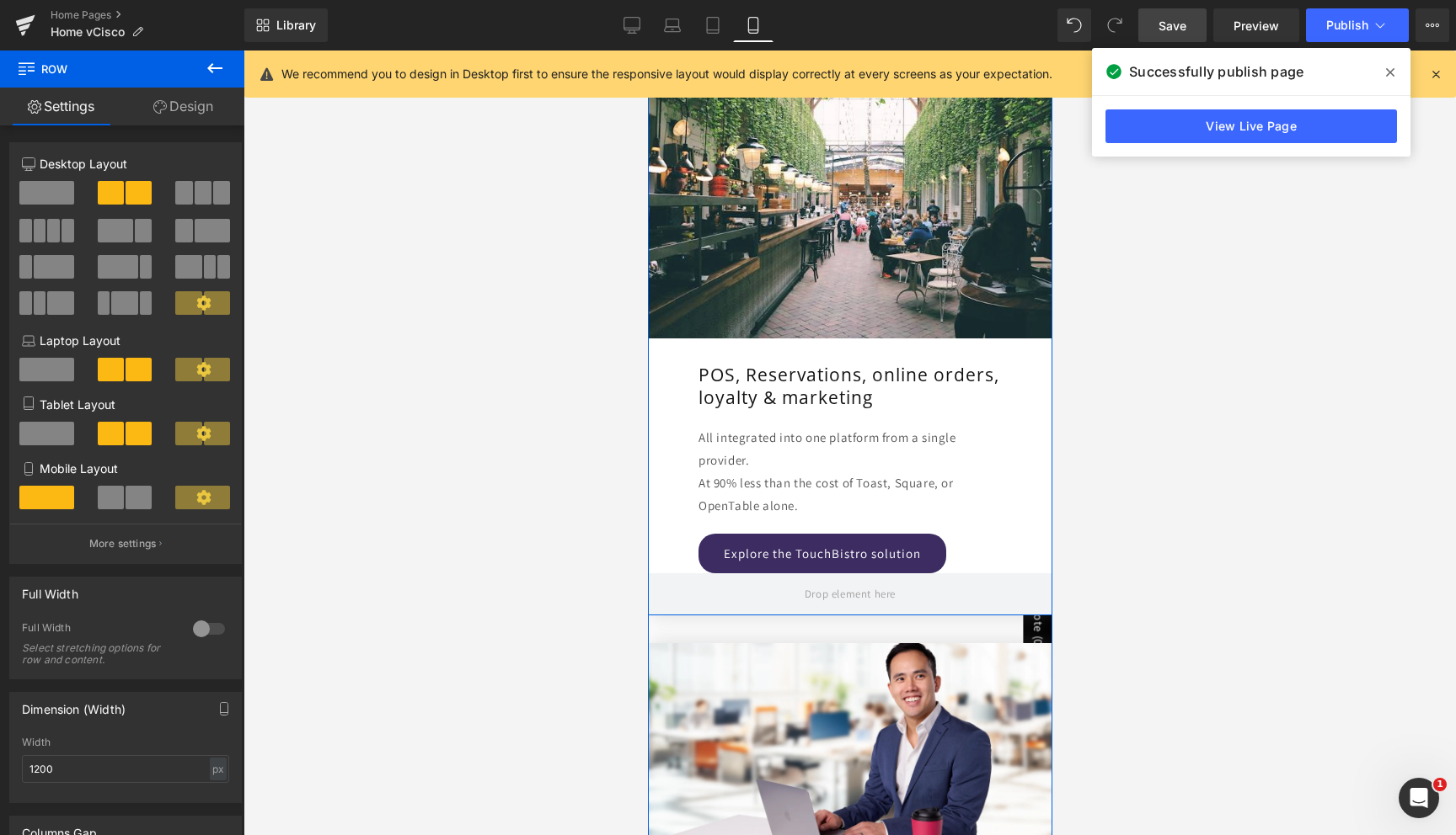
scroll to position [3489, 0]
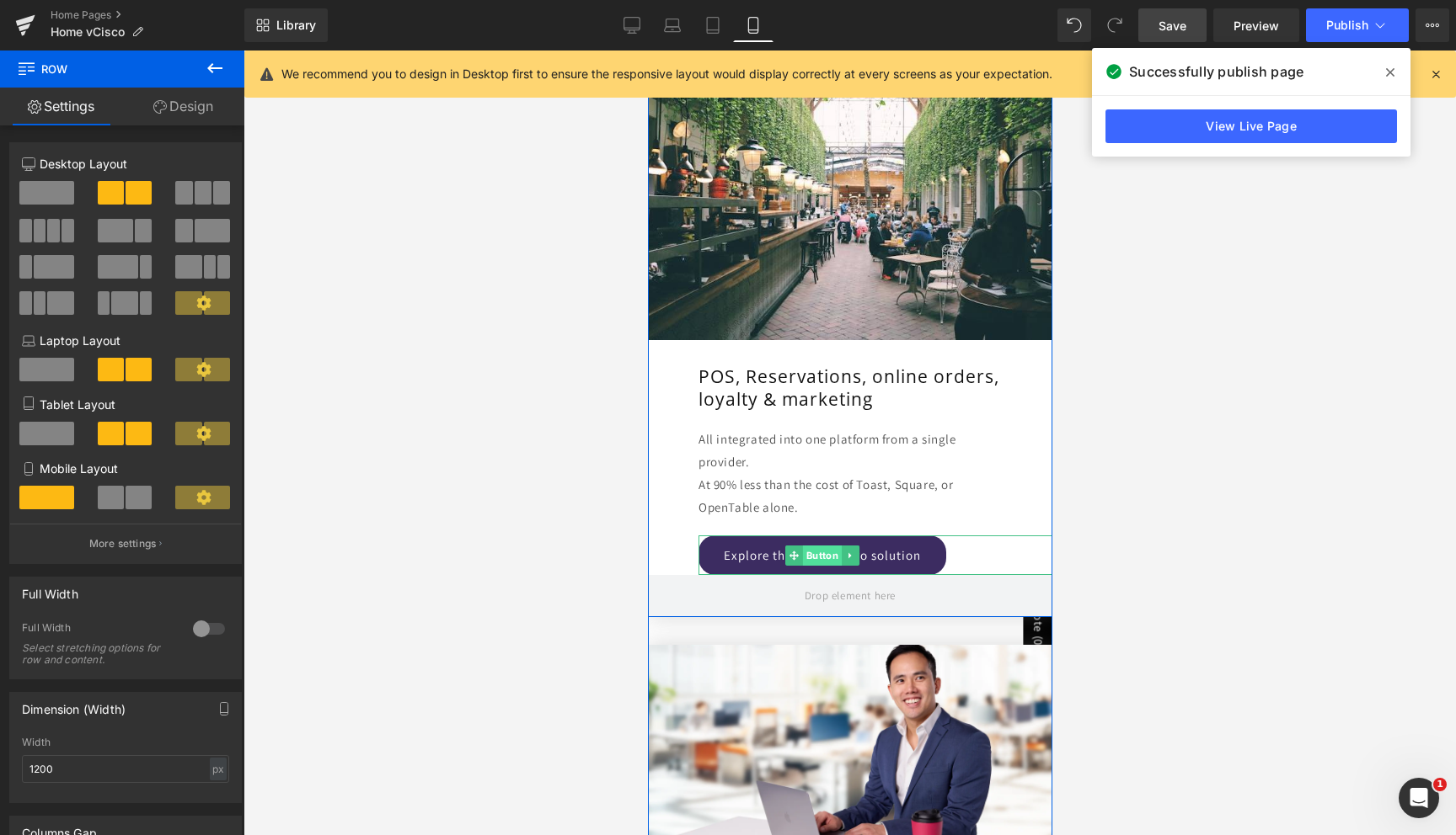
click at [809, 559] on span "Button" at bounding box center [822, 556] width 39 height 20
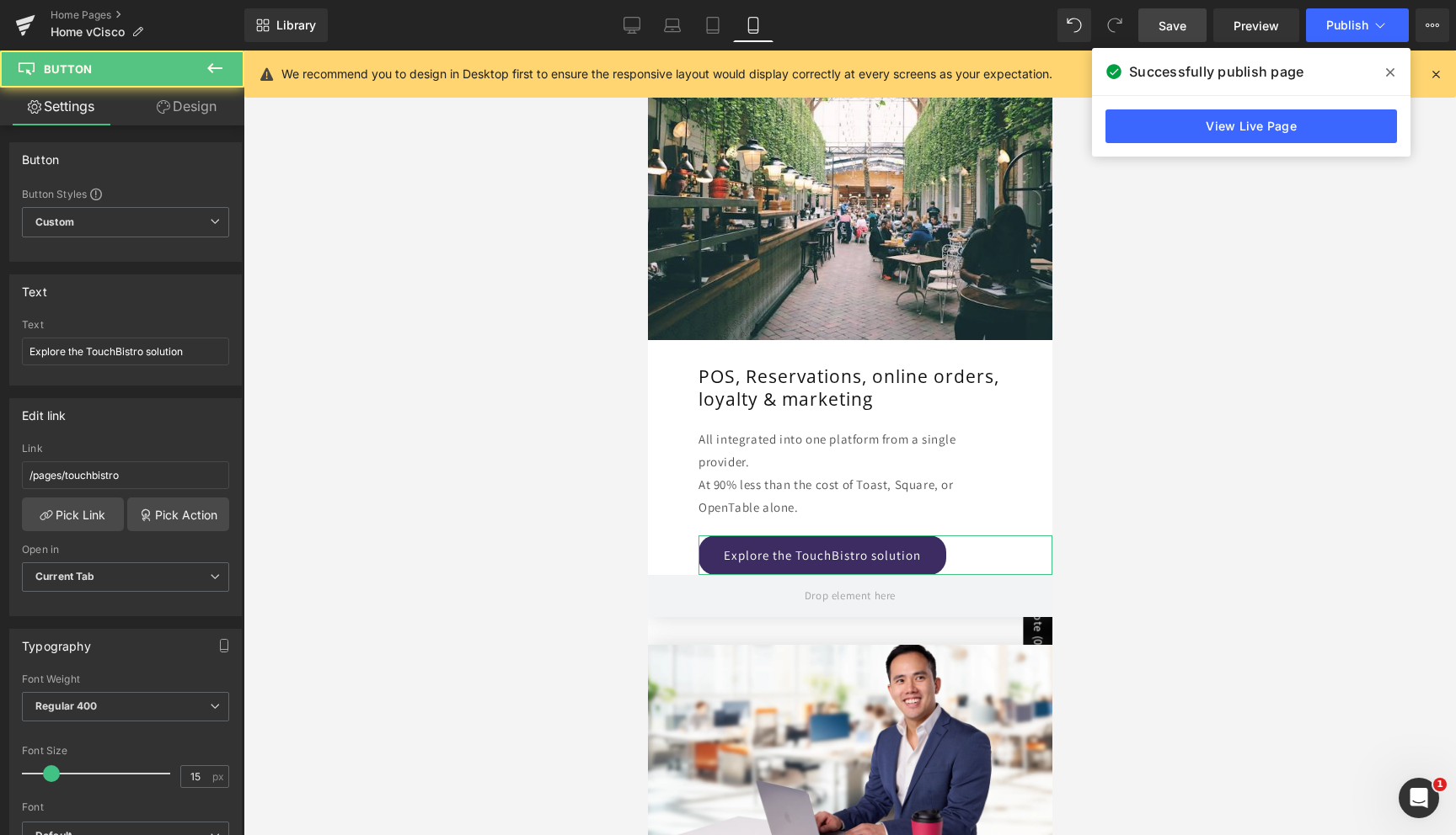
click at [170, 121] on link "Design" at bounding box center [186, 106] width 122 height 38
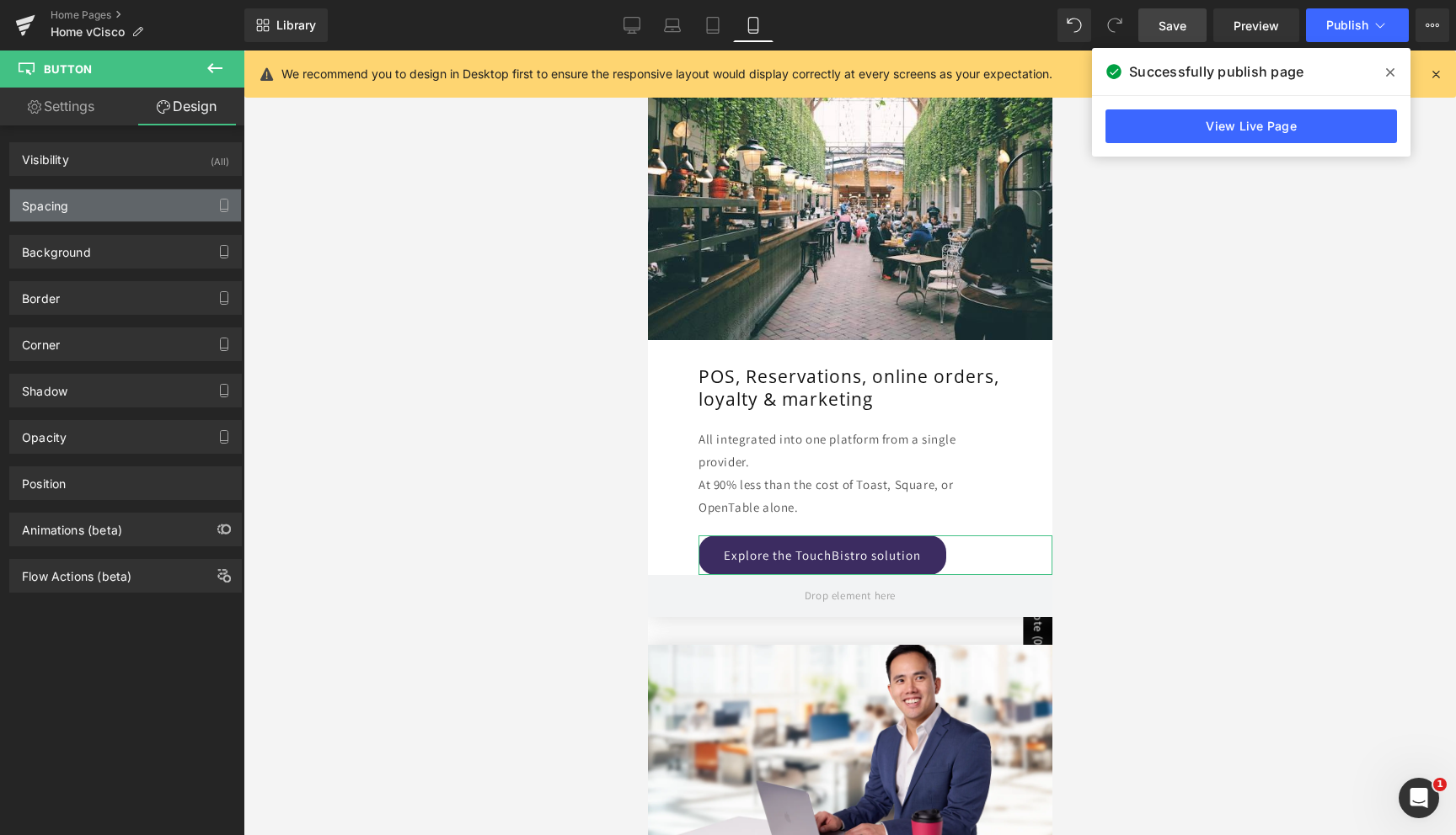
click at [126, 193] on div "Spacing" at bounding box center [125, 205] width 231 height 32
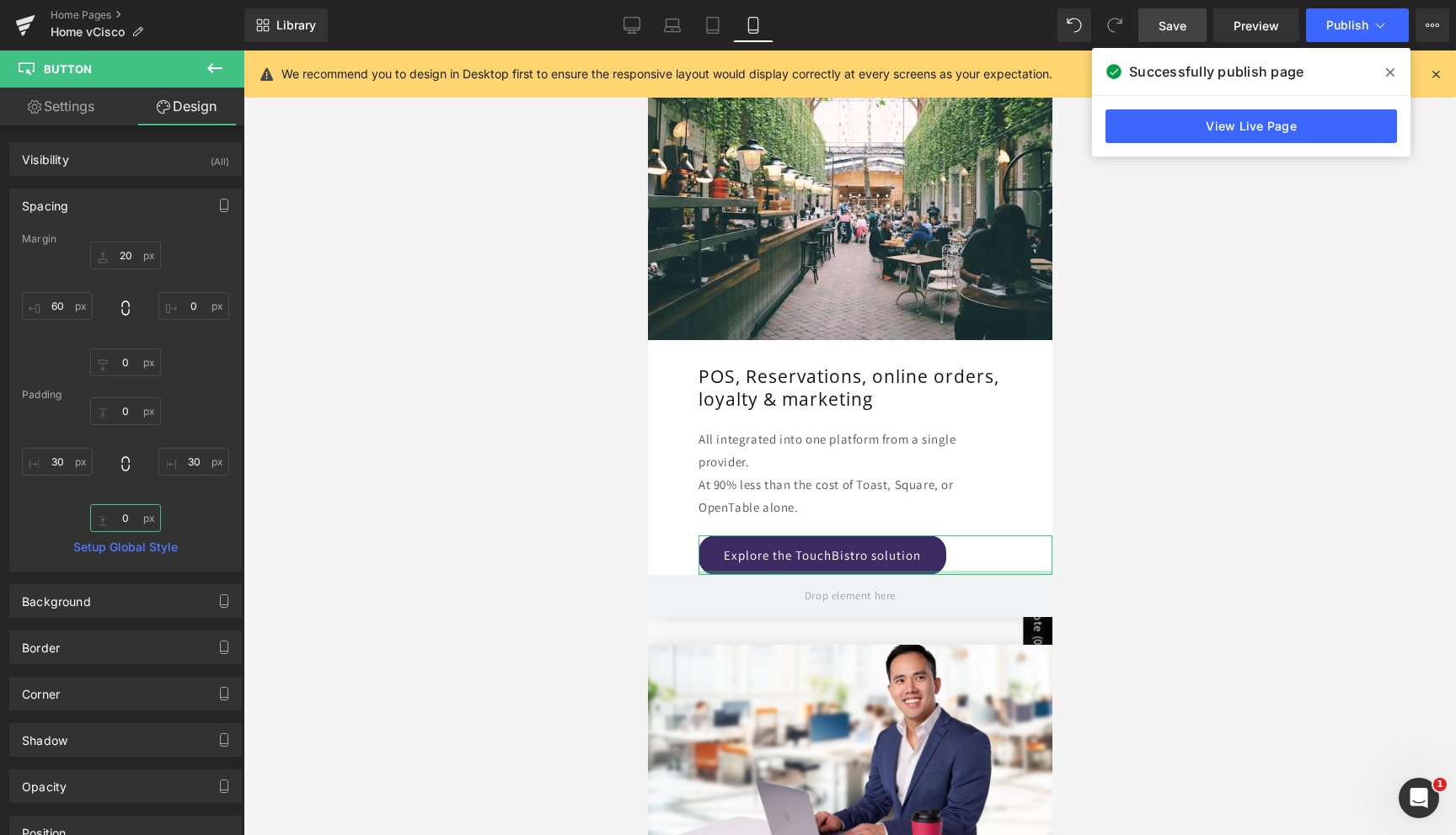
click at [112, 514] on input "text" at bounding box center [126, 518] width 71 height 28
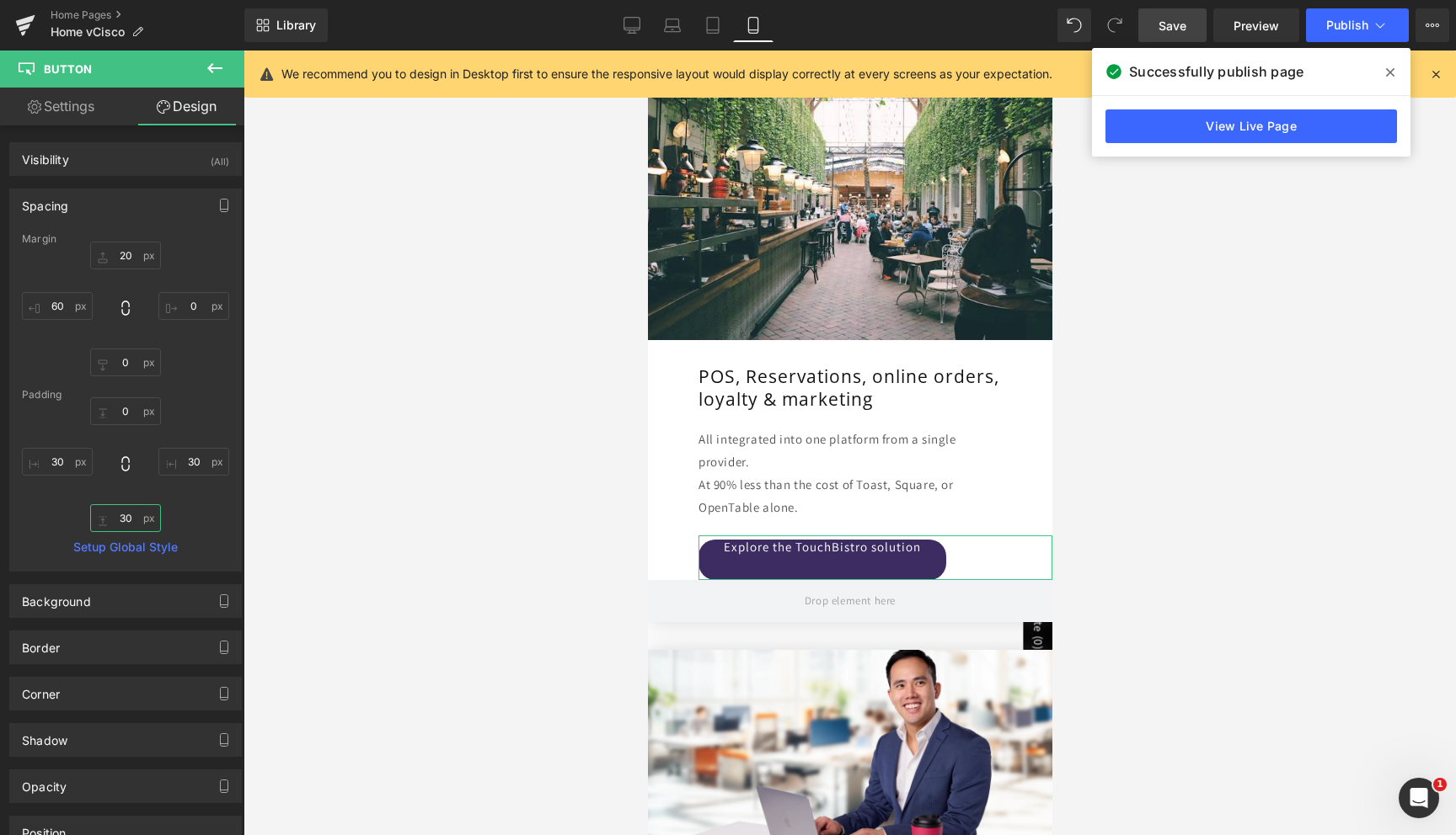
type input "3"
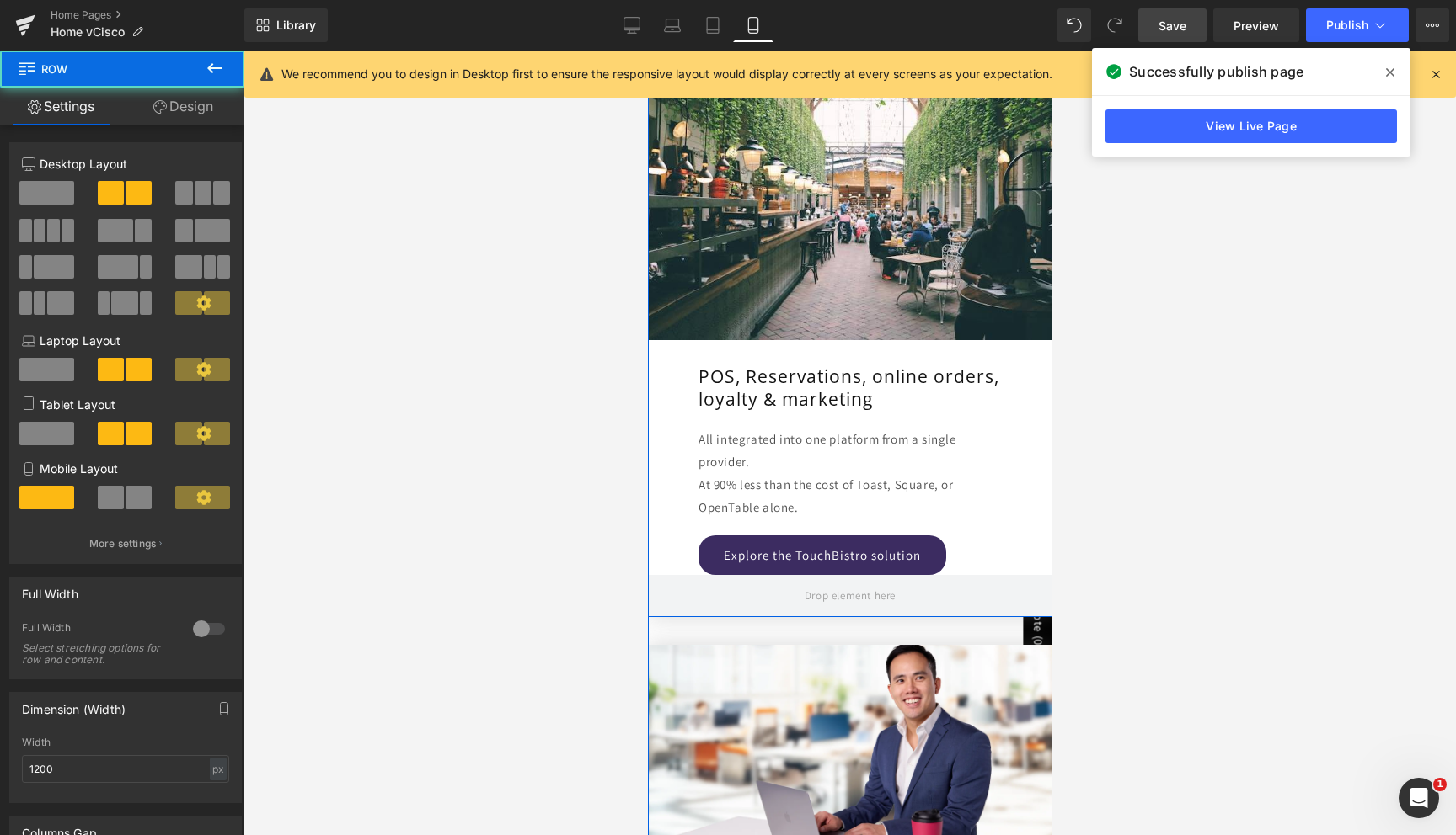
click at [654, 548] on div "Image POS, Reservations, online orders, loyalty & marketing Heading All integra…" at bounding box center [849, 323] width 404 height 505
click at [660, 548] on div "Image POS, Reservations, online orders, loyalty & marketing Heading All integra…" at bounding box center [849, 323] width 404 height 505
click at [661, 549] on div "Image POS, Reservations, online orders, loyalty & marketing Heading All integra…" at bounding box center [849, 323] width 404 height 505
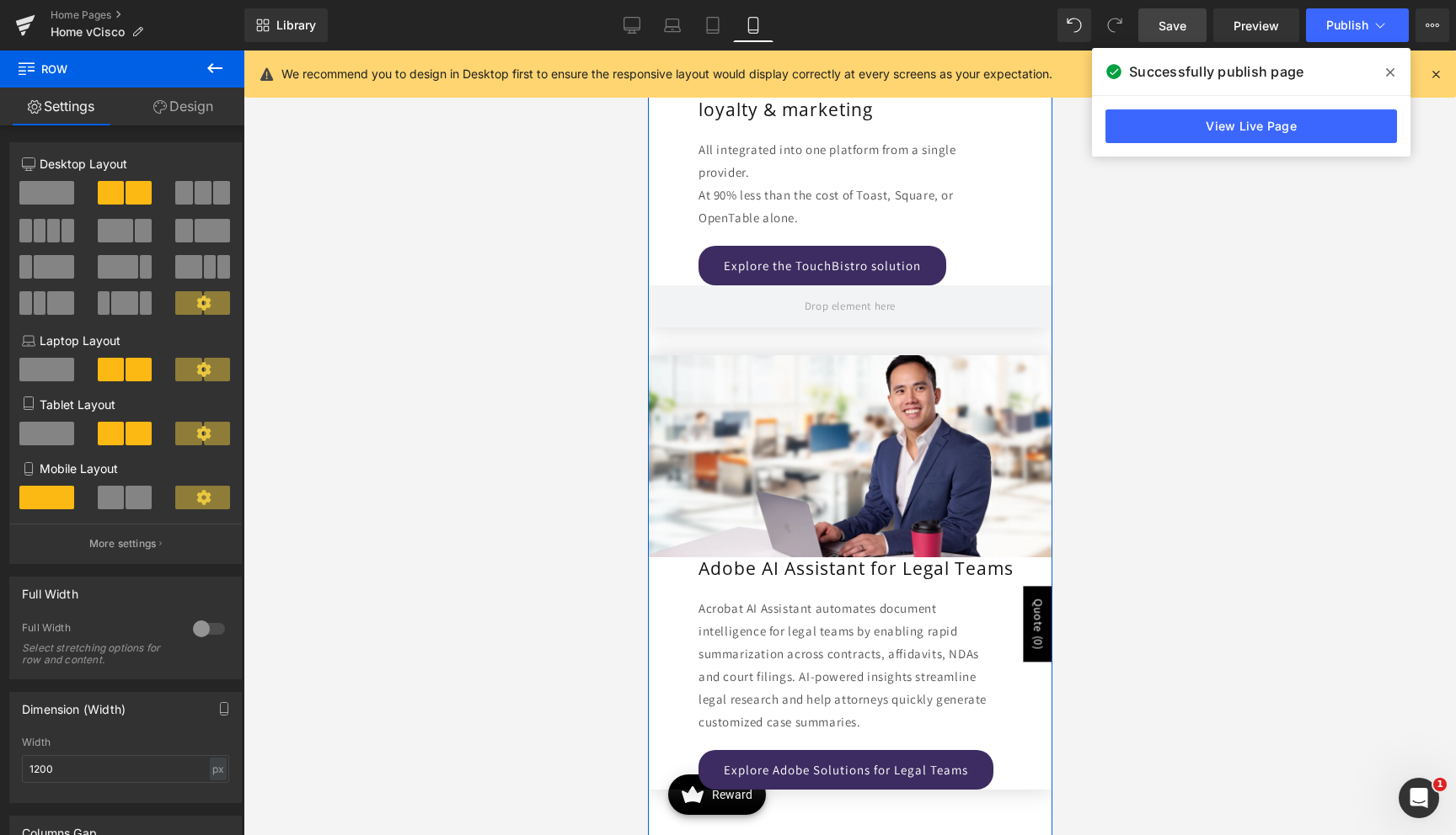
scroll to position [3794, 0]
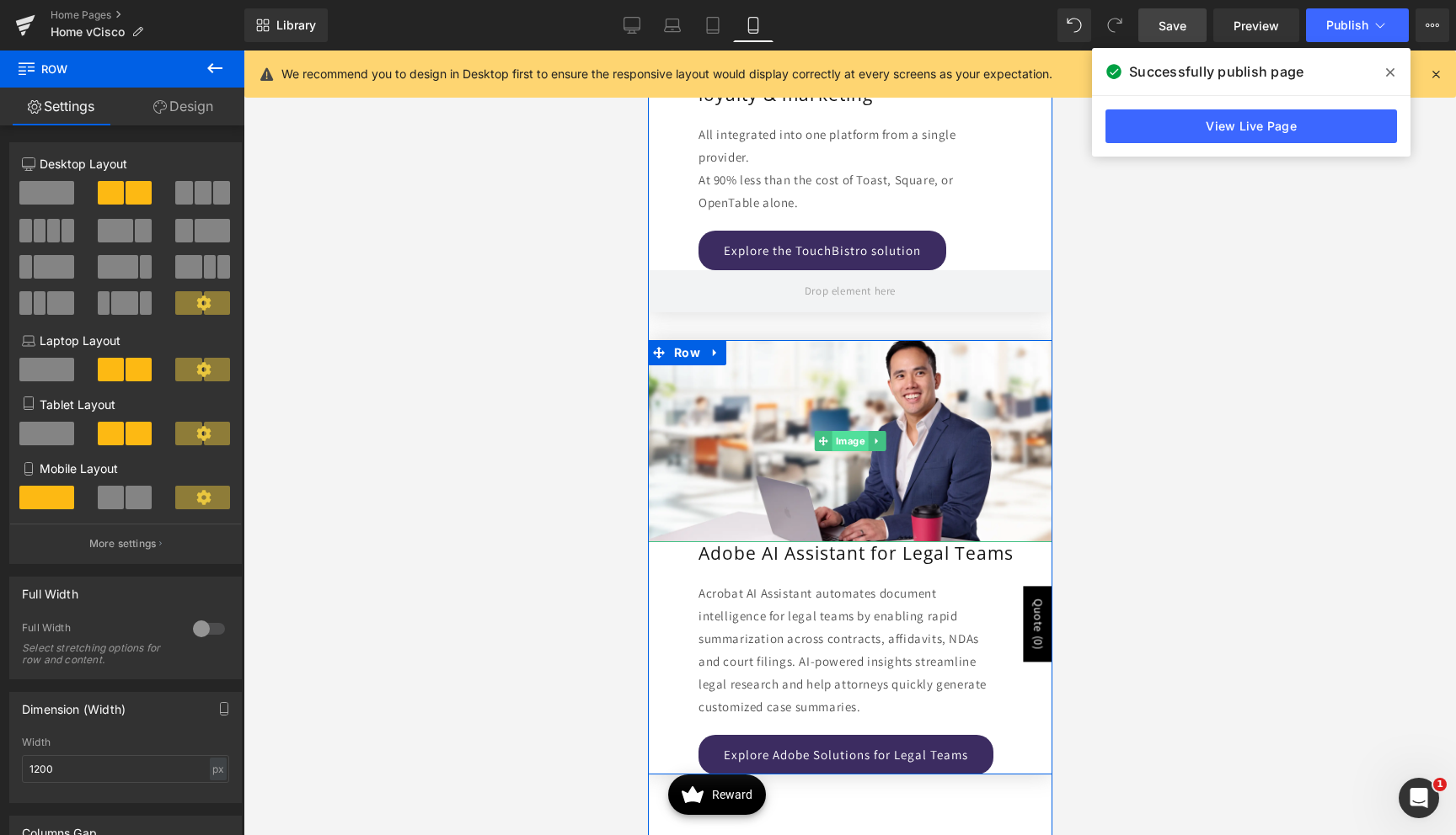
click at [852, 439] on span "Image" at bounding box center [849, 441] width 36 height 20
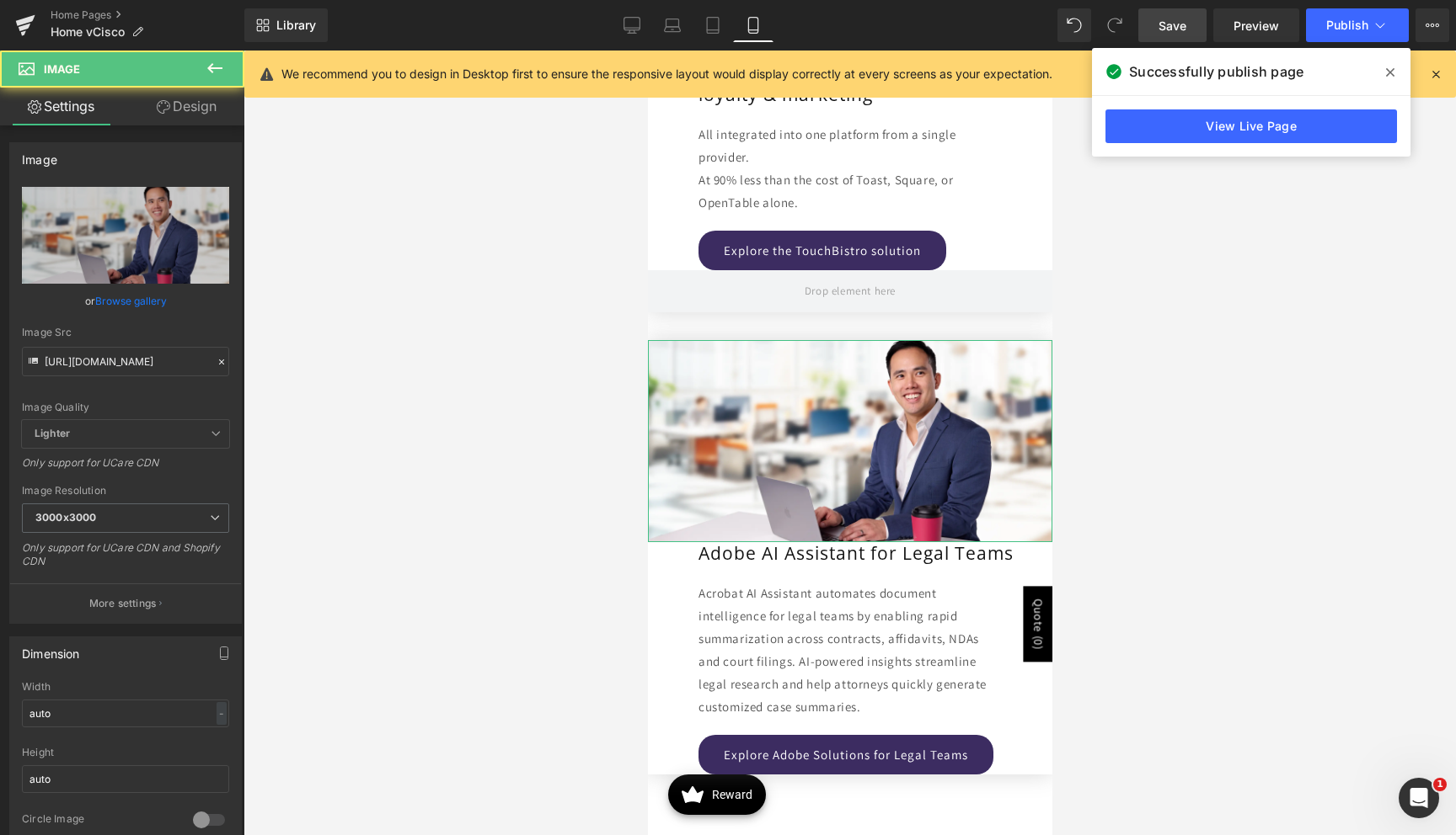
click at [163, 118] on link "Design" at bounding box center [186, 106] width 122 height 38
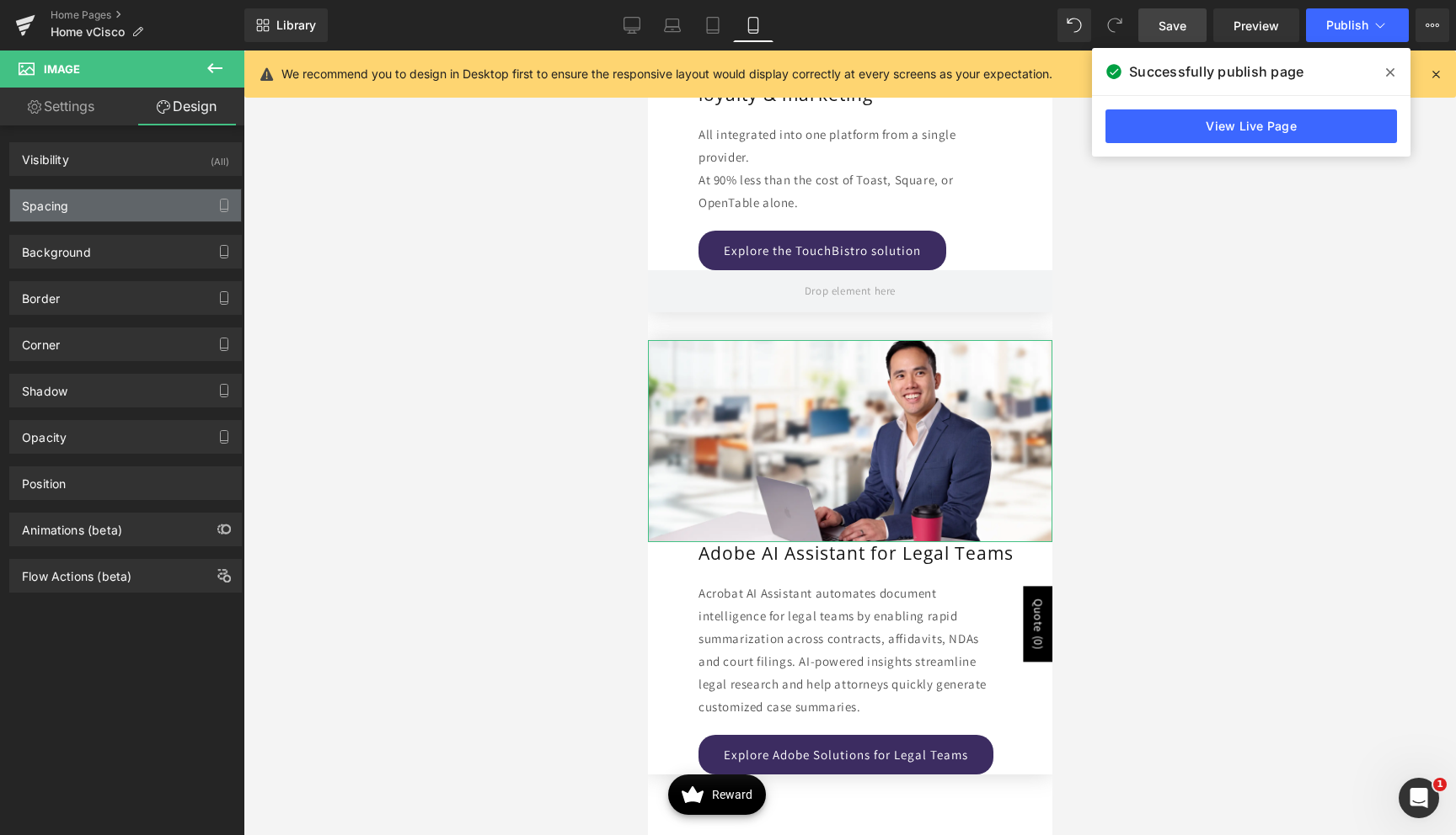
click at [96, 199] on div "Spacing" at bounding box center [125, 205] width 231 height 32
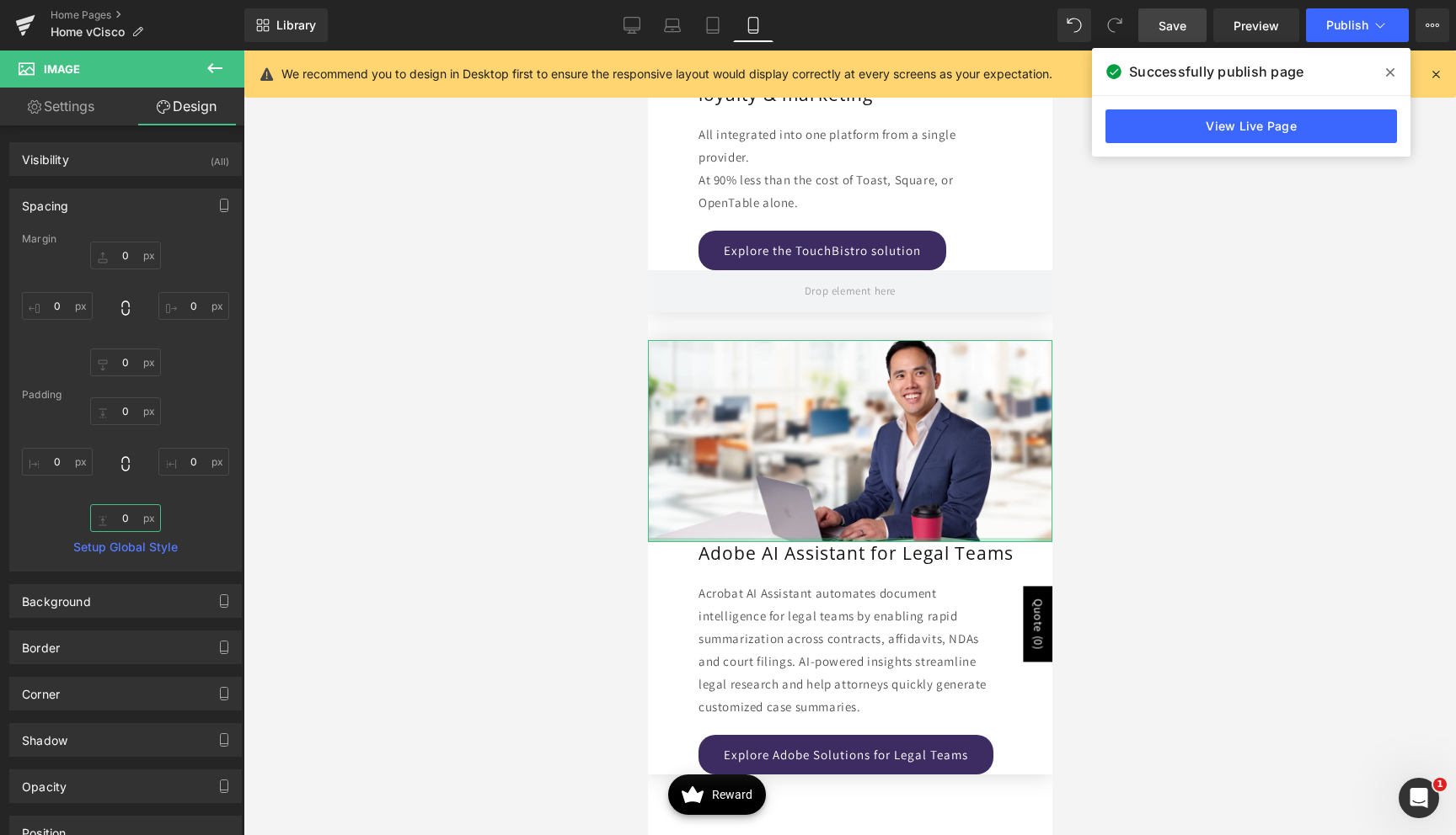
click at [112, 511] on input "0" at bounding box center [126, 518] width 71 height 28
type input "30"
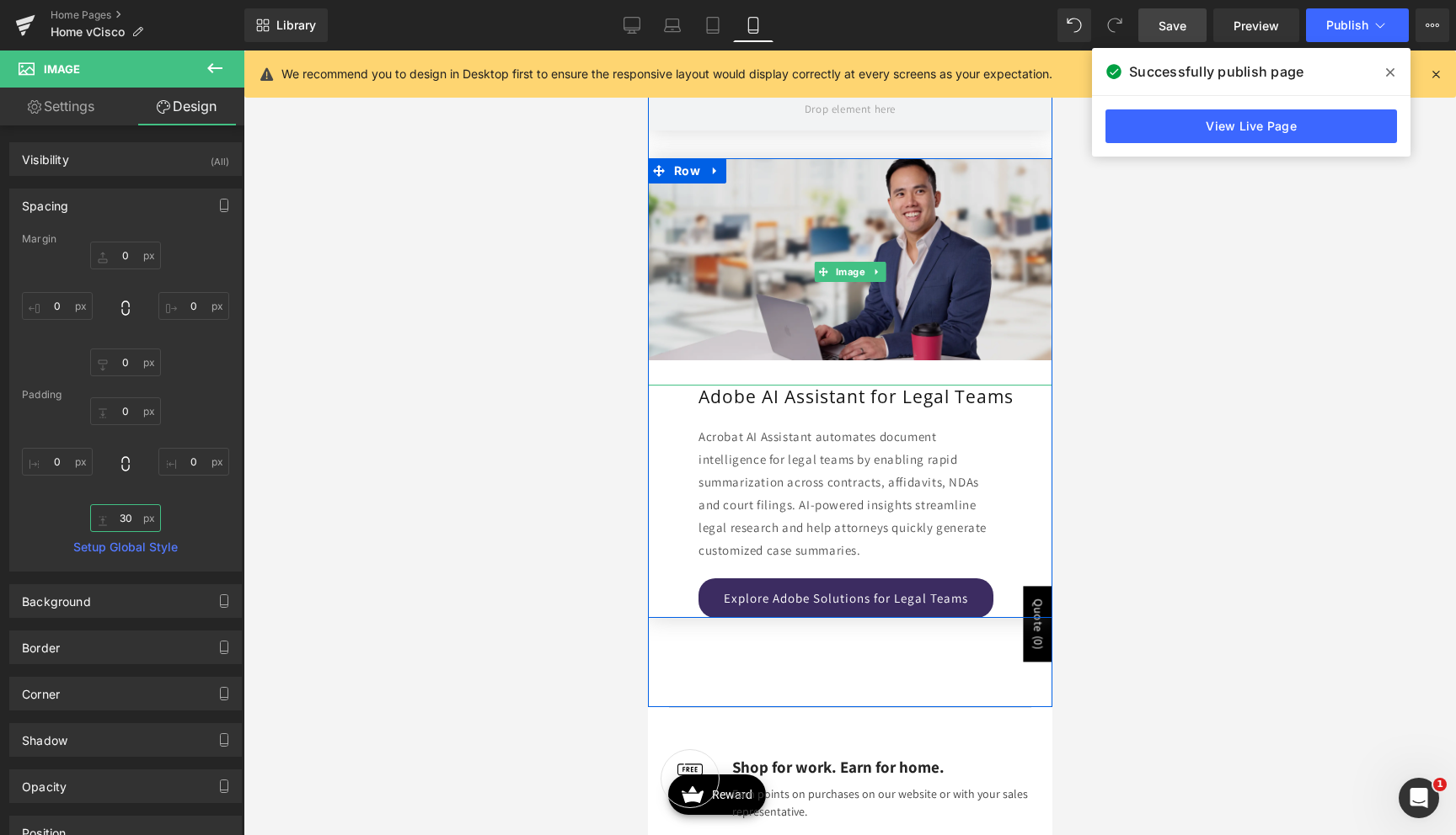
scroll to position [3983, 0]
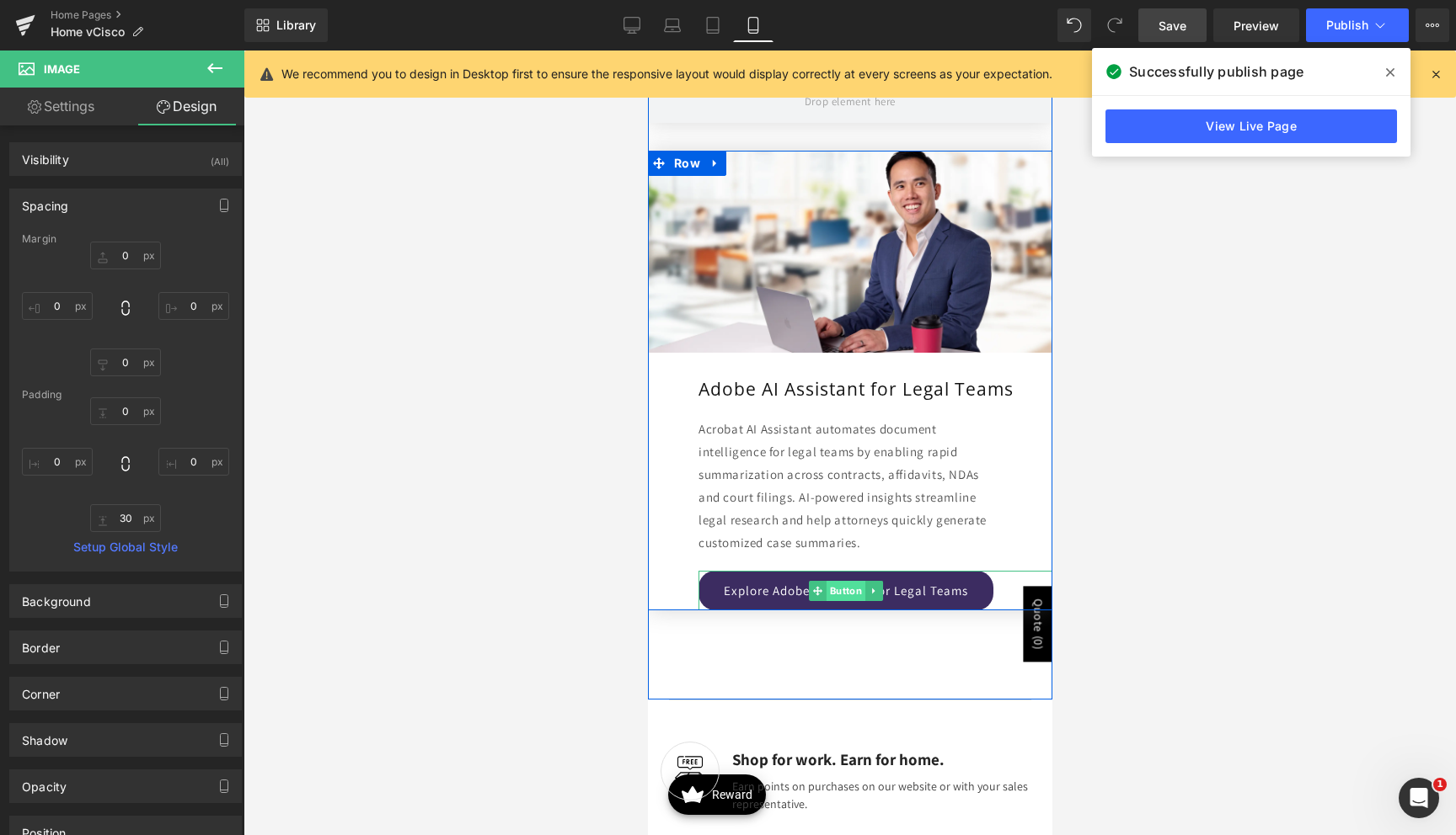
click at [834, 589] on span "Button" at bounding box center [845, 591] width 39 height 20
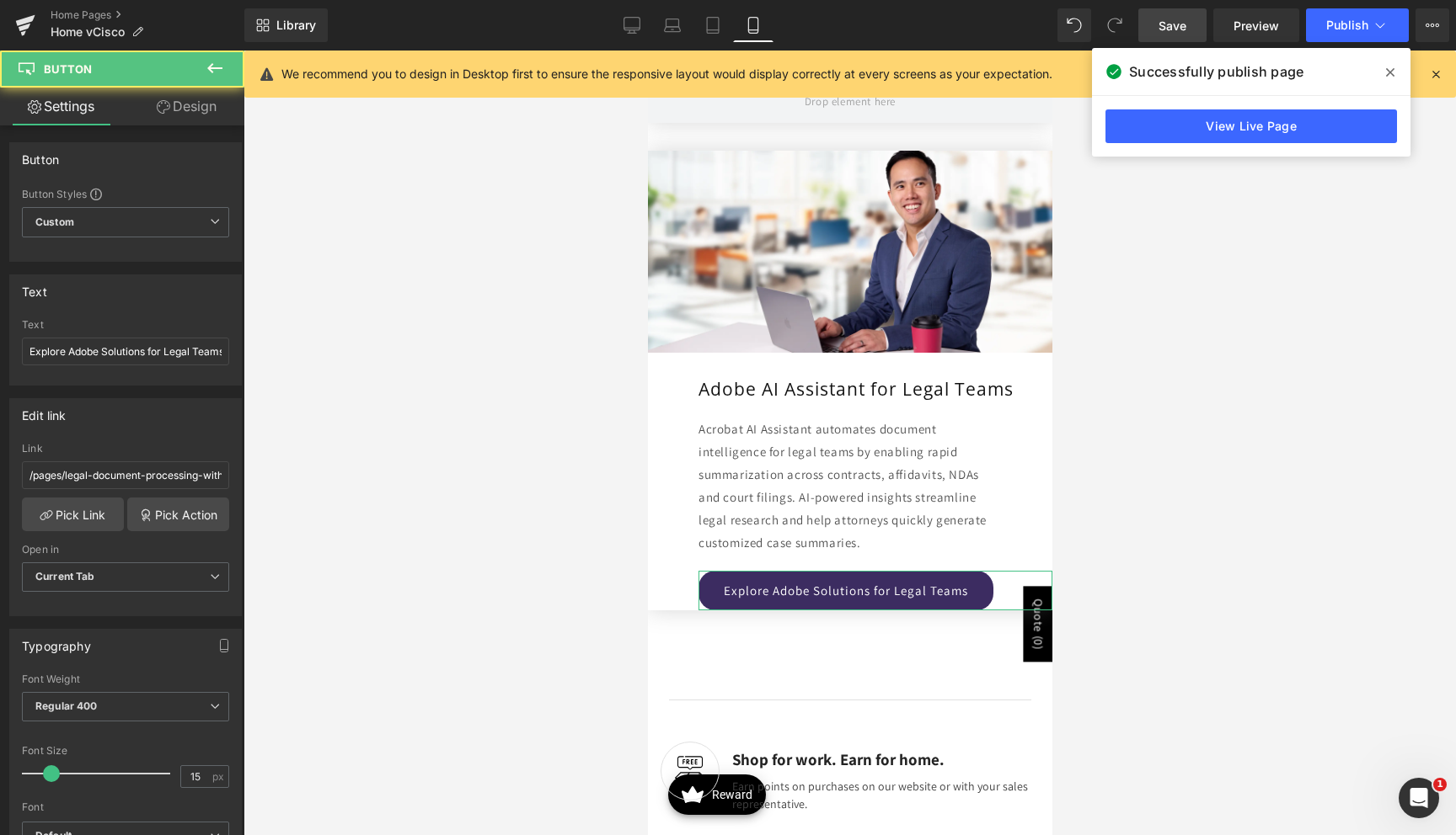
click at [205, 117] on link "Design" at bounding box center [186, 106] width 122 height 38
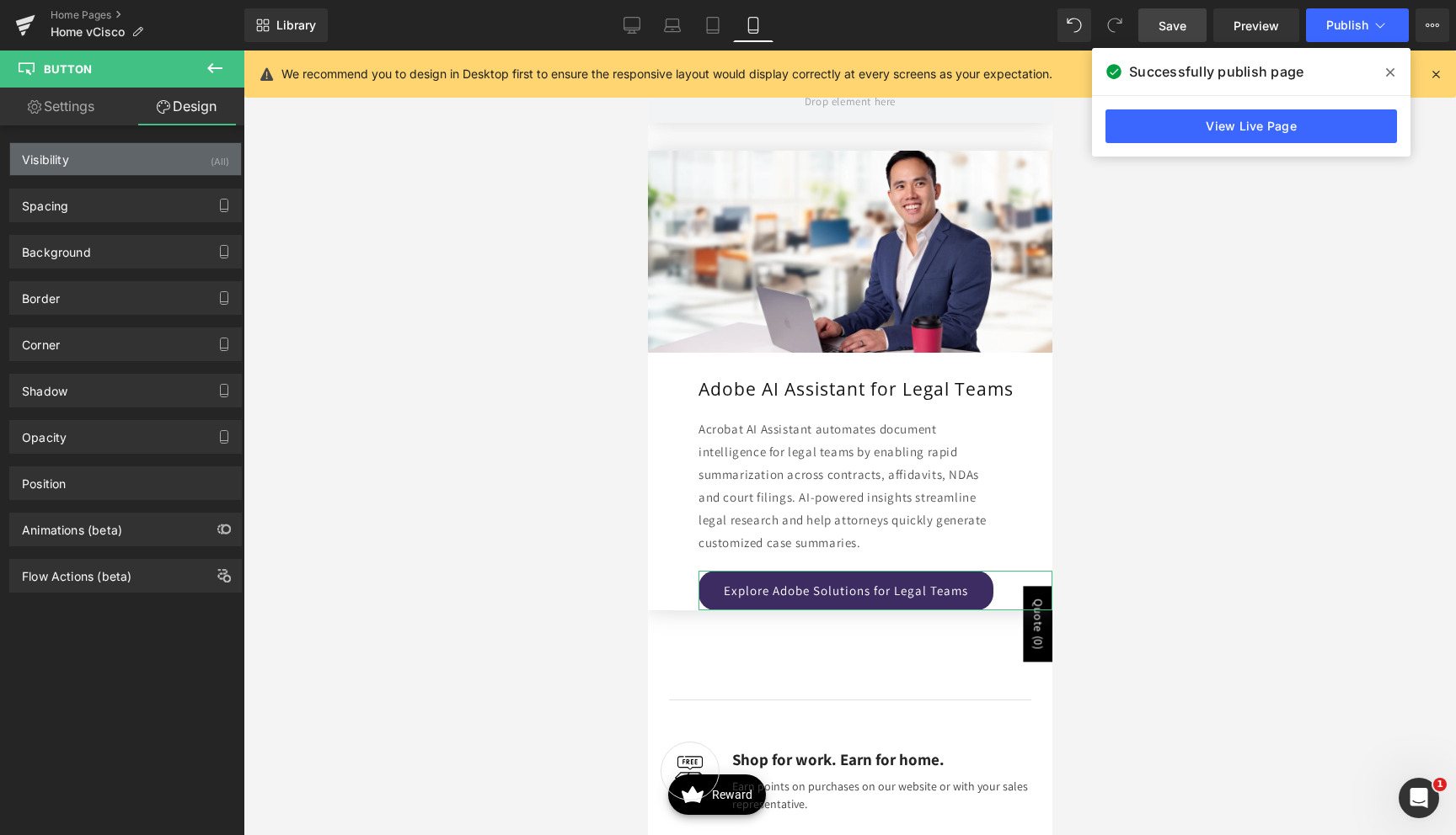
click at [111, 156] on div "Visibility (All)" at bounding box center [125, 159] width 231 height 32
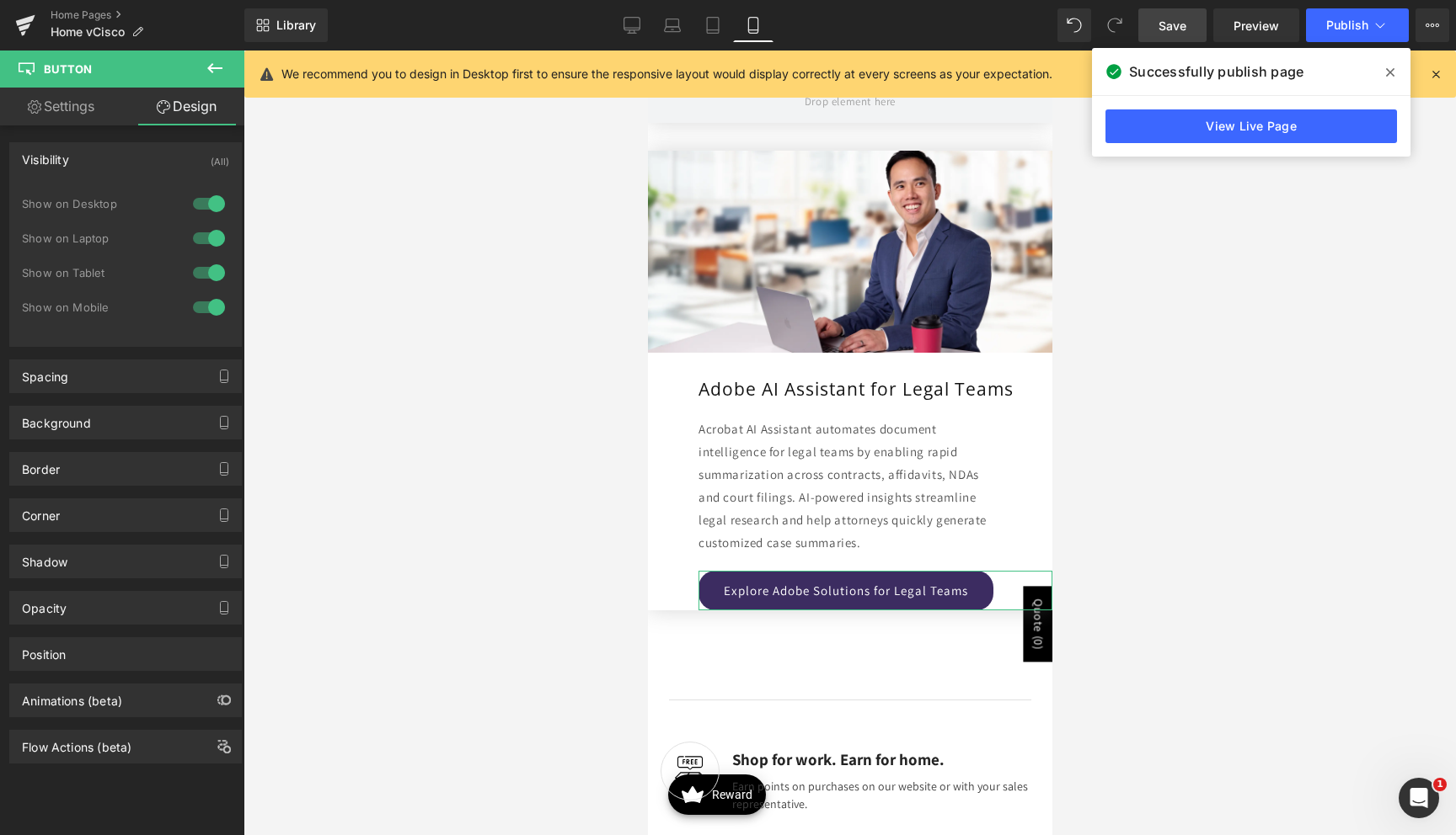
click at [118, 159] on div "Visibility (All)" at bounding box center [125, 159] width 231 height 32
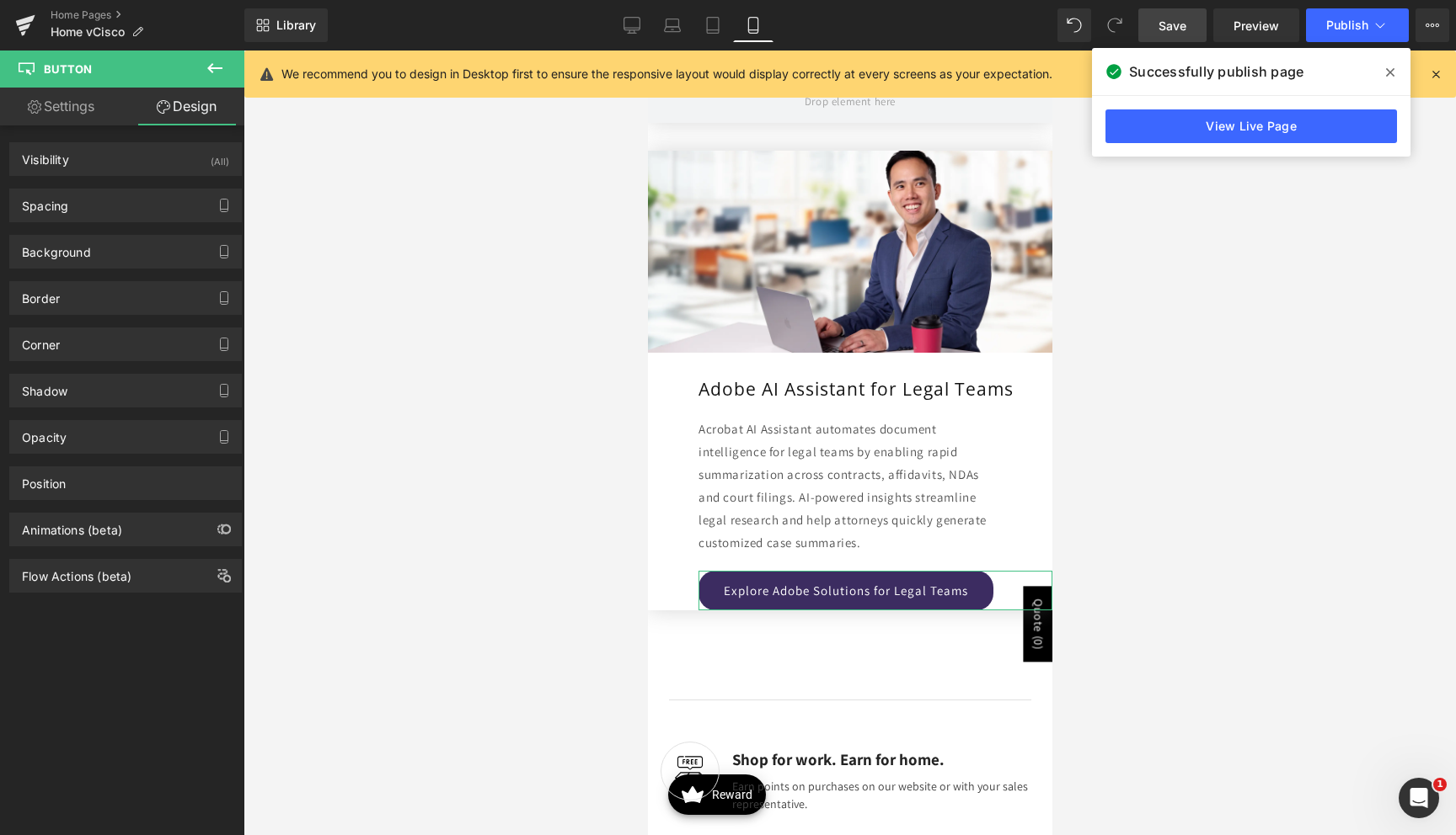
click at [105, 224] on div "Background Color & Image color Color % Image Replace Image Upload image or Brow…" at bounding box center [126, 245] width 252 height 46
click at [118, 211] on div "Spacing" at bounding box center [125, 205] width 231 height 32
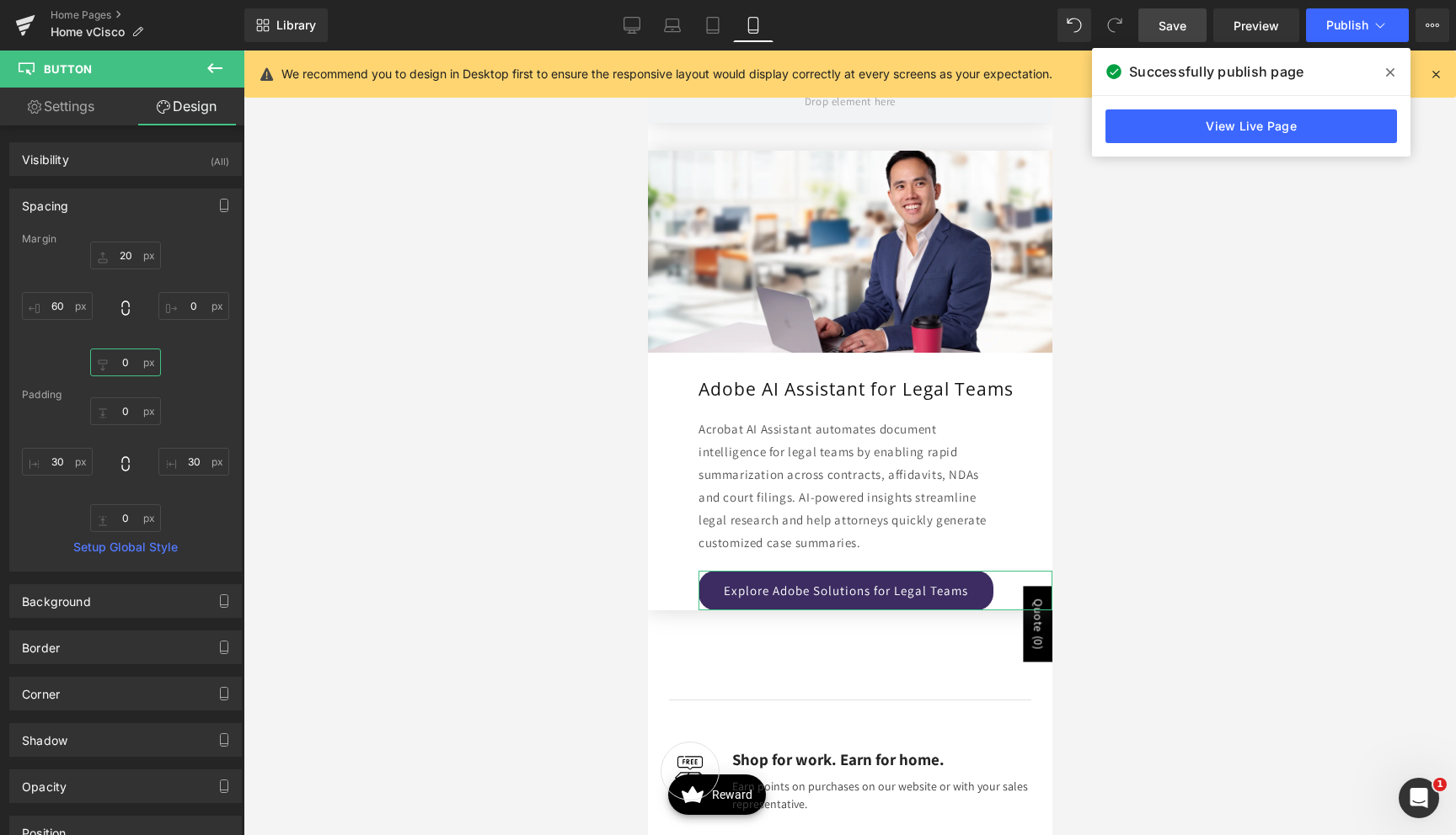
click at [116, 363] on input "text" at bounding box center [126, 362] width 71 height 28
type input "30"
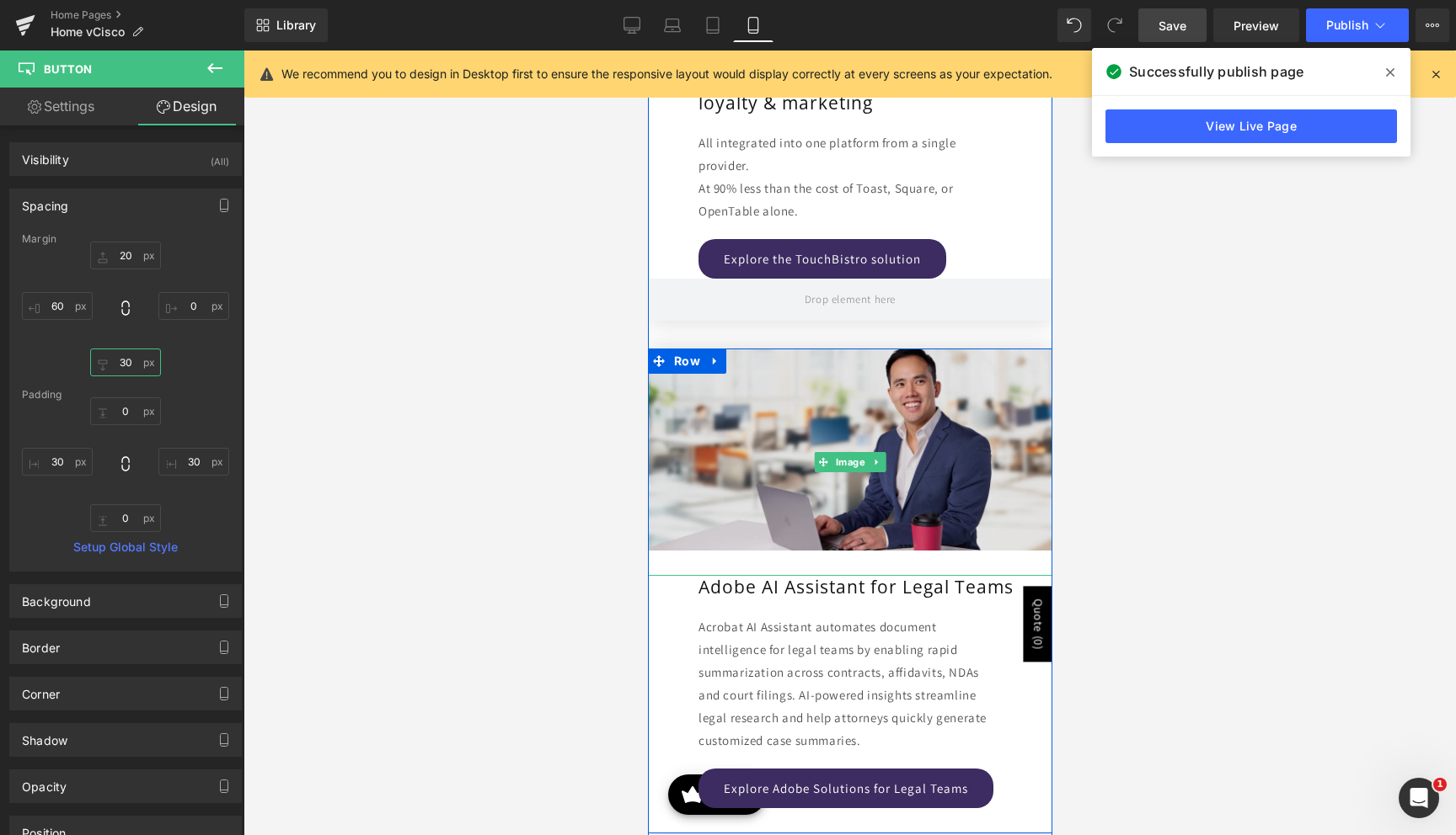
scroll to position [3758, 0]
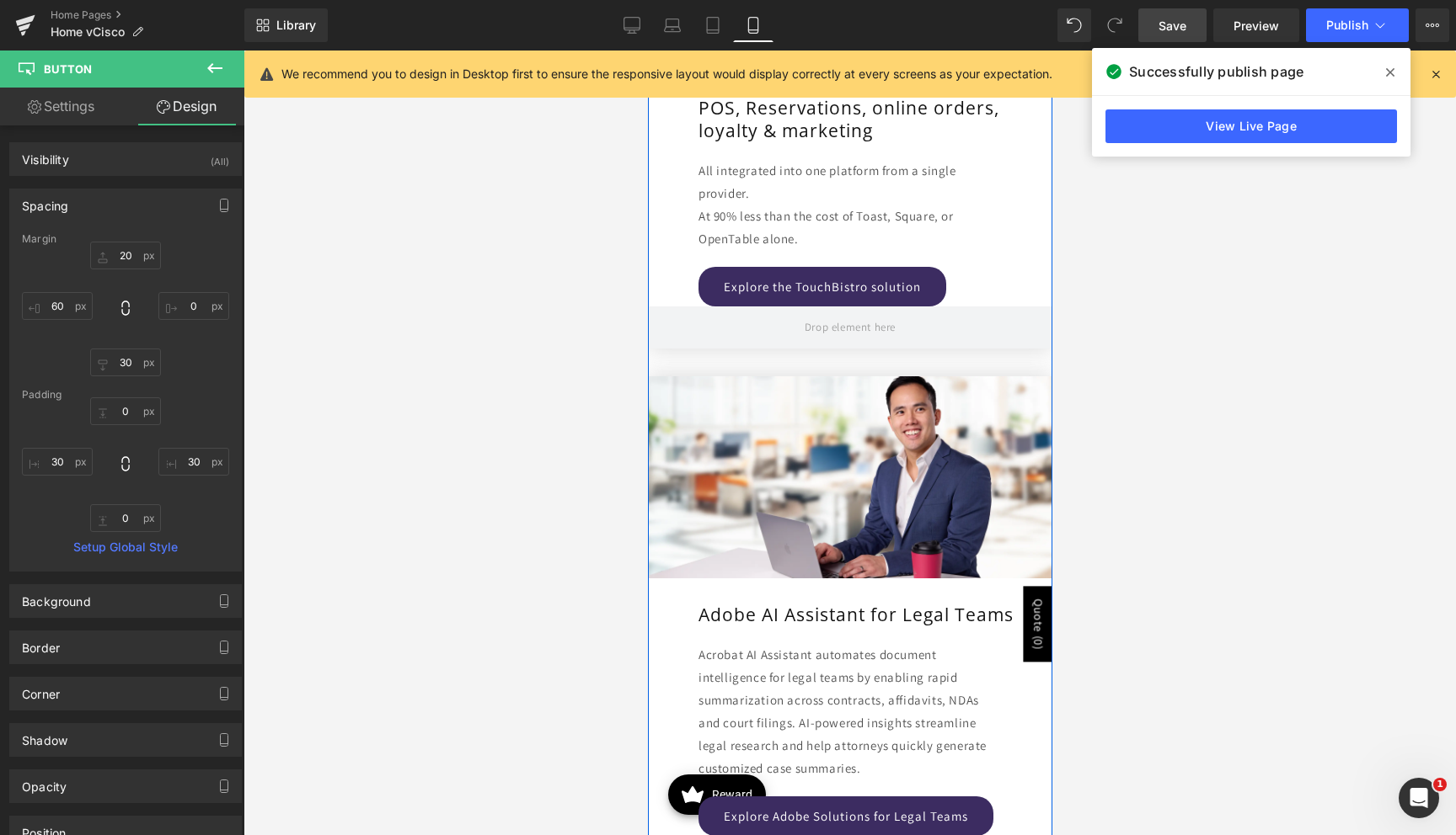
click at [814, 287] on div "Explore the TouchBistro solution Button NaNpx" at bounding box center [874, 287] width 353 height 40
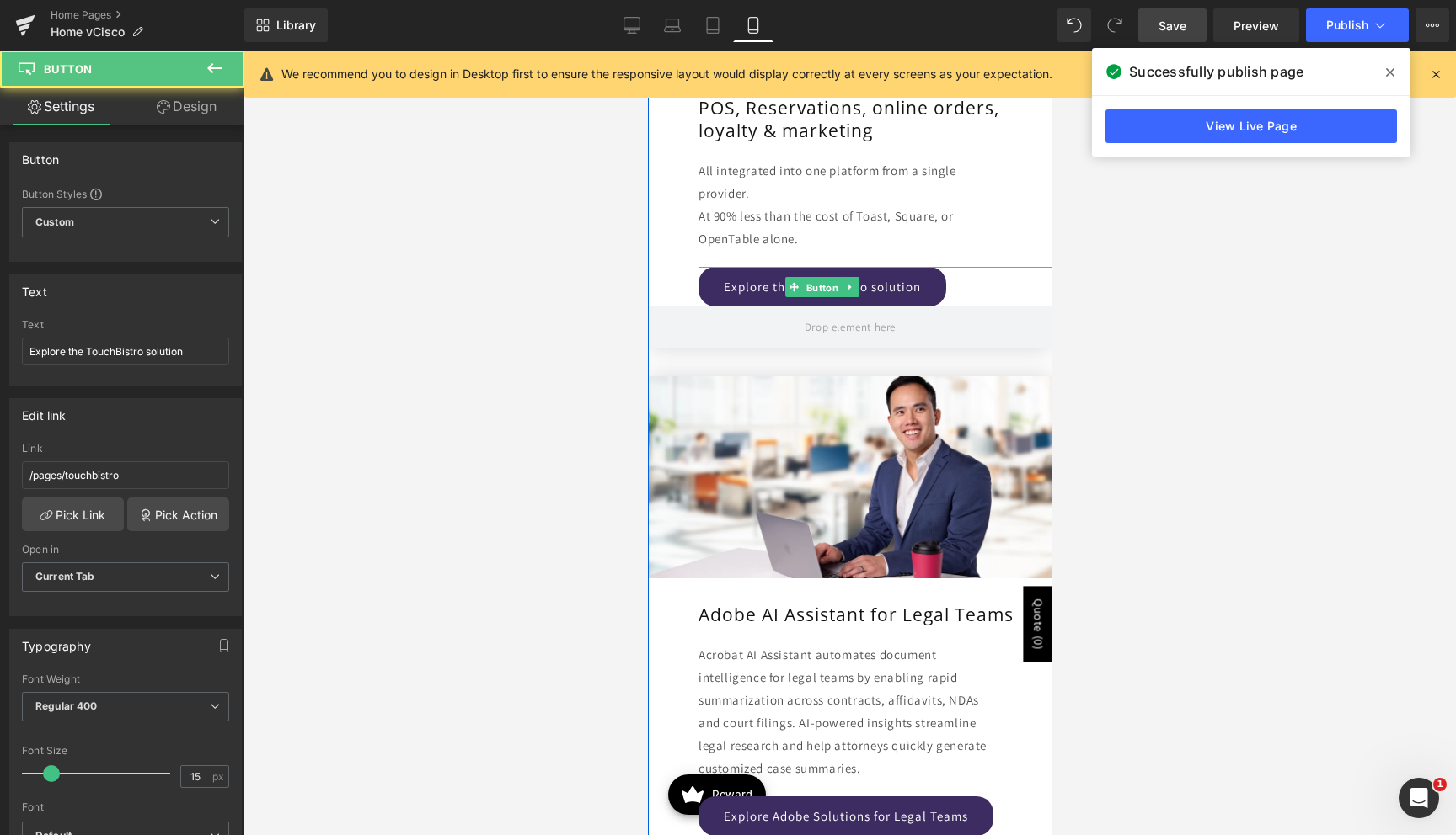
click at [814, 287] on span "Button" at bounding box center [822, 287] width 39 height 20
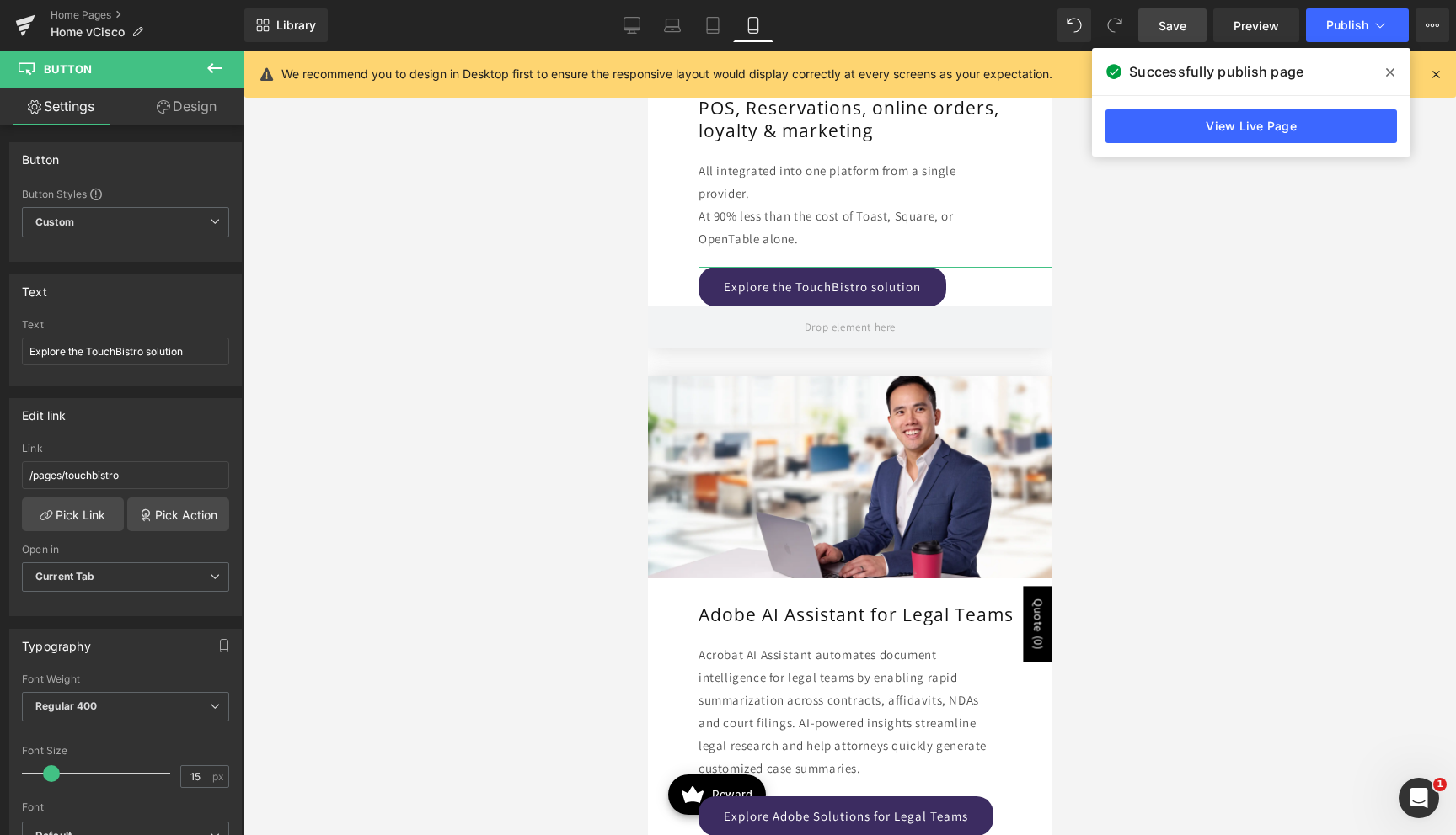
click at [207, 116] on link "Design" at bounding box center [186, 106] width 122 height 38
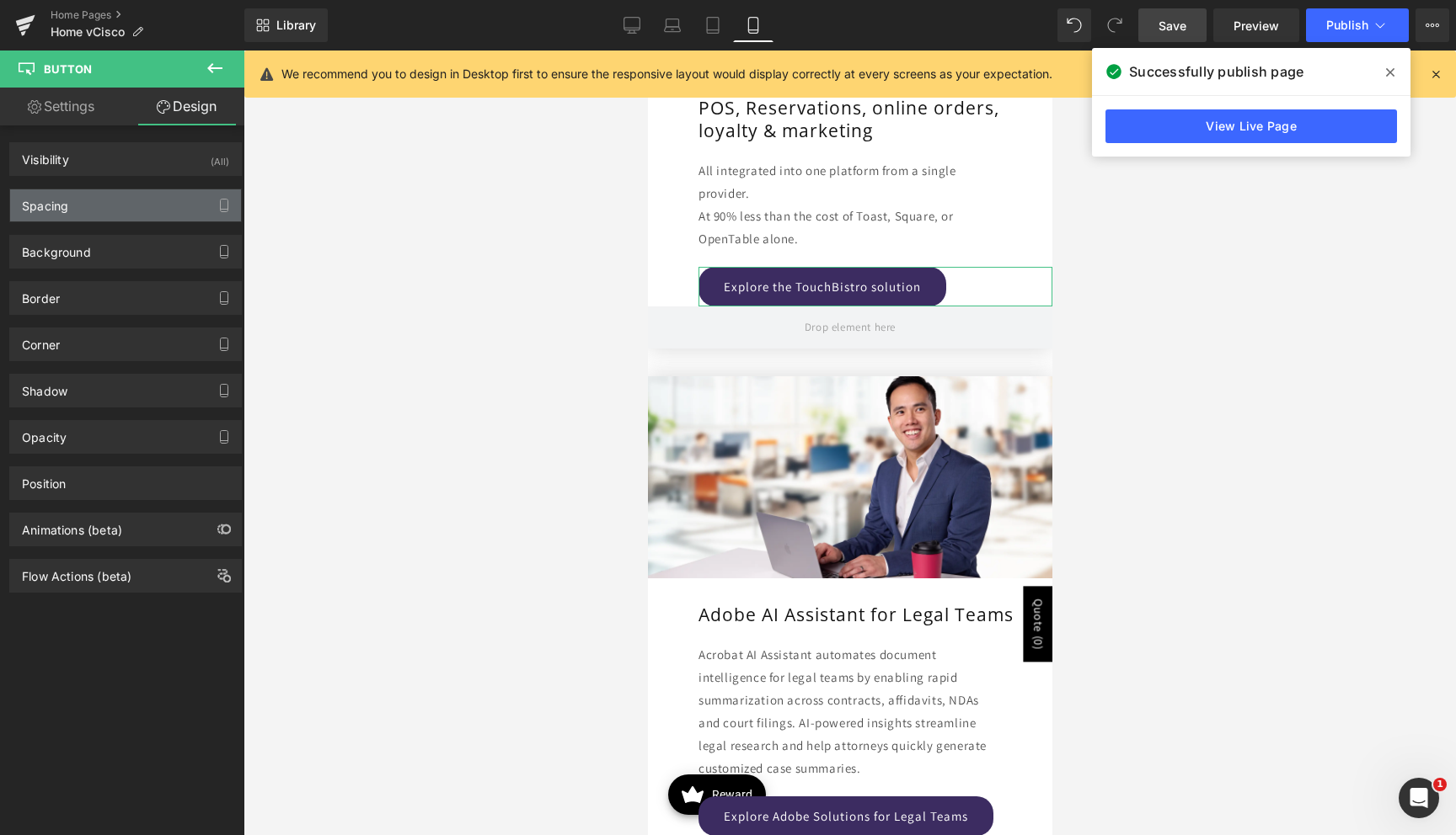
click at [133, 200] on div "Spacing" at bounding box center [125, 205] width 231 height 32
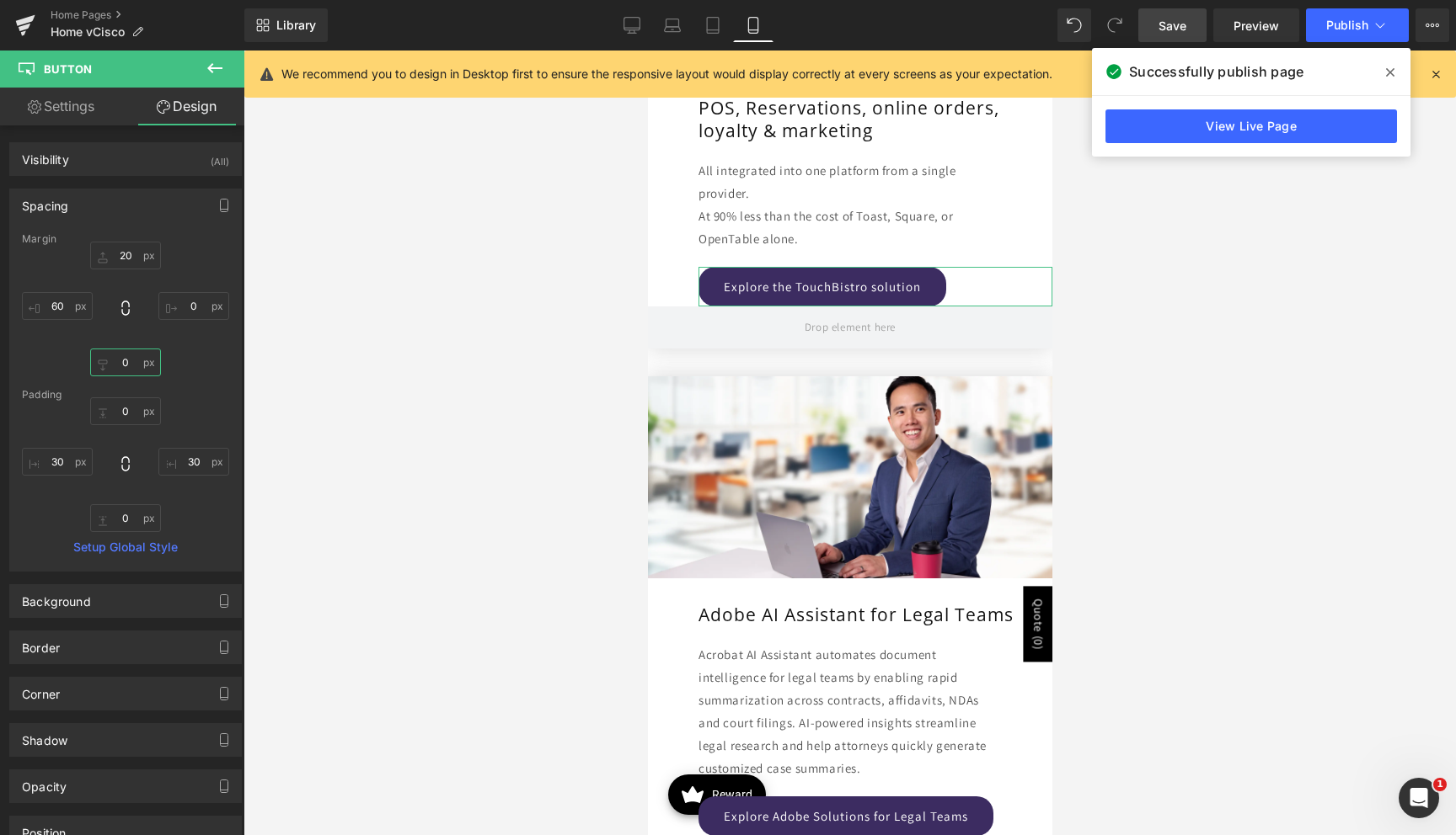
click at [113, 361] on input "0" at bounding box center [126, 362] width 71 height 28
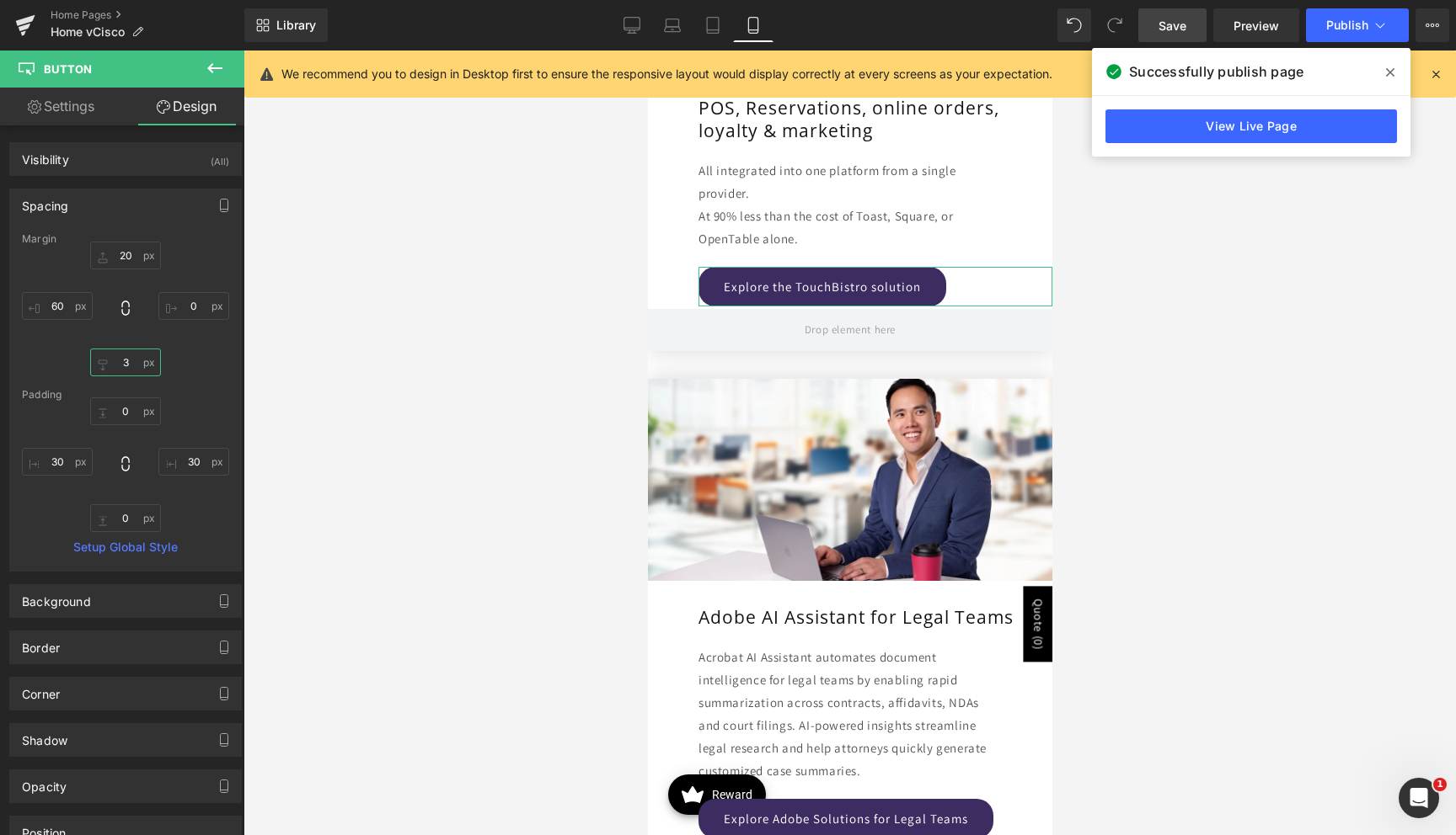
type input "30"
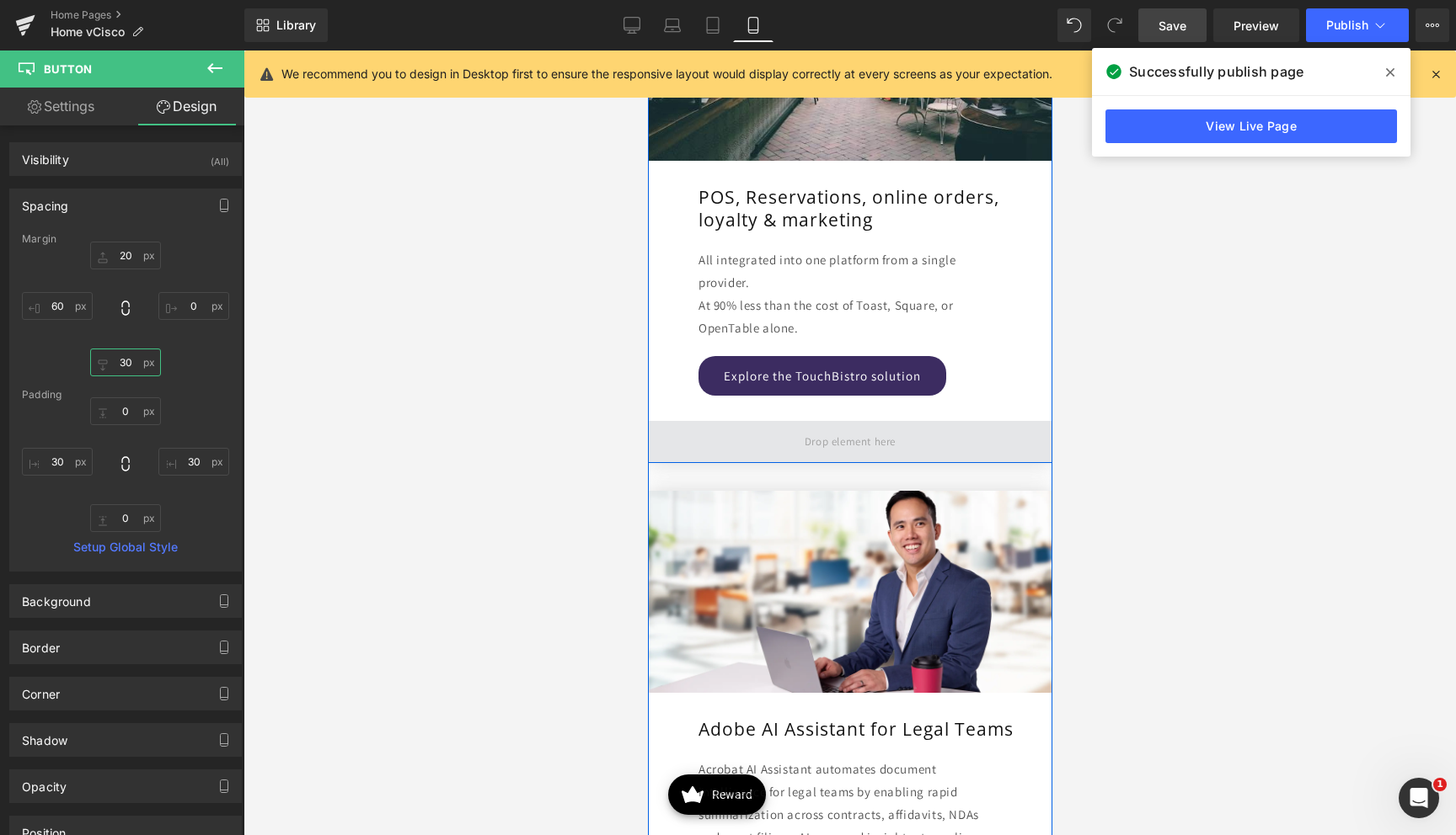
scroll to position [3666, 0]
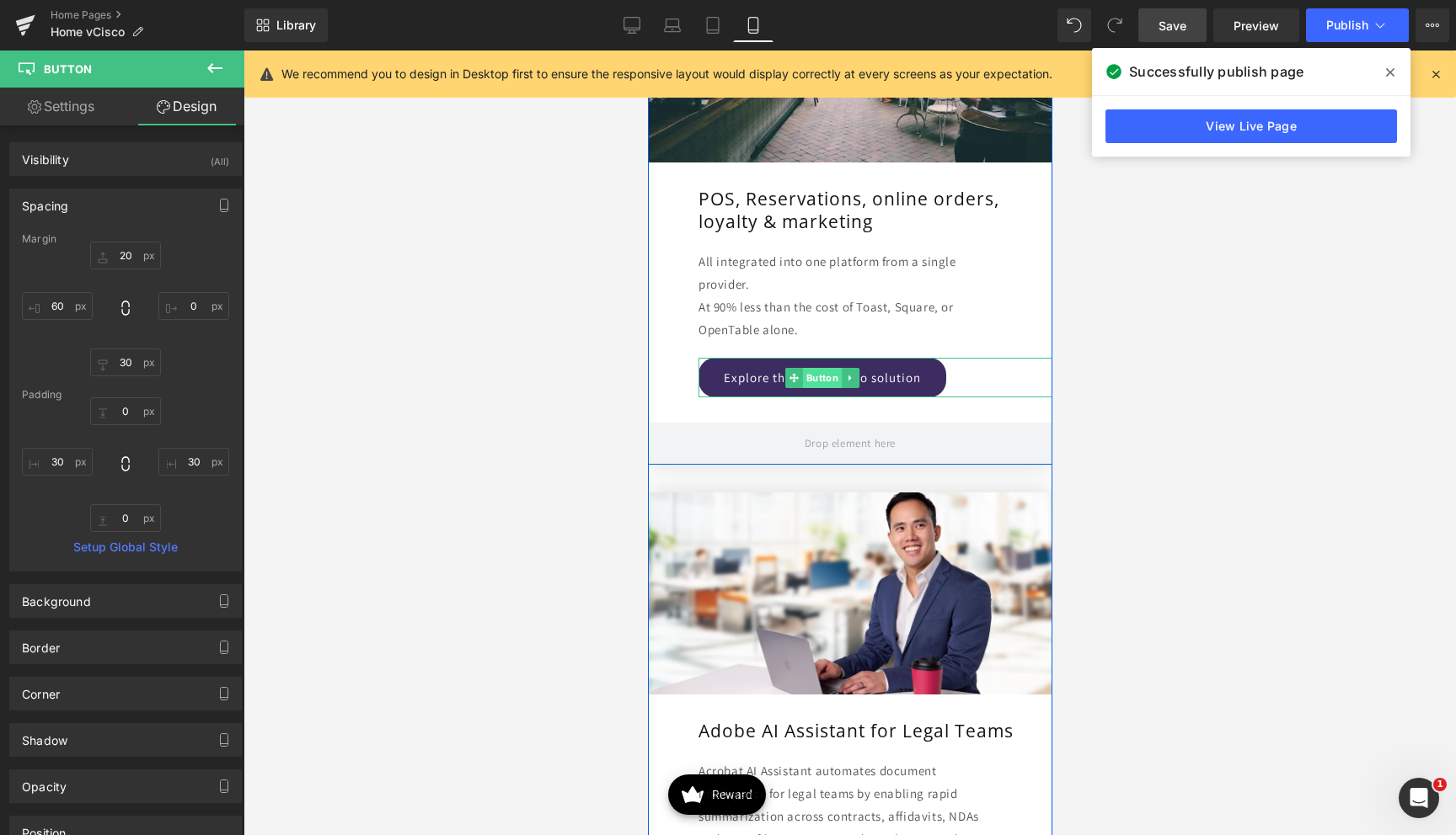
click at [825, 377] on span "Button" at bounding box center [822, 378] width 39 height 20
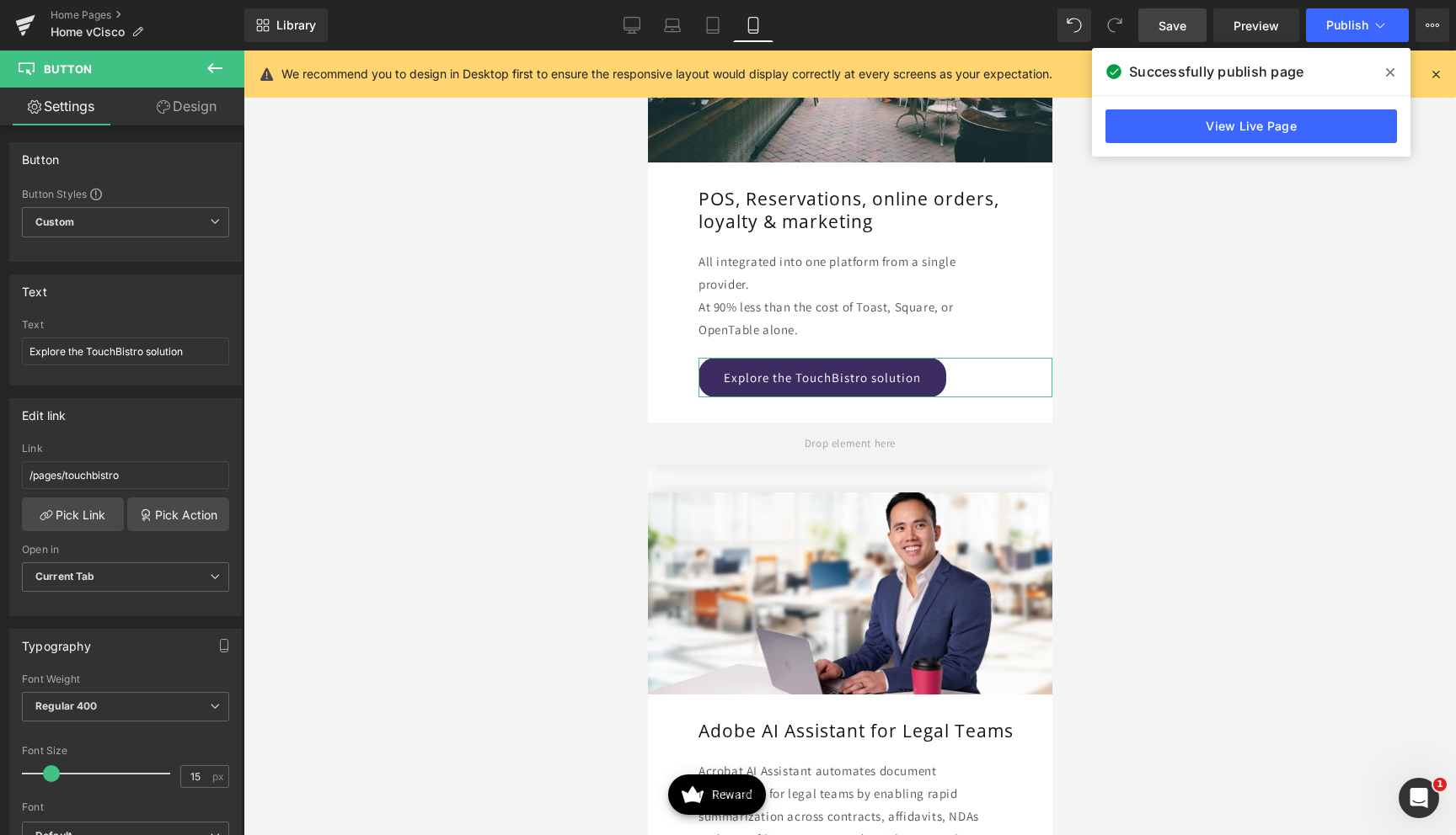
click at [202, 114] on link "Design" at bounding box center [186, 106] width 122 height 38
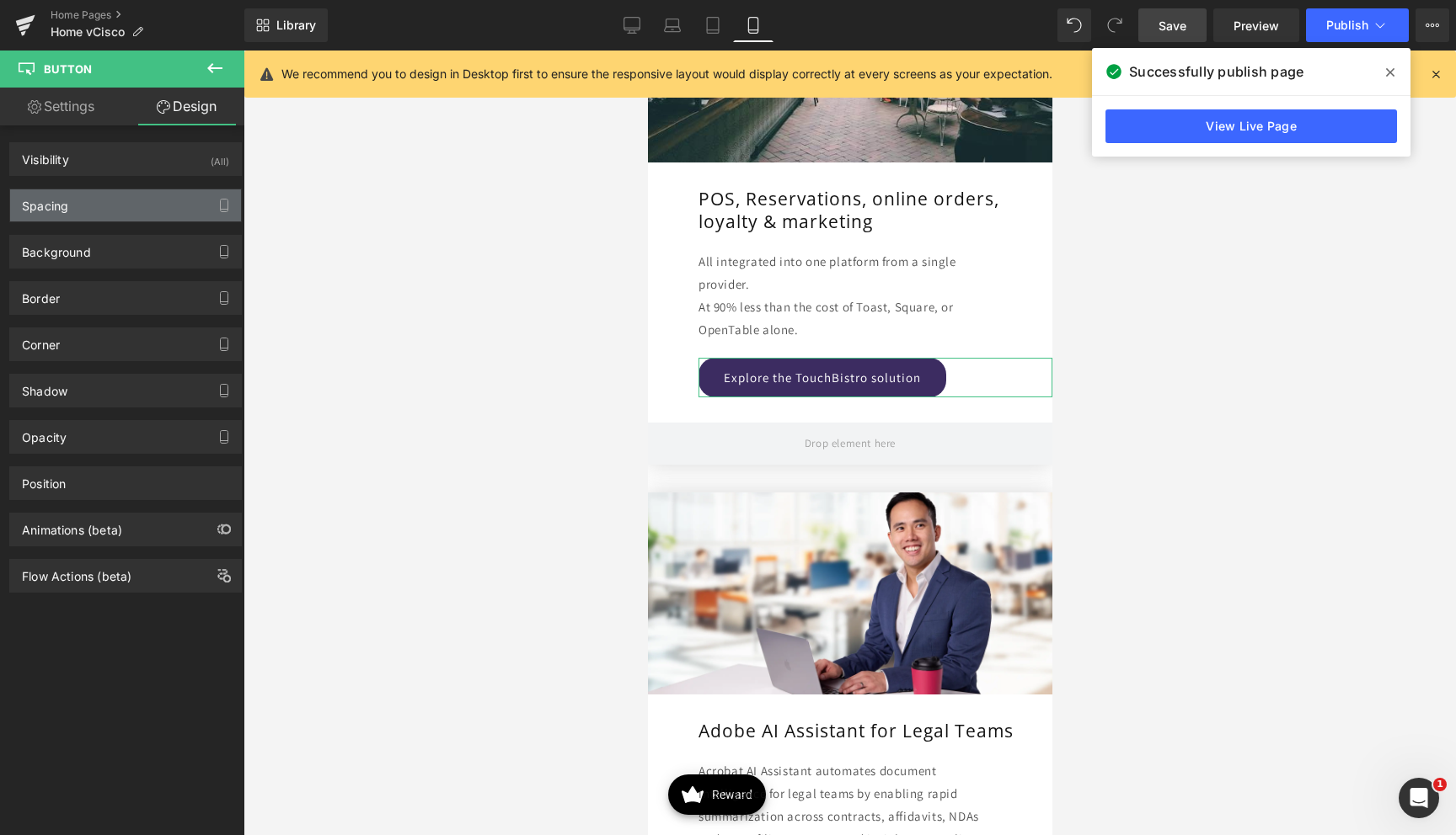
click at [126, 195] on div "Spacing" at bounding box center [125, 205] width 231 height 32
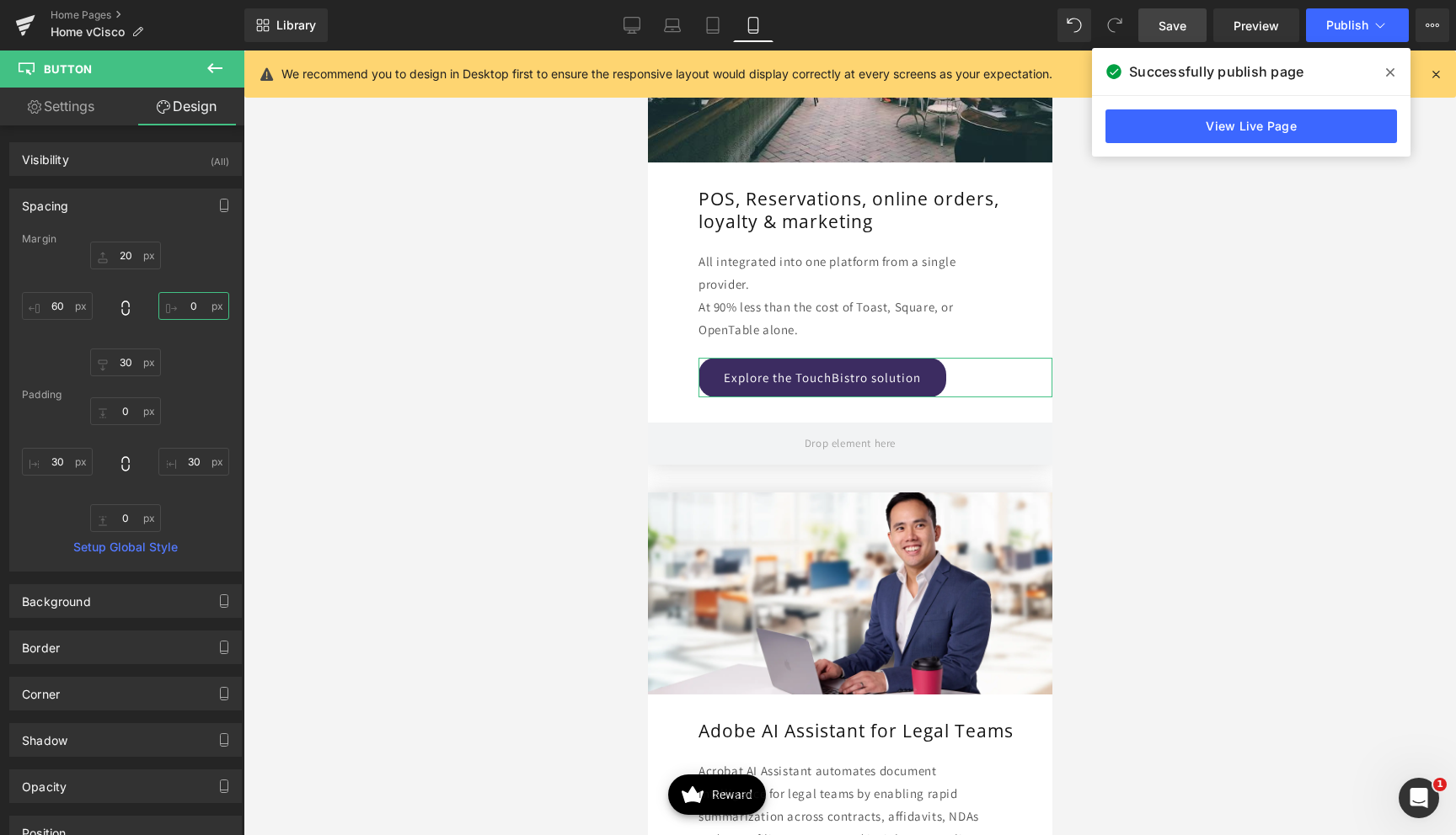
click at [176, 309] on input "0" at bounding box center [194, 306] width 71 height 28
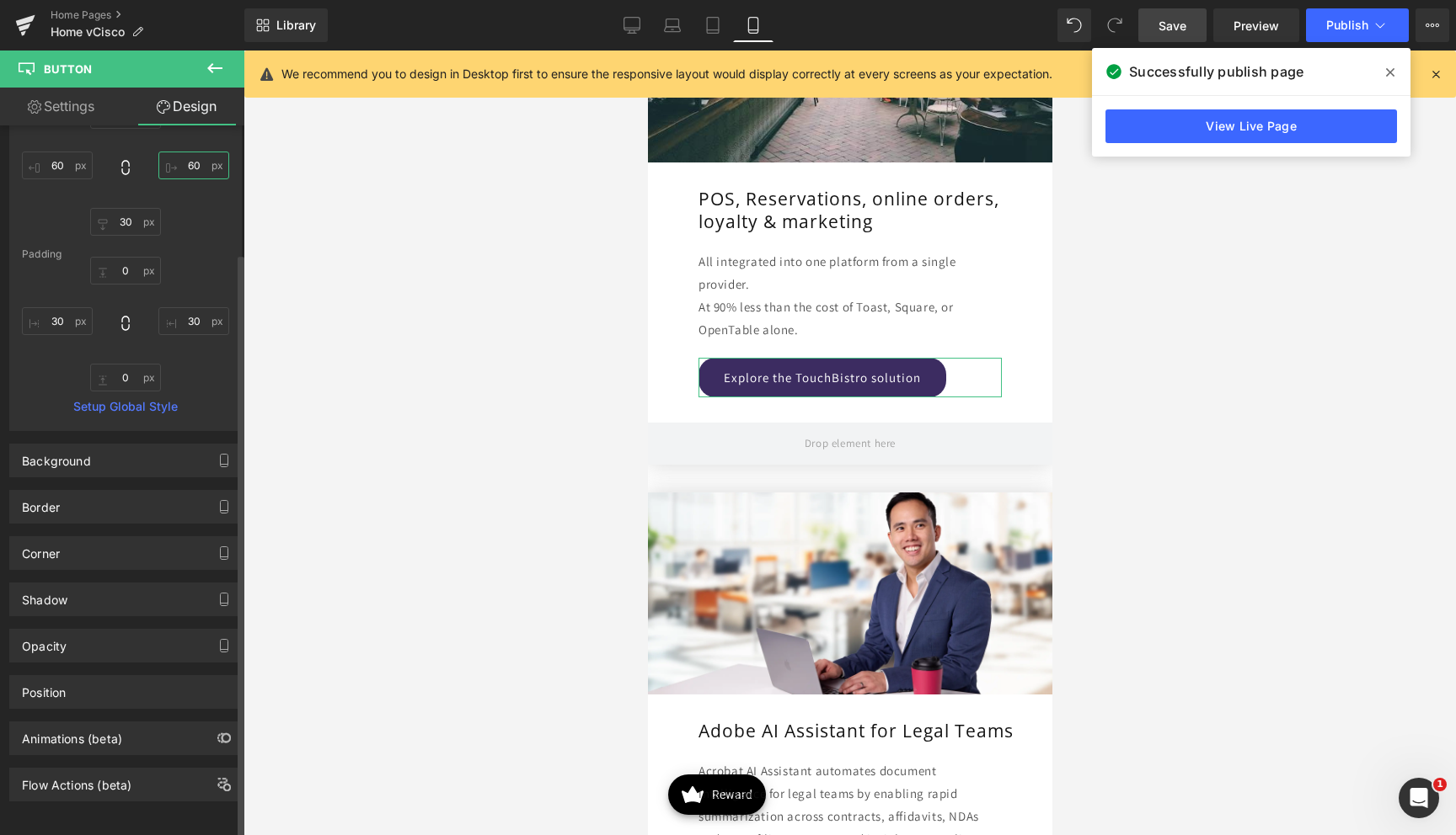
scroll to position [155, 0]
type input "60"
click at [74, 684] on div "Position" at bounding box center [125, 691] width 231 height 32
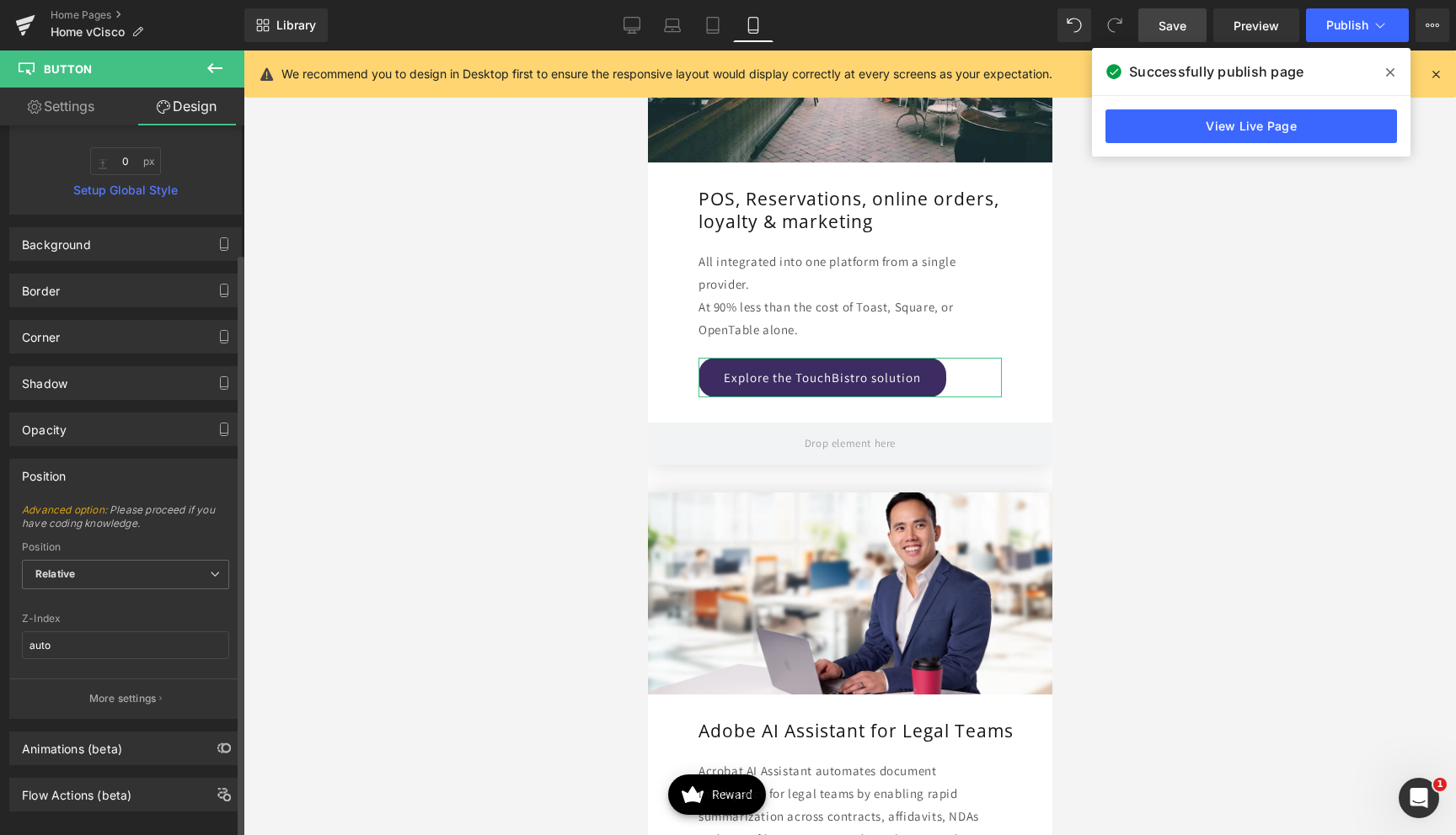
scroll to position [357, 0]
click at [107, 690] on p "More settings" at bounding box center [123, 698] width 68 height 15
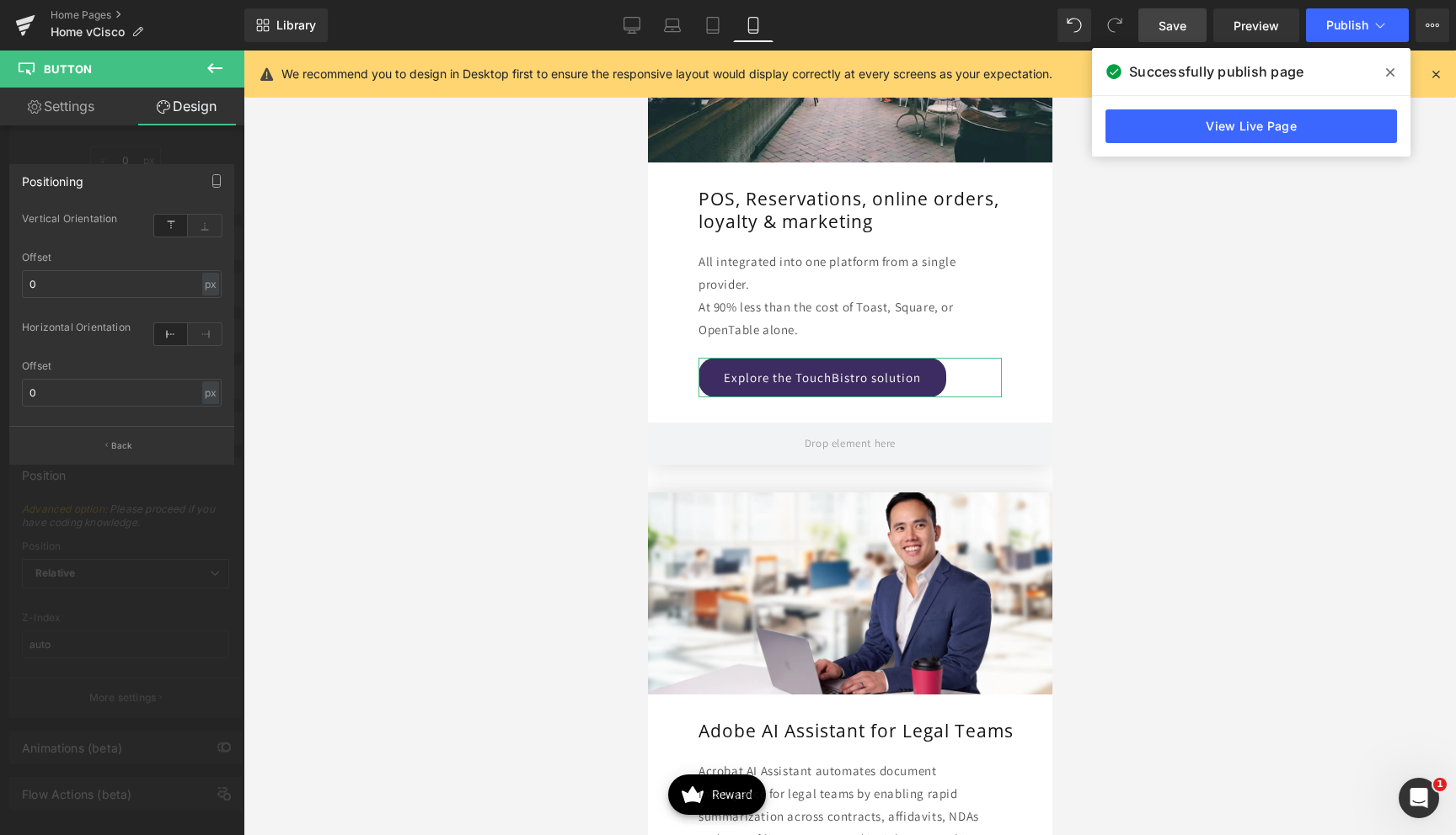
click at [132, 149] on div at bounding box center [122, 447] width 244 height 794
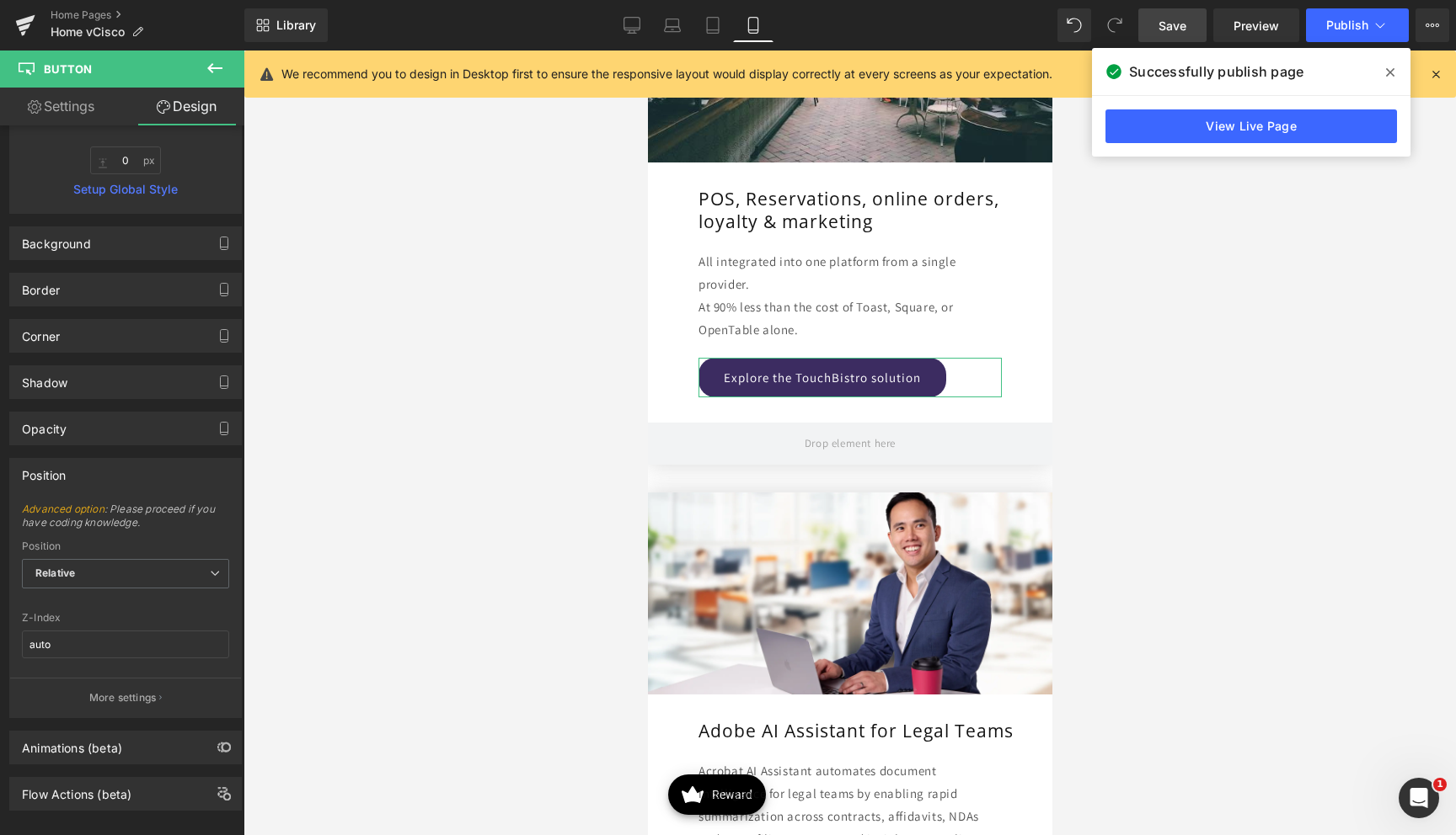
click at [80, 123] on link "Settings" at bounding box center [61, 106] width 122 height 38
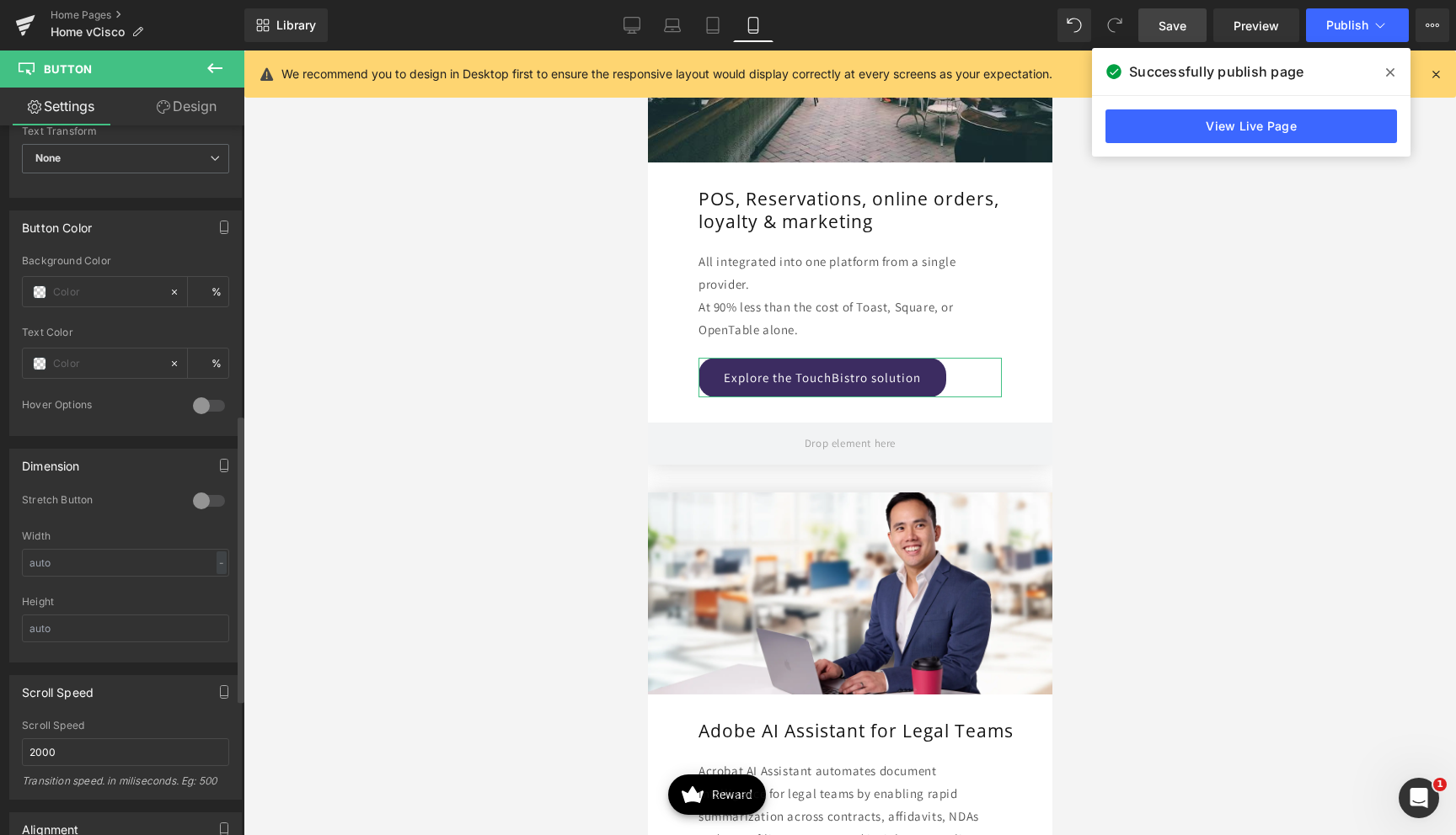
scroll to position [739, 0]
click at [196, 499] on div at bounding box center [209, 500] width 41 height 27
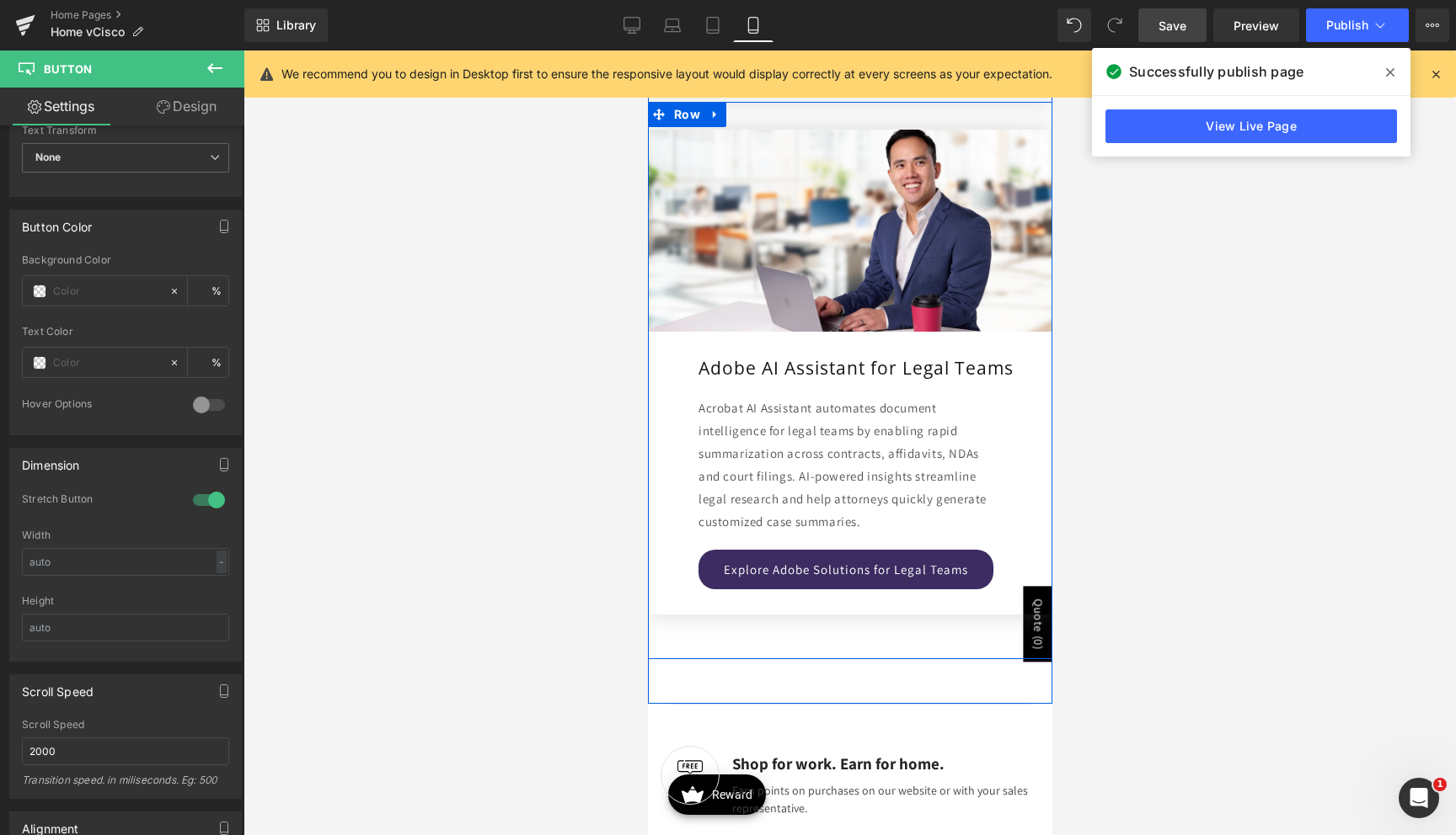
scroll to position [4238, 0]
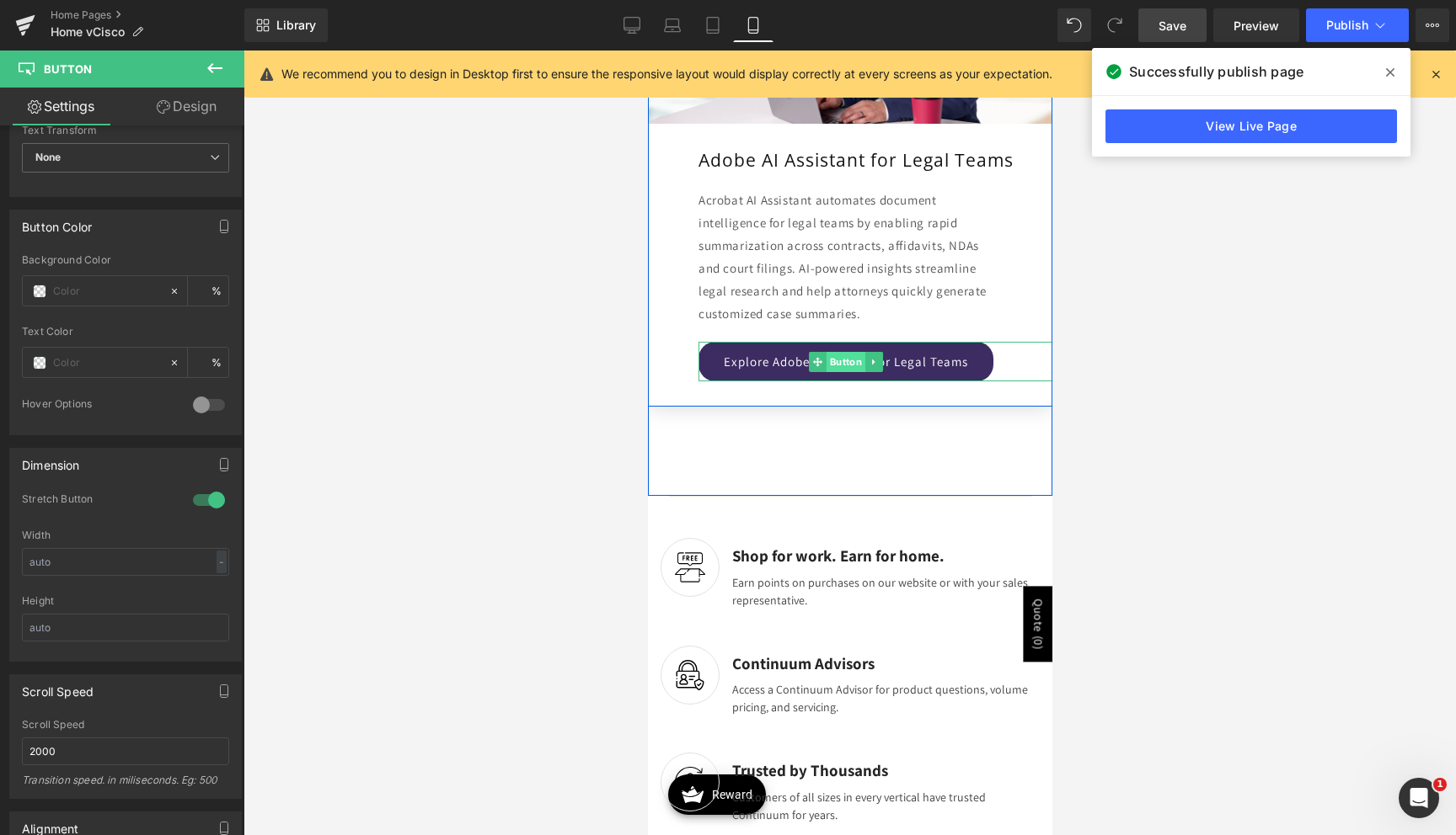
click at [826, 359] on span "Button" at bounding box center [845, 362] width 39 height 20
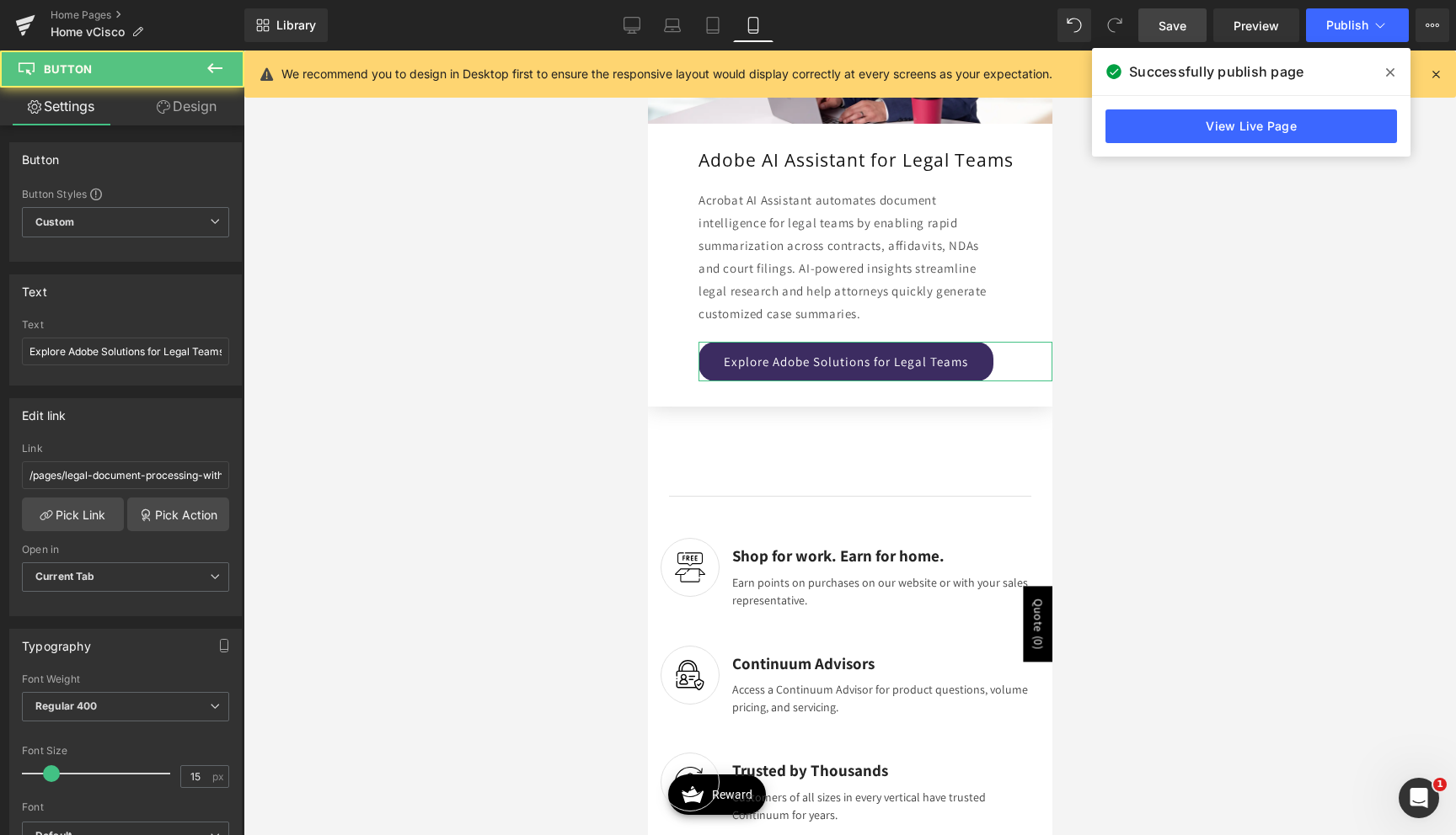
click at [213, 114] on link "Design" at bounding box center [186, 106] width 122 height 38
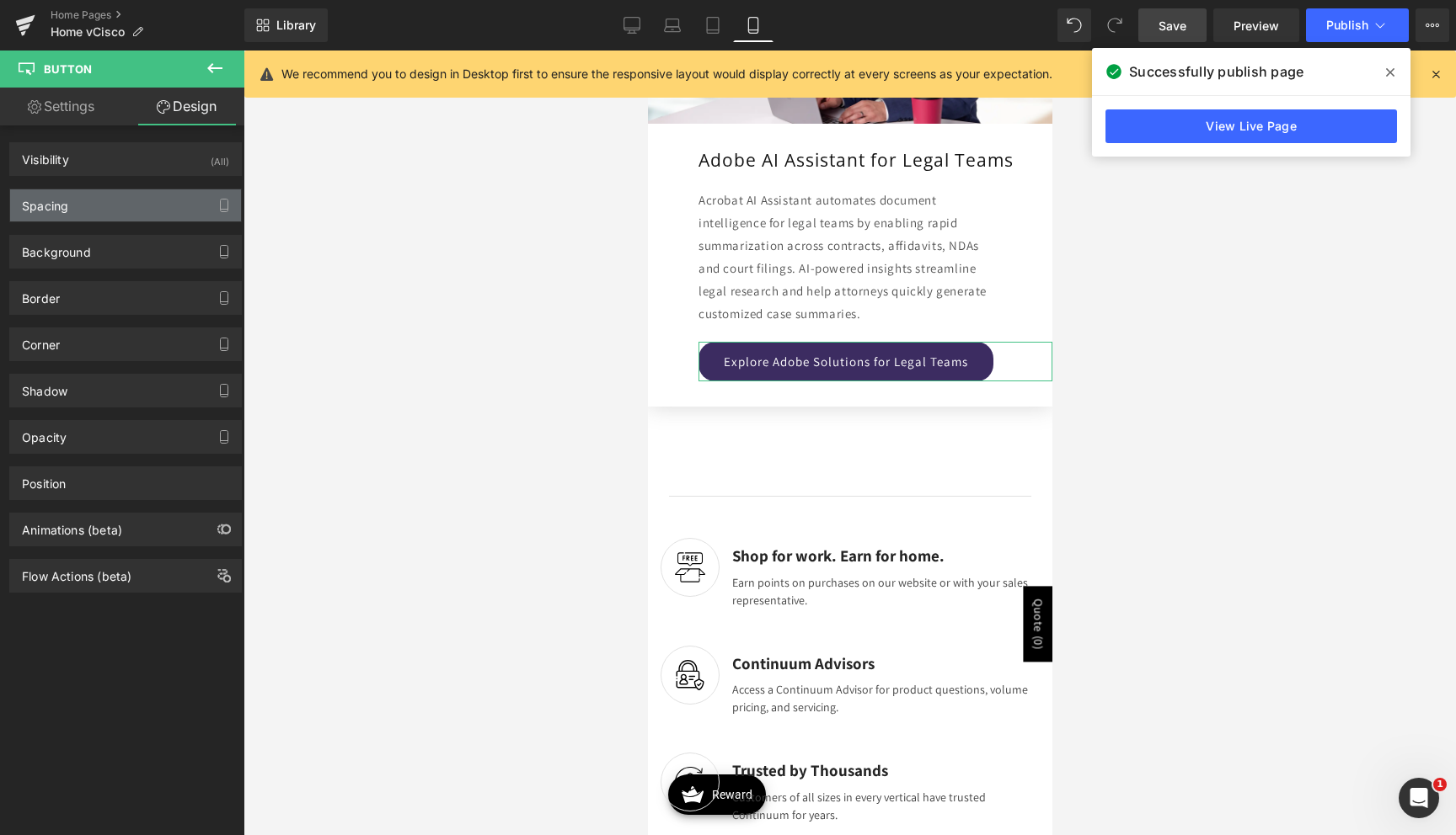
click at [124, 201] on div "Spacing" at bounding box center [125, 205] width 231 height 32
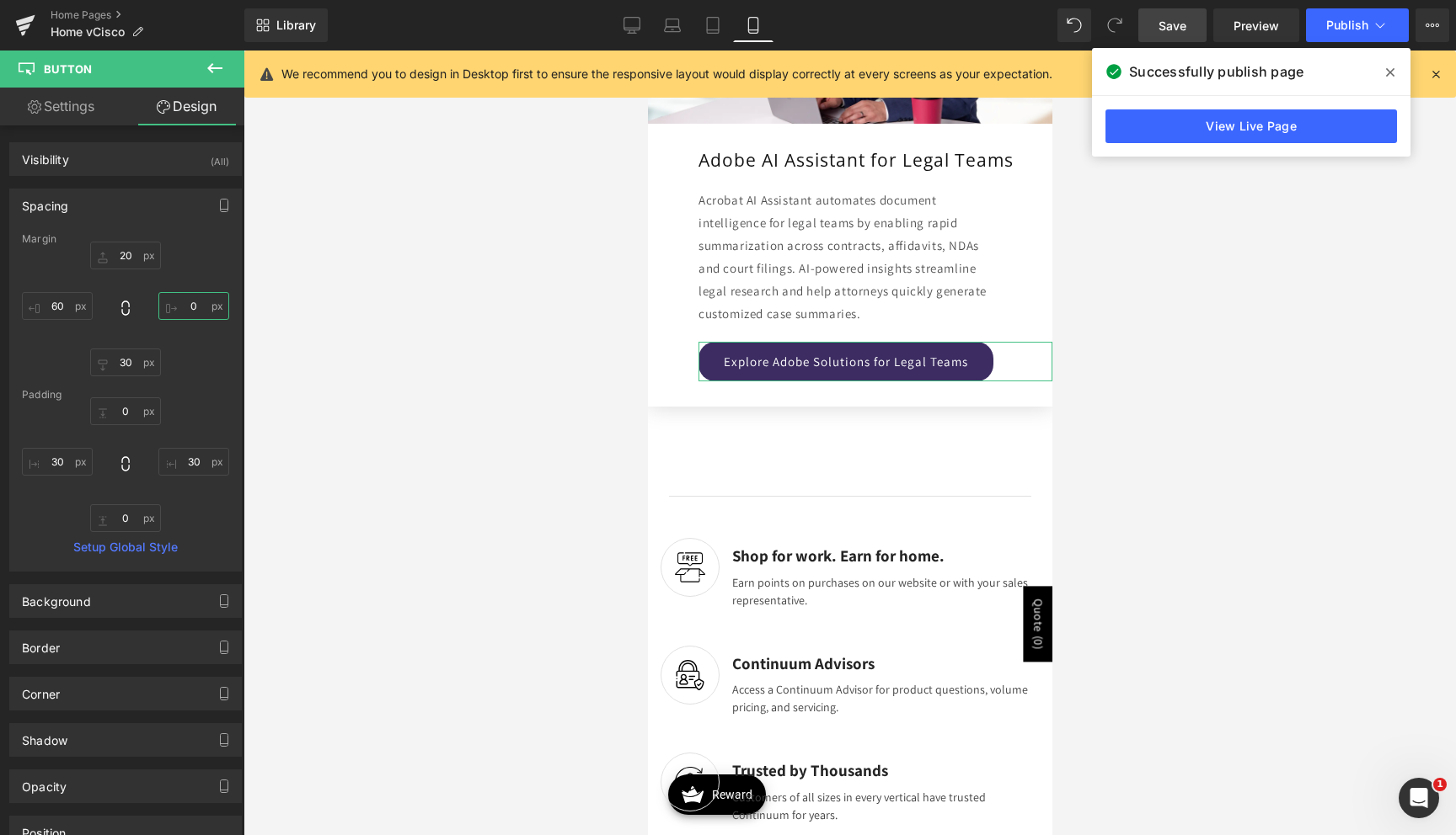
click at [169, 306] on input "text" at bounding box center [194, 306] width 71 height 28
type input "60"
click at [81, 111] on link "Settings" at bounding box center [61, 106] width 122 height 38
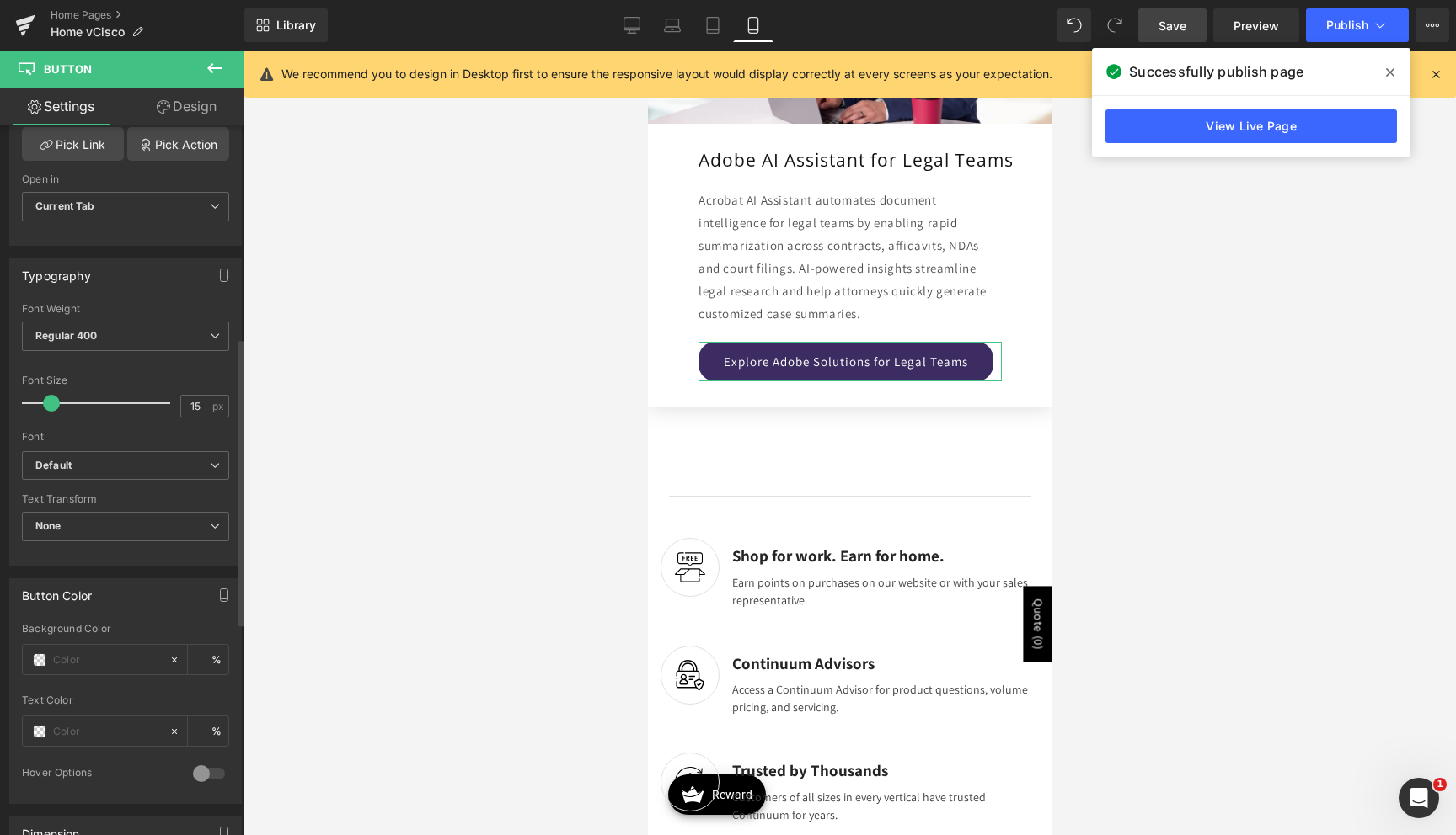
scroll to position [742, 0]
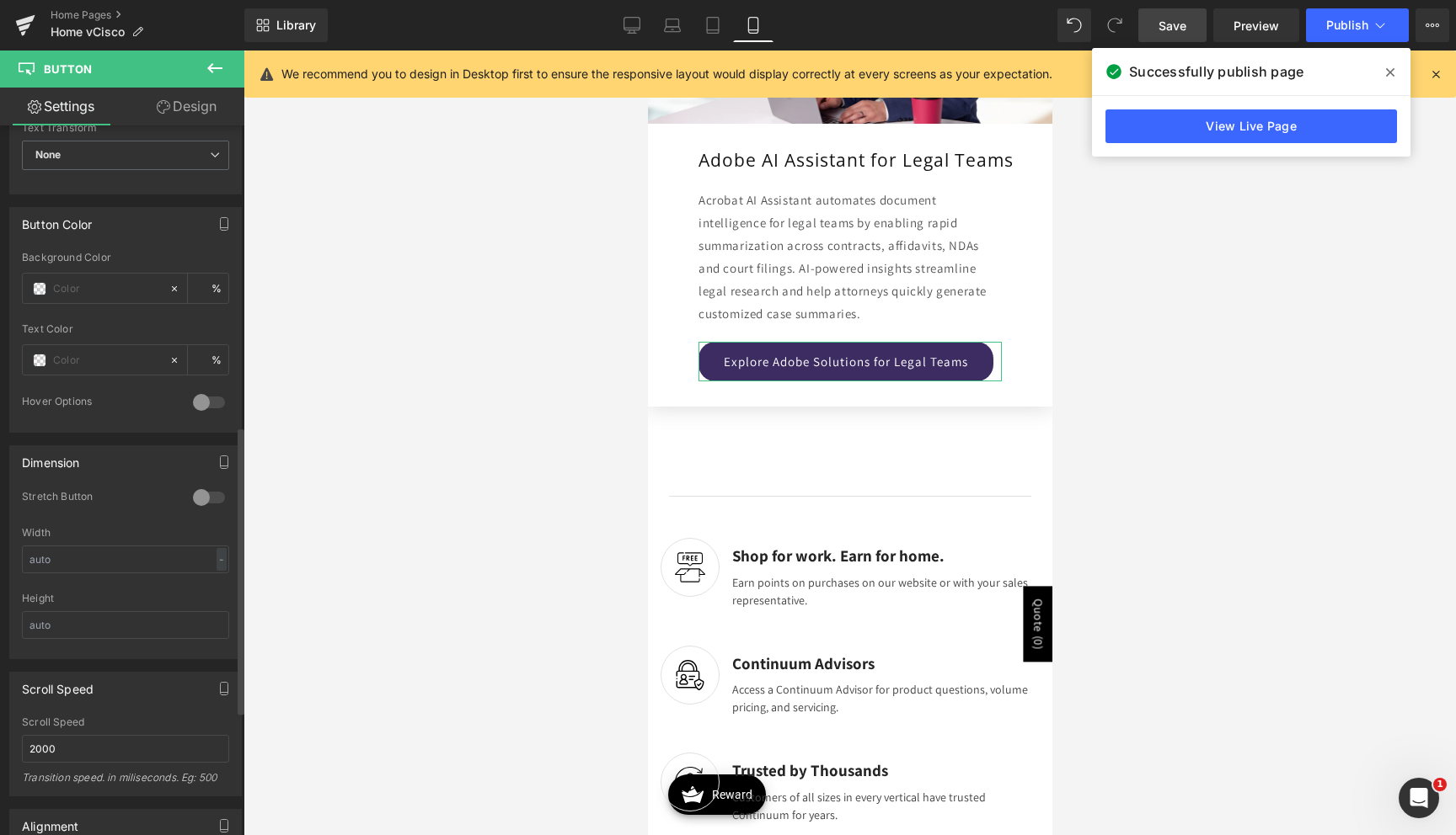
click at [203, 504] on div at bounding box center [209, 498] width 41 height 27
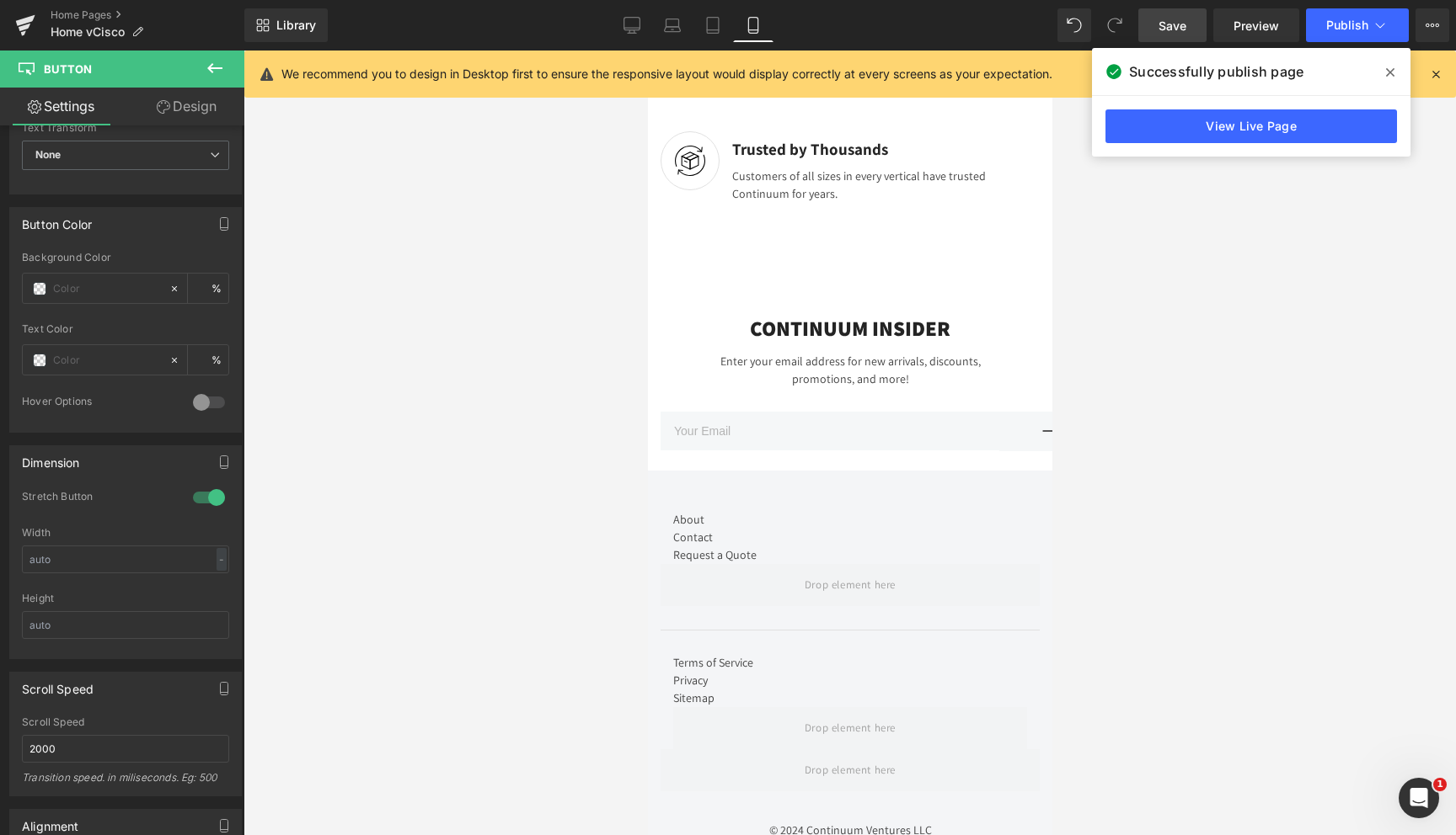
scroll to position [4866, 0]
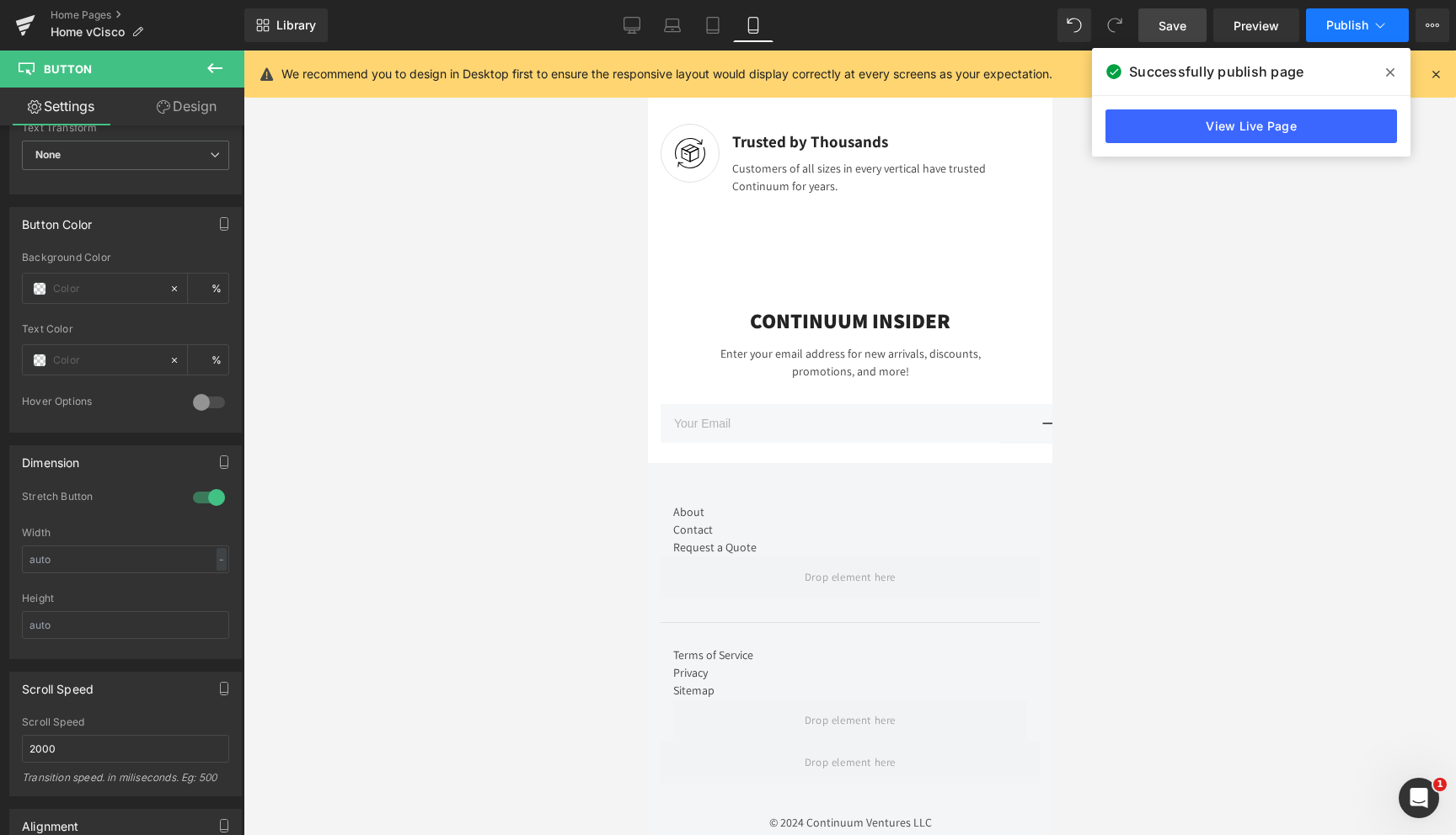
click at [1322, 33] on button "Publish" at bounding box center [1357, 25] width 103 height 34
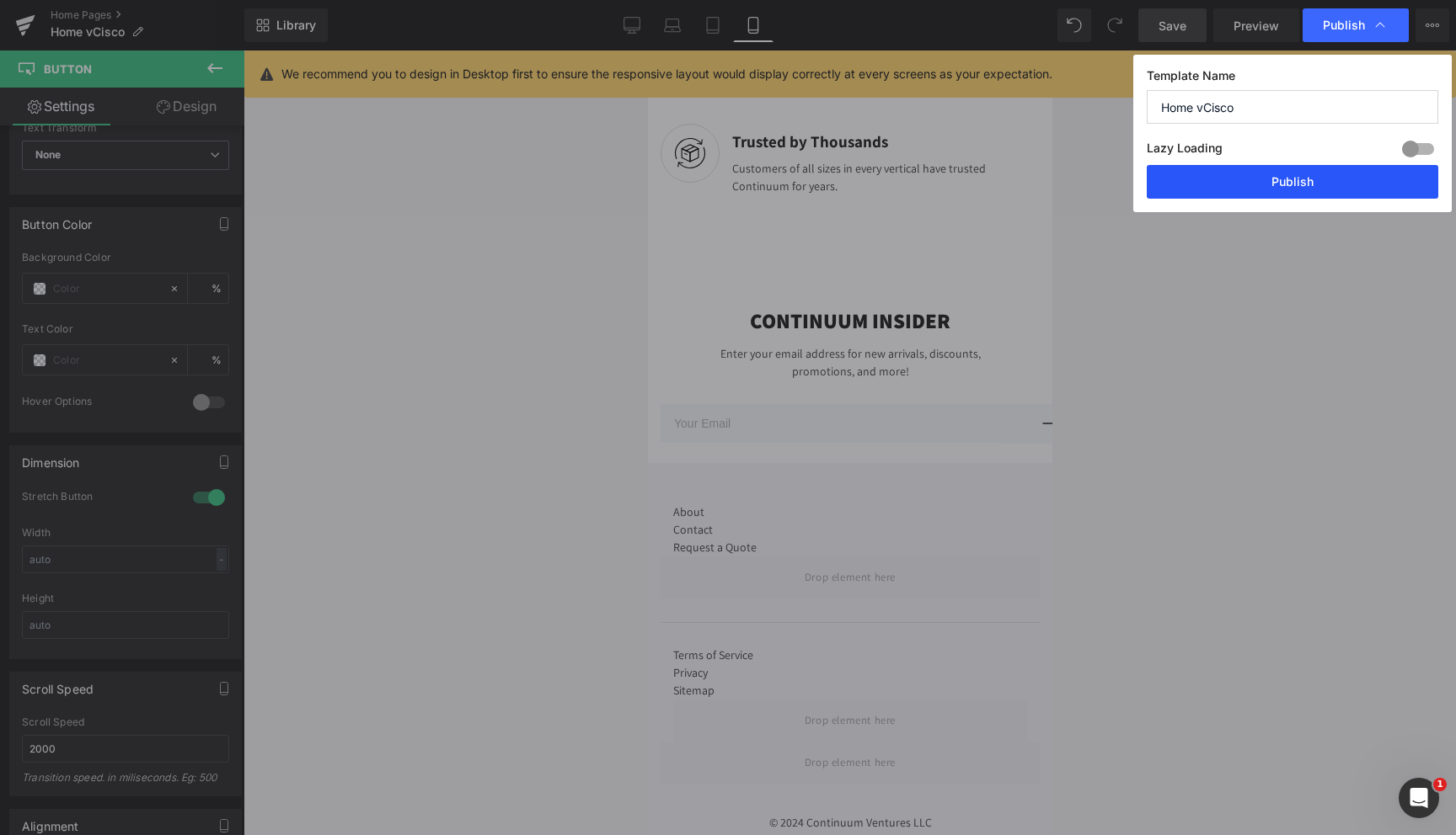
click at [1280, 182] on button "Publish" at bounding box center [1292, 182] width 292 height 34
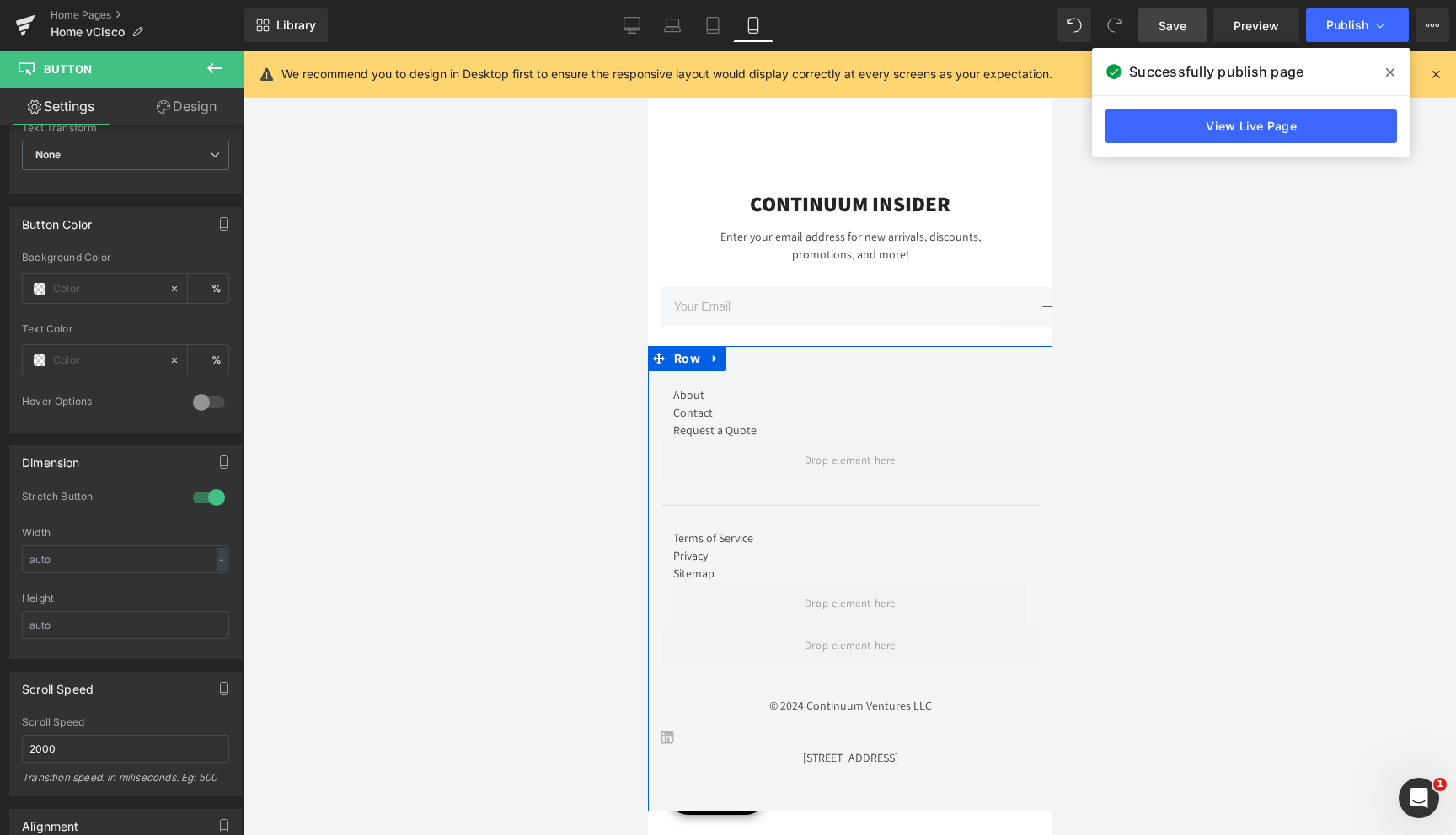
scroll to position [4968, 0]
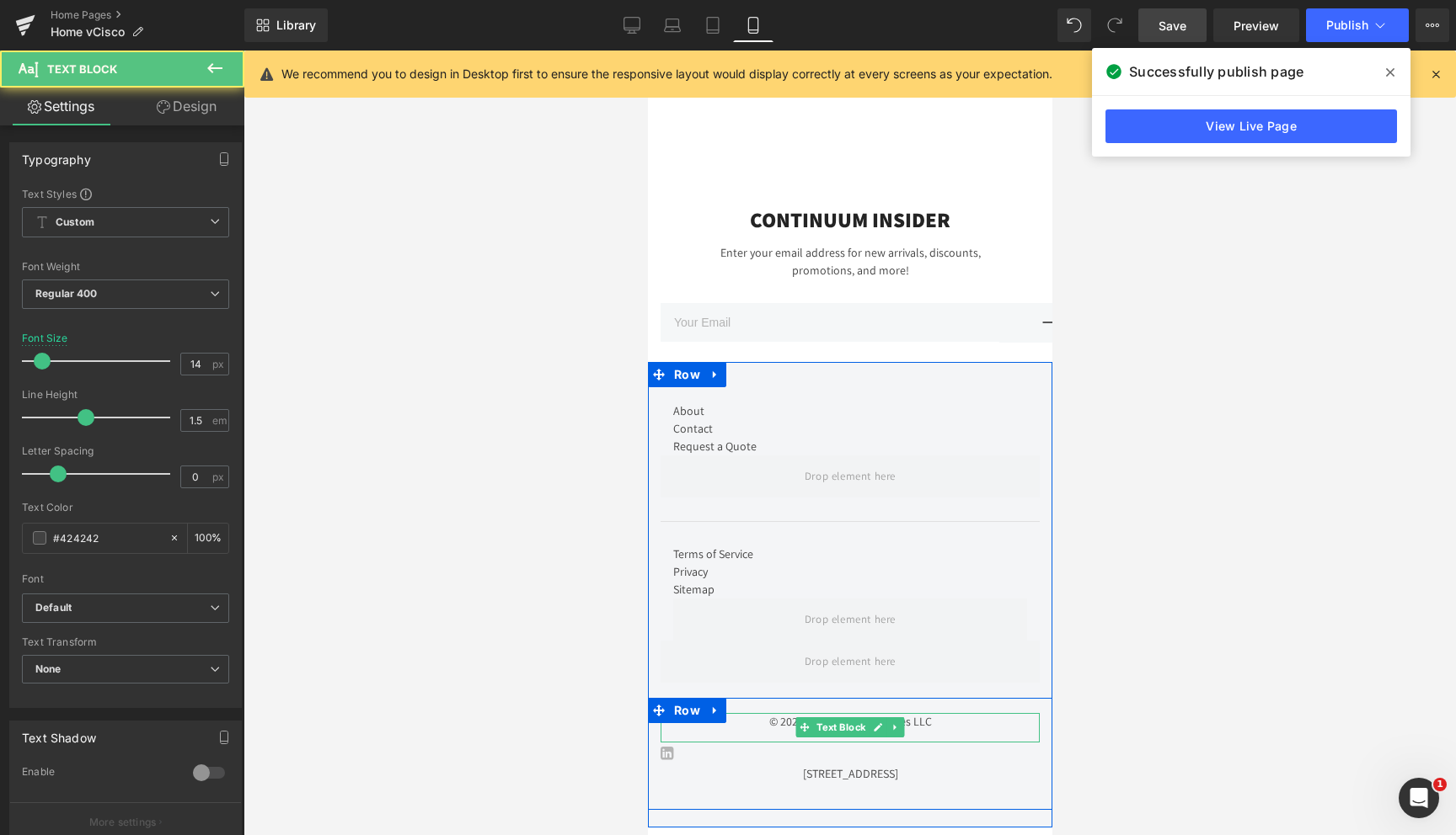
click at [789, 720] on div "© 2024 Continuum Ventures LLC" at bounding box center [849, 728] width 379 height 30
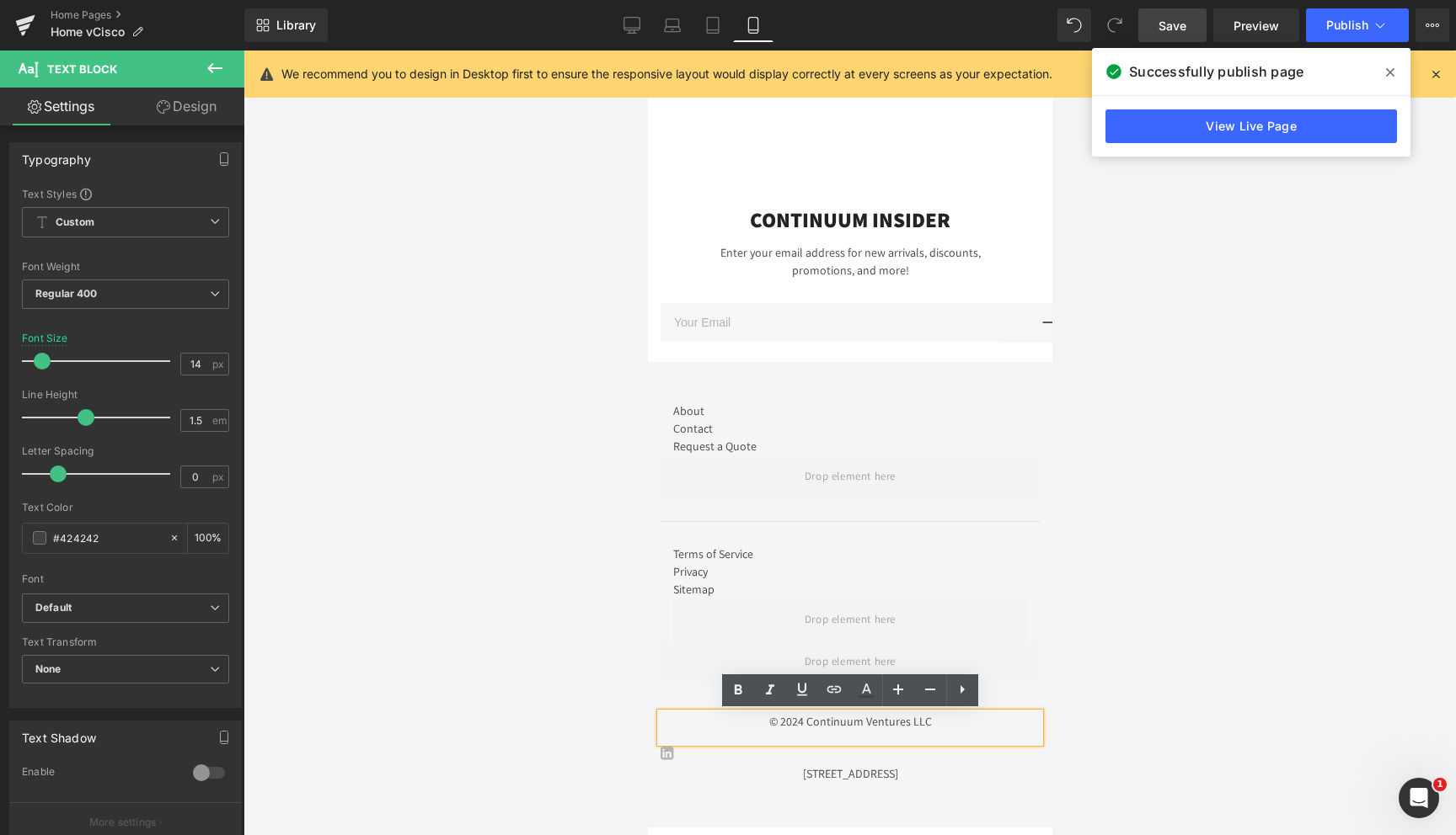
click at [804, 725] on div "© 2024 Continuum Ventures LLC" at bounding box center [849, 728] width 379 height 30
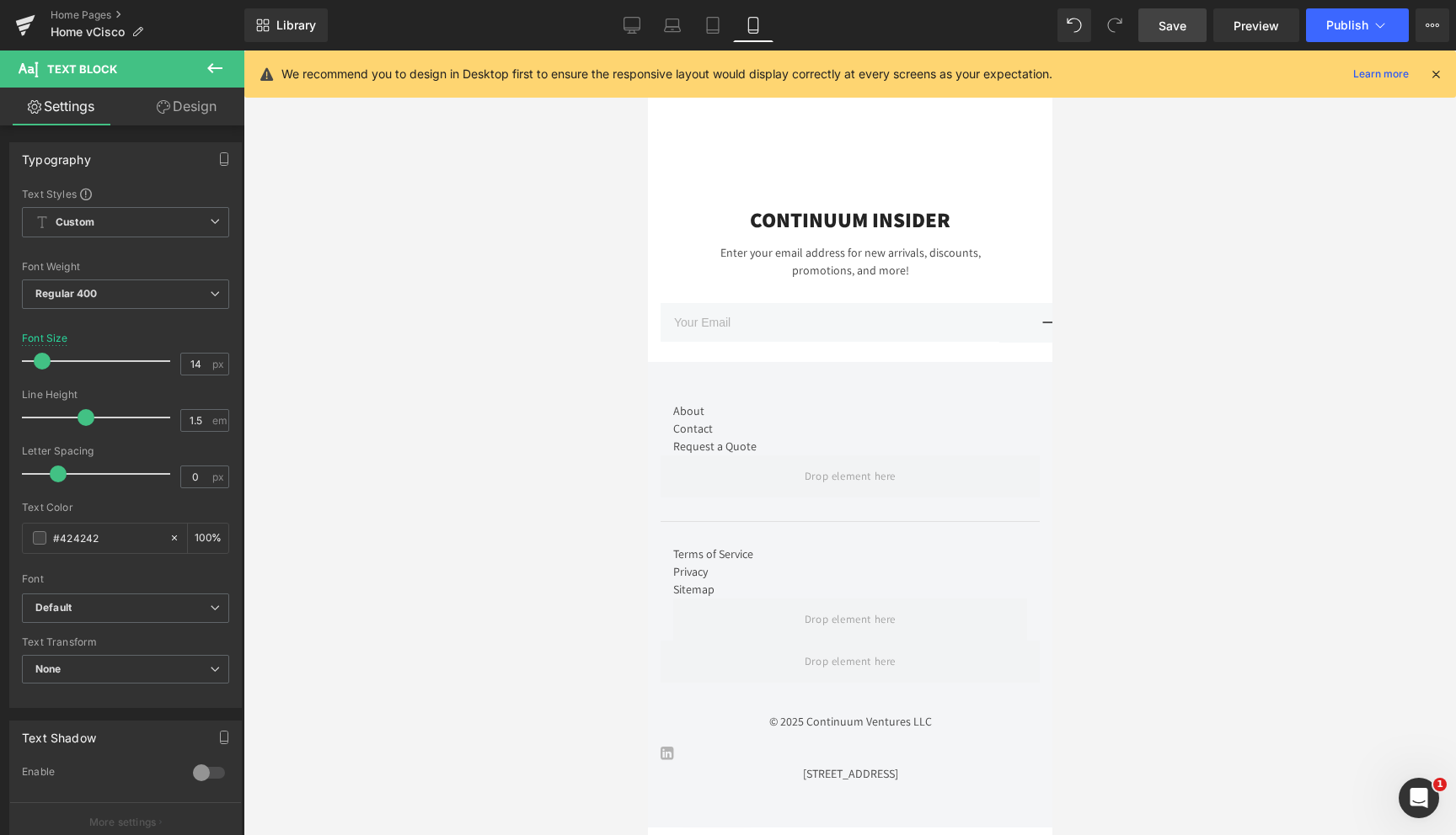
click at [1103, 676] on div at bounding box center [850, 443] width 1212 height 785
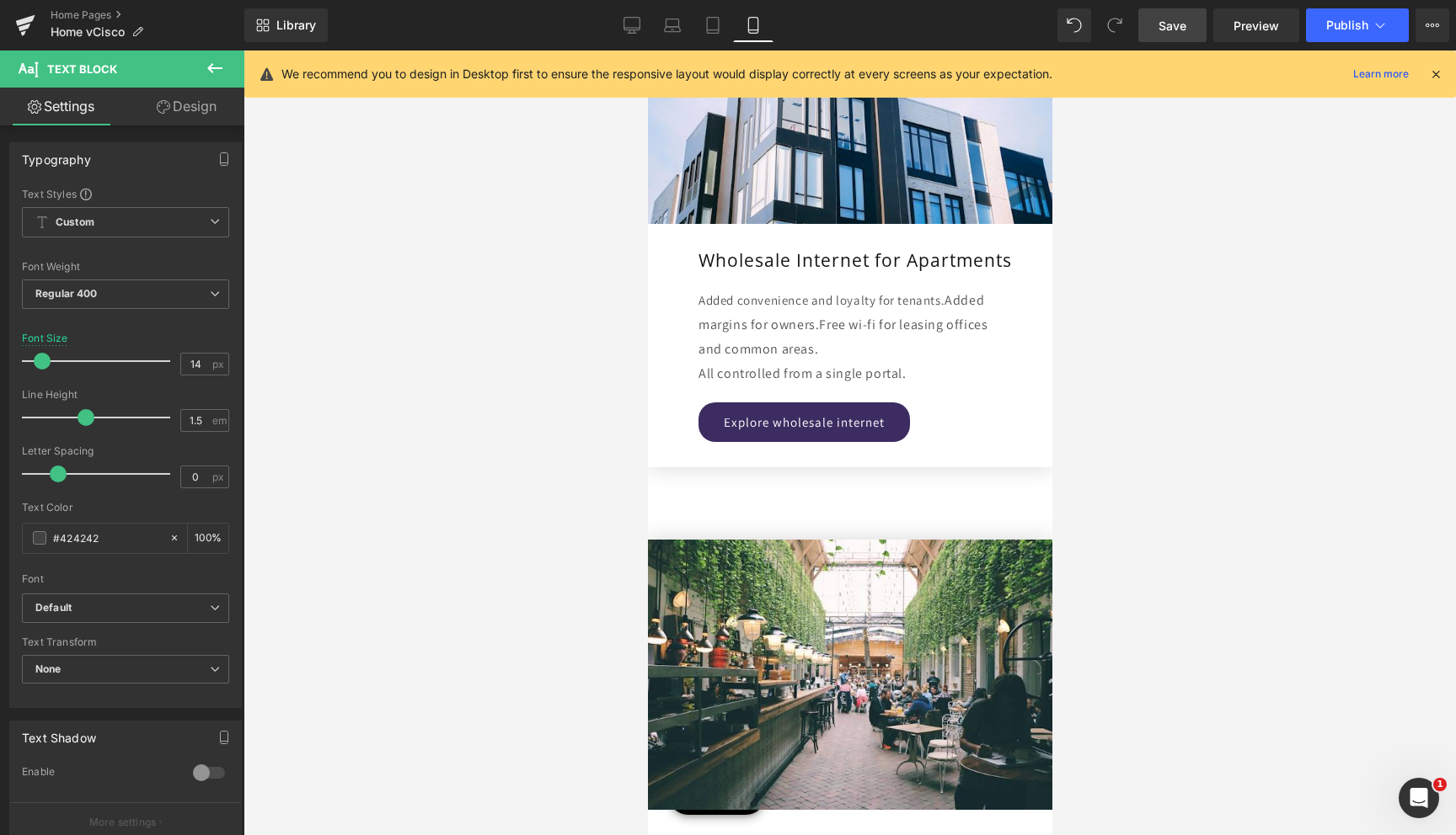
scroll to position [3015, 0]
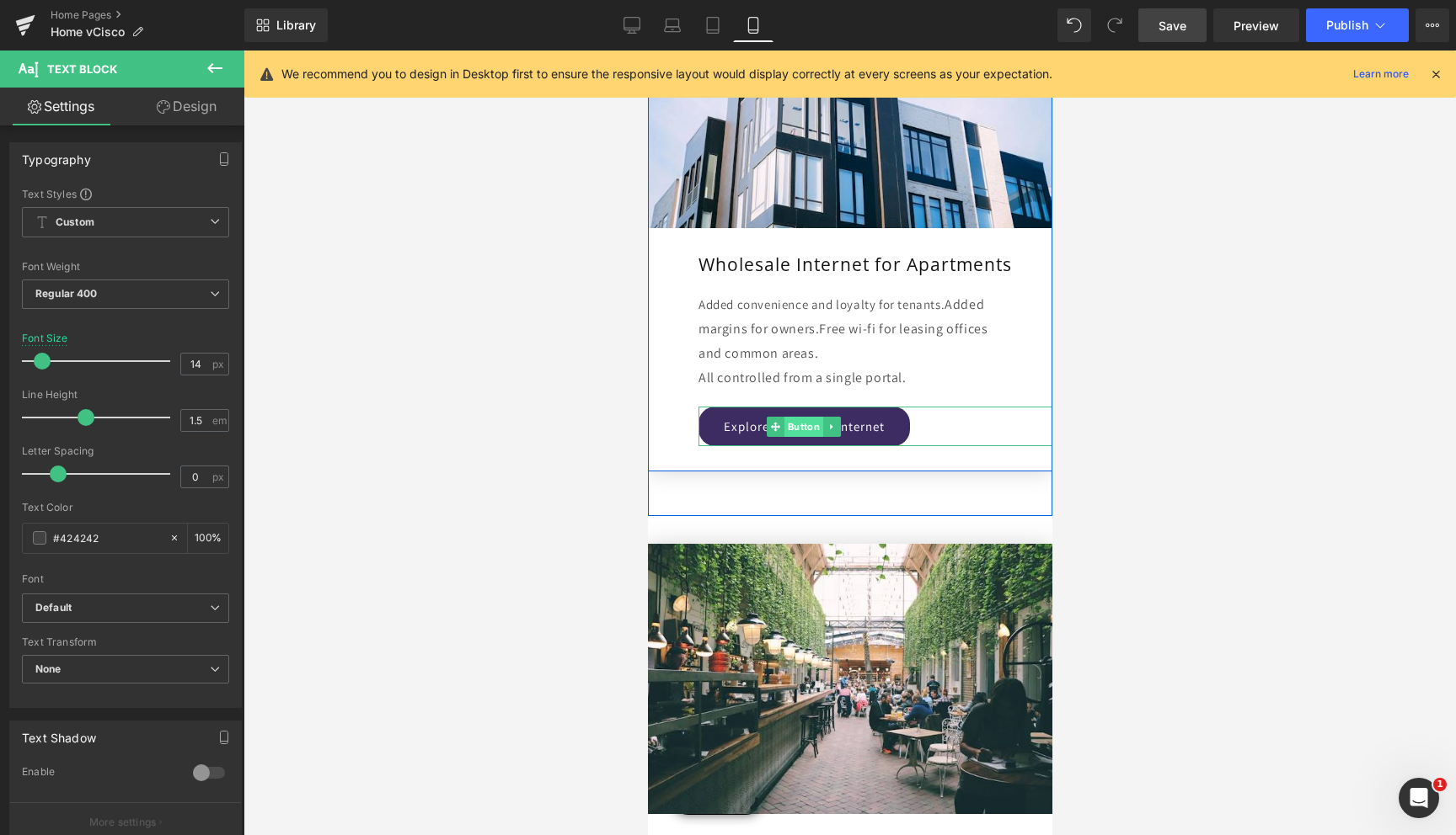
click at [810, 423] on span "Button" at bounding box center [803, 427] width 39 height 20
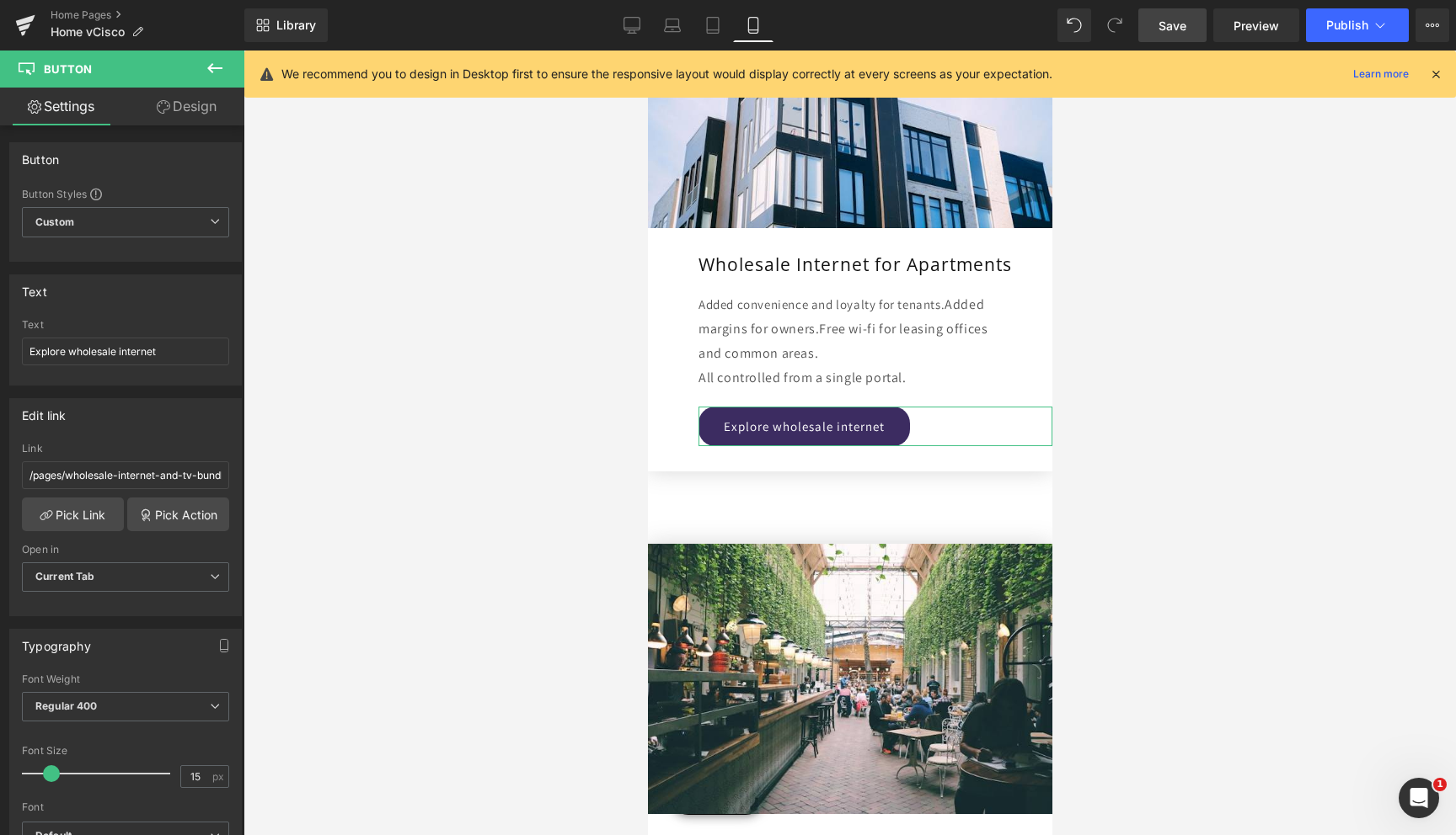
click at [184, 112] on link "Design" at bounding box center [186, 106] width 122 height 38
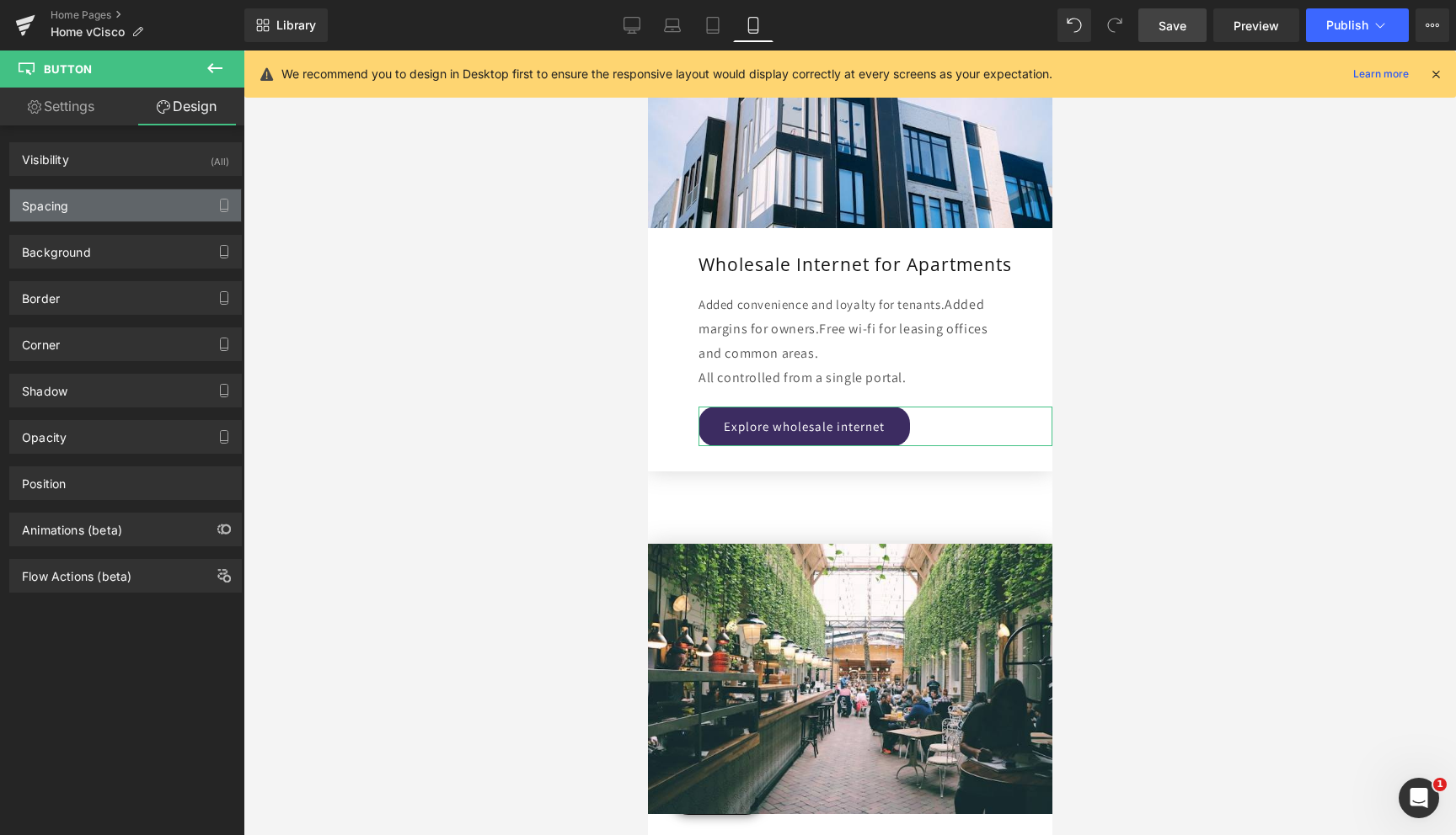
click at [104, 197] on div "Spacing" at bounding box center [125, 205] width 231 height 32
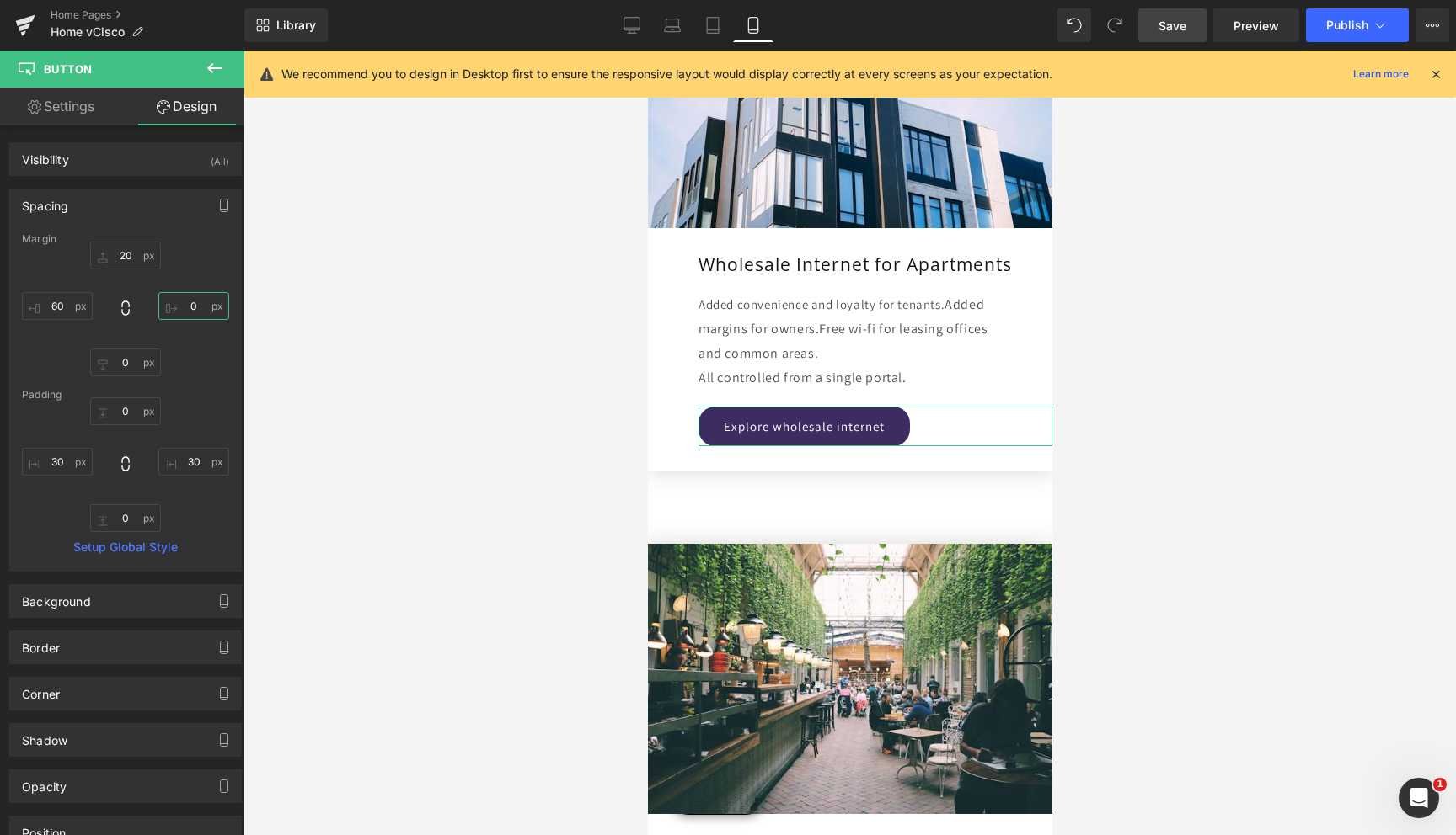
click at [183, 308] on input "0" at bounding box center [194, 306] width 71 height 28
type input "60"
click at [85, 105] on link "Settings" at bounding box center [61, 106] width 122 height 38
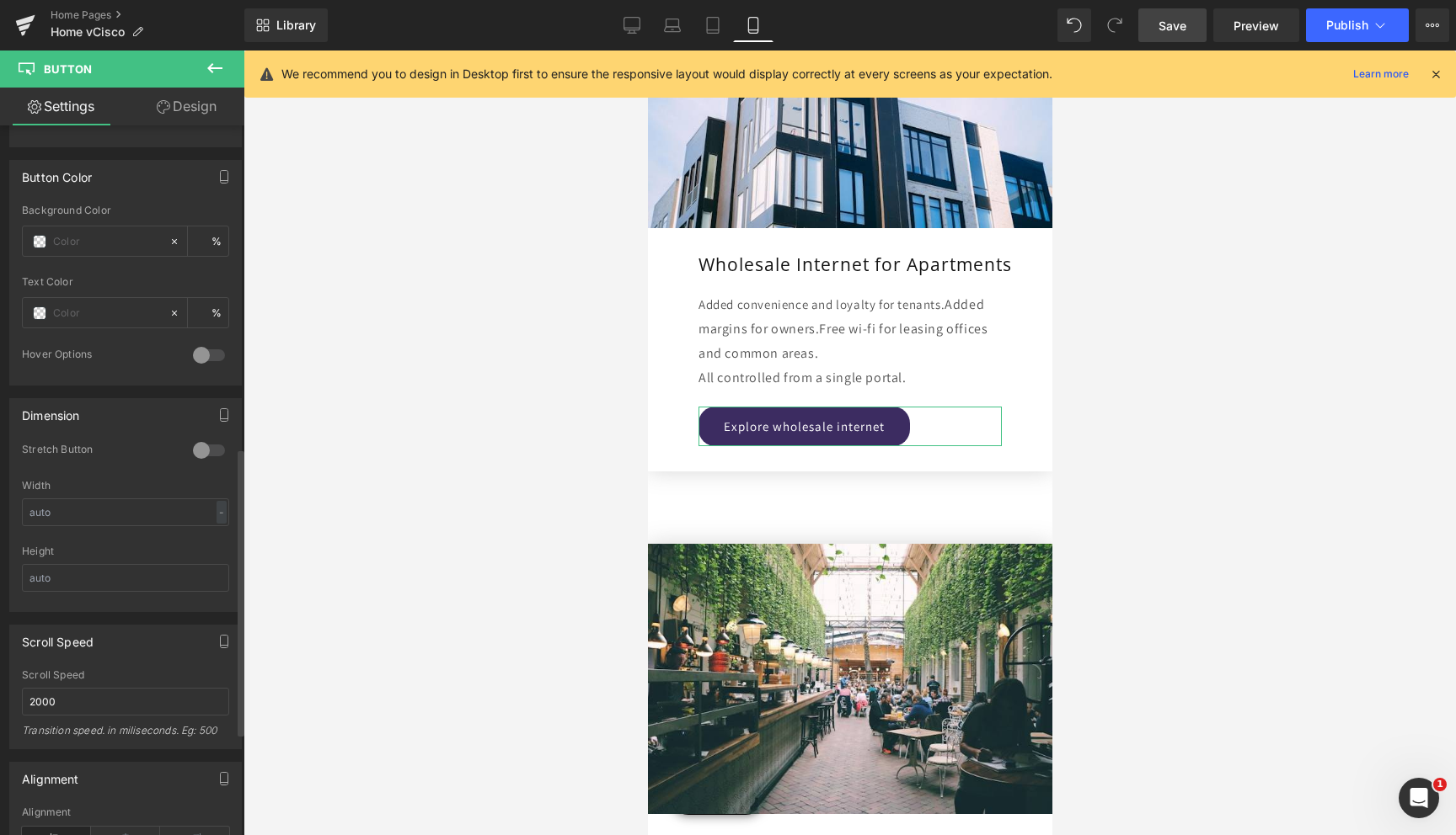
scroll to position [796, 0]
click at [199, 445] on div at bounding box center [209, 444] width 41 height 27
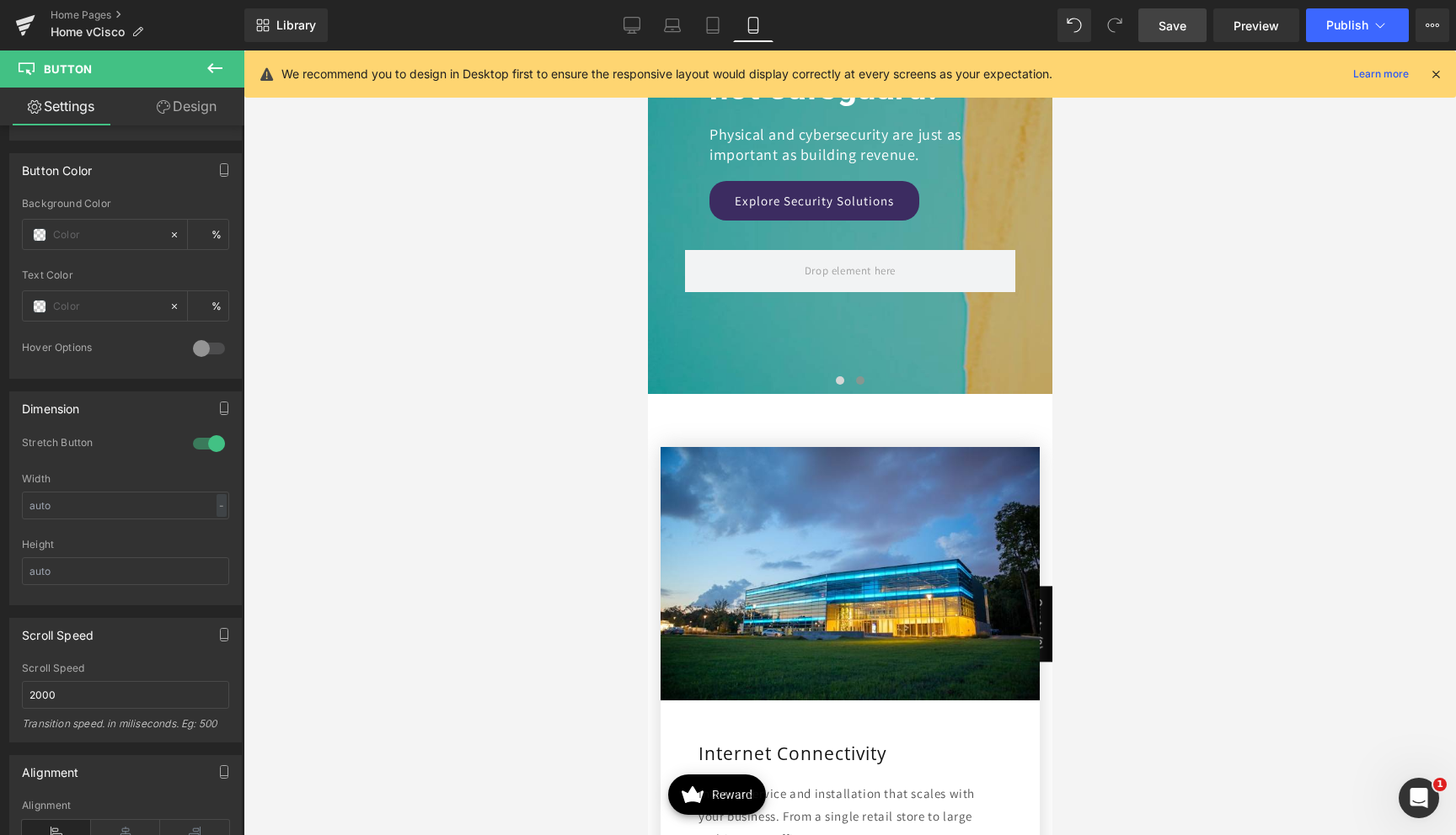
scroll to position [0, 0]
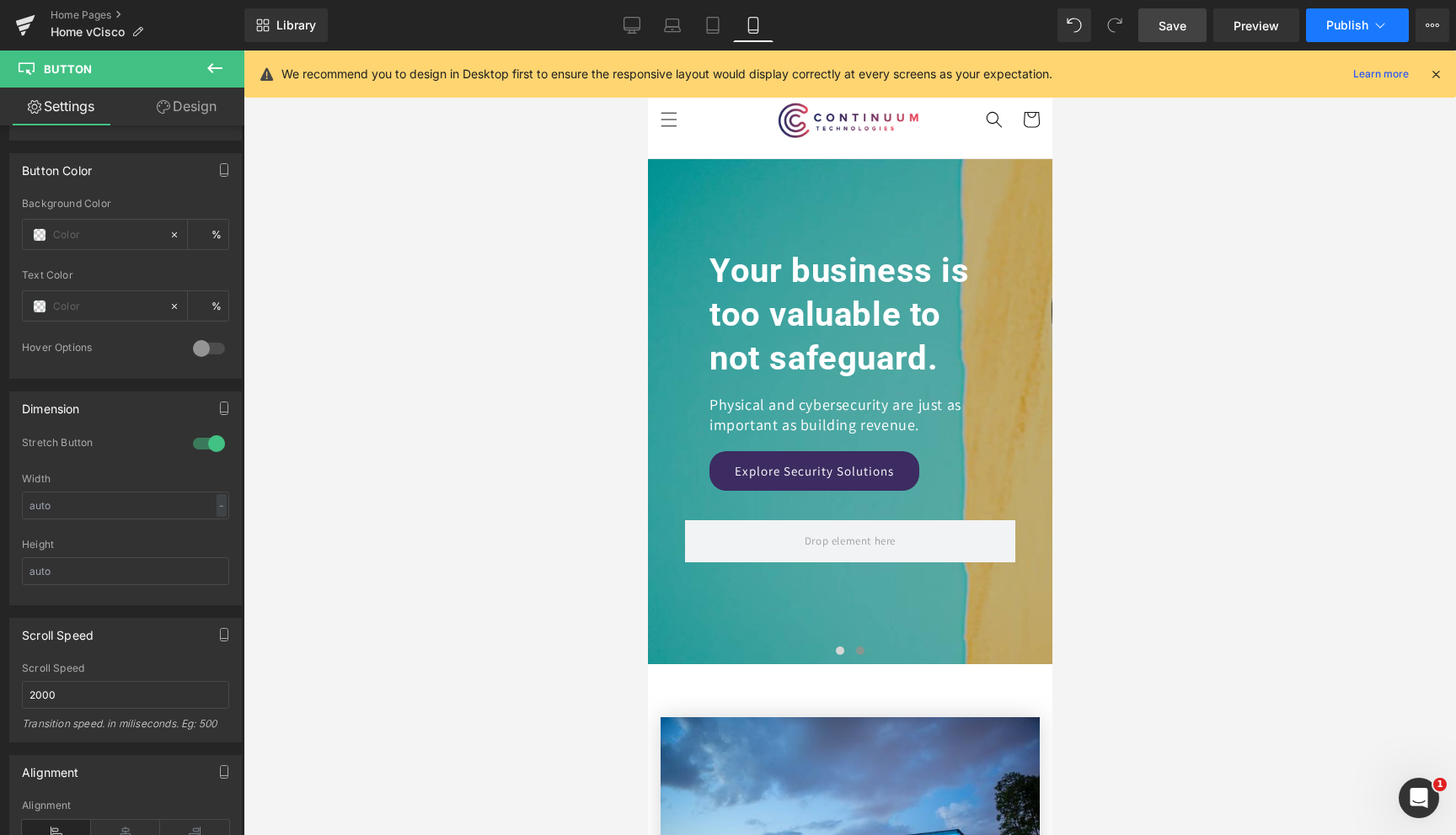
click at [1344, 17] on button "Publish" at bounding box center [1357, 25] width 103 height 34
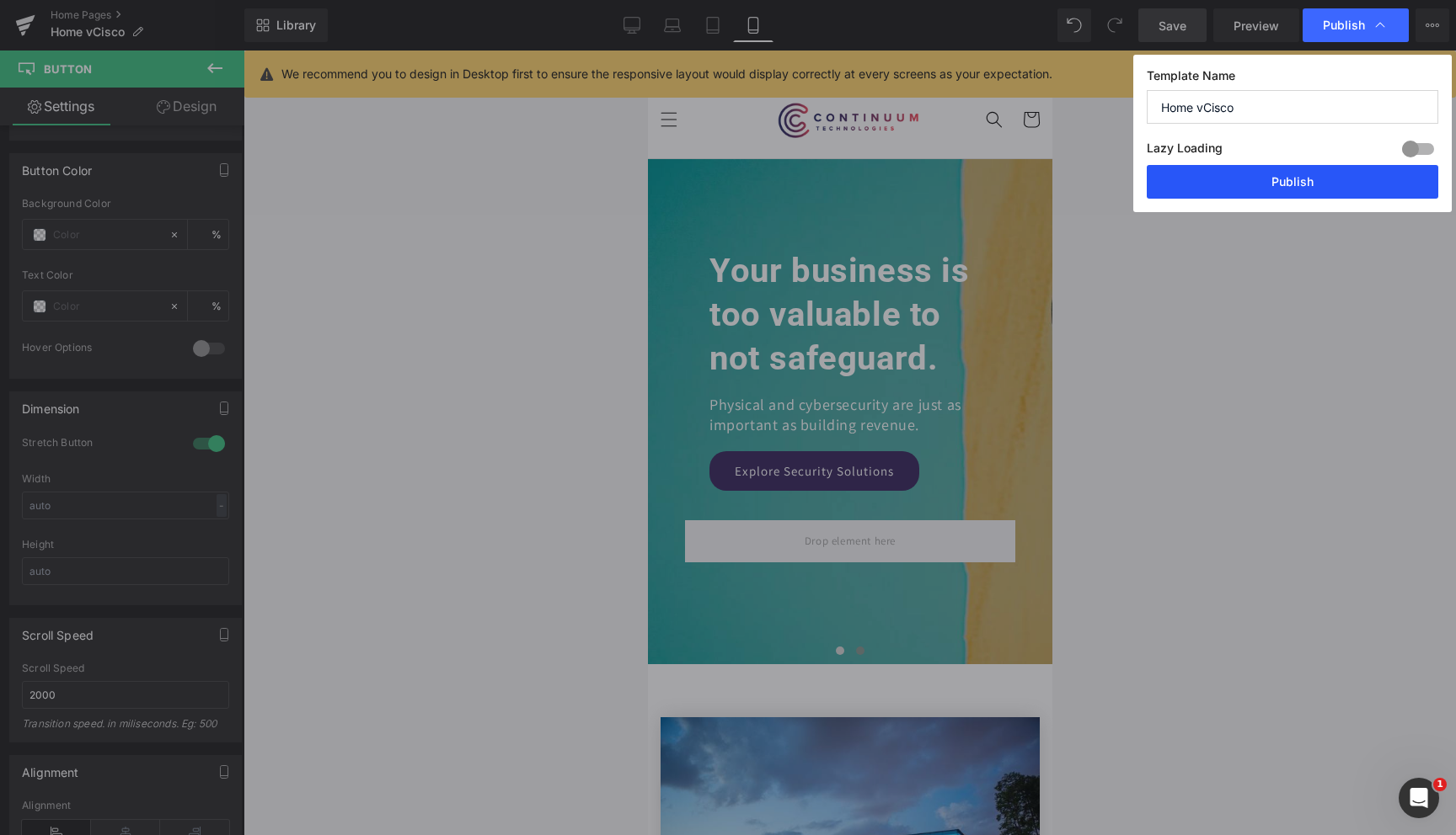
click at [1277, 178] on button "Publish" at bounding box center [1292, 182] width 292 height 34
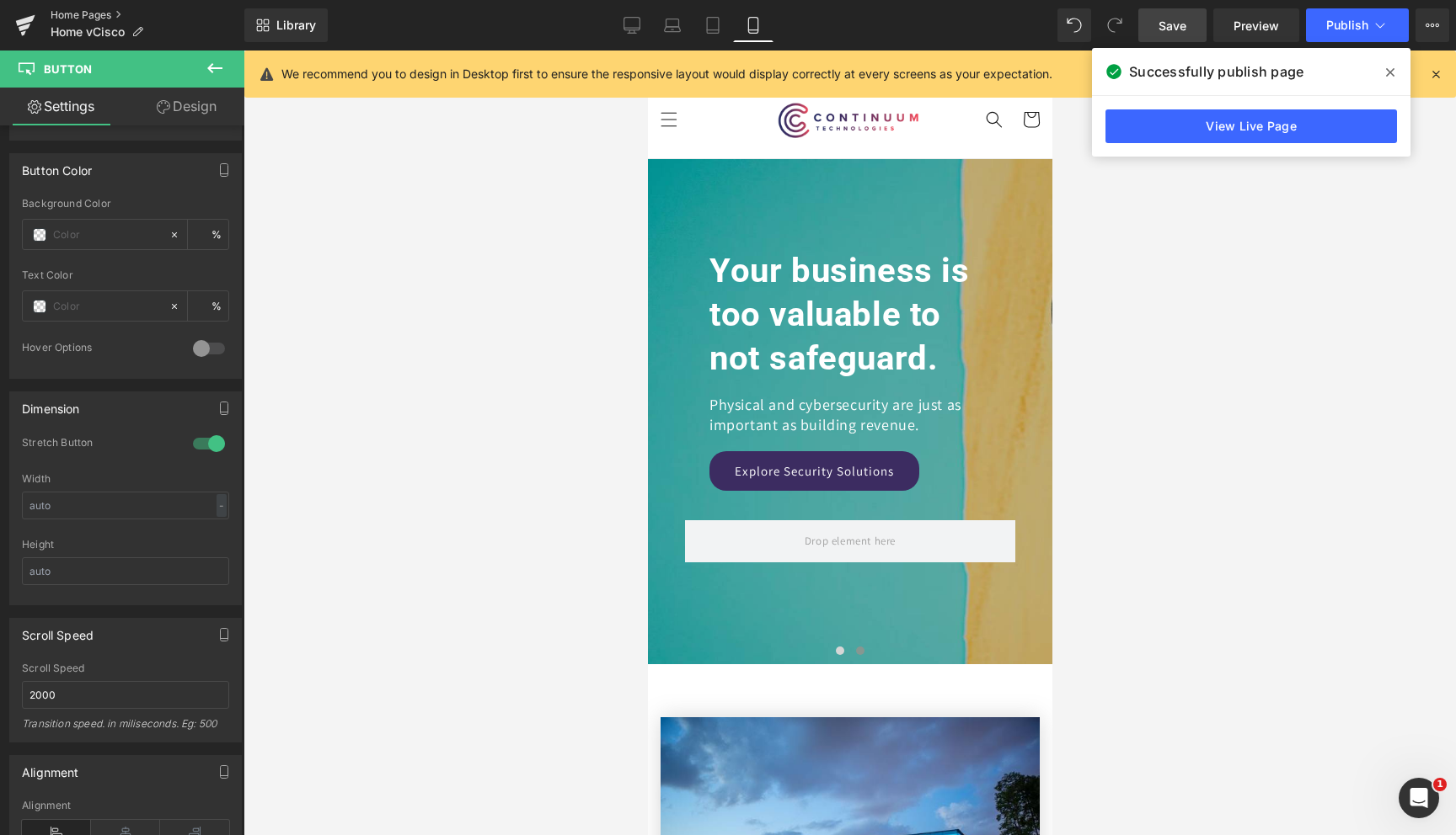
click at [90, 14] on link "Home Pages" at bounding box center [147, 15] width 194 height 14
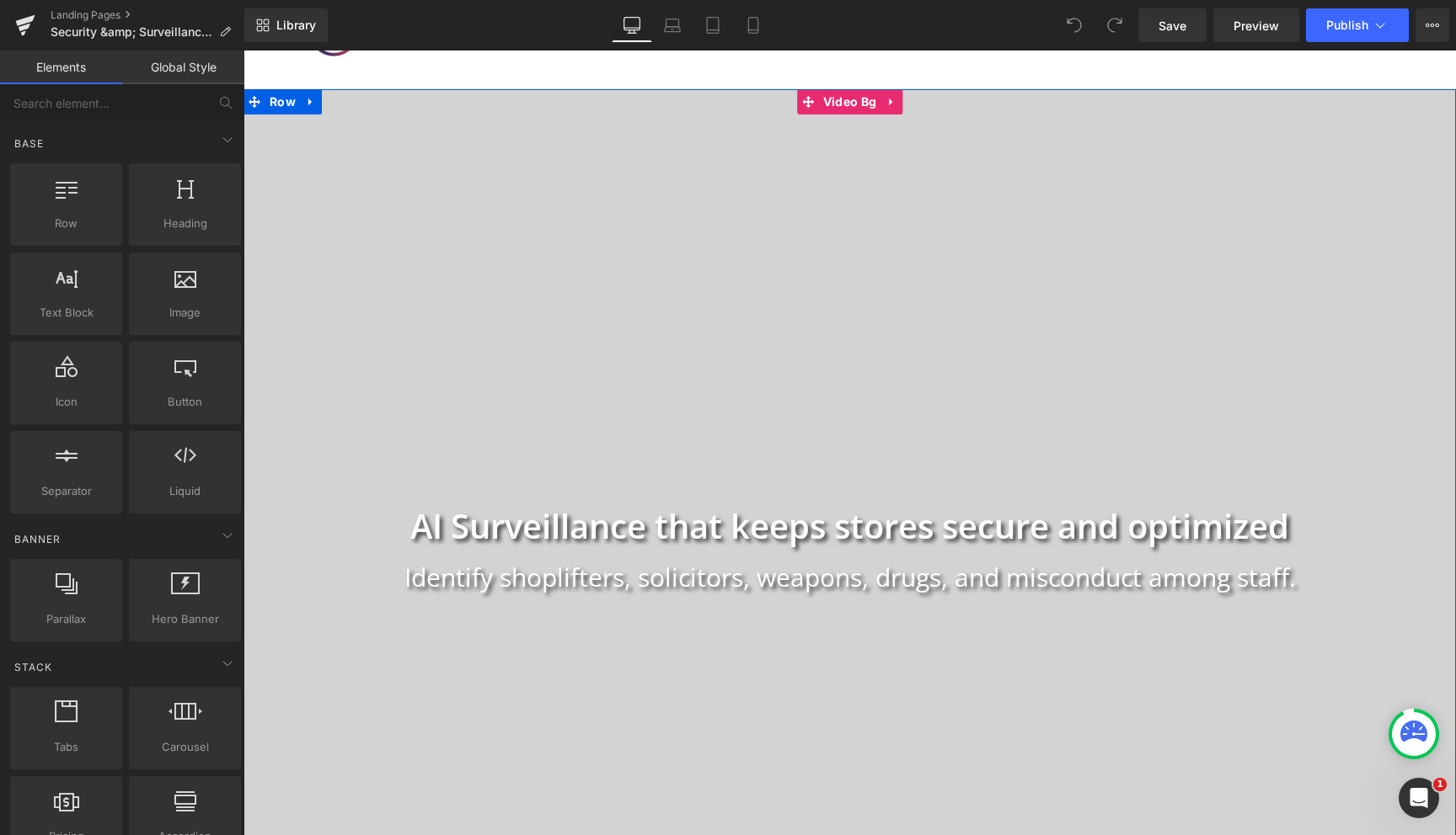
scroll to position [128, 0]
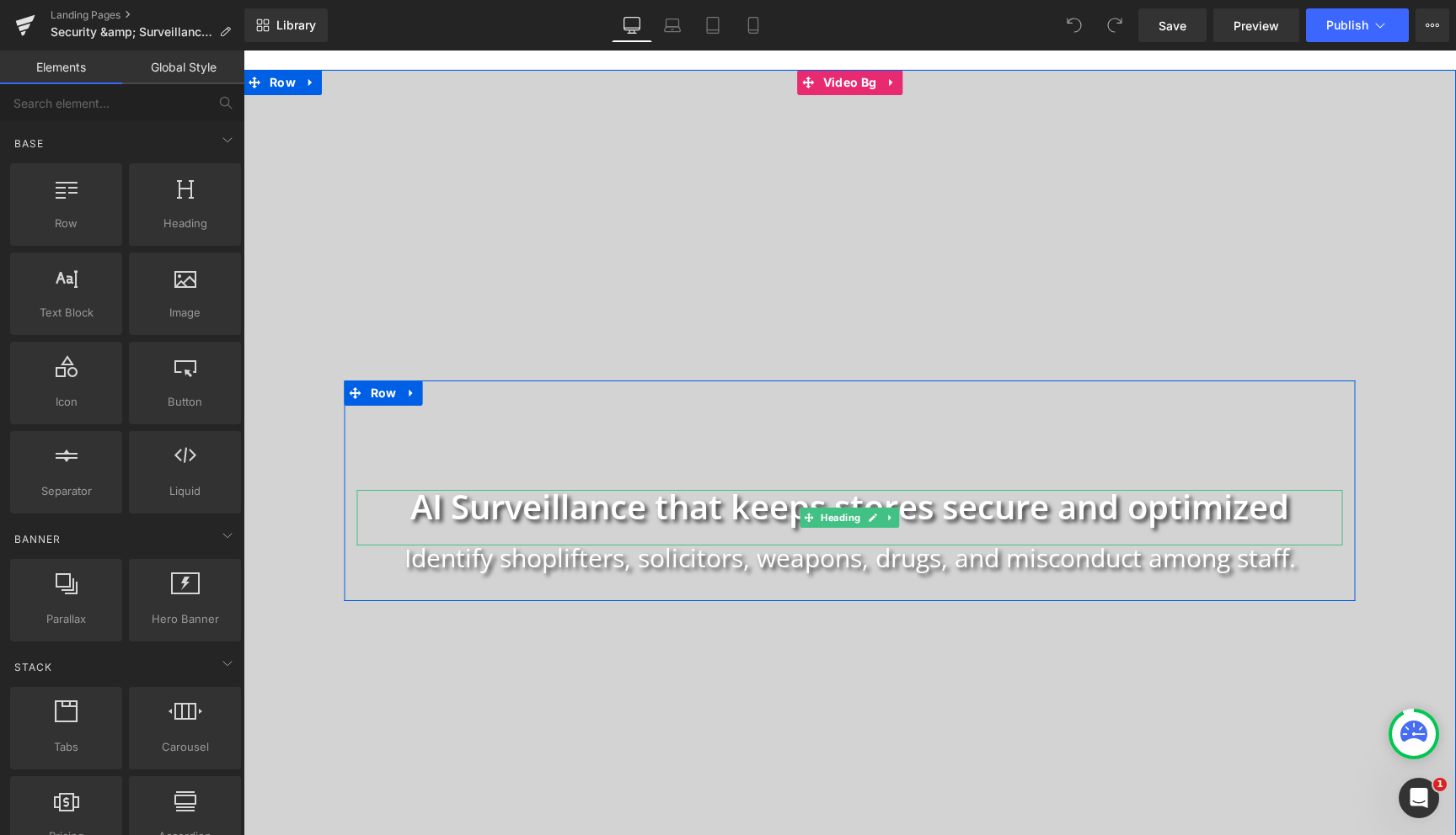
click at [667, 514] on h1 "AI Surveillance that keeps stores secure and optimized" at bounding box center [850, 507] width 986 height 34
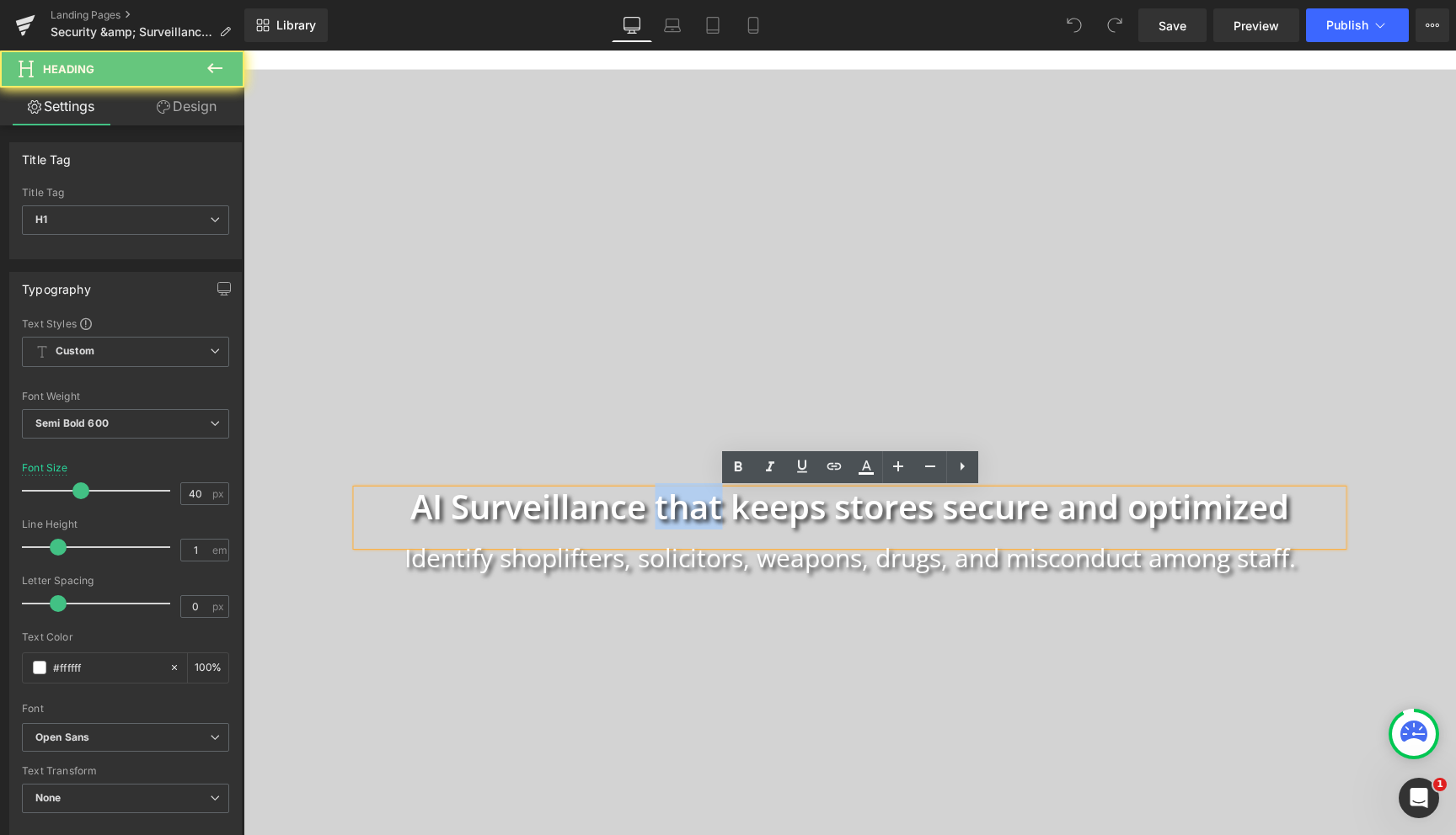
click at [667, 514] on h1 "AI Surveillance that keeps stores secure and optimized" at bounding box center [850, 507] width 986 height 34
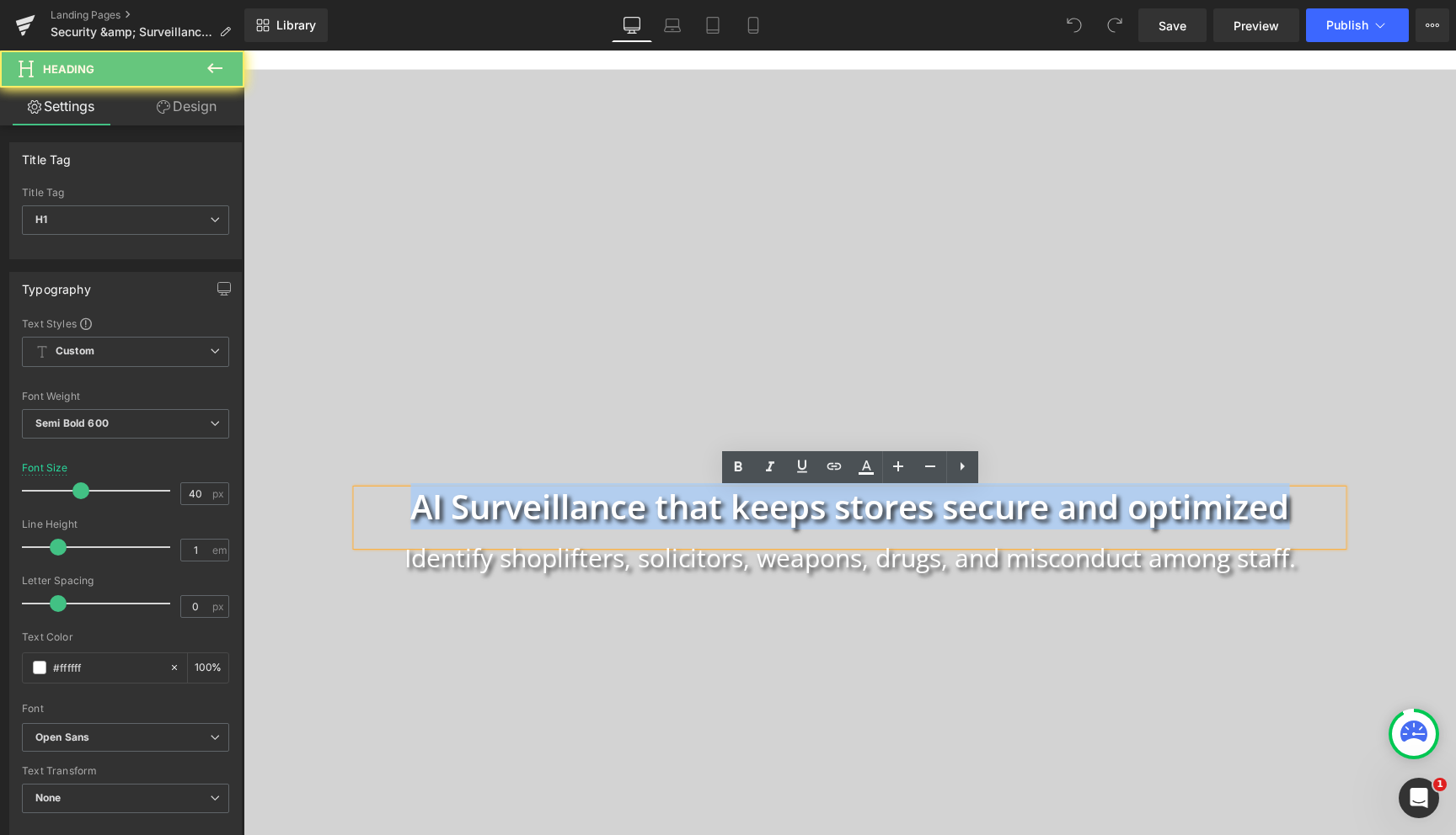
click at [667, 514] on h1 "AI Surveillance that keeps stores secure and optimized" at bounding box center [850, 507] width 986 height 34
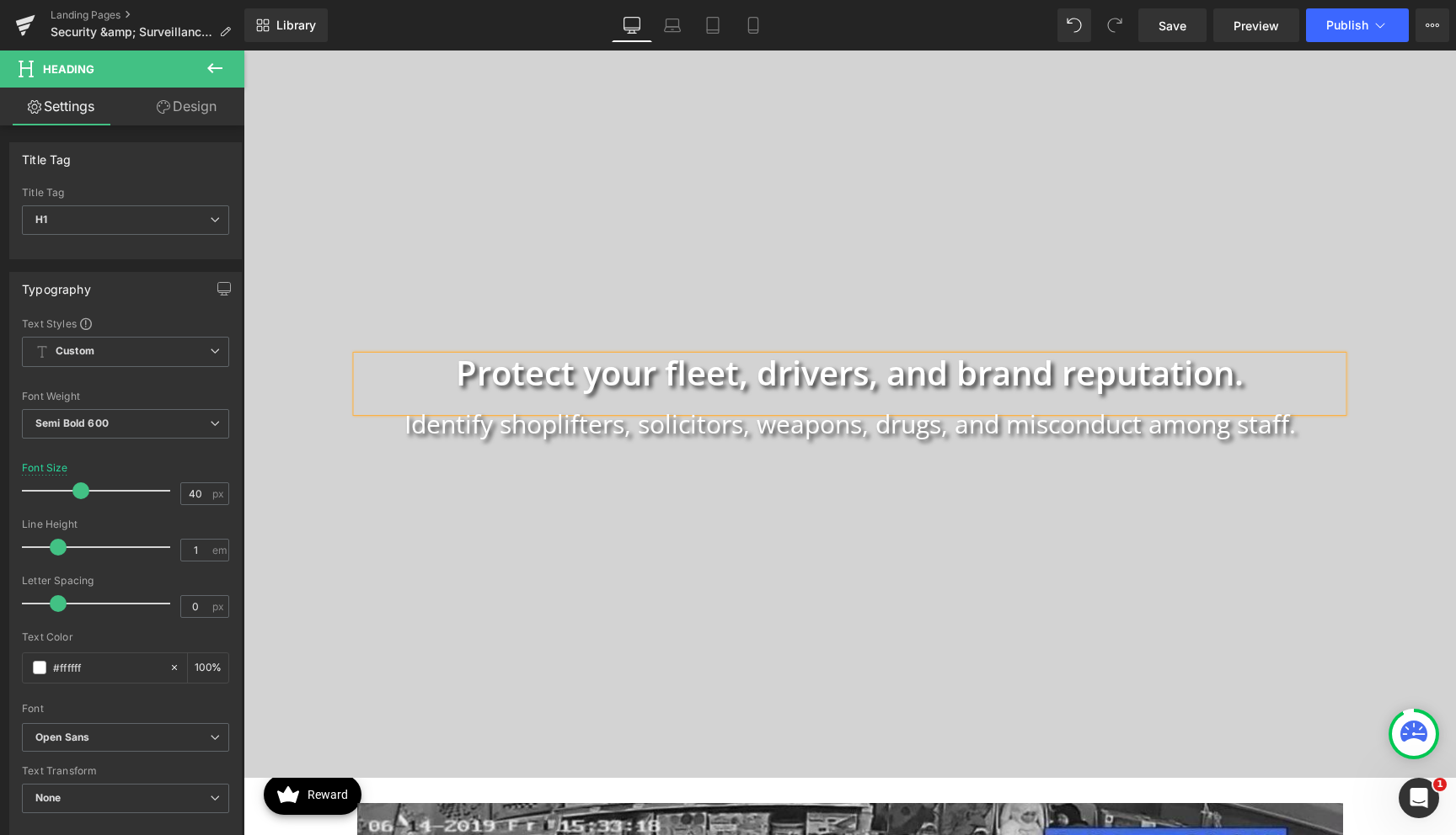
scroll to position [260, 0]
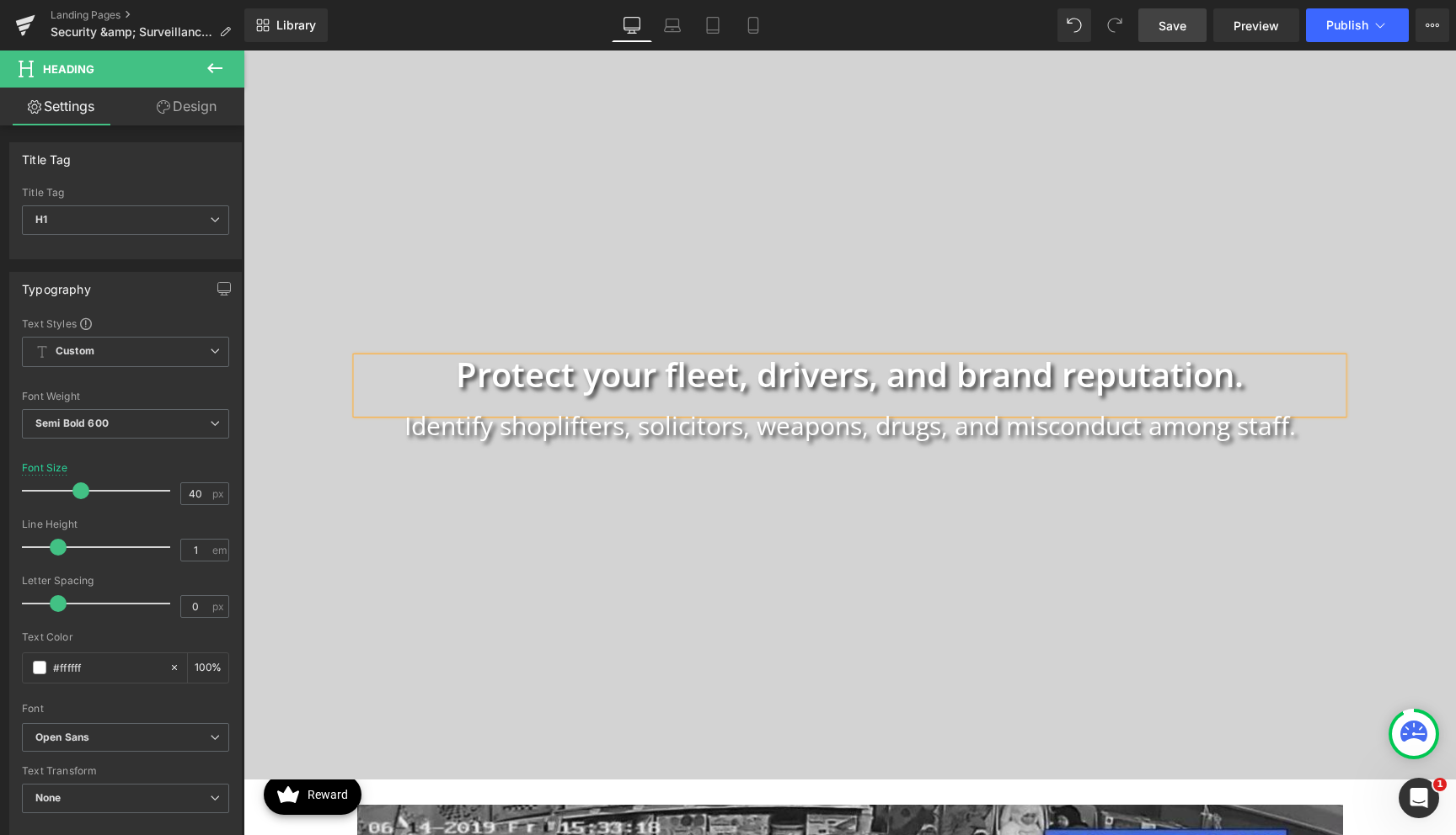
click at [1180, 24] on span "Save" at bounding box center [1172, 25] width 28 height 18
